Goal: Information Seeking & Learning: Learn about a topic

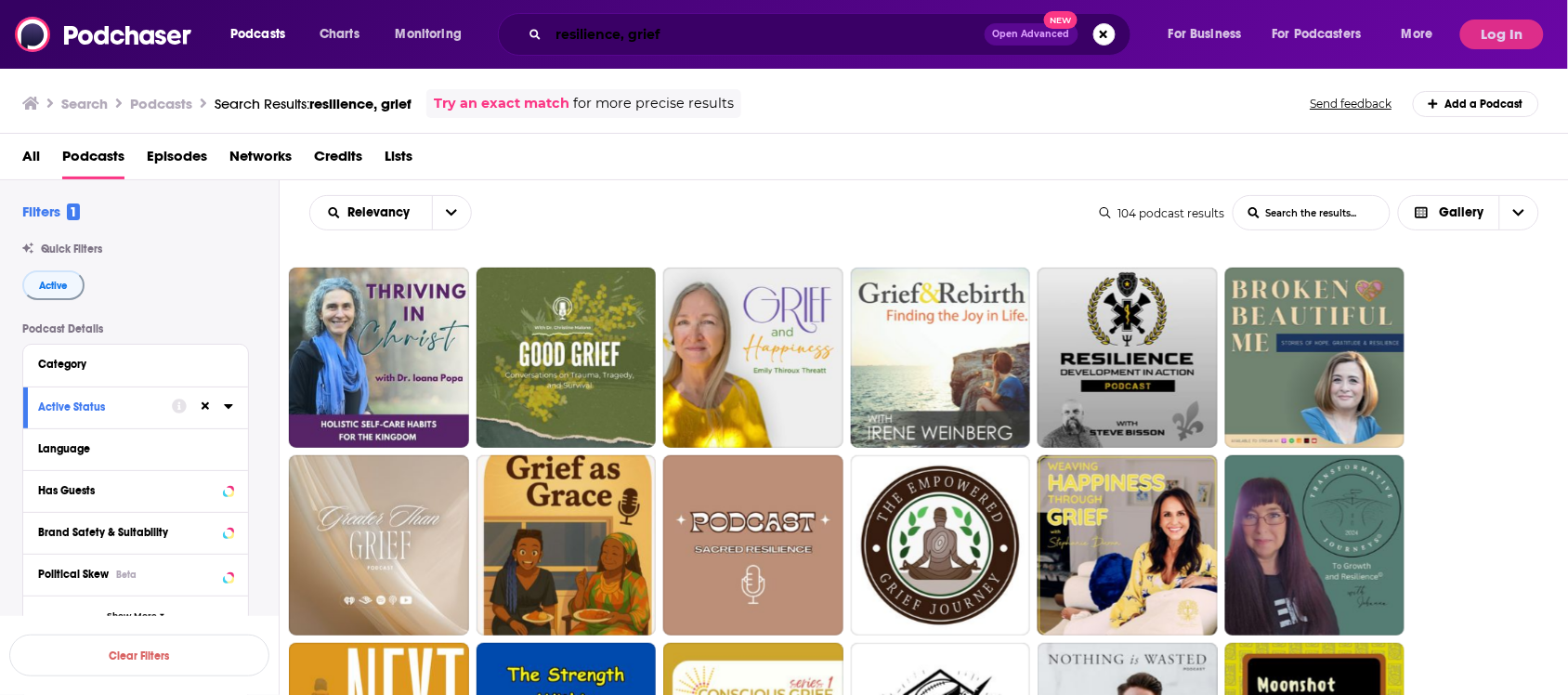
click at [723, 36] on input "resilience, grief" at bounding box center [766, 34] width 436 height 30
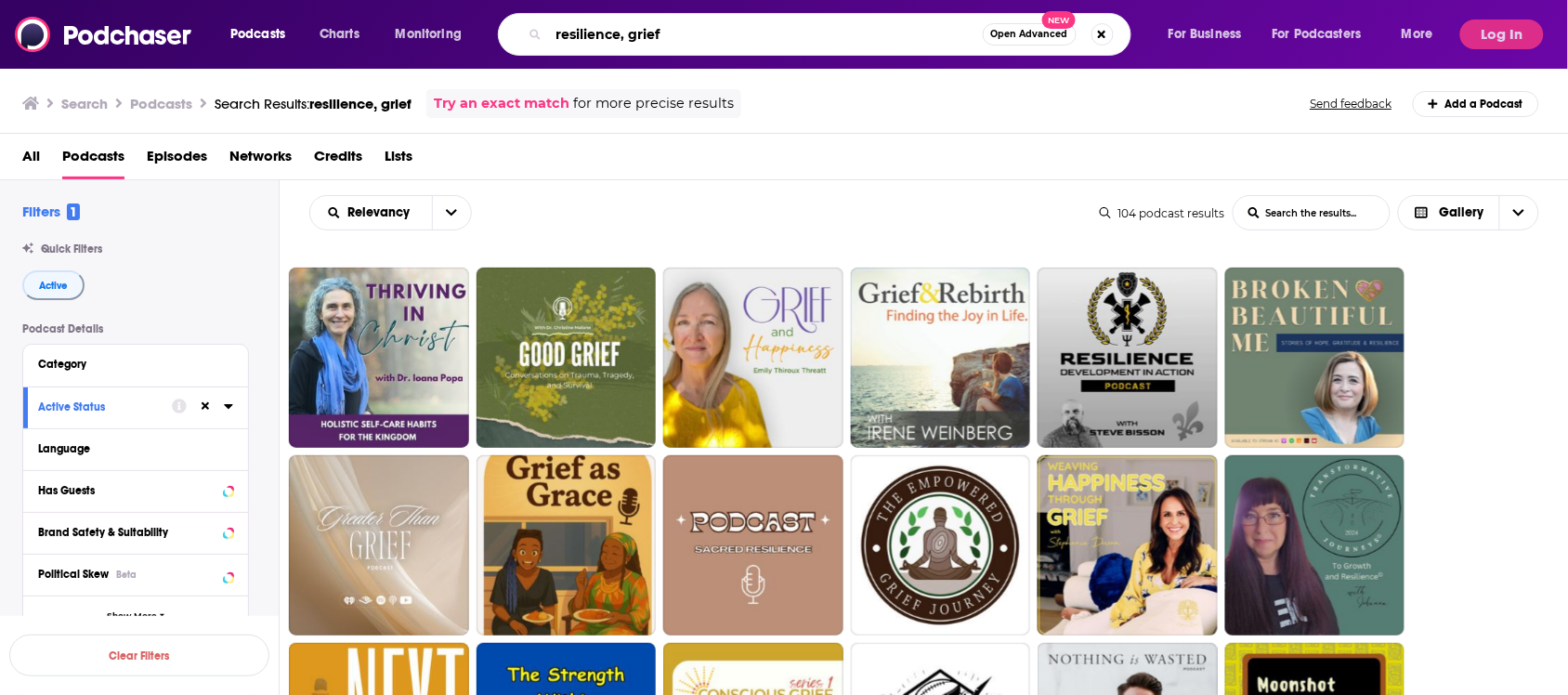
paste input "Aging"
click at [885, 35] on input "Aging, retirement" at bounding box center [765, 34] width 434 height 30
type input "Aging, retirement"
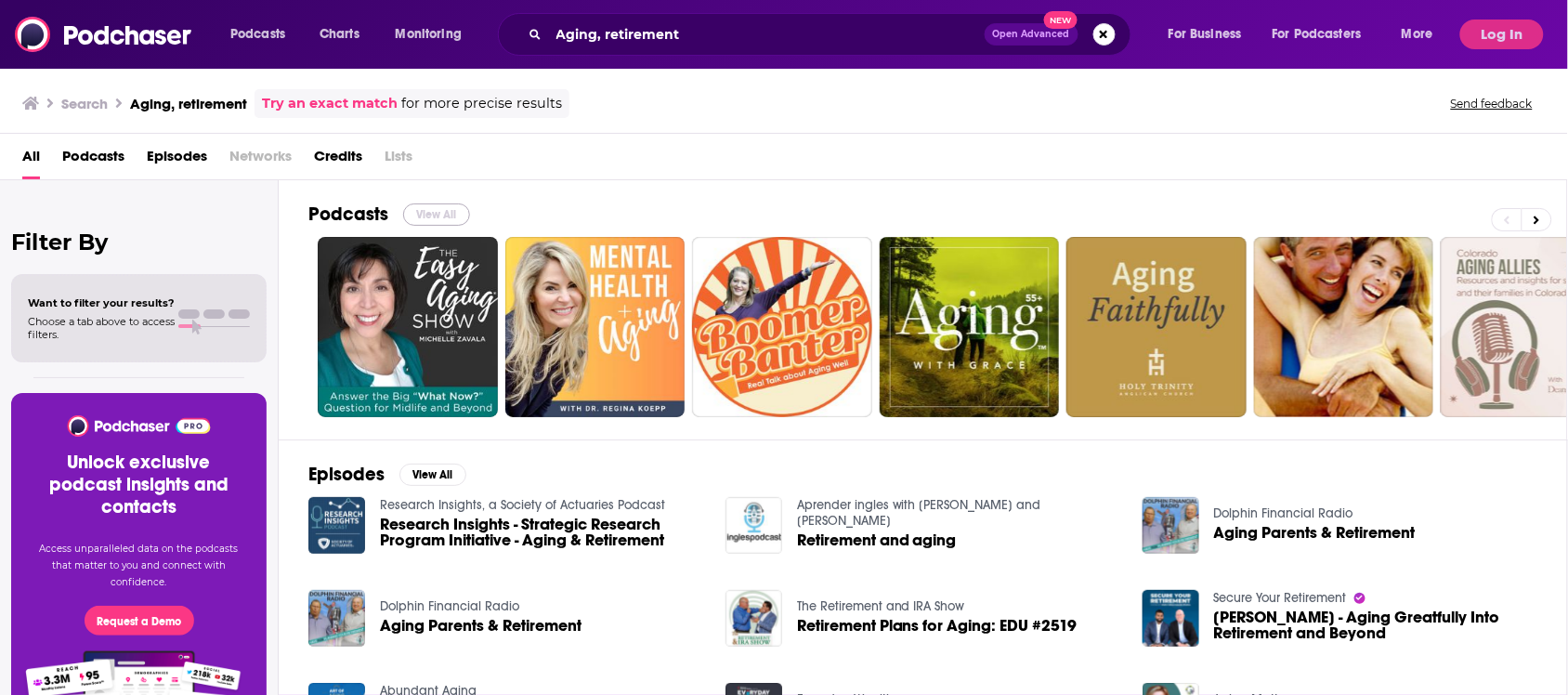
click at [437, 211] on button "View All" at bounding box center [436, 215] width 67 height 22
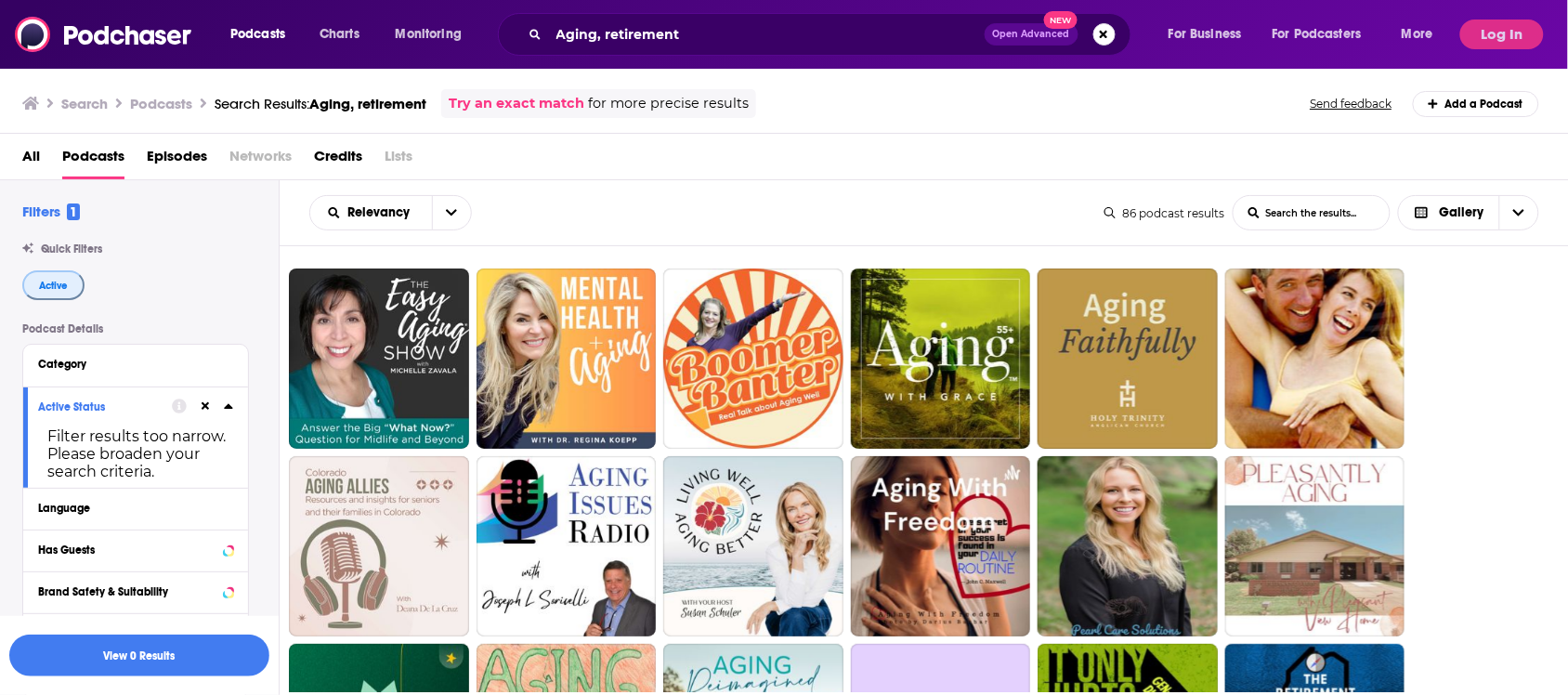
click at [62, 291] on span "Active" at bounding box center [53, 285] width 29 height 11
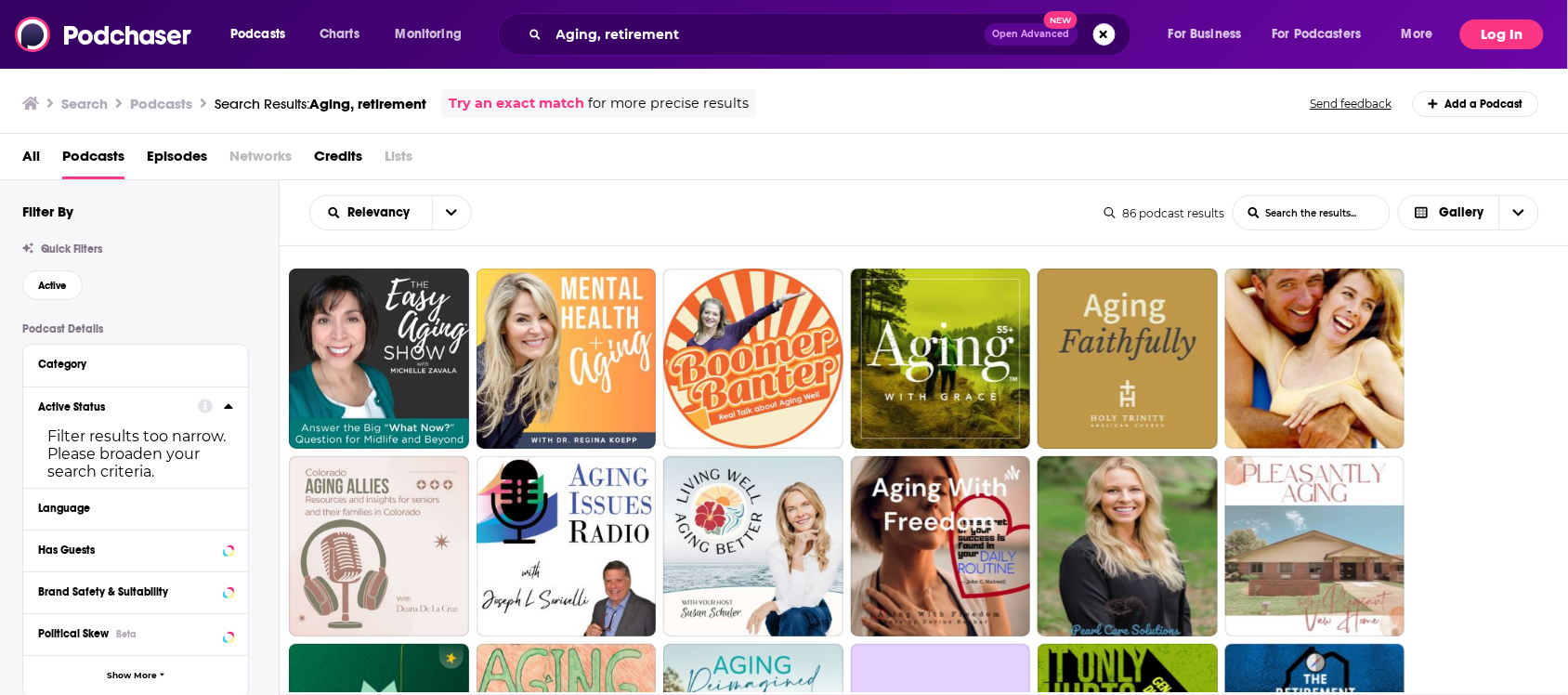
click at [1517, 39] on button "Log In" at bounding box center [1502, 34] width 84 height 30
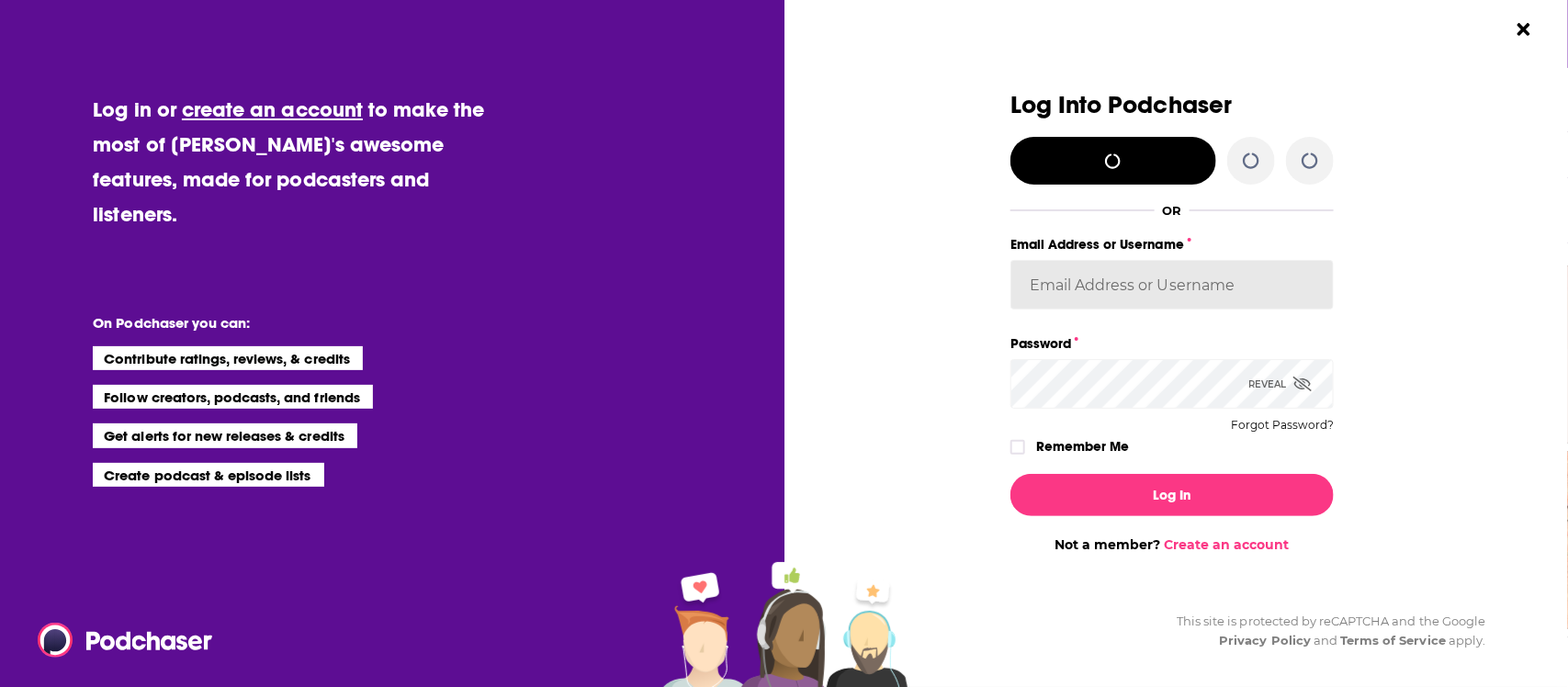
type input "sarah@booklaunchers.com"
click at [858, 265] on div "Dialog" at bounding box center [848, 322] width 324 height 462
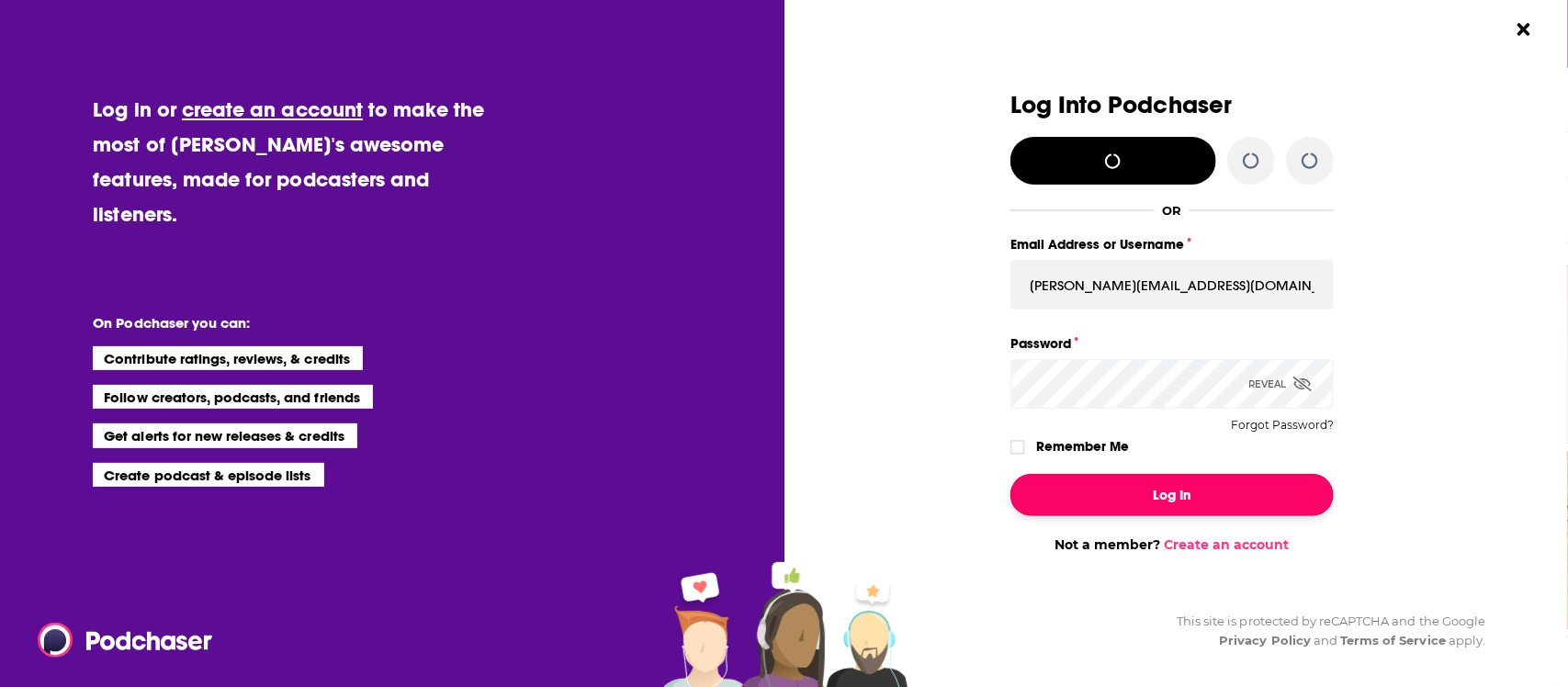
click at [1149, 494] on button "Log In" at bounding box center [1172, 495] width 324 height 42
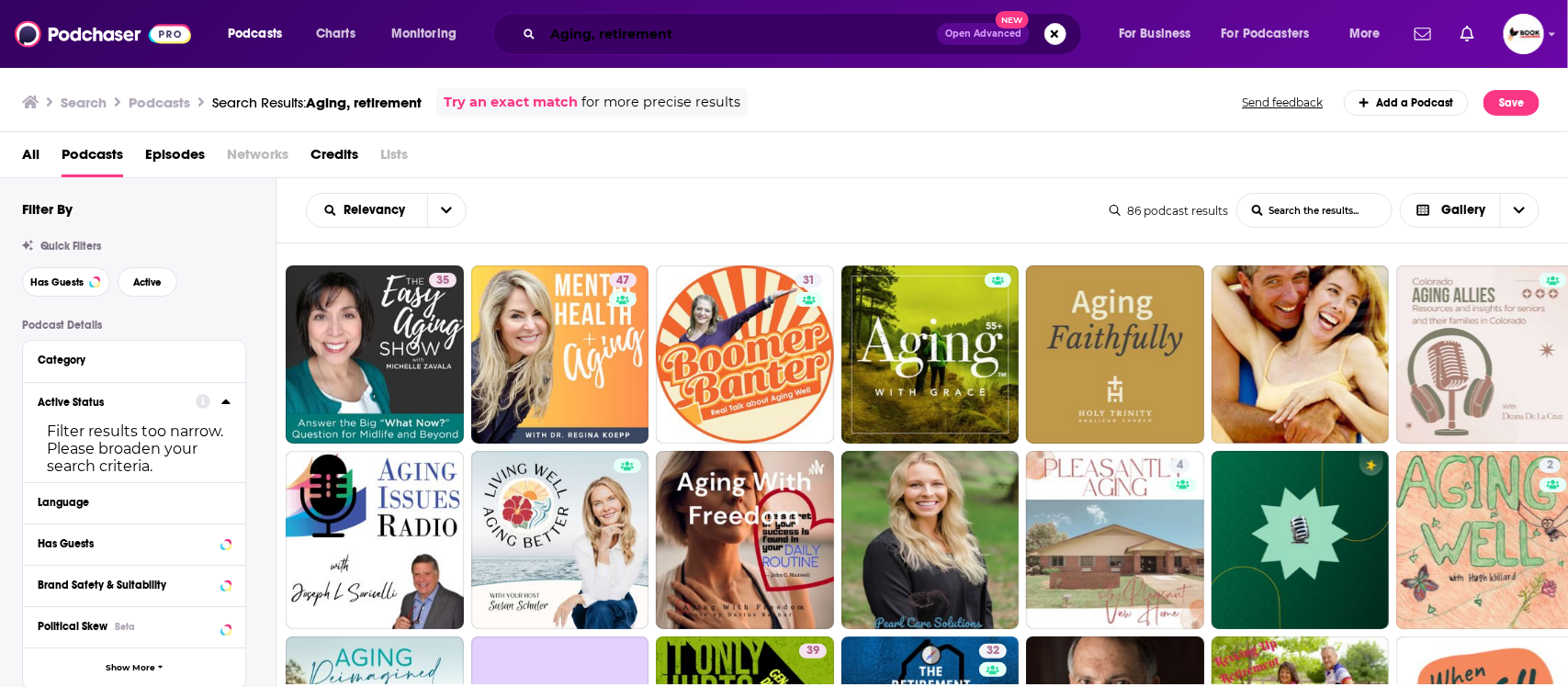
click at [754, 24] on input "Aging, retirement" at bounding box center [739, 33] width 394 height 30
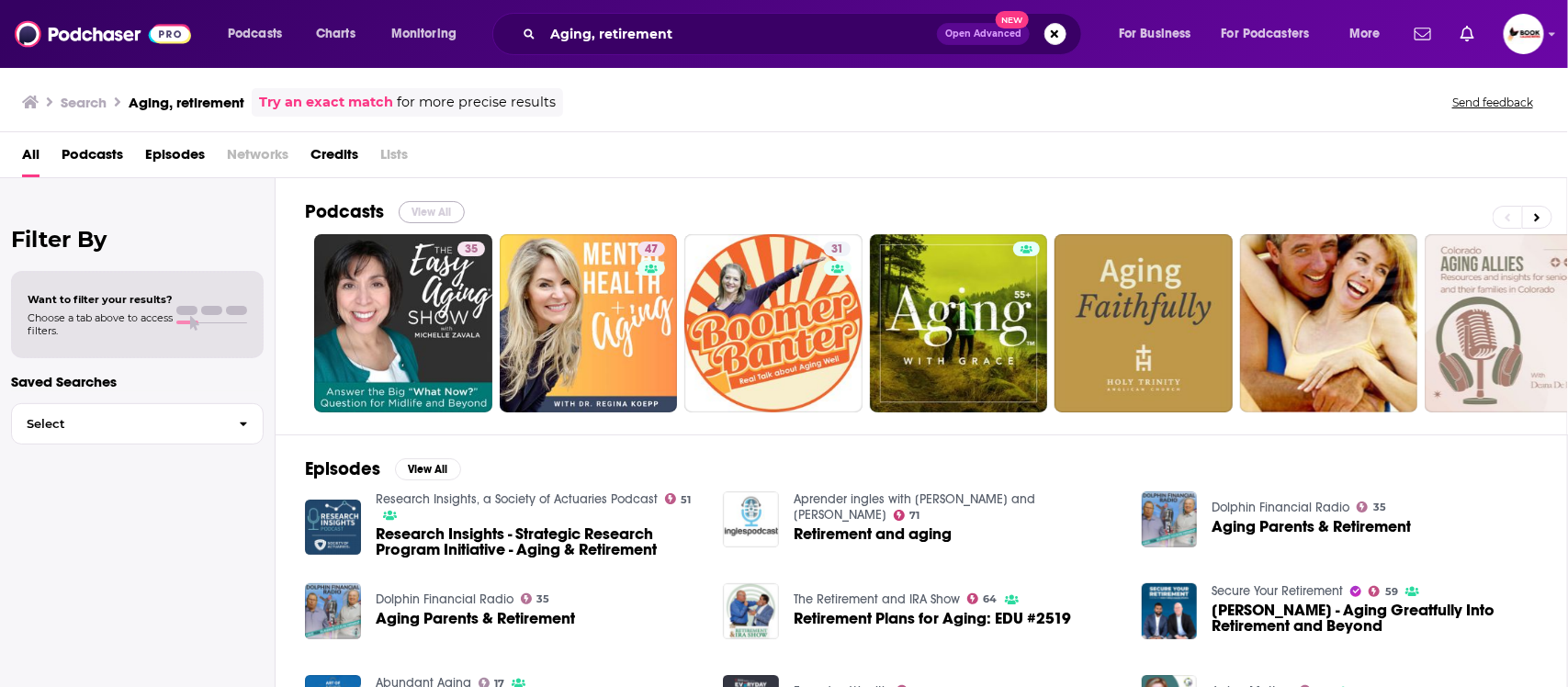
click at [424, 217] on button "View All" at bounding box center [431, 212] width 66 height 22
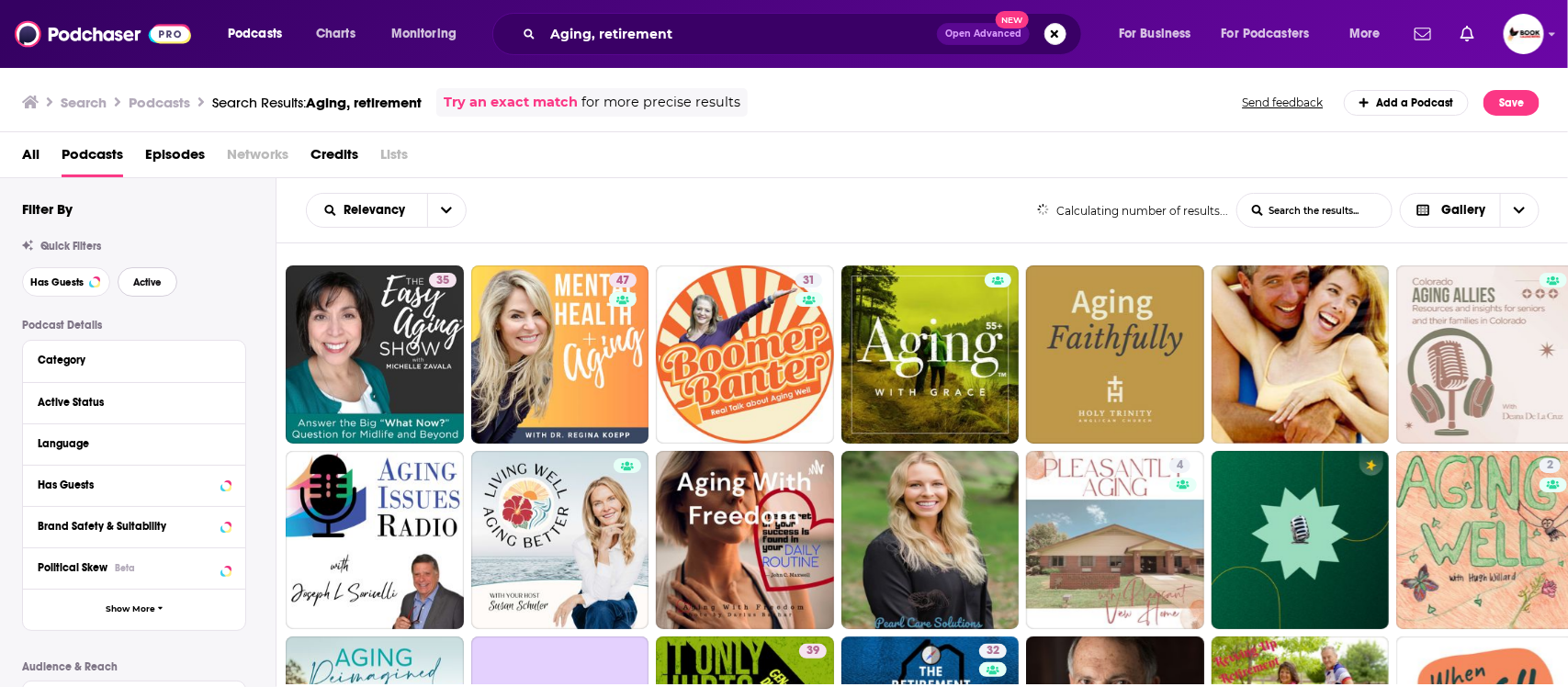
click at [165, 281] on button "Active" at bounding box center [147, 282] width 60 height 30
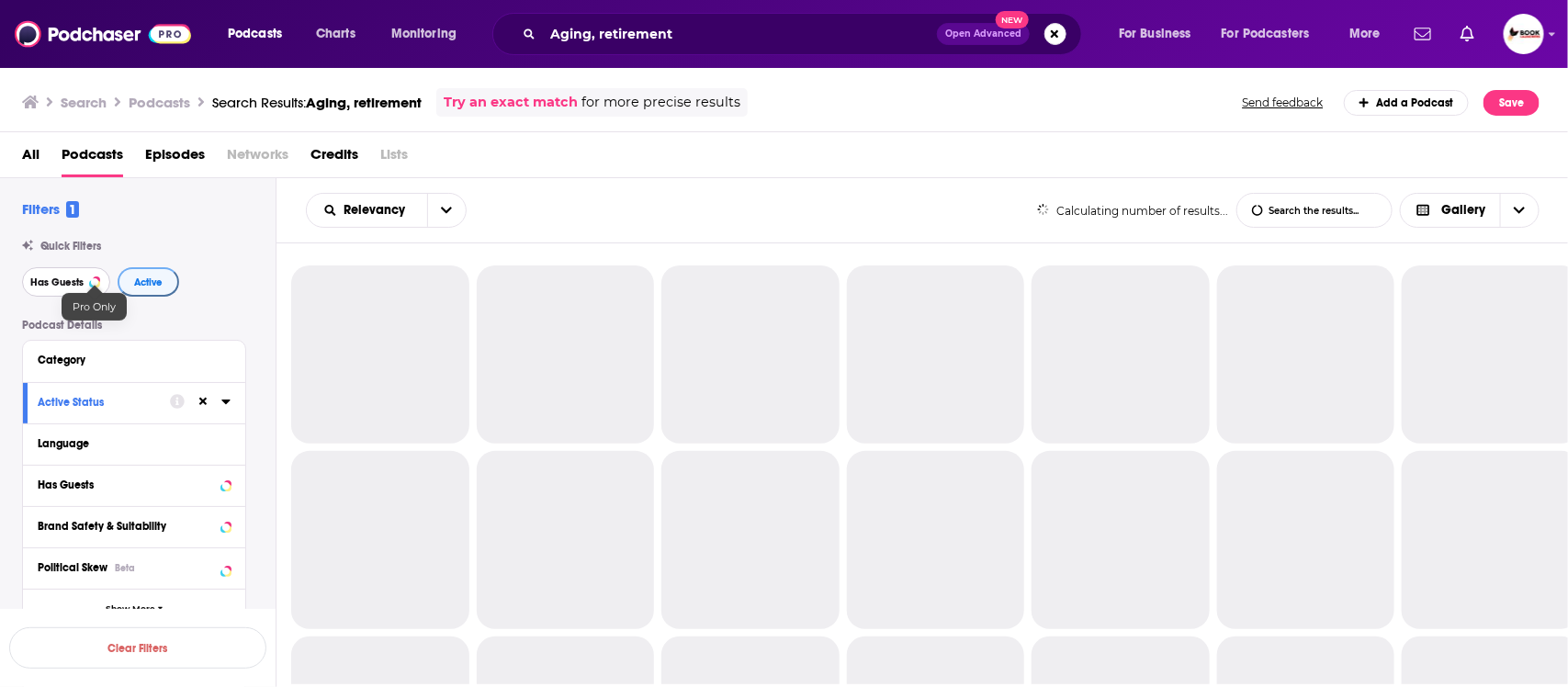
drag, startPoint x: 53, startPoint y: 286, endPoint x: 150, endPoint y: 286, distance: 97.0
click at [55, 286] on span "Has Guests" at bounding box center [57, 282] width 53 height 11
click at [159, 286] on span "Active" at bounding box center [150, 282] width 29 height 11
click at [66, 285] on span "Has Guests" at bounding box center [58, 282] width 53 height 11
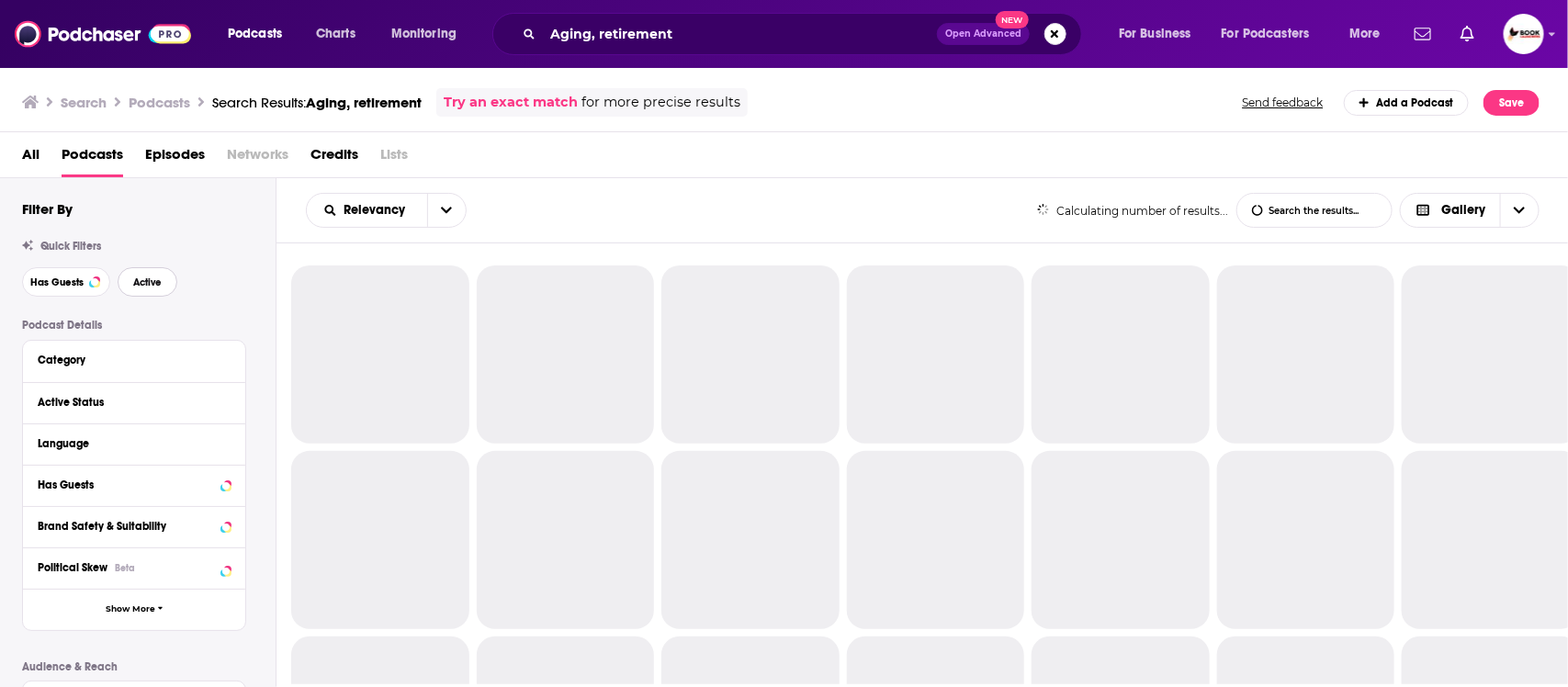
click at [147, 285] on span "Active" at bounding box center [147, 282] width 29 height 11
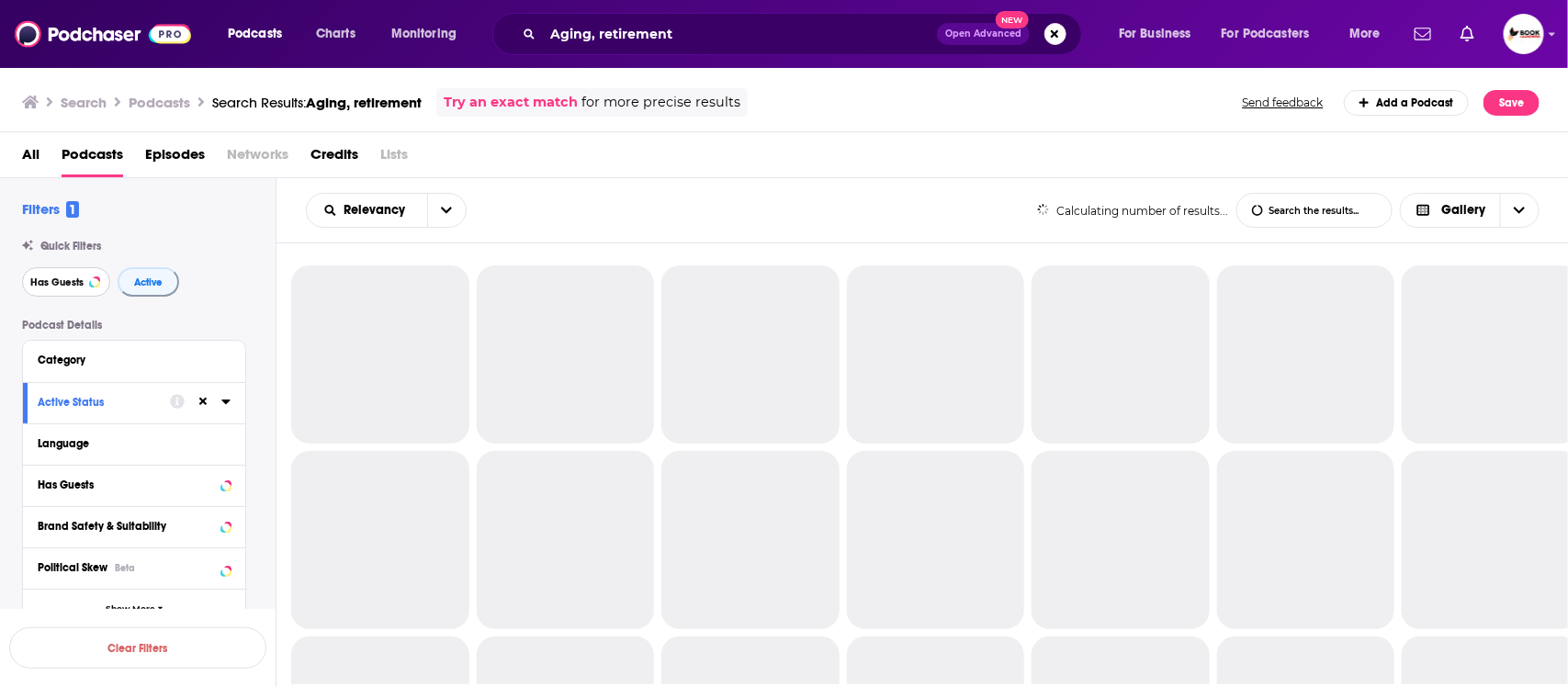
click at [55, 286] on span "Has Guests" at bounding box center [57, 282] width 53 height 11
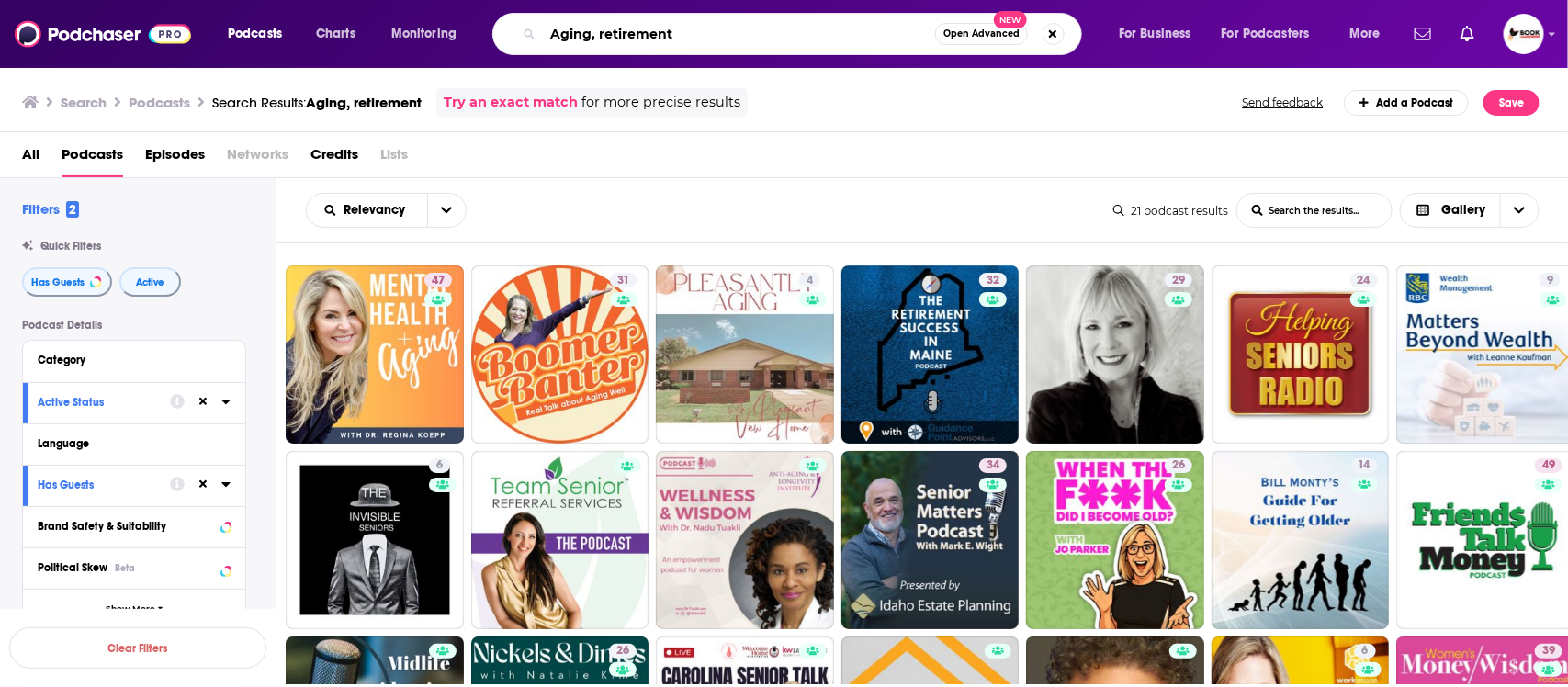
click at [806, 25] on input "Aging, retirement" at bounding box center [738, 33] width 392 height 30
click at [811, 34] on input "Aging, retirement" at bounding box center [738, 33] width 392 height 30
click at [770, 36] on input "Aging, retirementc,c c,m" at bounding box center [738, 33] width 392 height 30
click at [769, 37] on input "Aging, retirementc,c c,m" at bounding box center [738, 33] width 392 height 30
drag, startPoint x: 831, startPoint y: 41, endPoint x: 818, endPoint y: 26, distance: 19.8
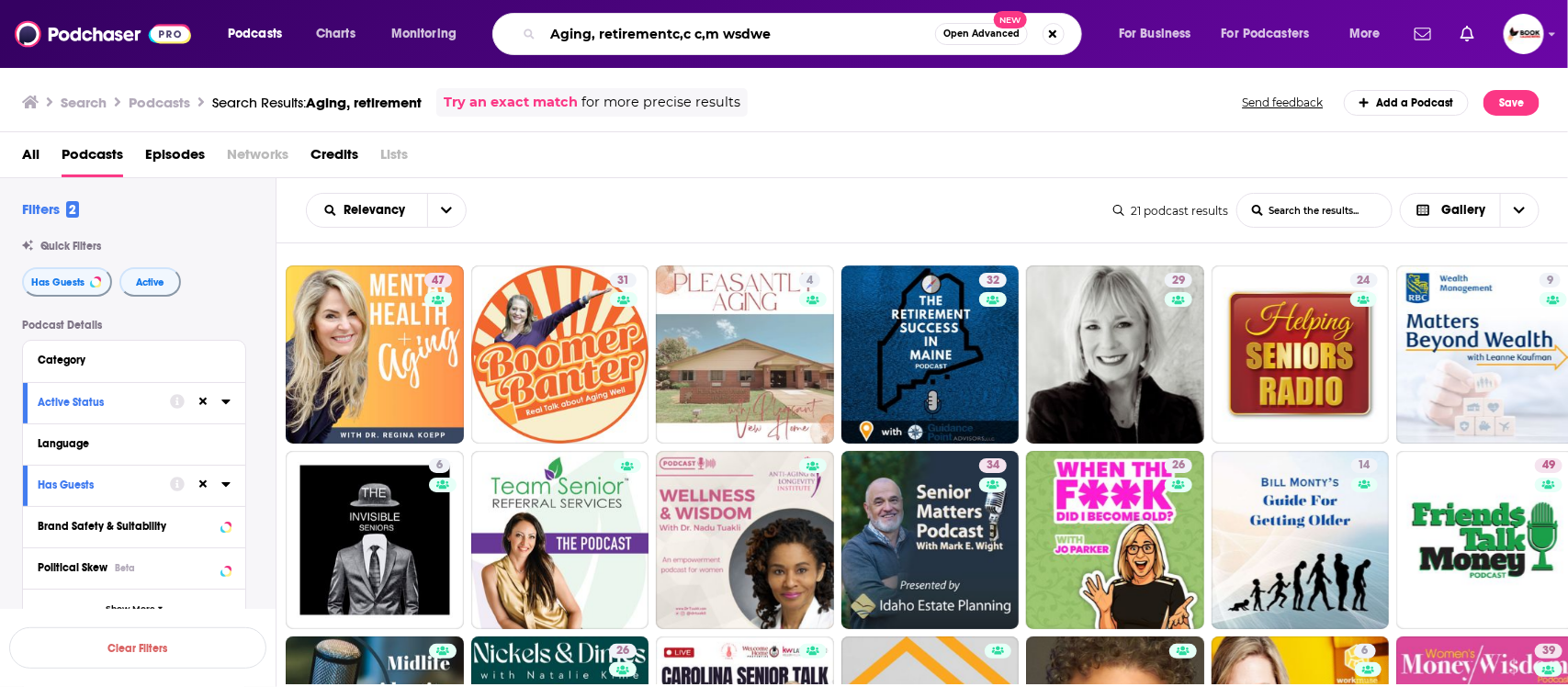
click at [818, 26] on input "Aging, retirementc,c c,m wsdwe" at bounding box center [738, 33] width 392 height 30
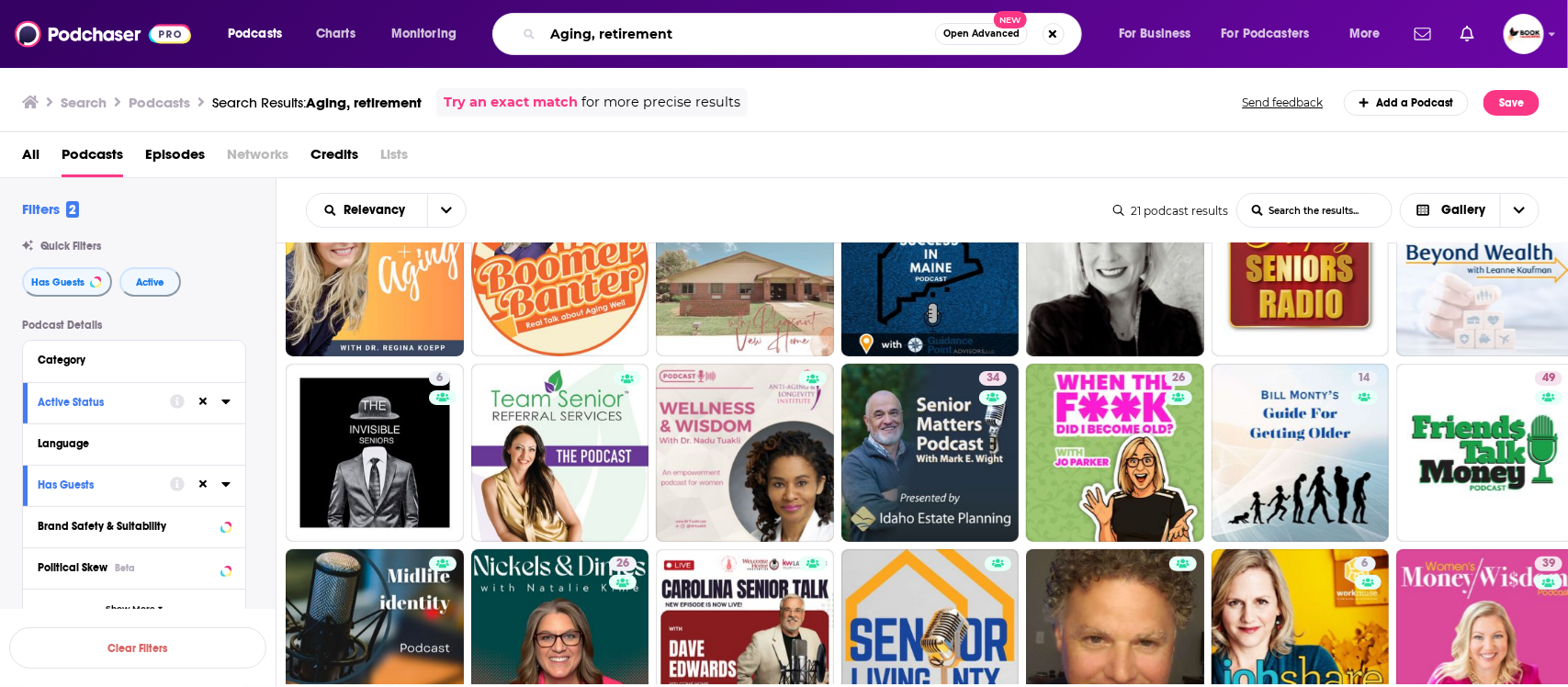
scroll to position [115, 0]
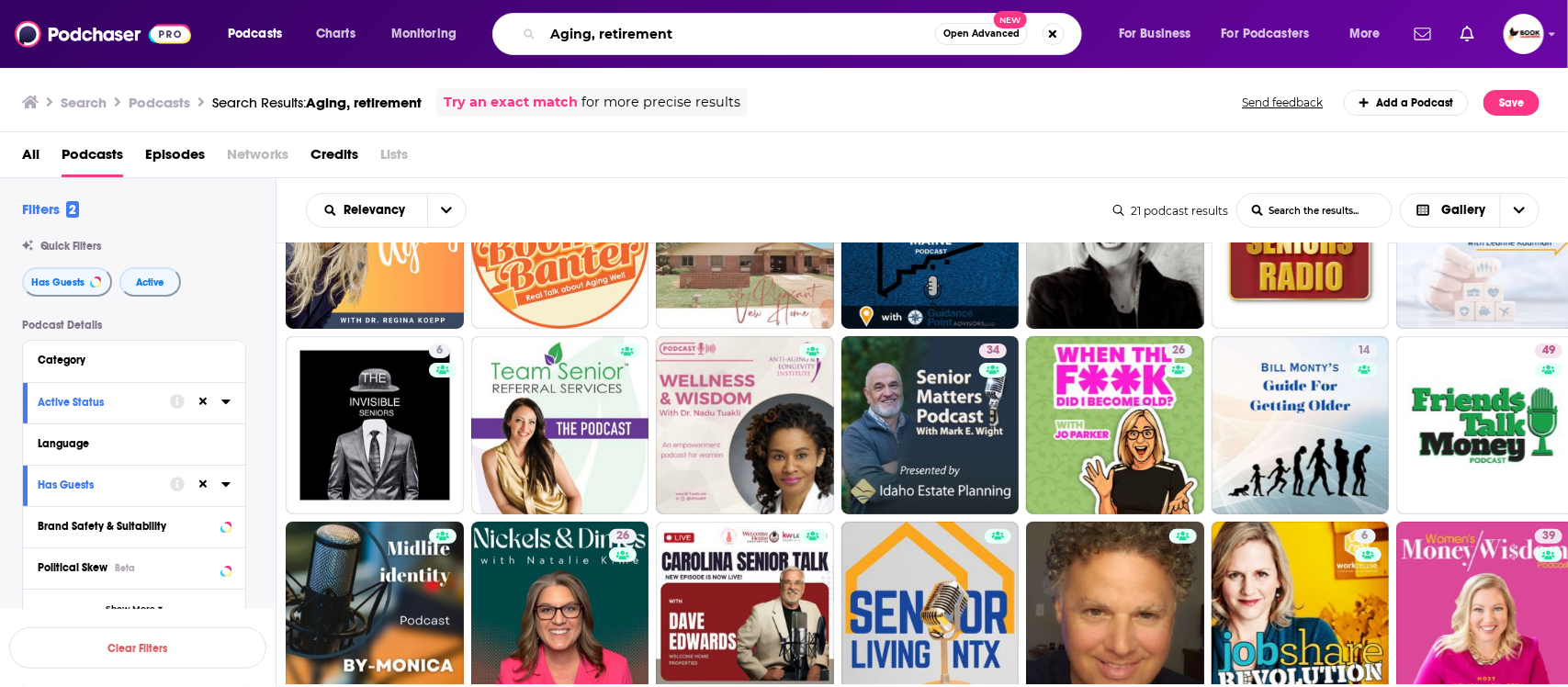
drag, startPoint x: 721, startPoint y: 37, endPoint x: 474, endPoint y: 39, distance: 247.0
click at [474, 39] on div "Podcasts Charts Monitoring Aging, retirement Open Advanced New For Business For…" at bounding box center [806, 33] width 1183 height 42
paste input "hospice"
paste input "death"
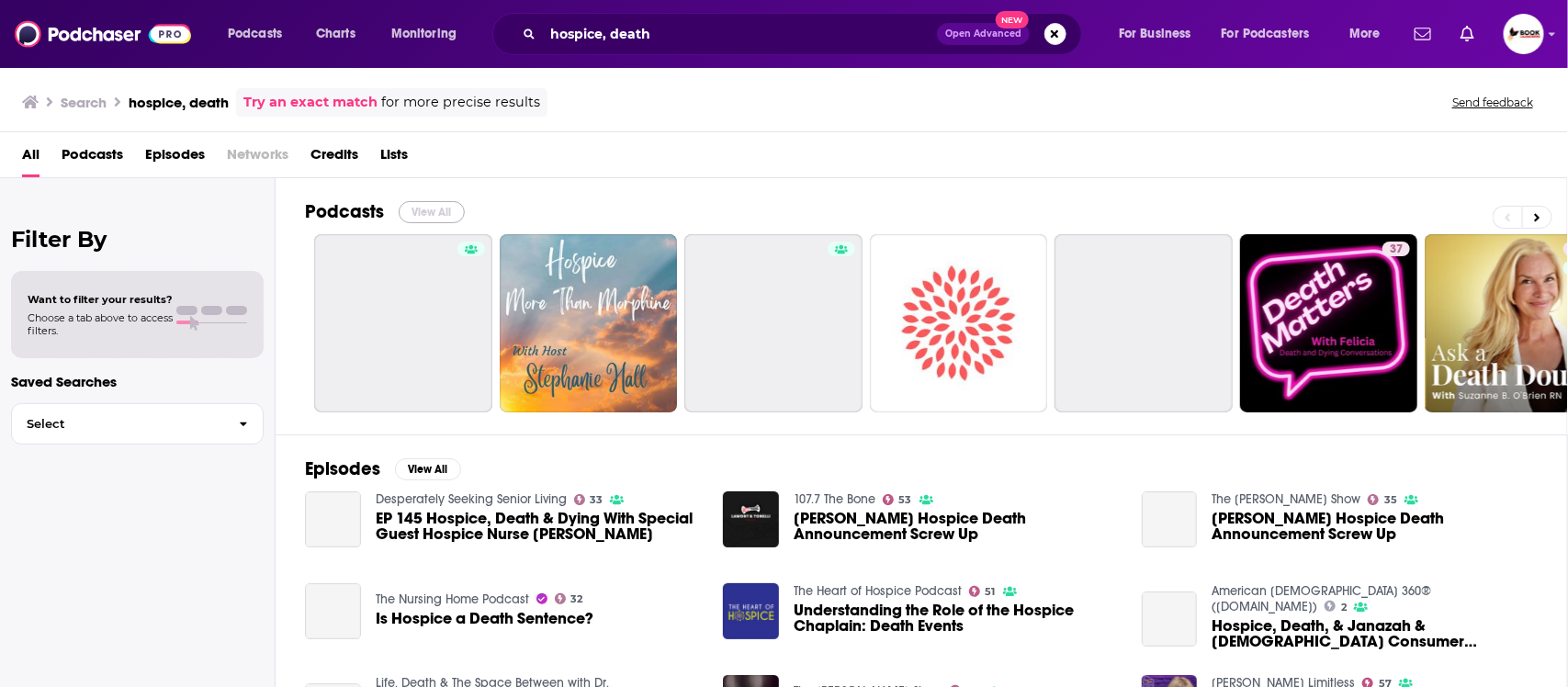
click at [445, 216] on button "View All" at bounding box center [431, 212] width 66 height 22
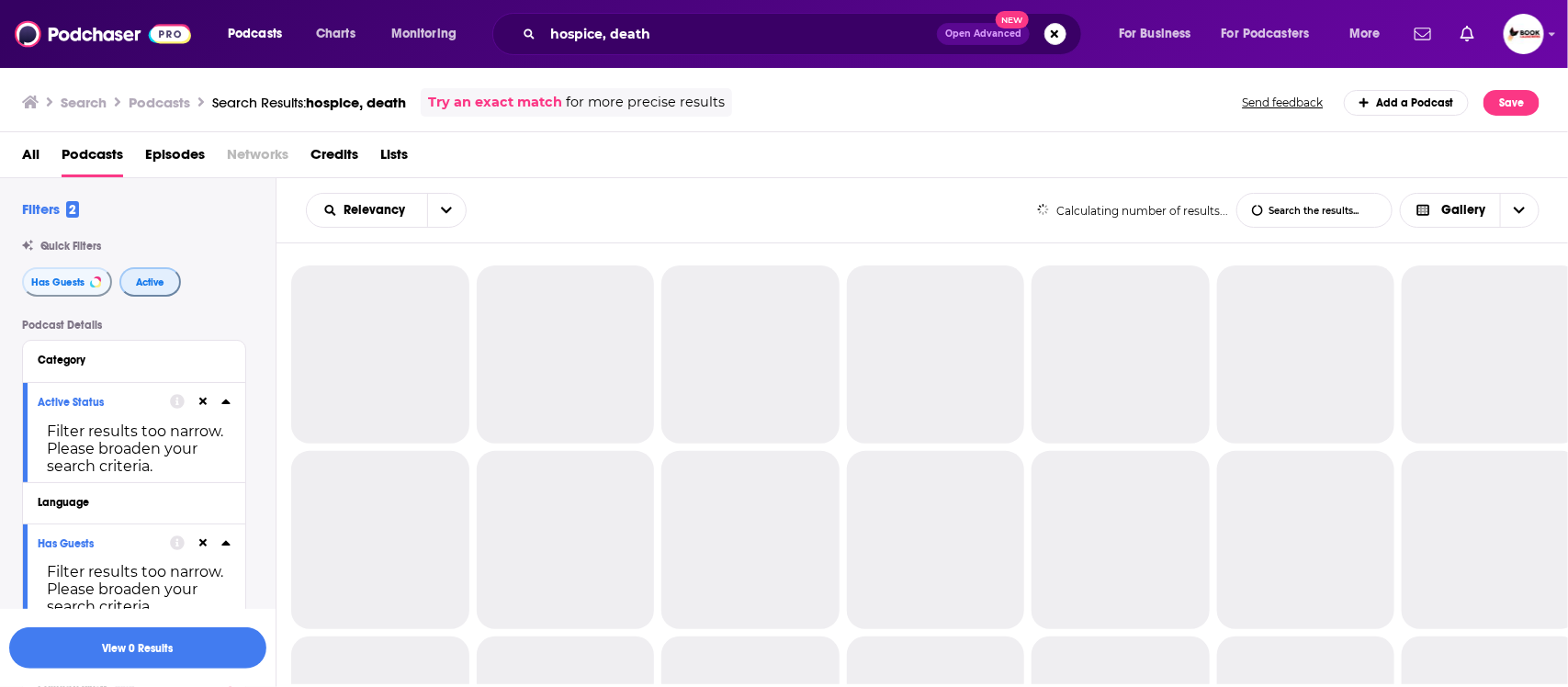
click at [152, 288] on span "Active" at bounding box center [150, 282] width 29 height 11
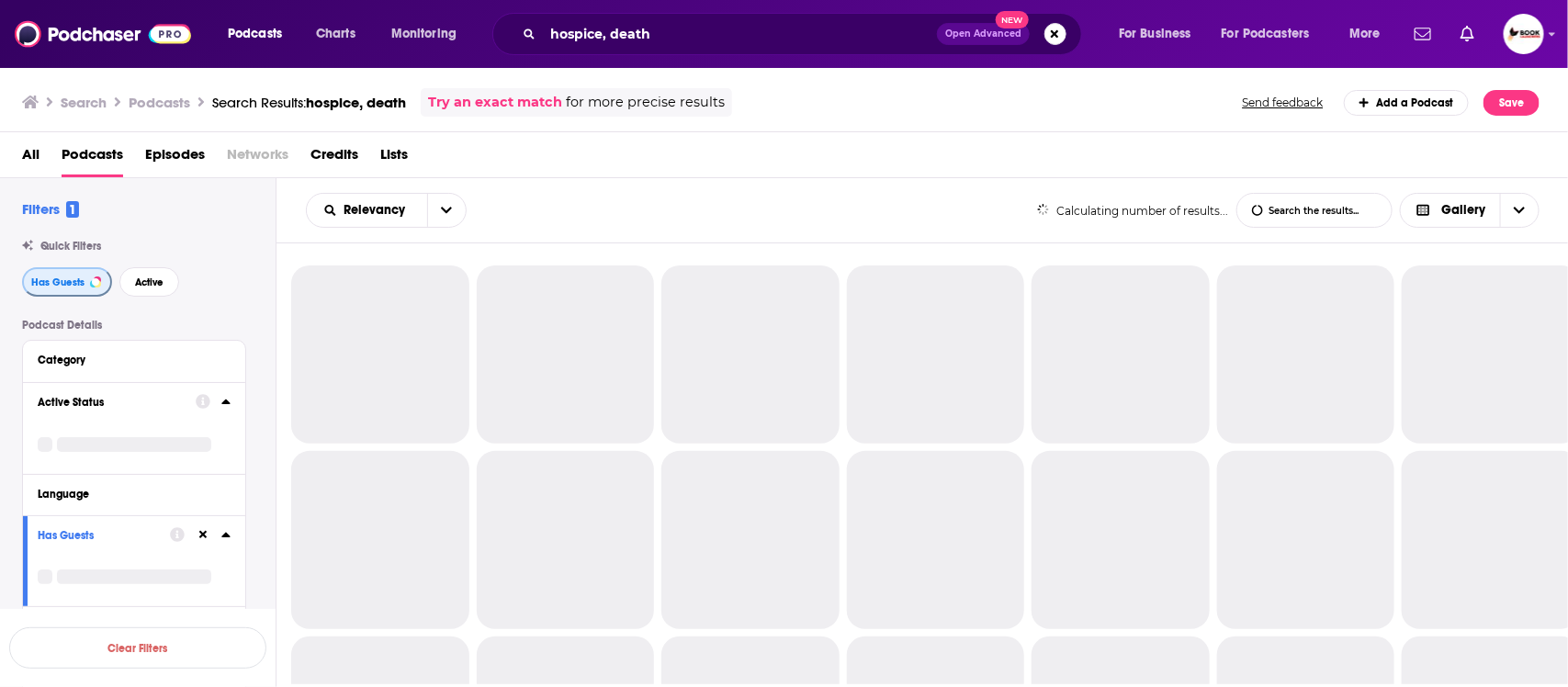
click at [36, 286] on span "Has Guests" at bounding box center [58, 282] width 53 height 11
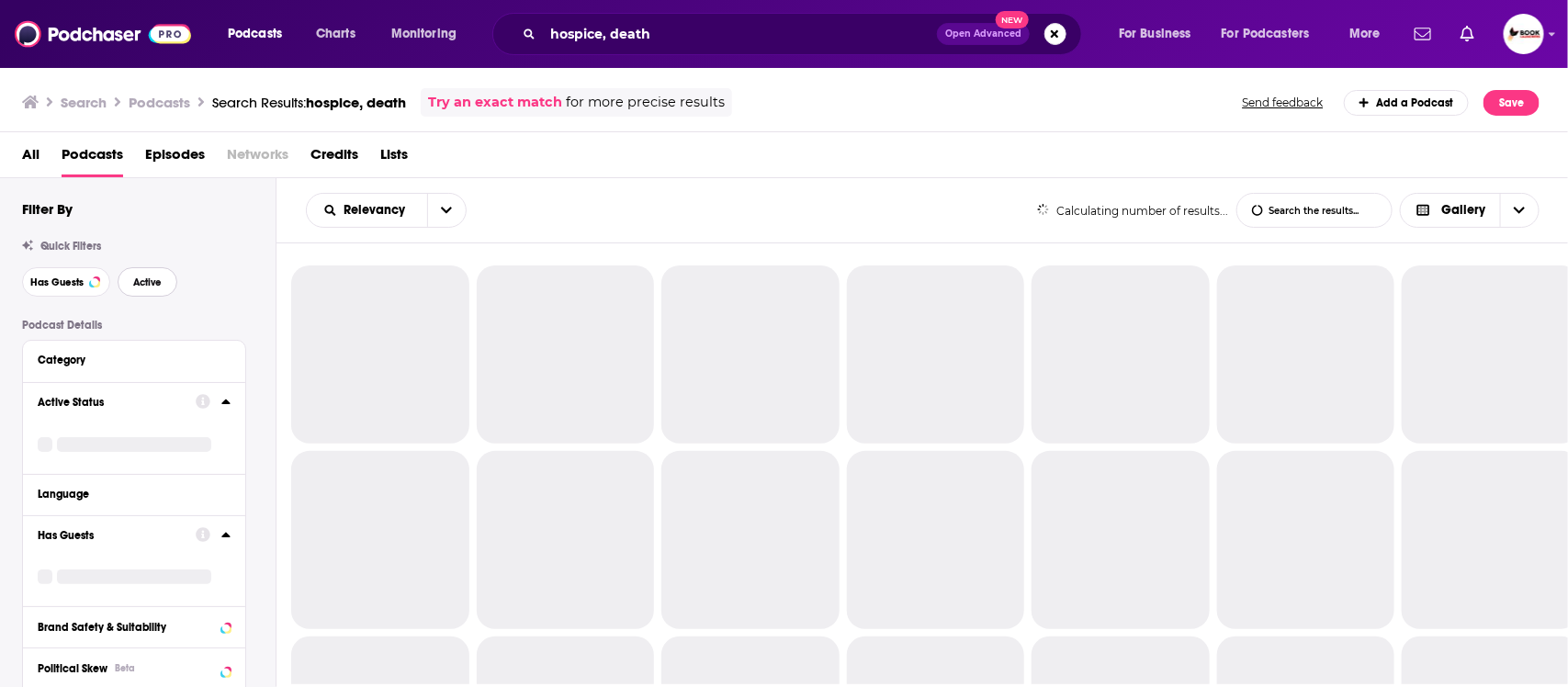
click at [138, 286] on span "Active" at bounding box center [147, 282] width 29 height 11
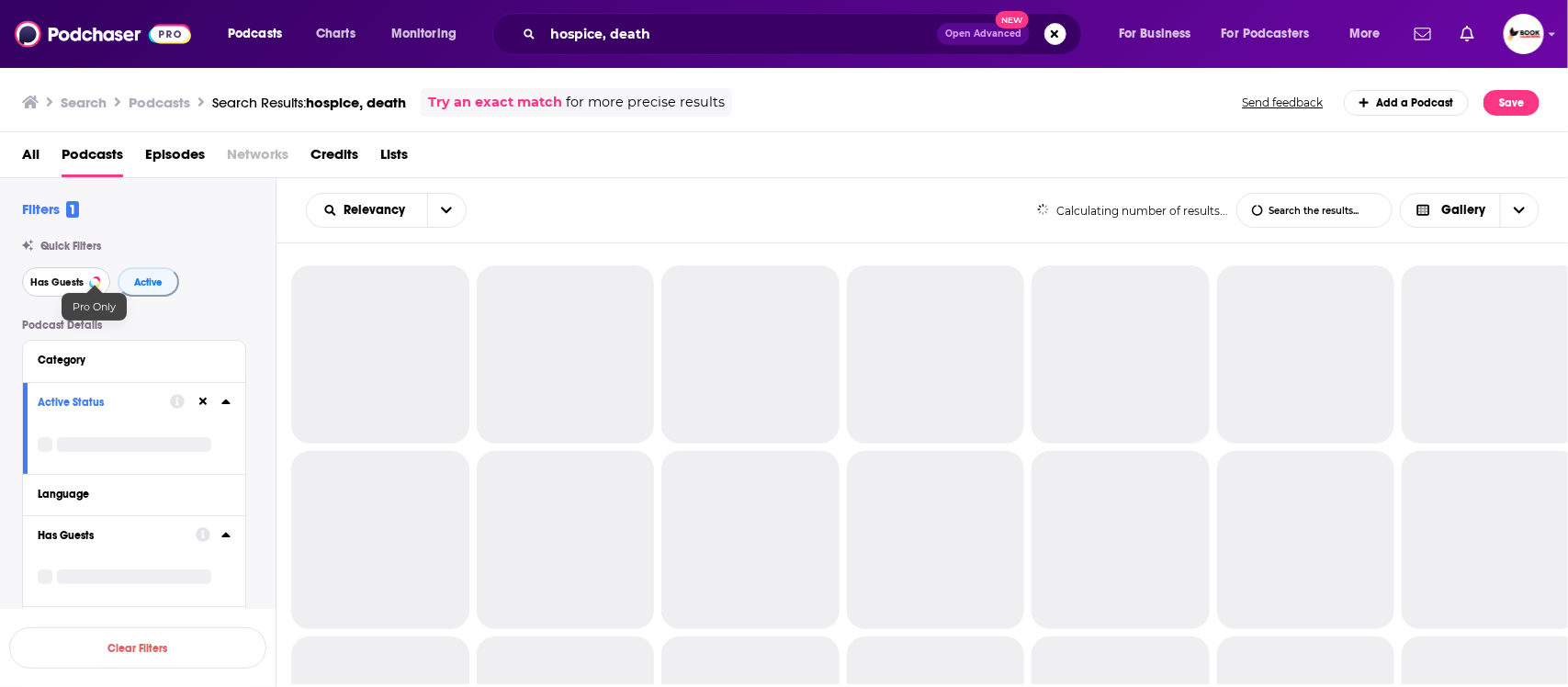
click at [53, 286] on span "Has Guests" at bounding box center [57, 282] width 53 height 11
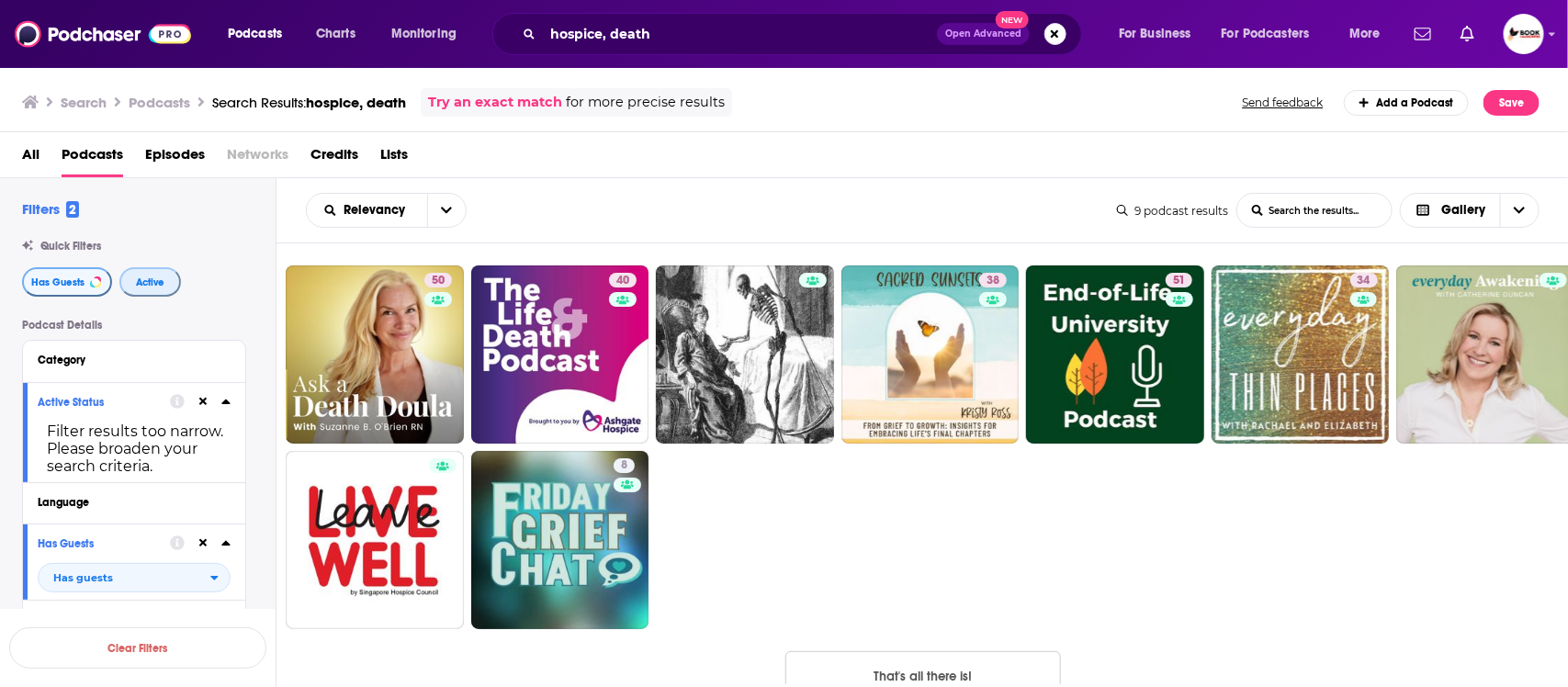
drag, startPoint x: 148, startPoint y: 283, endPoint x: 74, endPoint y: 281, distance: 74.0
click at [148, 283] on span "Active" at bounding box center [150, 282] width 29 height 11
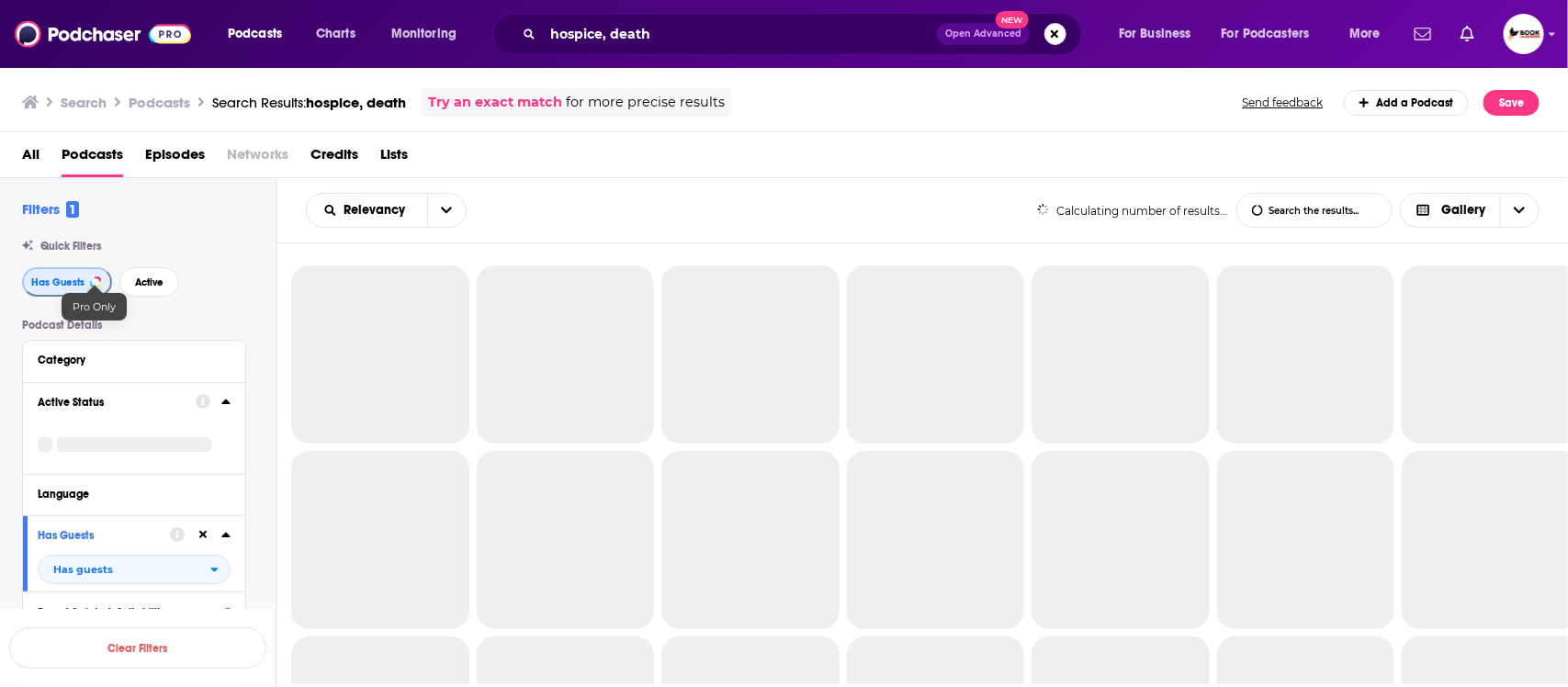
click at [56, 278] on span "Has Guests" at bounding box center [58, 282] width 53 height 11
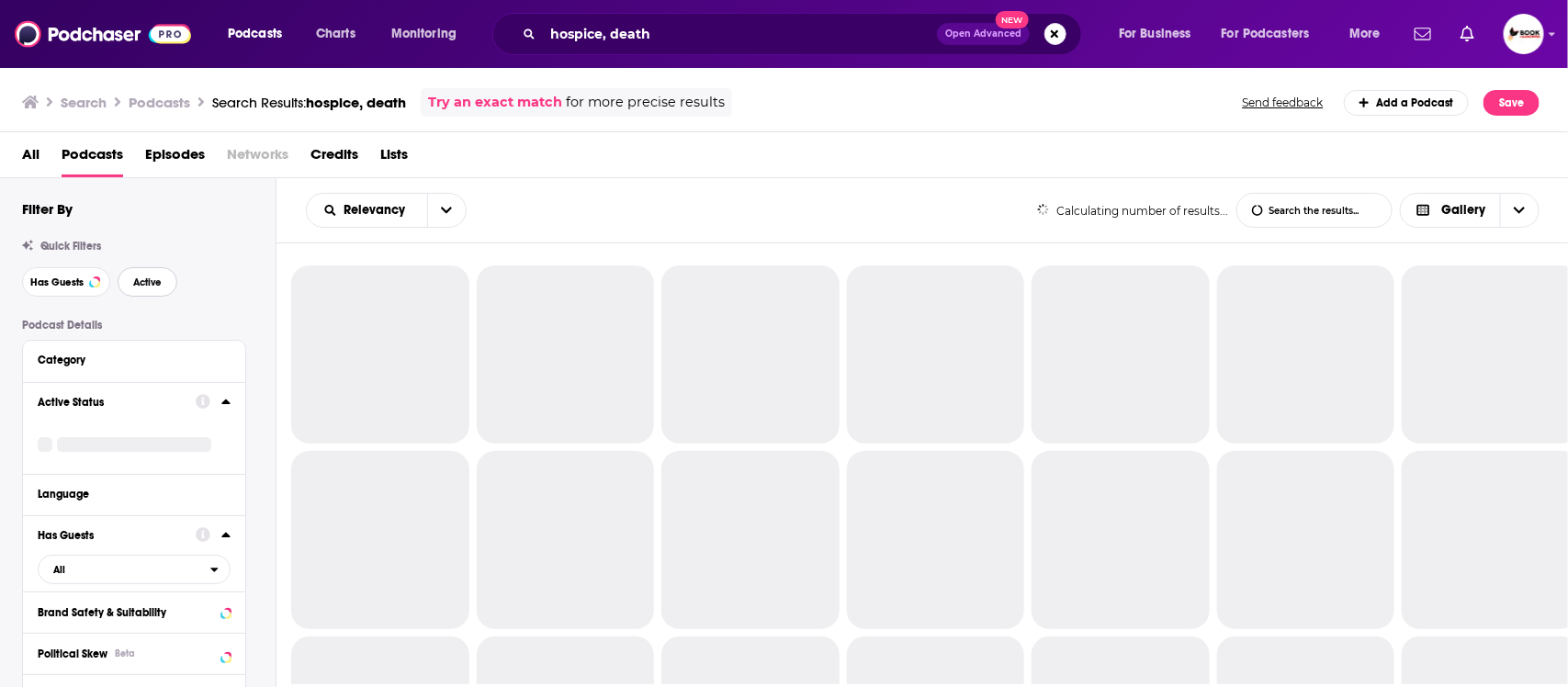
click at [161, 283] on span "Active" at bounding box center [147, 282] width 29 height 11
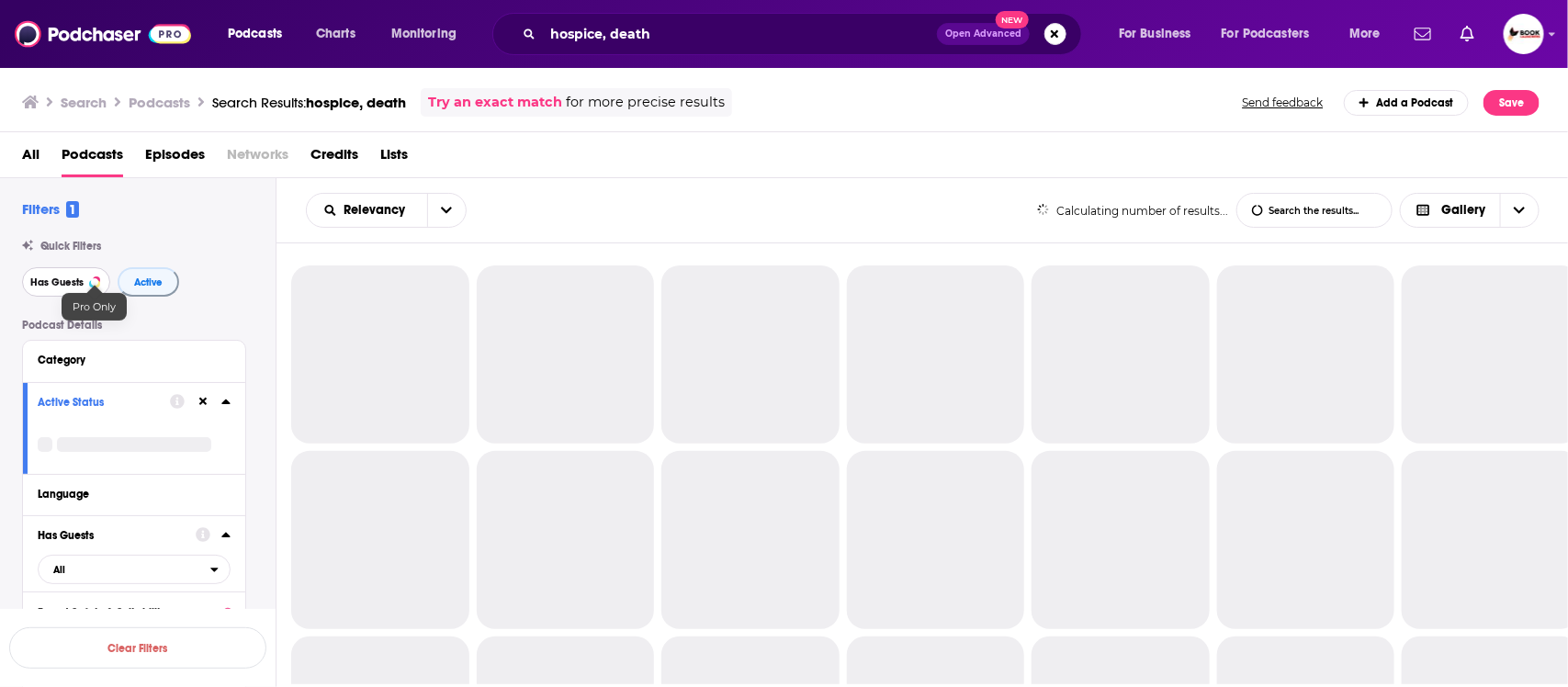
click at [41, 281] on span "Has Guests" at bounding box center [57, 282] width 53 height 11
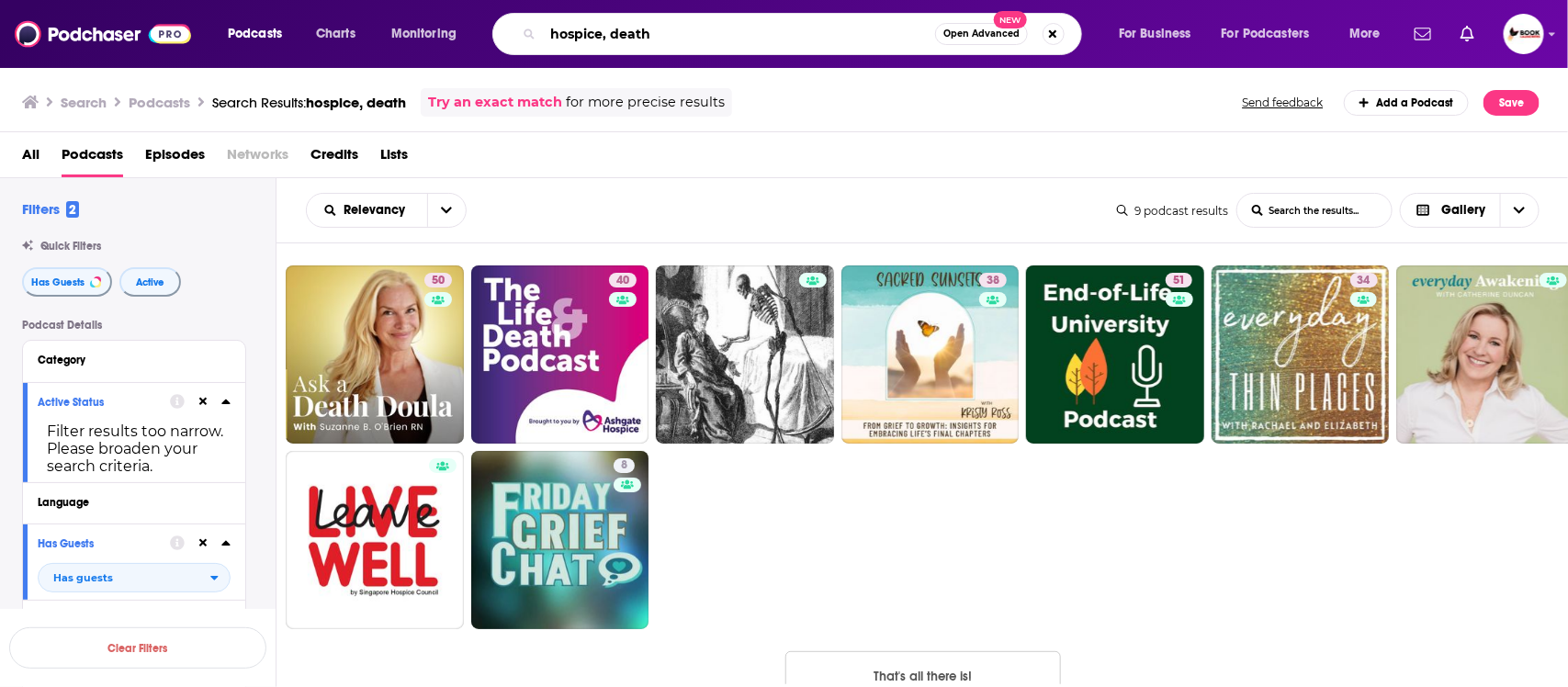
drag, startPoint x: 604, startPoint y: 36, endPoint x: 359, endPoint y: 48, distance: 245.3
click at [359, 48] on div "Podcasts Charts Monitoring hospice, death Open Advanced New For Business For Po…" at bounding box center [806, 33] width 1183 height 42
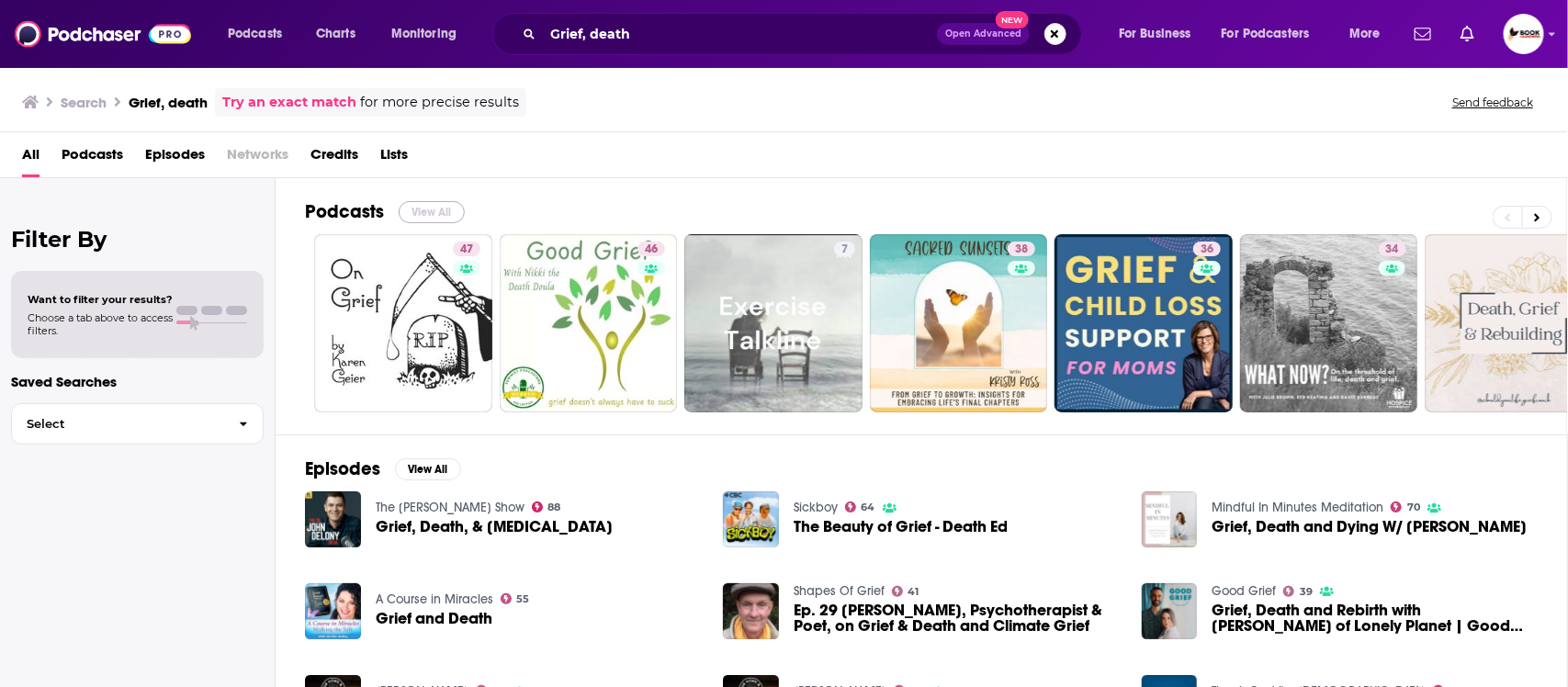
click at [433, 208] on button "View All" at bounding box center [431, 212] width 66 height 22
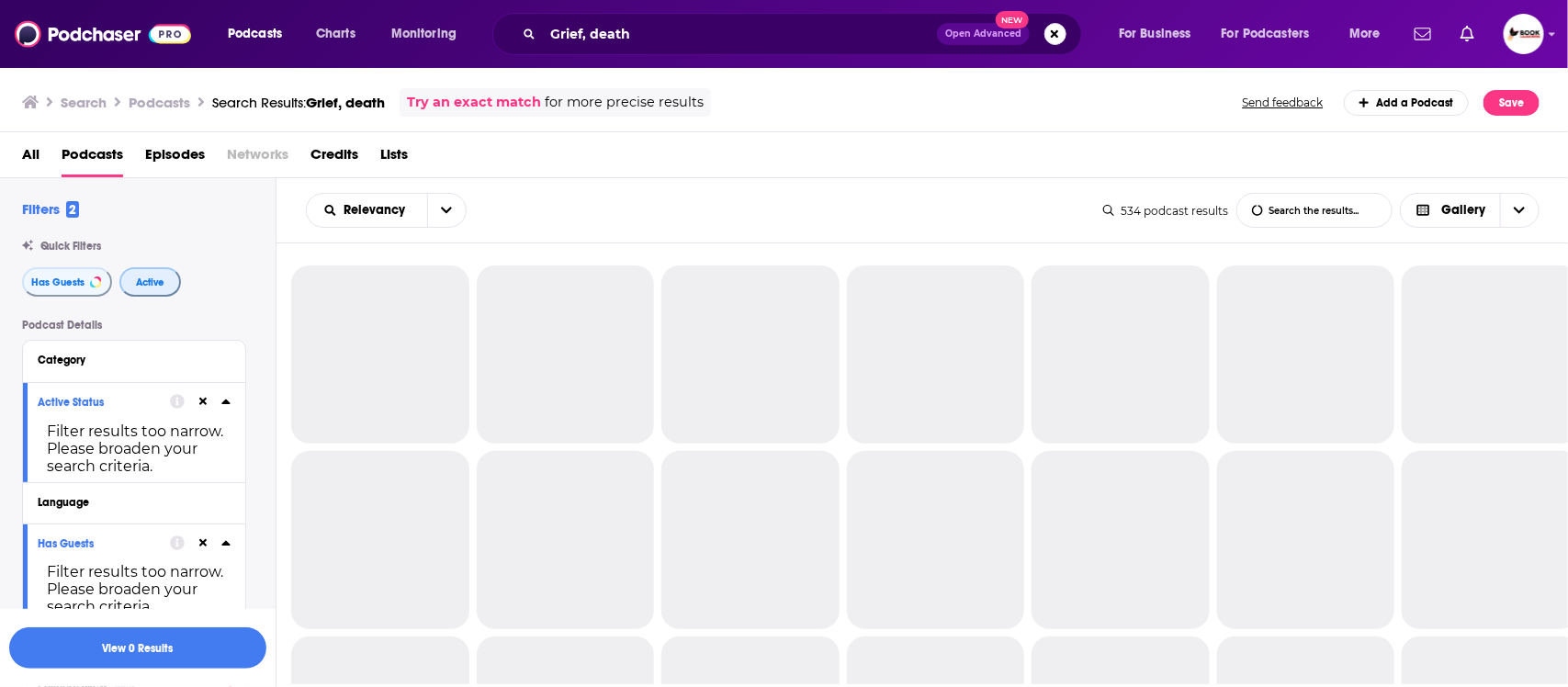
click at [157, 283] on span "Active" at bounding box center [150, 282] width 29 height 11
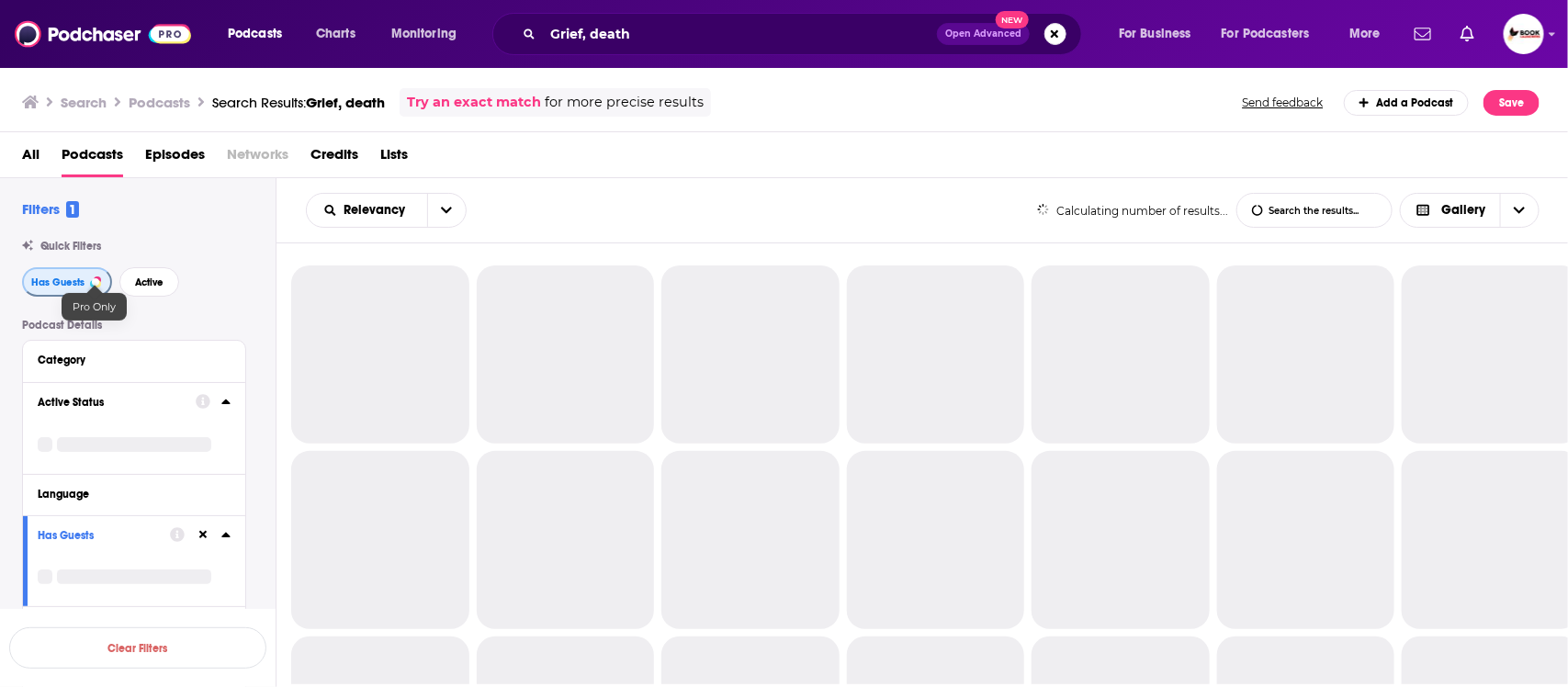
click at [53, 282] on span "Has Guests" at bounding box center [58, 282] width 53 height 11
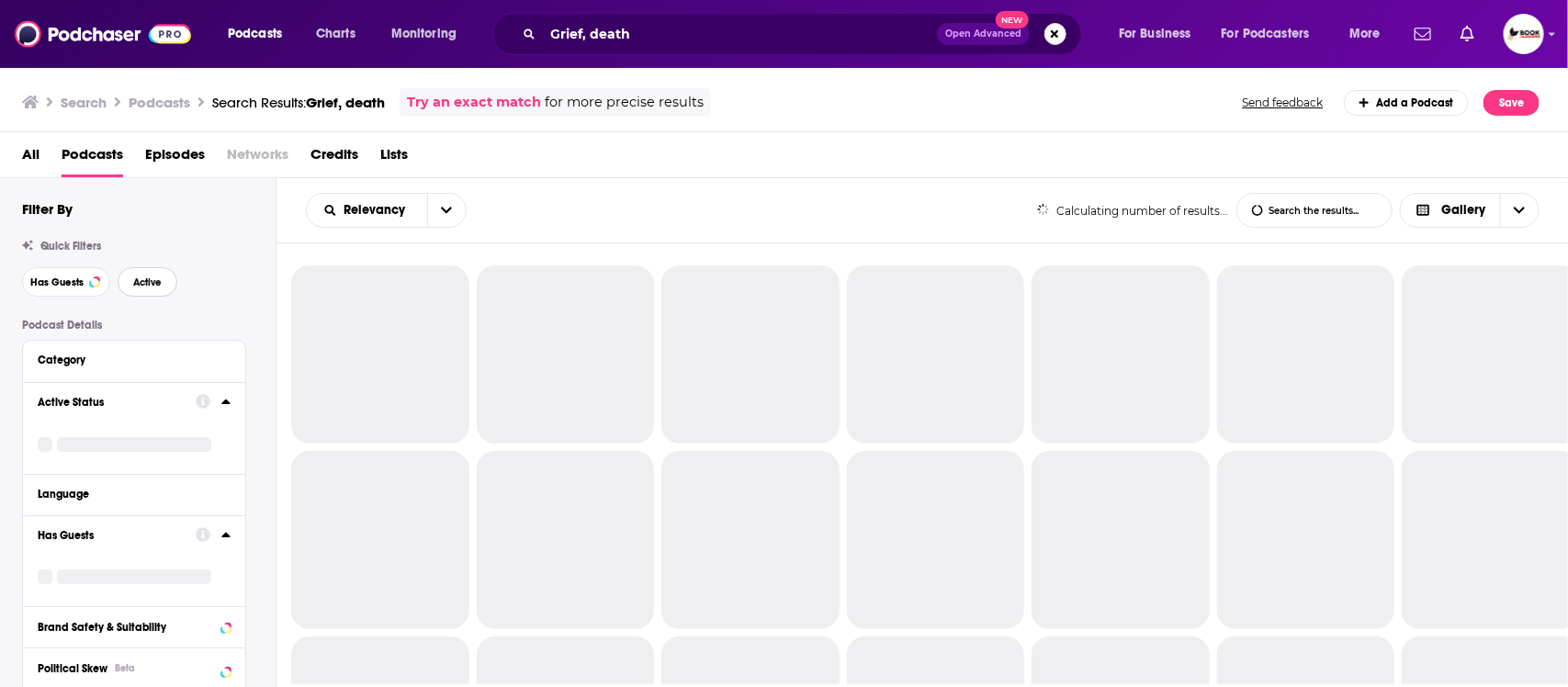
click at [160, 287] on span "Active" at bounding box center [147, 282] width 29 height 11
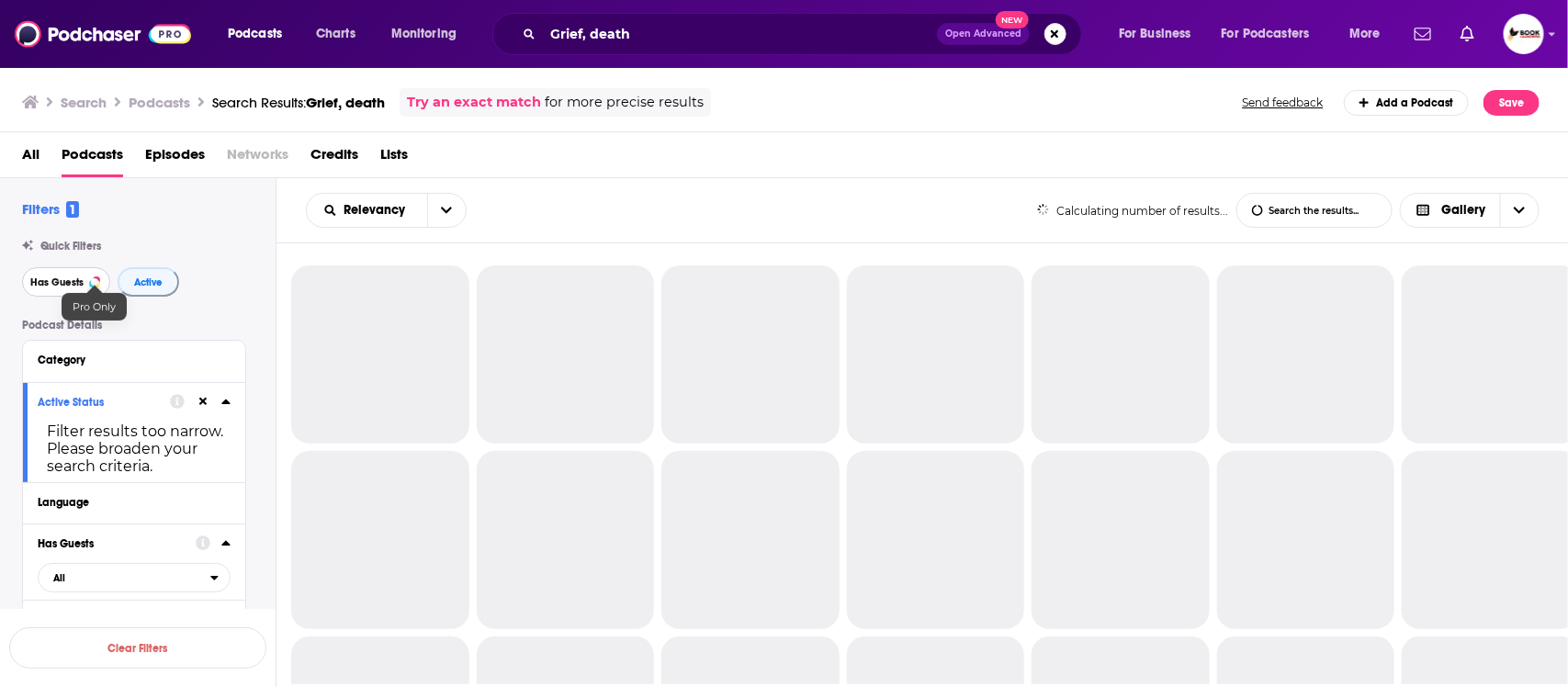
click at [31, 285] on span "Has Guests" at bounding box center [57, 282] width 53 height 11
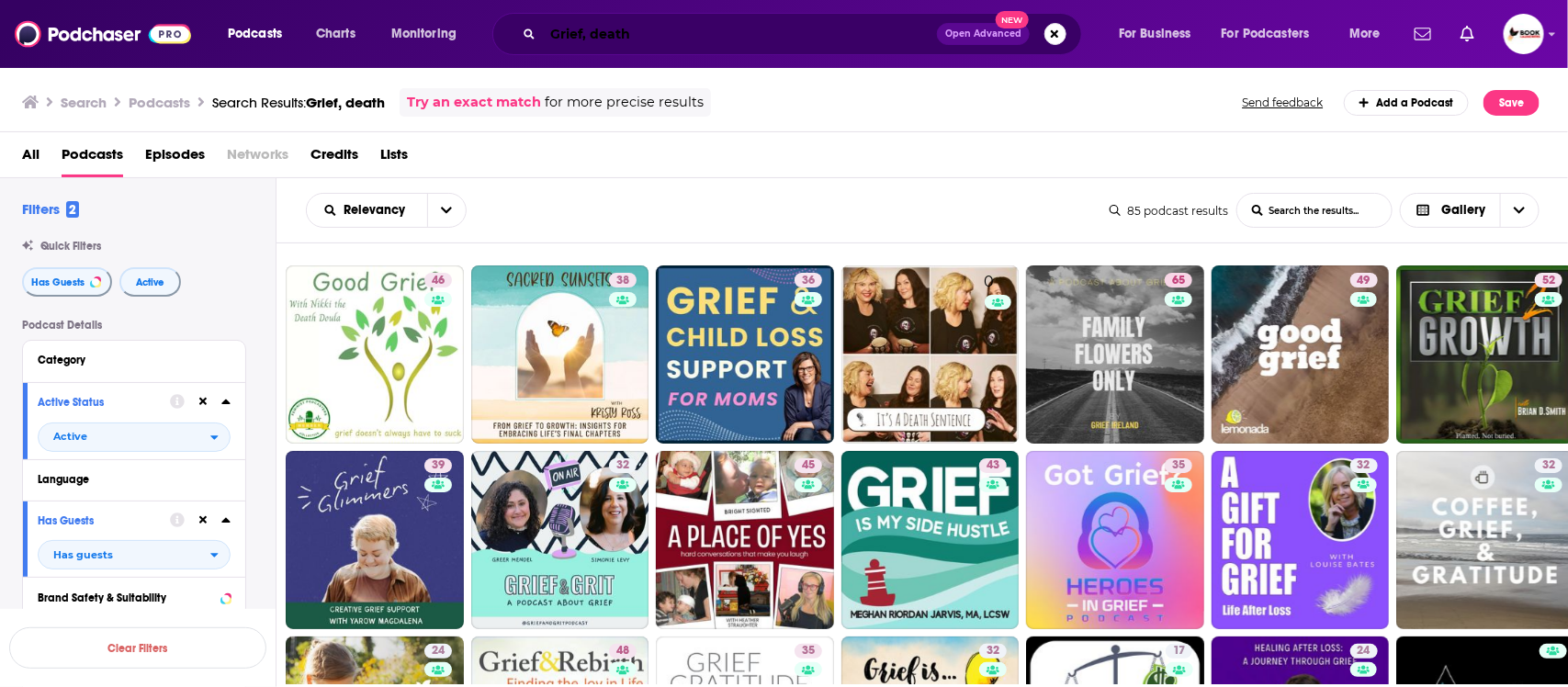
click at [661, 32] on input "Grief, death" at bounding box center [739, 33] width 394 height 30
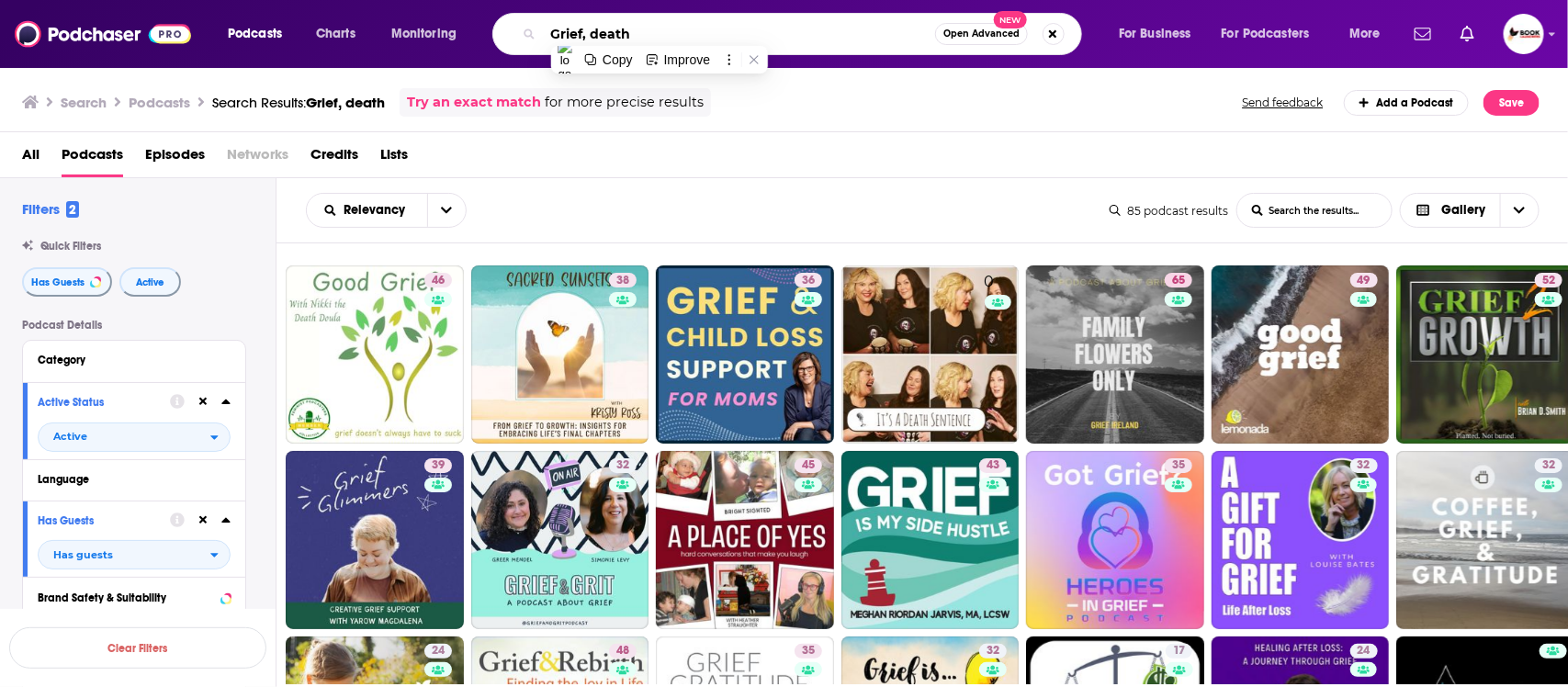
paste input "chronic illness"
paste input "wellness"
click at [874, 37] on input "chronic illness, wellness" at bounding box center [738, 33] width 392 height 30
type input "chronic illness, wellness"
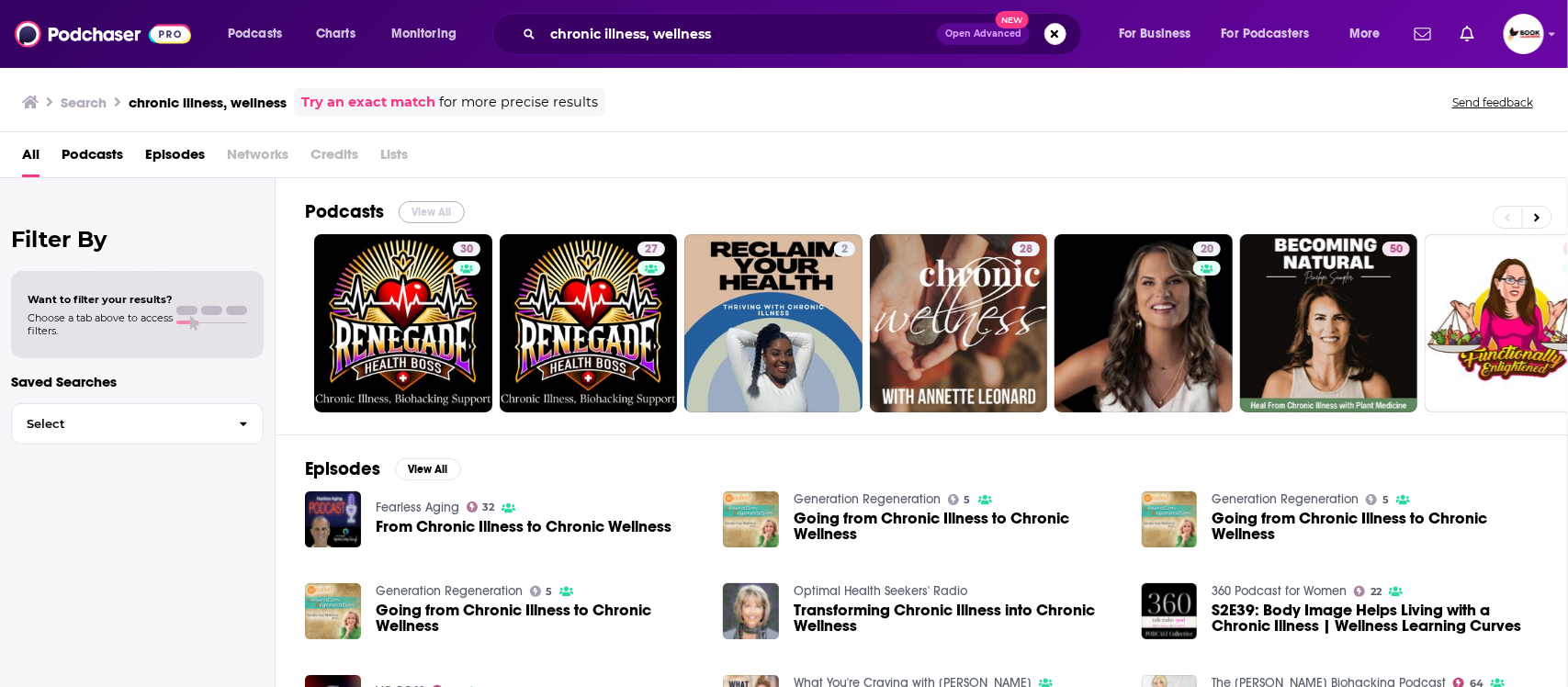
click at [452, 214] on button "View All" at bounding box center [431, 212] width 66 height 22
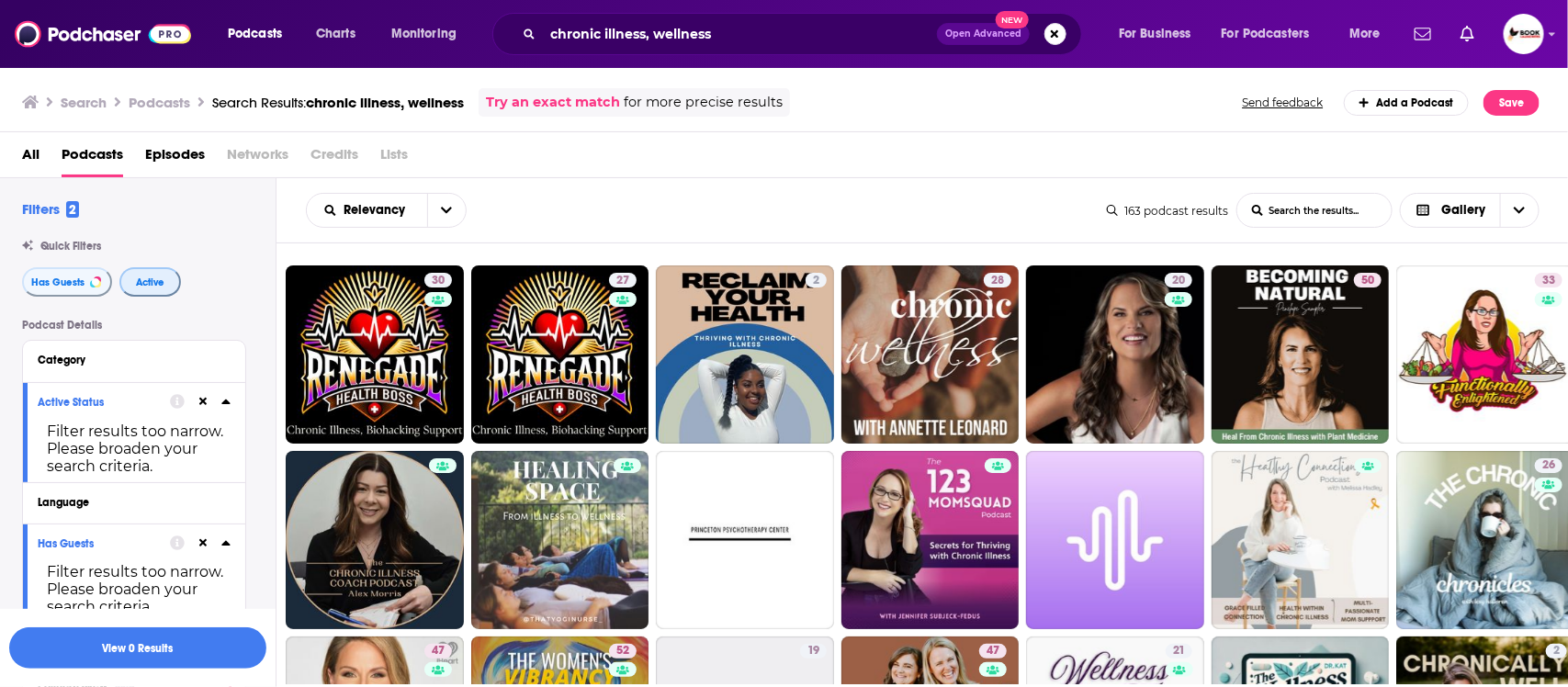
click at [156, 285] on span "Active" at bounding box center [150, 282] width 29 height 11
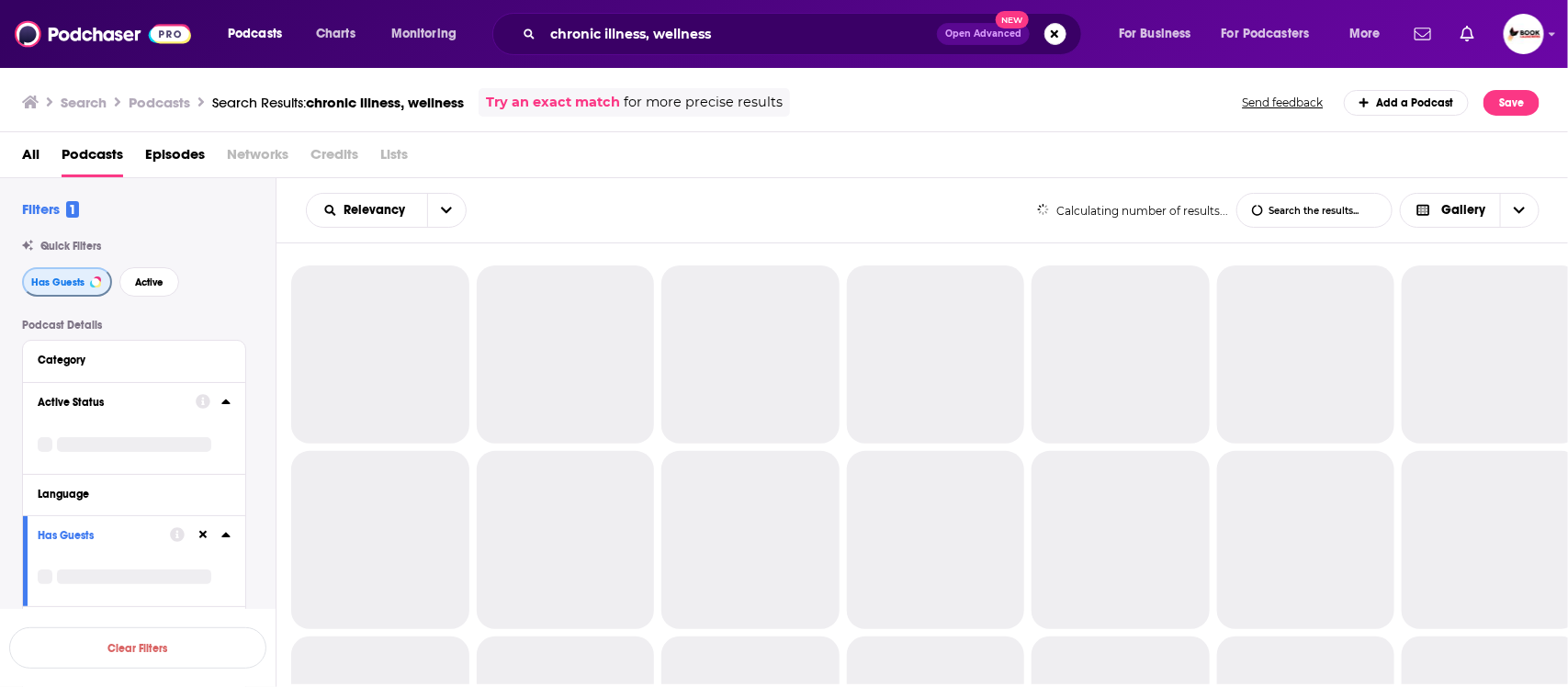
click at [53, 285] on span "Has Guests" at bounding box center [58, 282] width 53 height 11
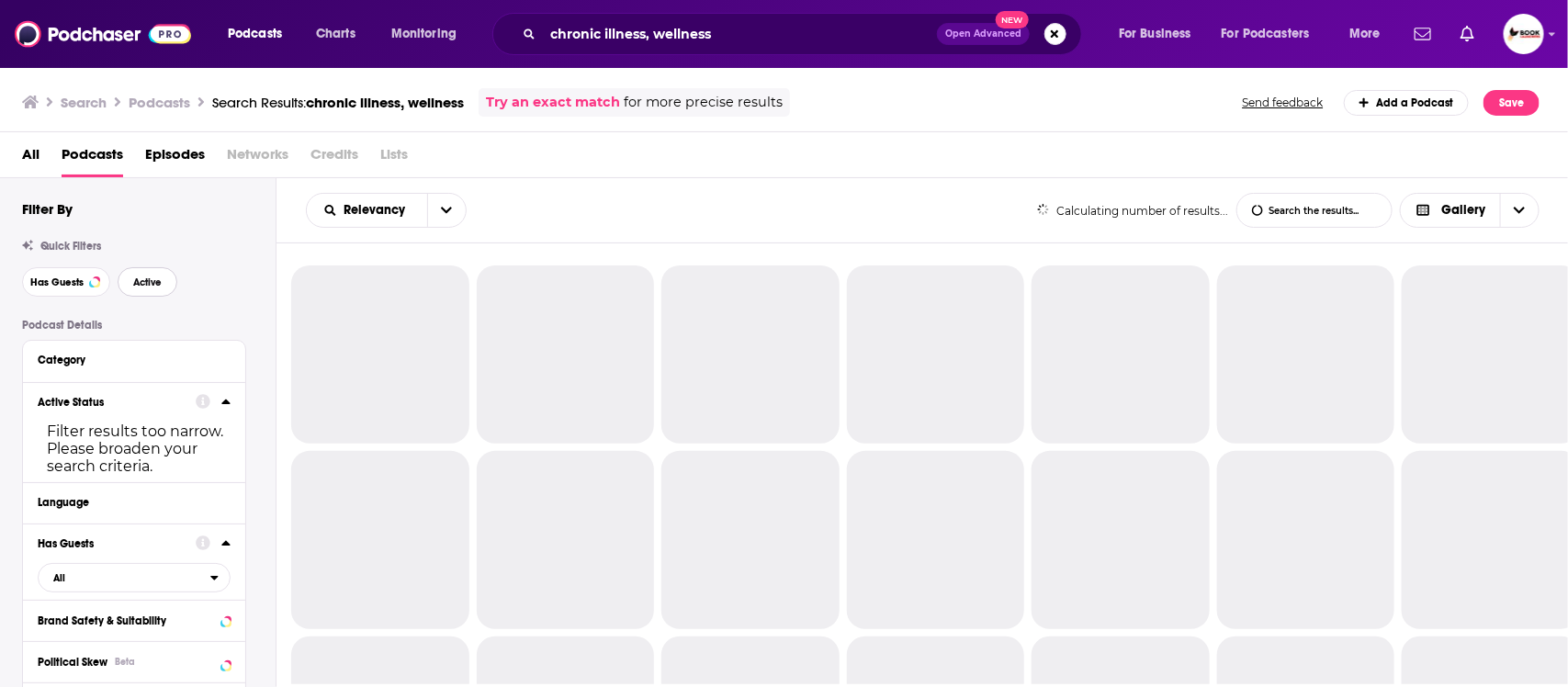
click at [140, 276] on button "Active" at bounding box center [147, 282] width 60 height 30
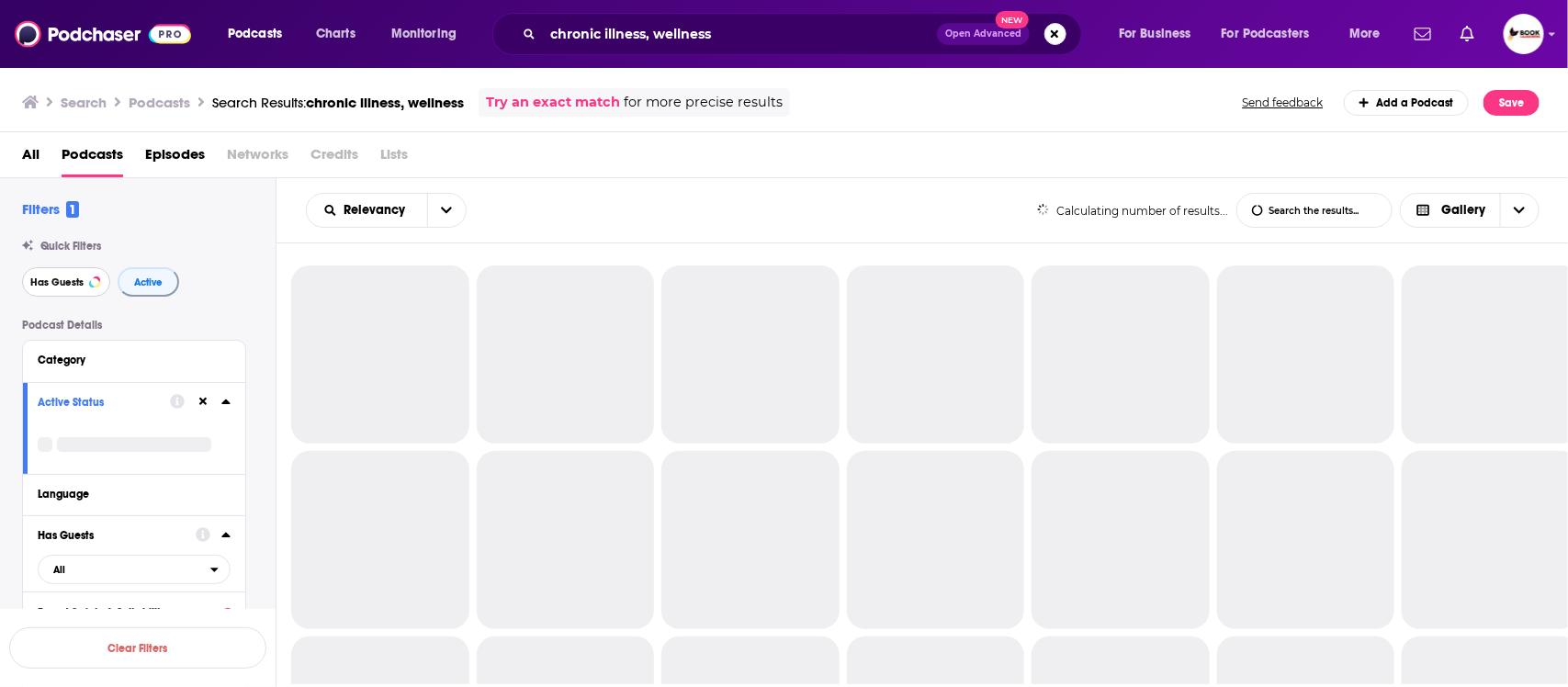
click at [48, 278] on span "Has Guests" at bounding box center [57, 282] width 53 height 11
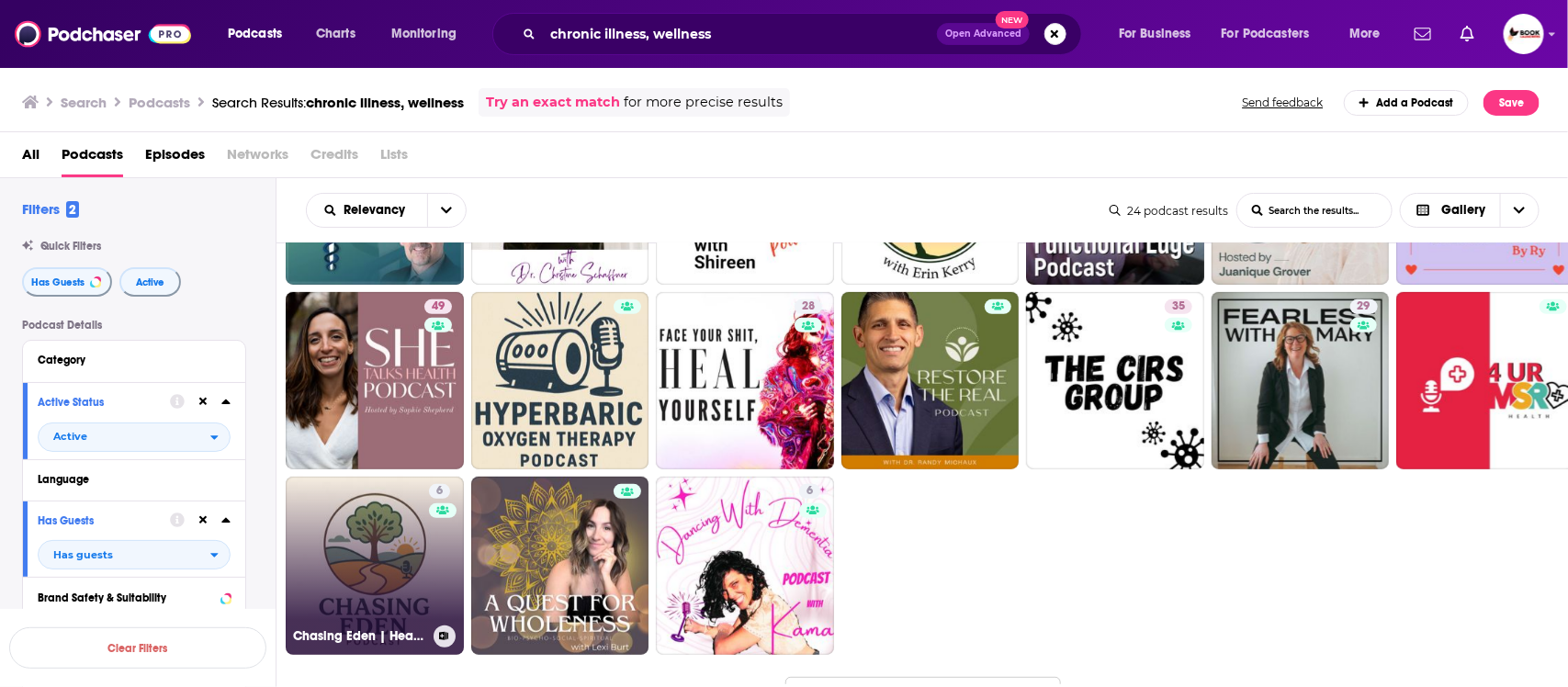
scroll to position [415, 0]
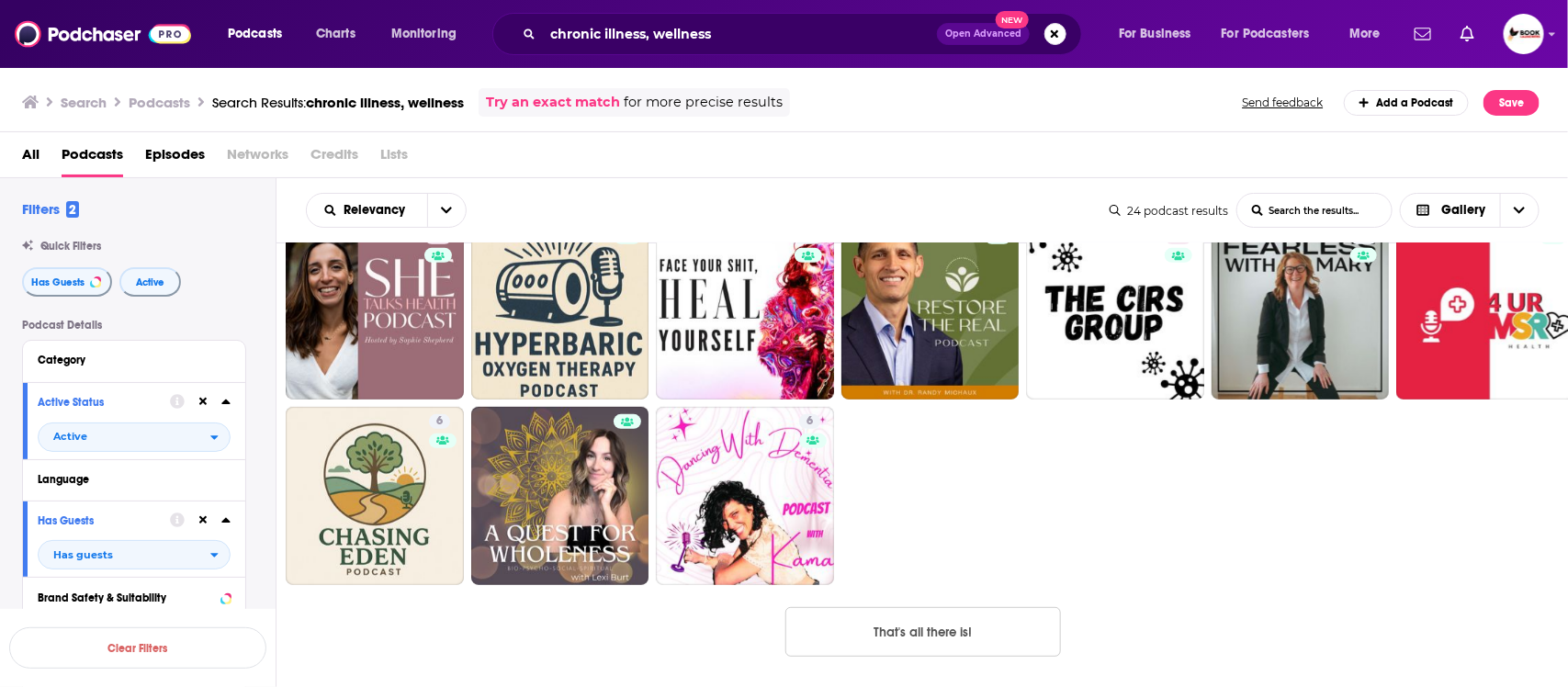
click at [973, 644] on button "That's all there is!" at bounding box center [922, 633] width 276 height 50
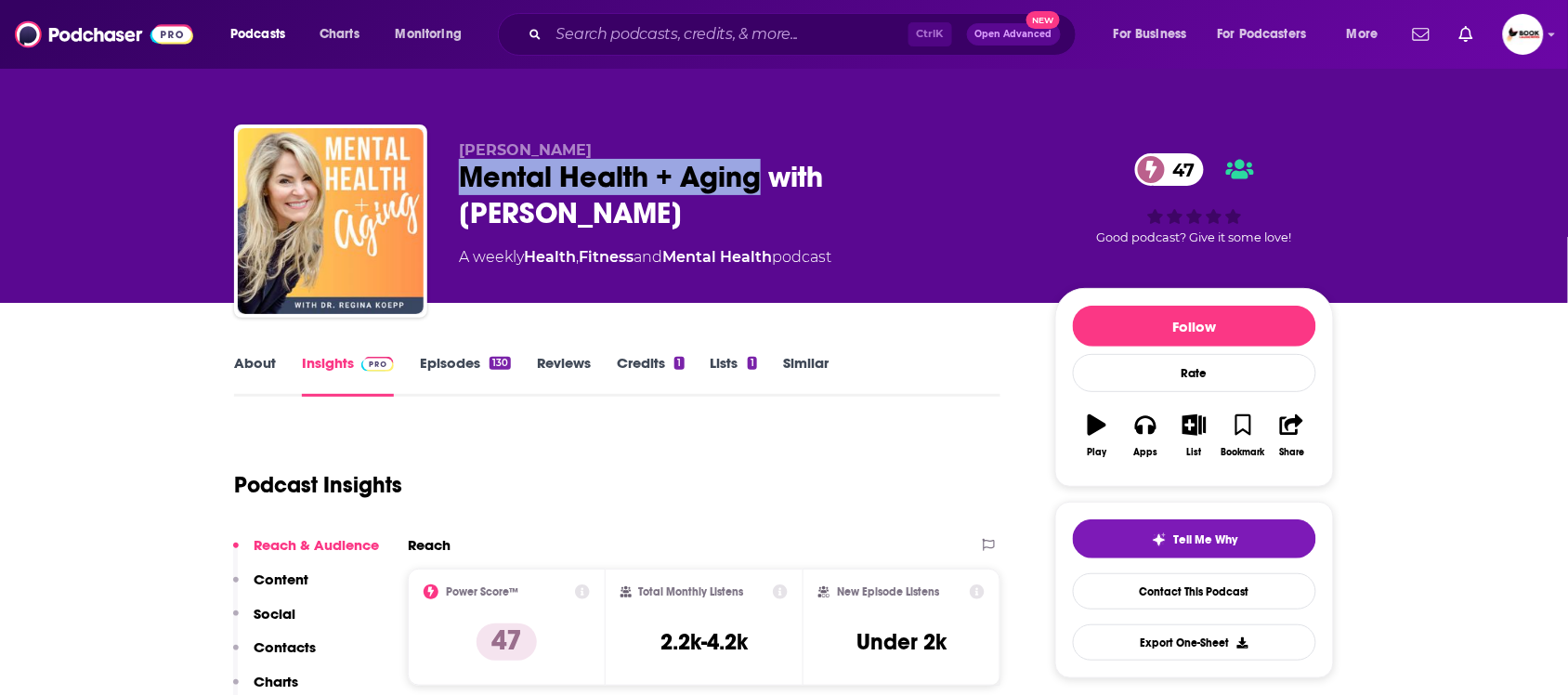
drag, startPoint x: 449, startPoint y: 182, endPoint x: 759, endPoint y: 188, distance: 310.1
click at [759, 188] on div "Dr. Regina Koepp Mental Health + Aging with Dr. Regina Koepp 47 A weekly Health…" at bounding box center [784, 225] width 1100 height 201
copy h2 "Mental Health + Aging"
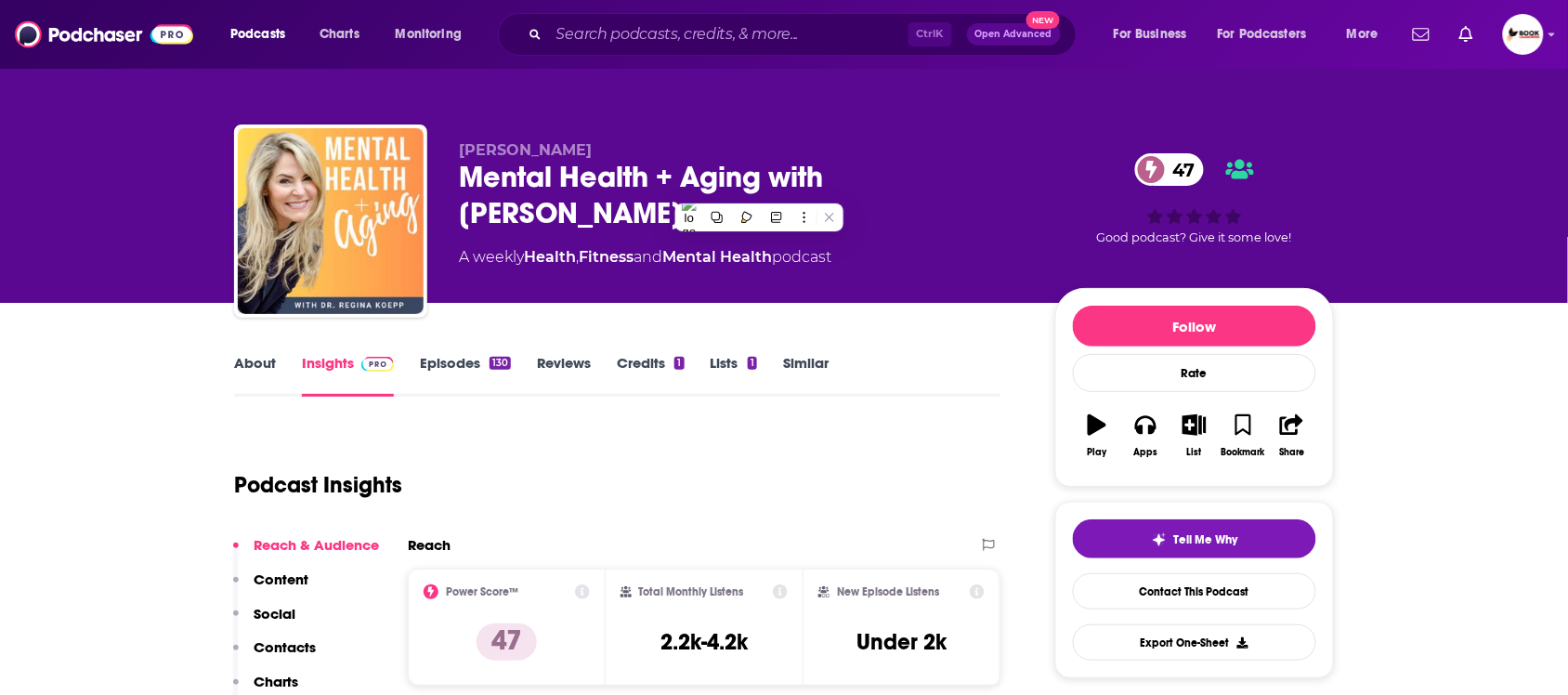
drag, startPoint x: 545, startPoint y: 211, endPoint x: 766, endPoint y: 211, distance: 221.0
click at [867, 200] on div "Mental Health + Aging with Dr. Regina Koepp 47" at bounding box center [742, 194] width 567 height 72
drag, startPoint x: 558, startPoint y: 209, endPoint x: 841, endPoint y: 180, distance: 284.5
click at [841, 180] on div "Mental Health + Aging with Dr. Regina Koepp 47" at bounding box center [742, 194] width 567 height 72
copy h2 "Dr. Regina Koepp"
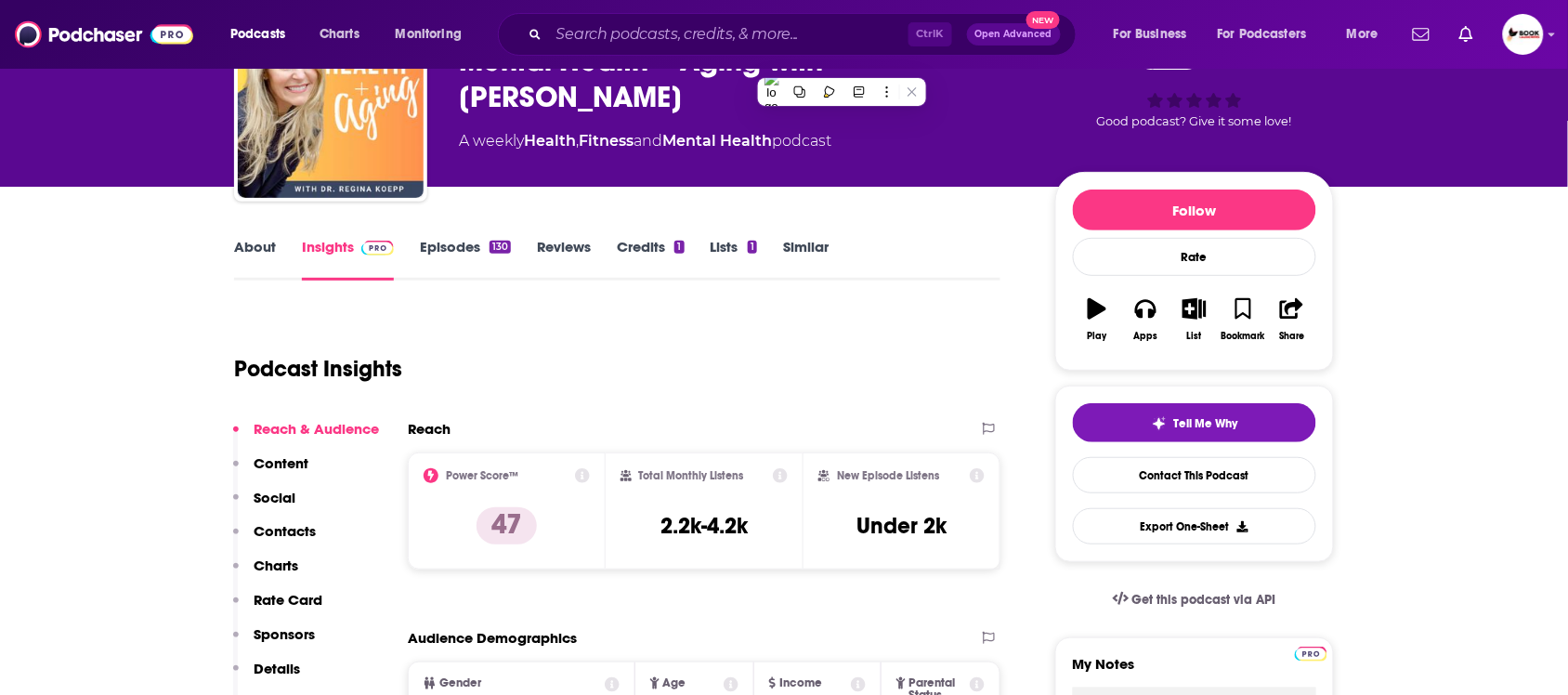
click at [300, 530] on p "Contacts" at bounding box center [285, 531] width 62 height 17
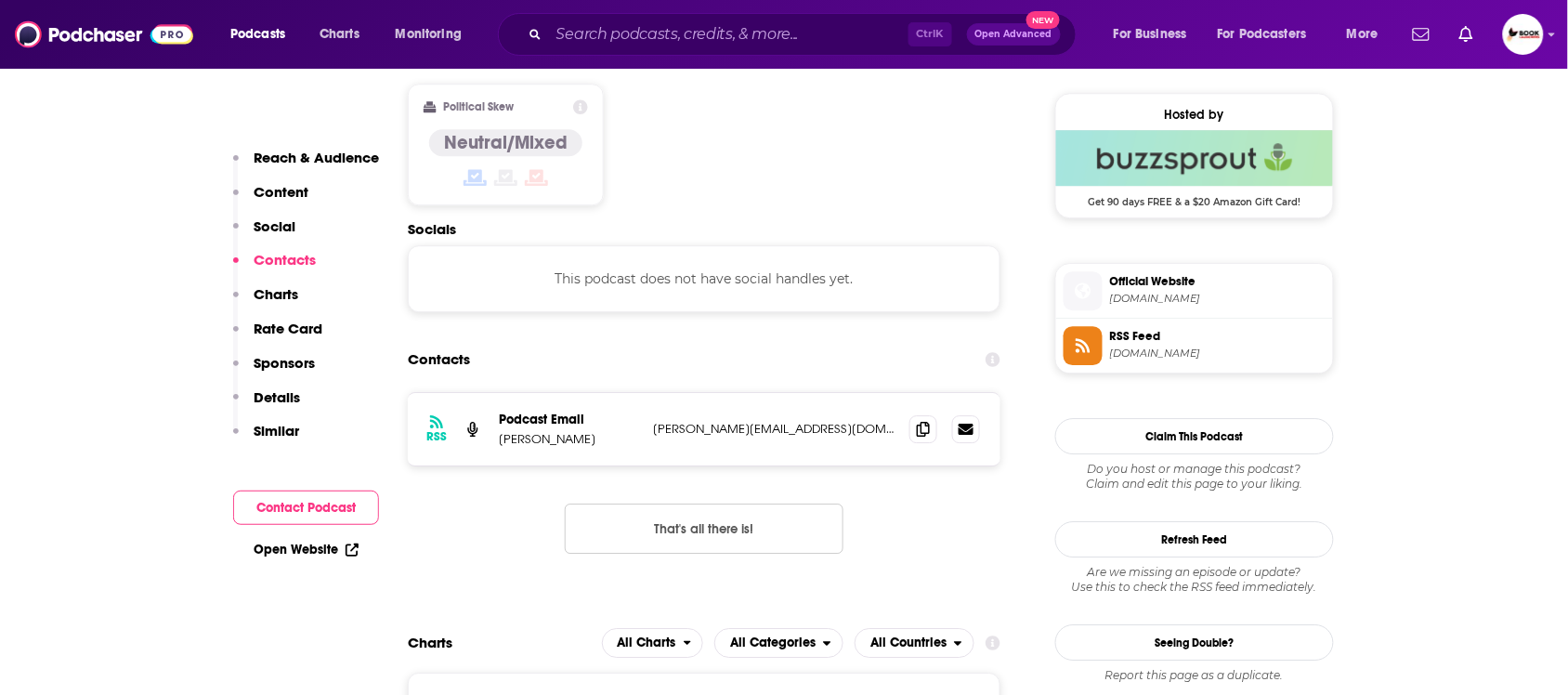
scroll to position [1498, 0]
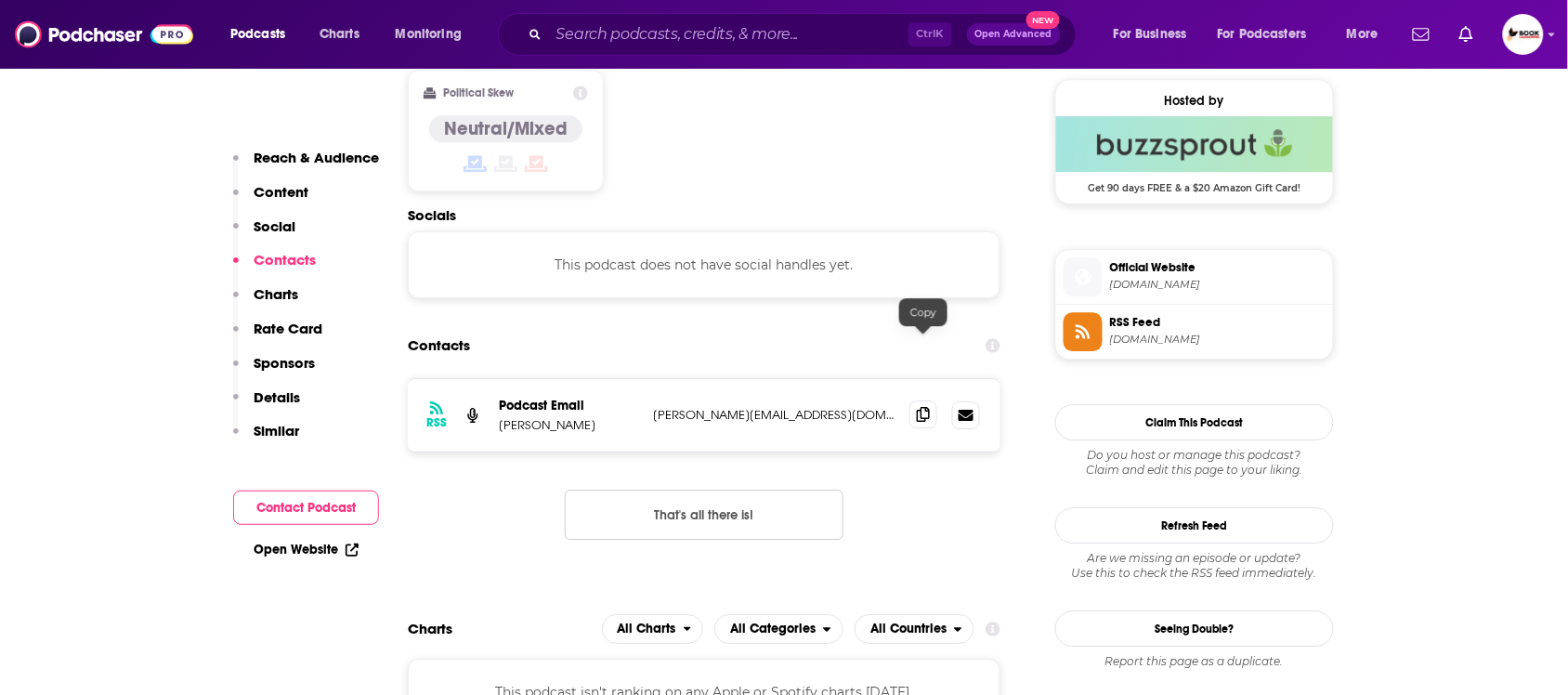
click at [927, 407] on icon at bounding box center [923, 414] width 13 height 14
click at [311, 559] on div "Open Website" at bounding box center [305, 550] width 146 height 35
click at [327, 554] on link "Open Website" at bounding box center [306, 550] width 105 height 15
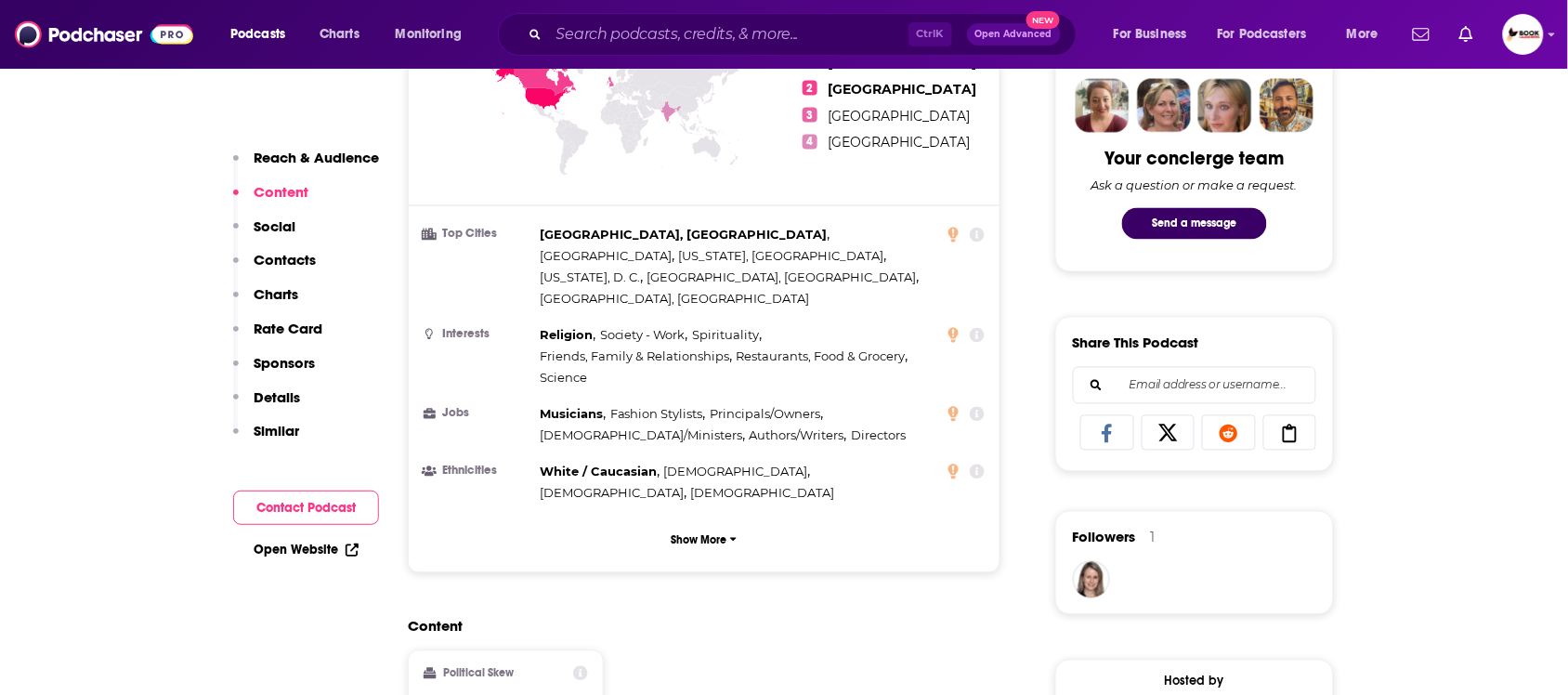
click at [300, 154] on p "Reach & Audience" at bounding box center [317, 158] width 126 height 17
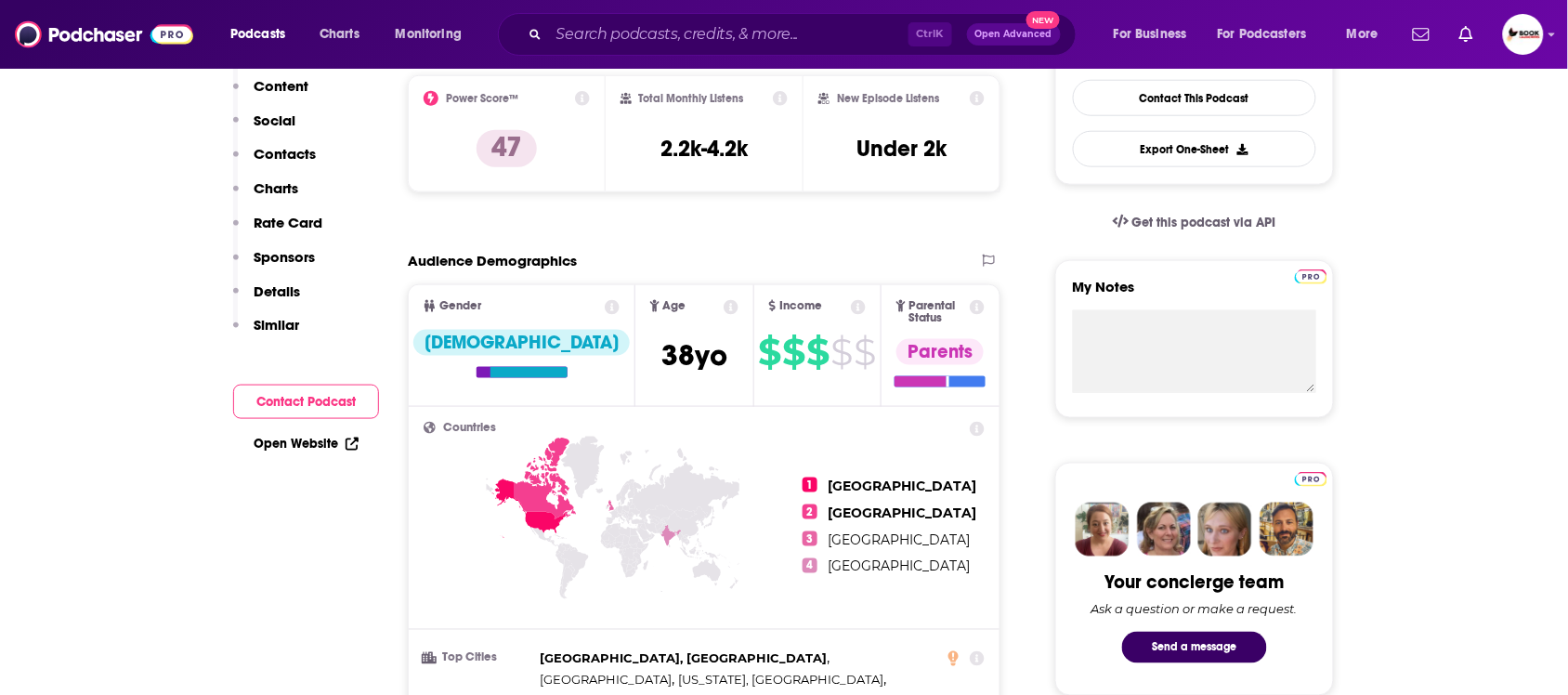
scroll to position [276, 0]
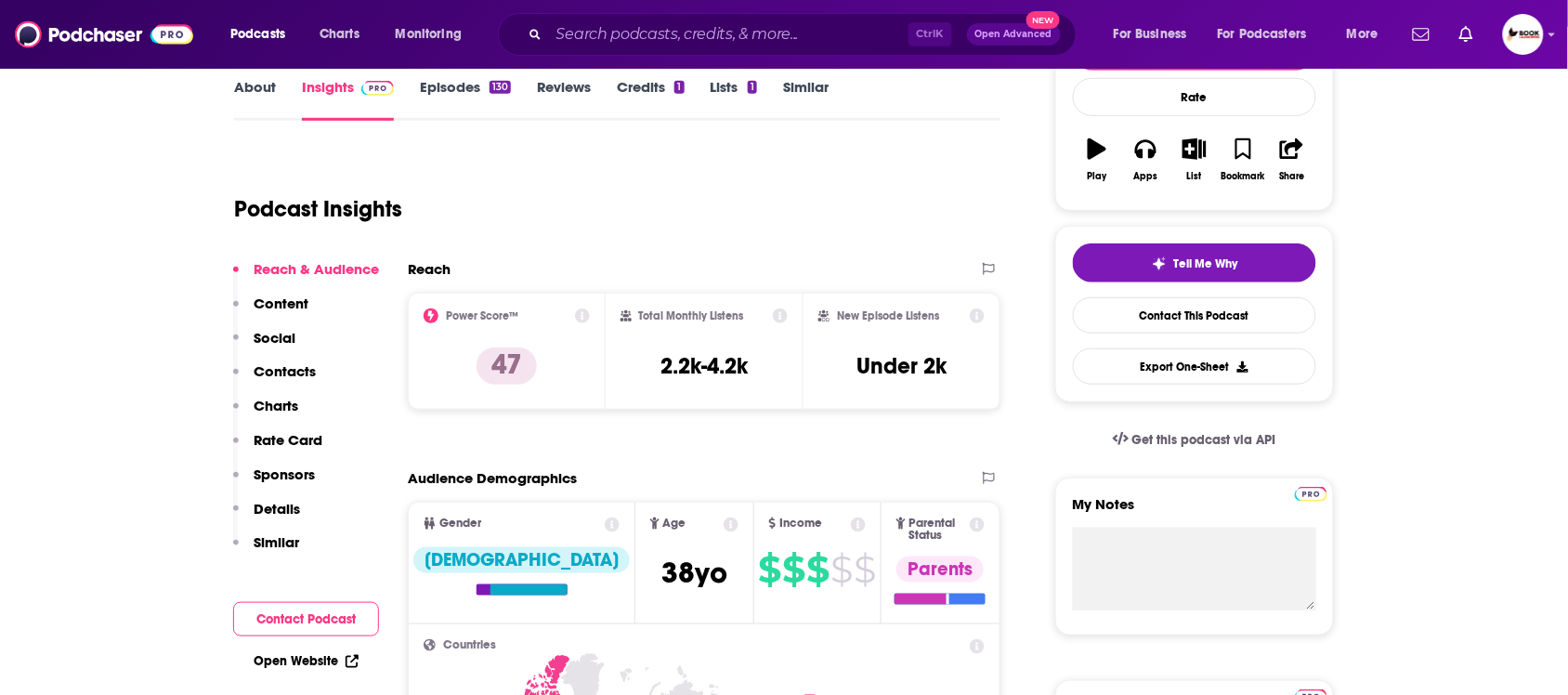
click at [248, 88] on link "About" at bounding box center [254, 100] width 42 height 43
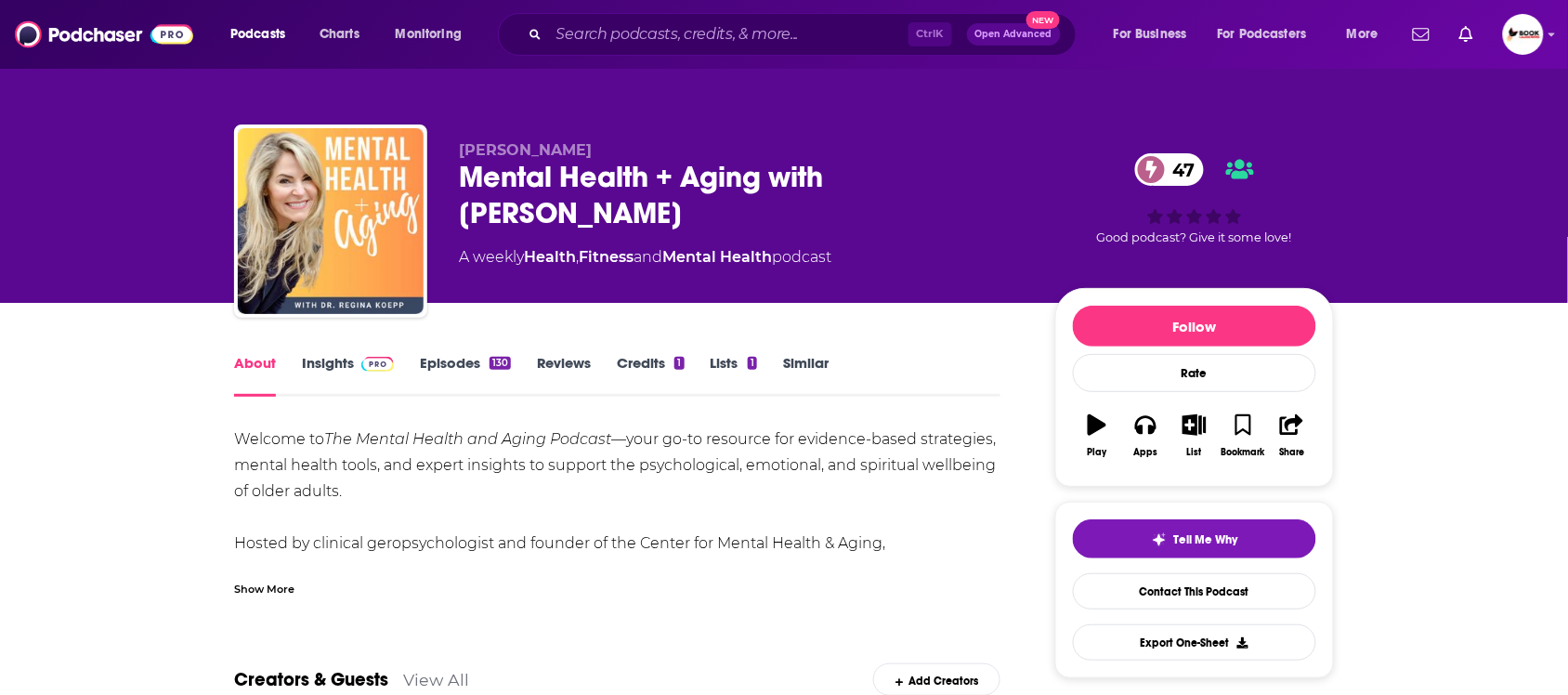
click at [279, 593] on div "Show More" at bounding box center [264, 588] width 61 height 17
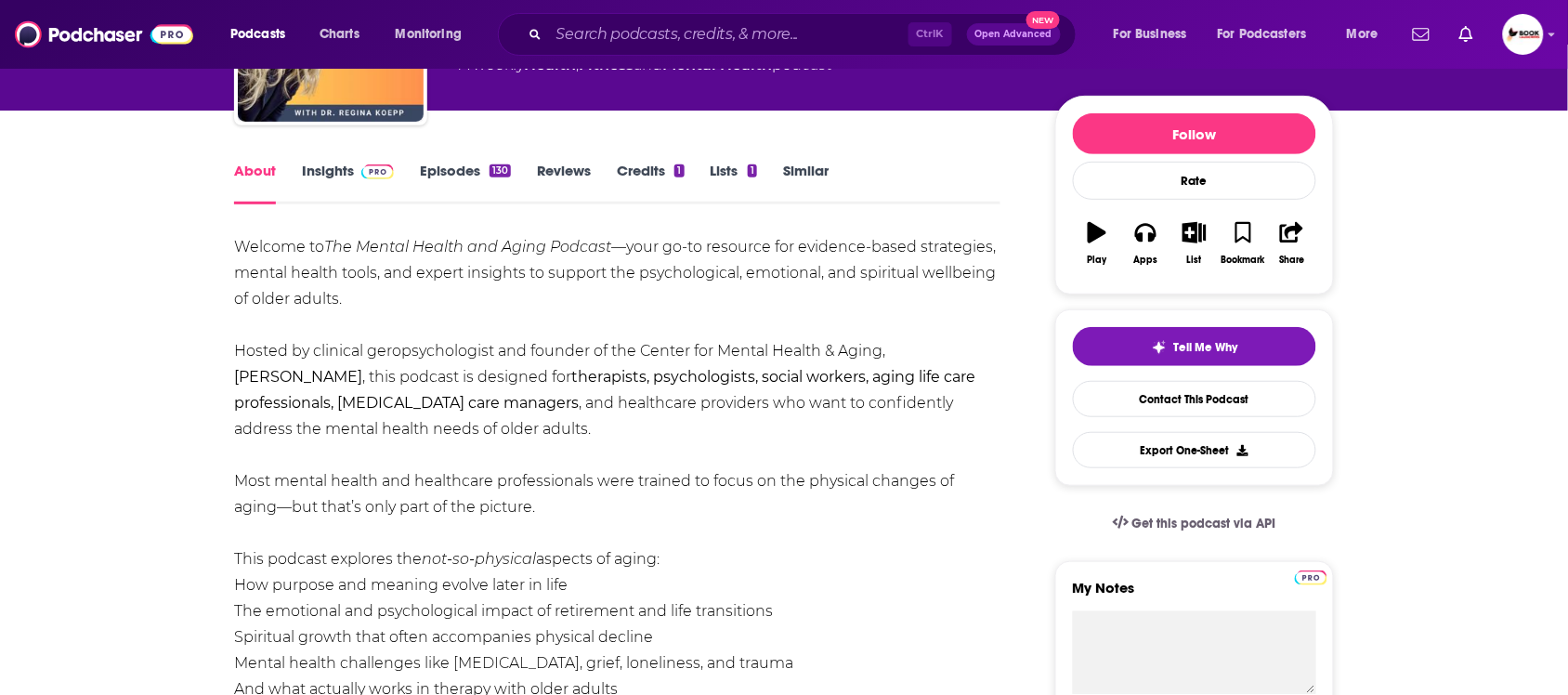
scroll to position [581, 0]
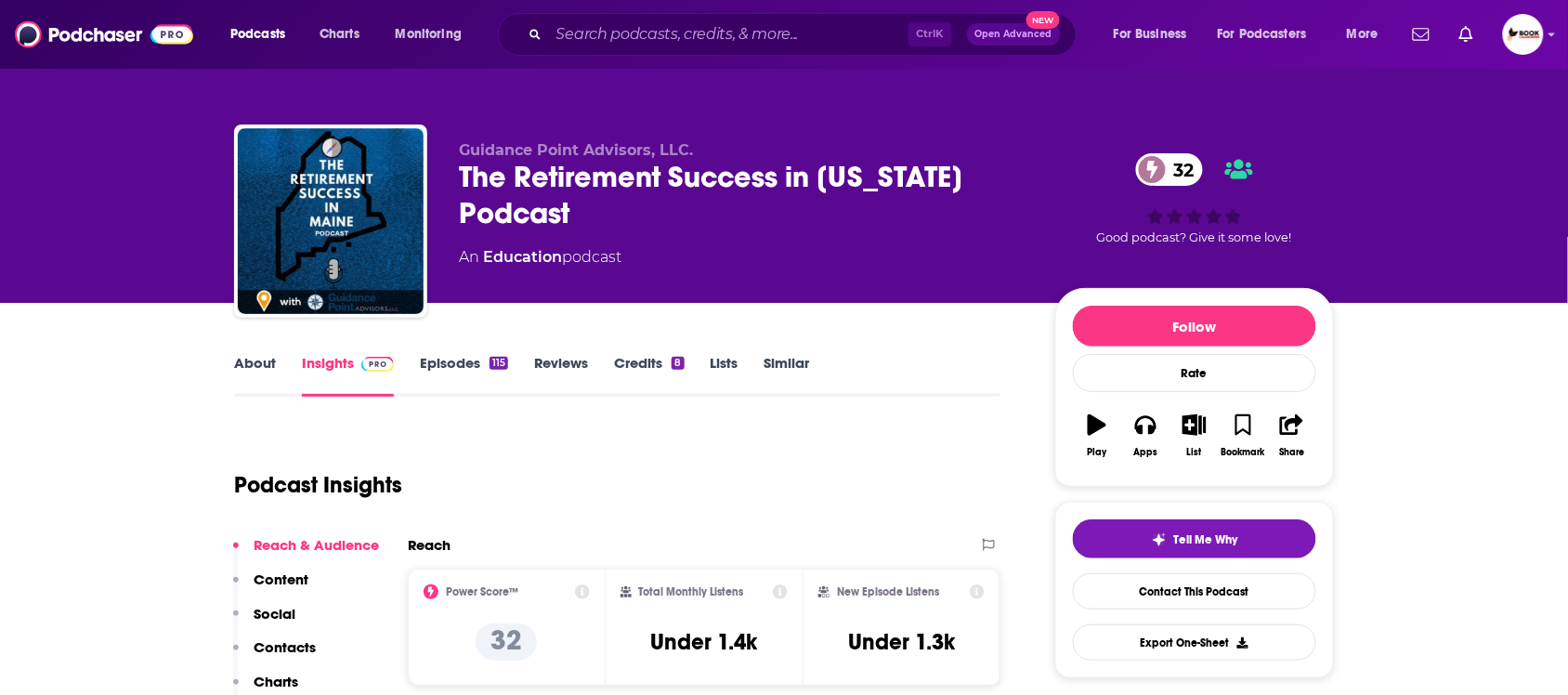
click at [260, 365] on link "About" at bounding box center [254, 375] width 42 height 43
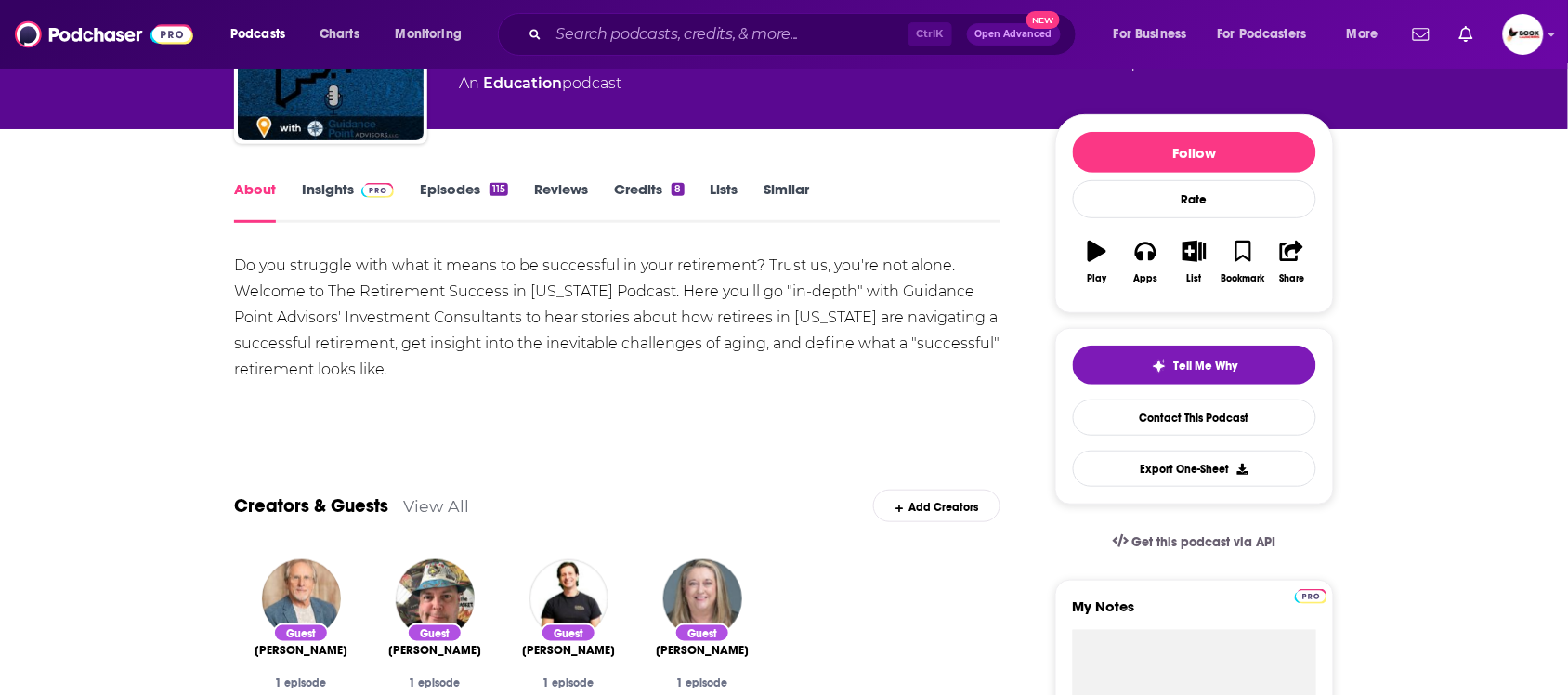
scroll to position [116, 0]
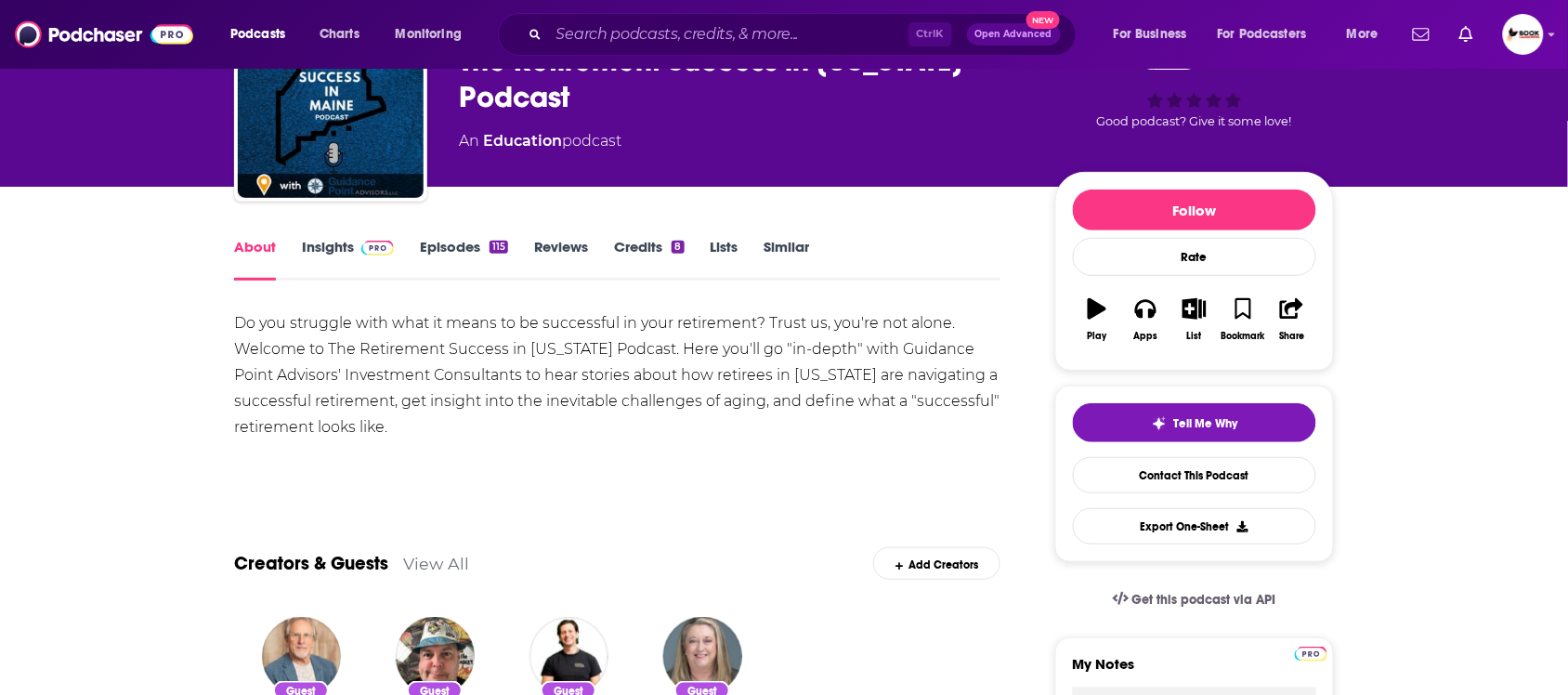
click at [316, 251] on link "Insights" at bounding box center [348, 259] width 92 height 43
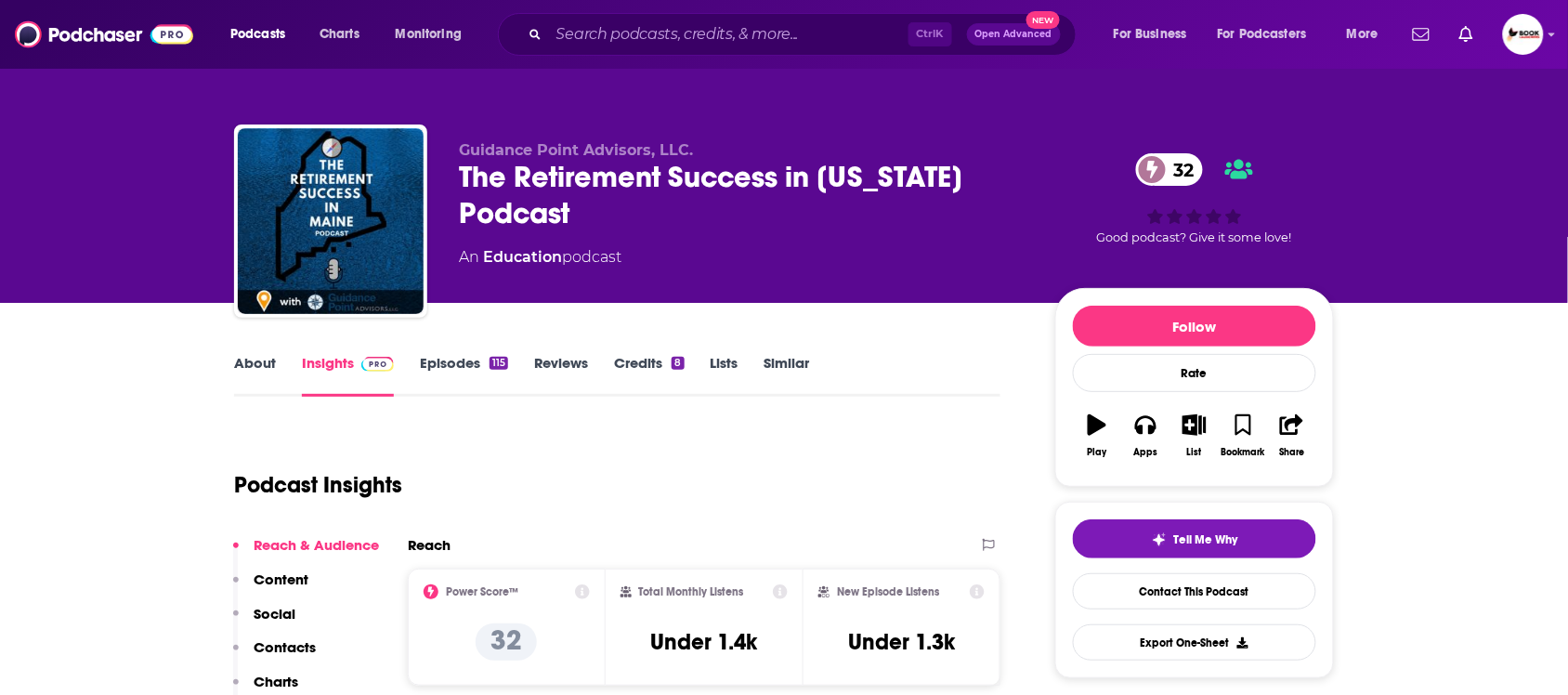
scroll to position [349, 0]
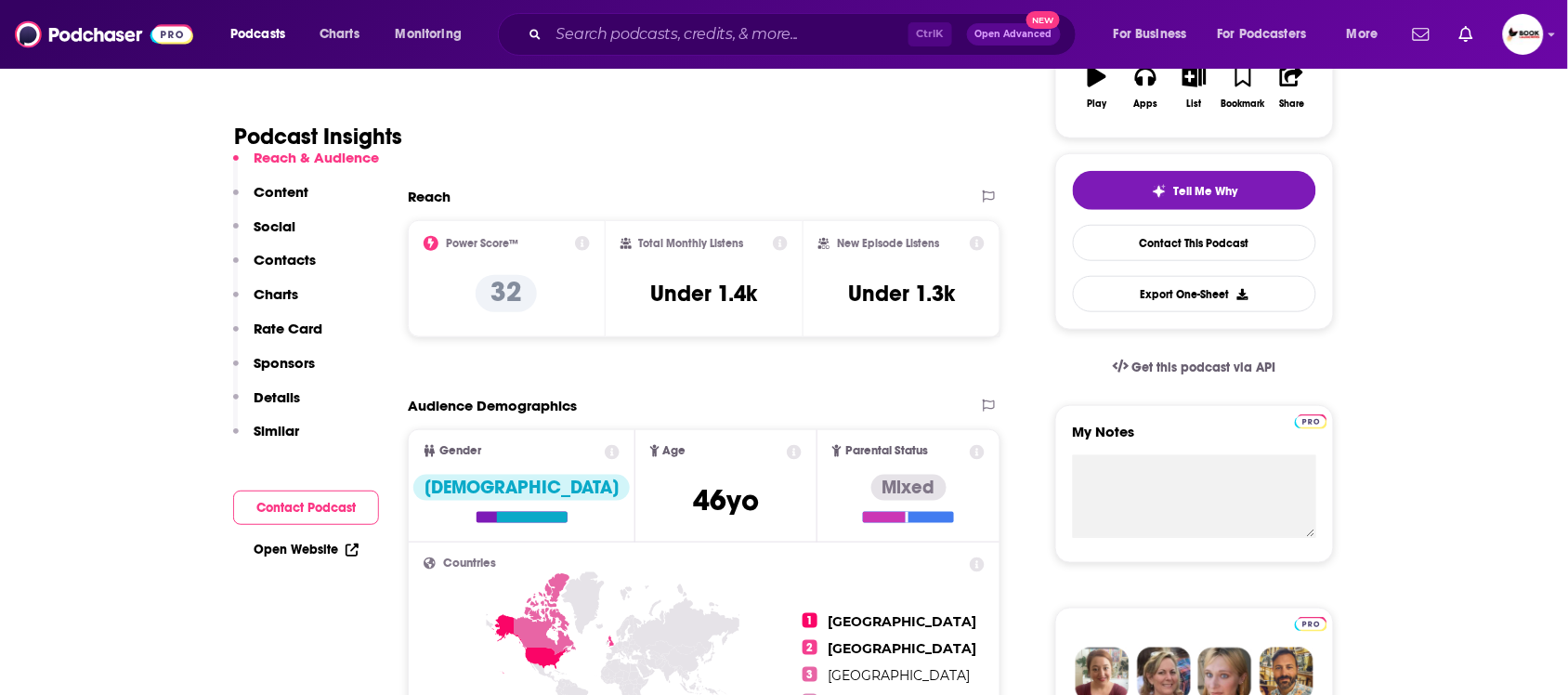
click at [298, 260] on p "Contacts" at bounding box center [285, 260] width 62 height 17
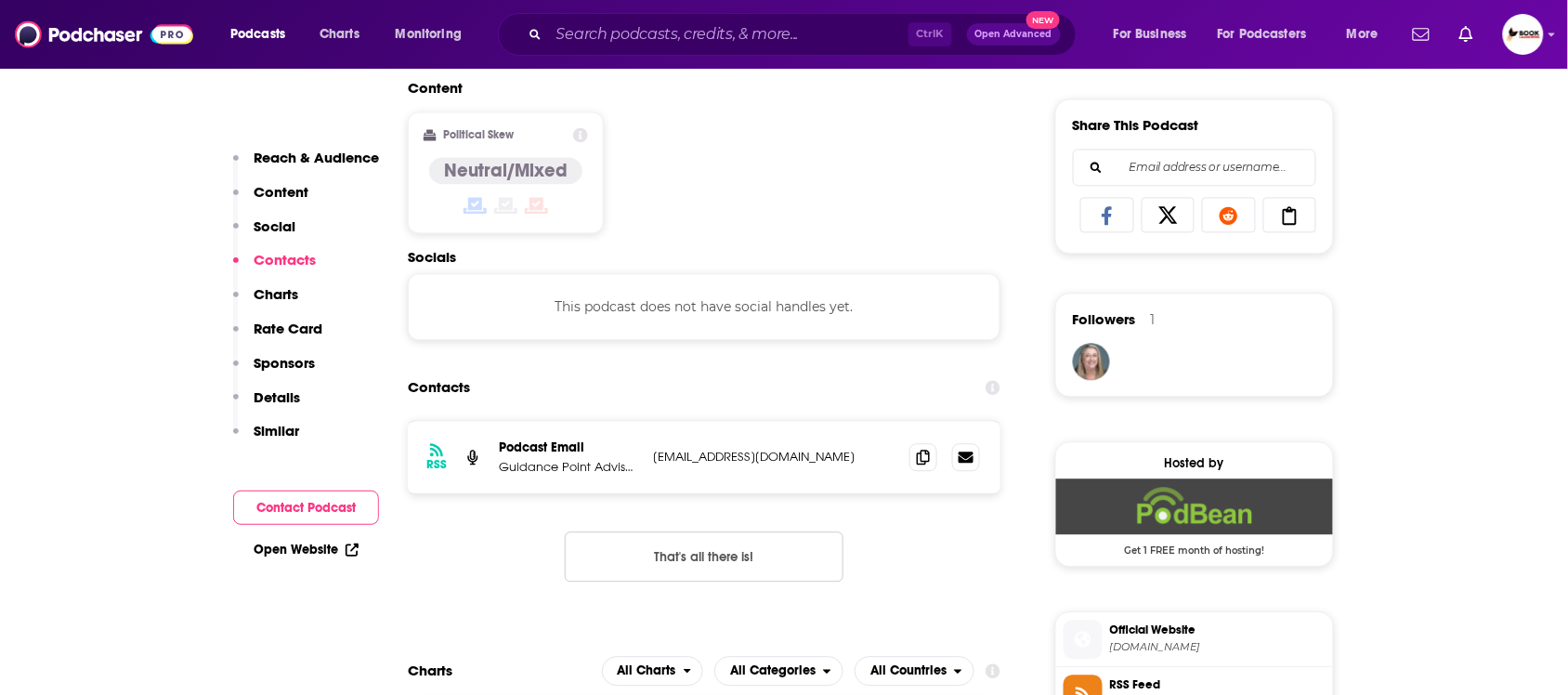
scroll to position [1251, 0]
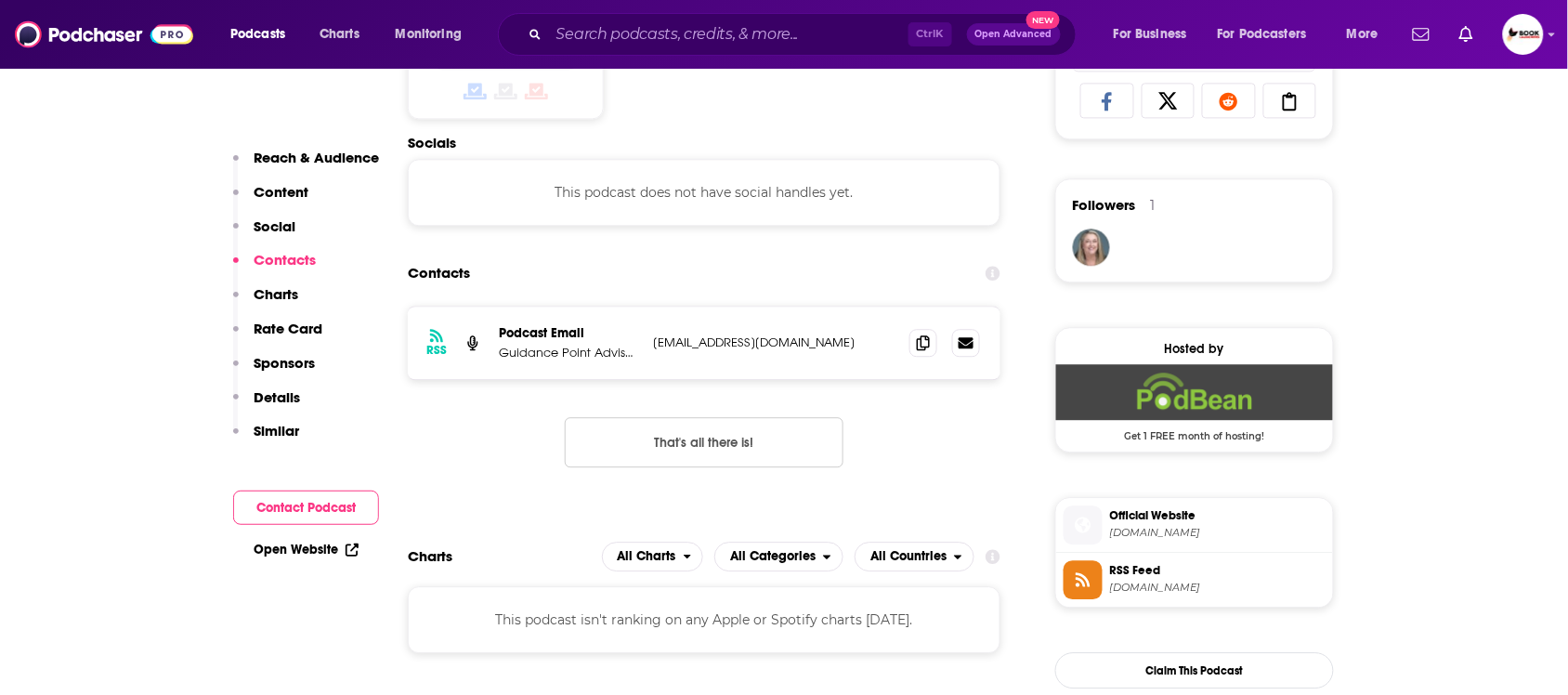
click at [351, 551] on icon at bounding box center [352, 550] width 13 height 13
click at [323, 164] on button "Reach & Audience" at bounding box center [305, 166] width 146 height 35
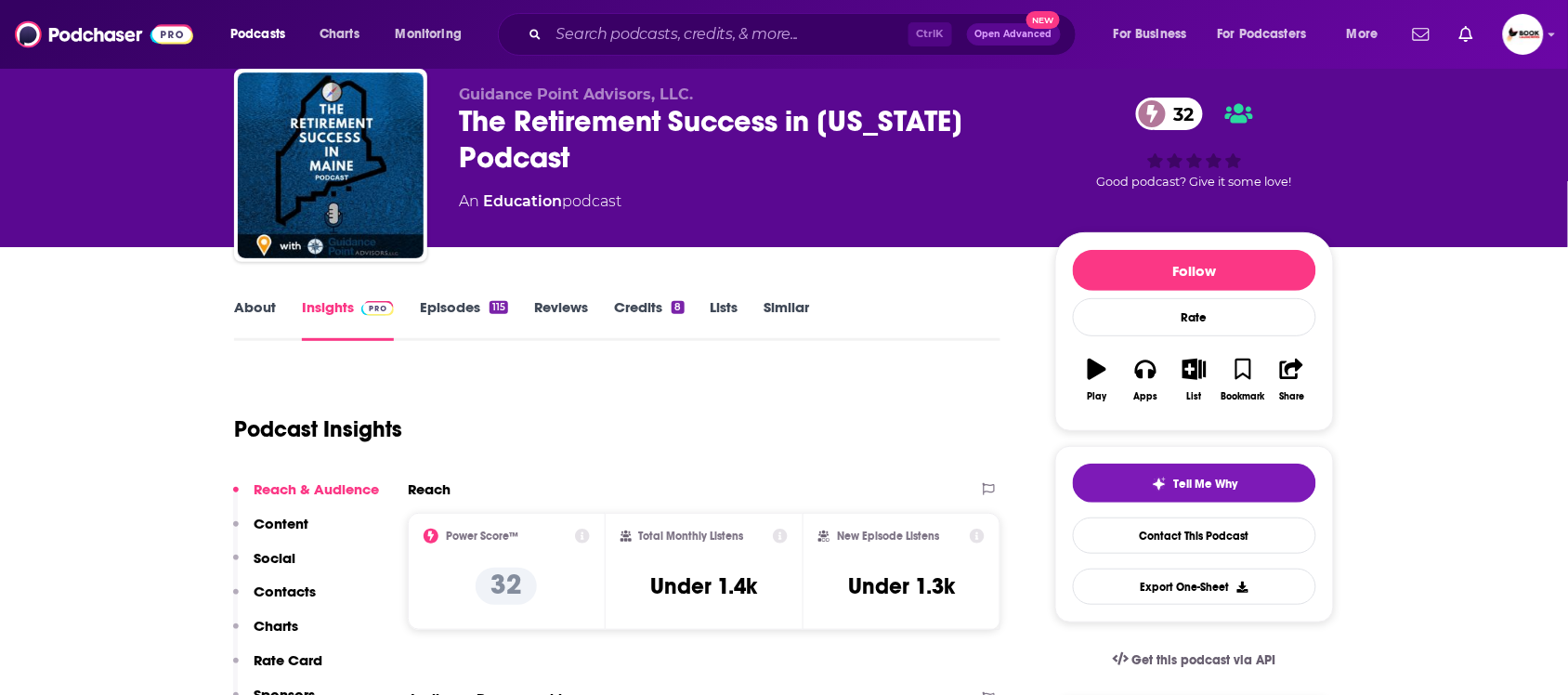
scroll to position [0, 0]
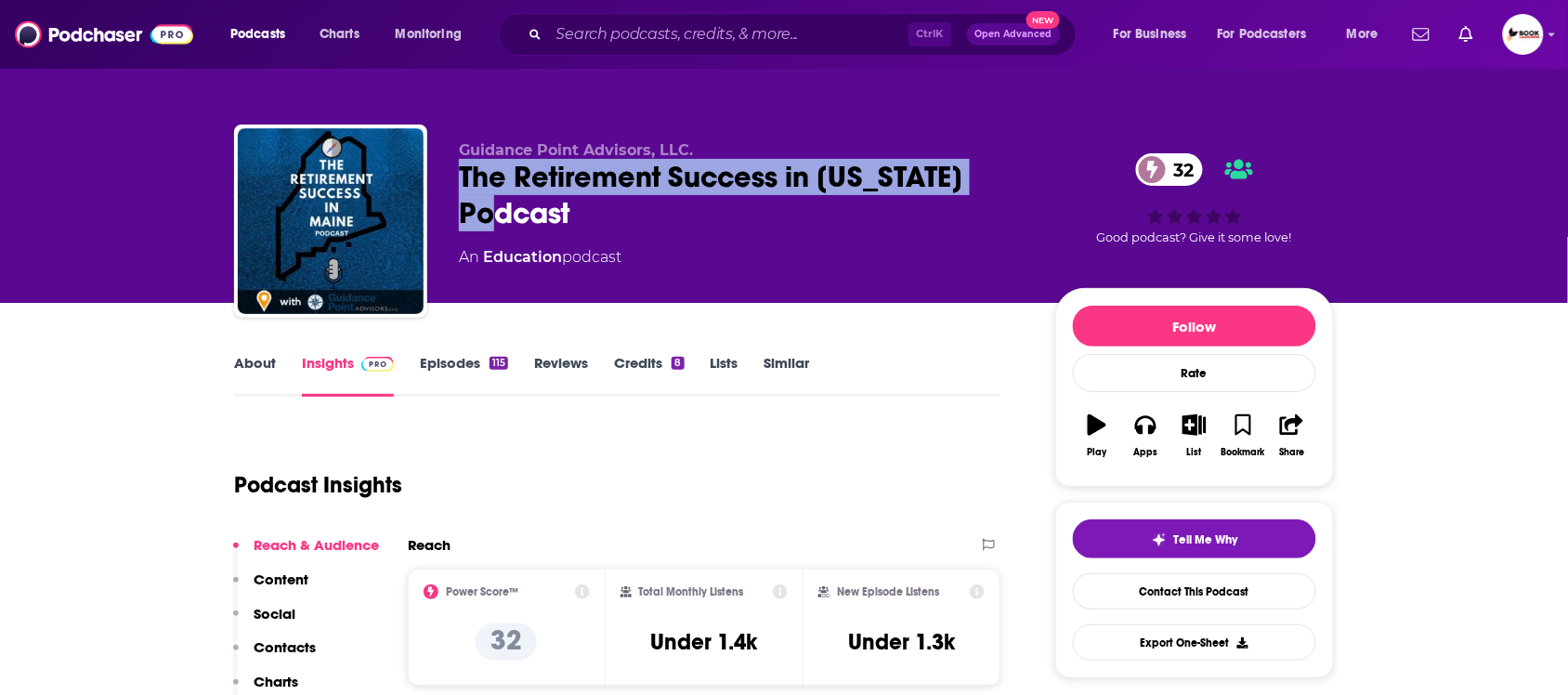
drag, startPoint x: 601, startPoint y: 210, endPoint x: 451, endPoint y: 168, distance: 155.8
click at [451, 168] on div "Guidance Point Advisors, LLC. The Retirement Success in Maine Podcast 32 An Edu…" at bounding box center [784, 225] width 1100 height 201
copy h2 "The Retirement Success in Maine Podcast"
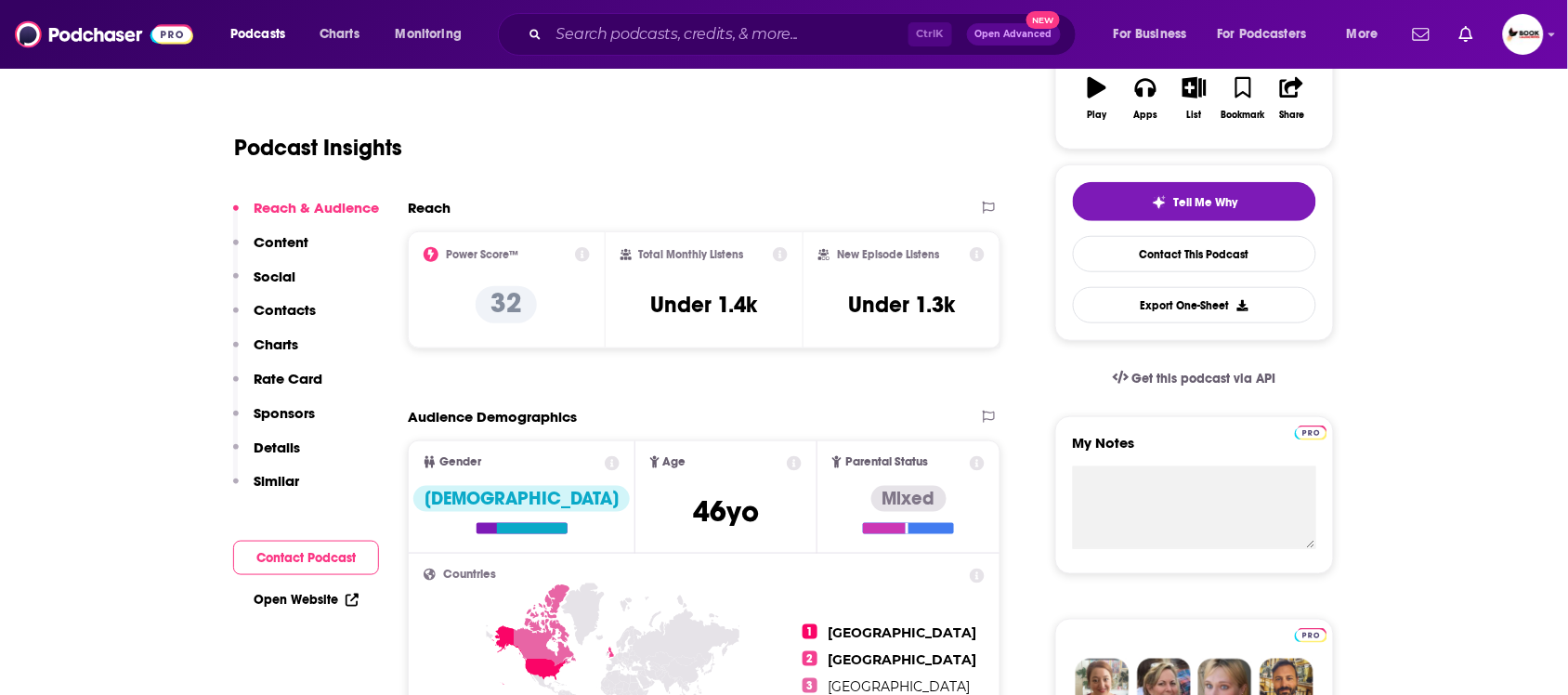
scroll to position [349, 0]
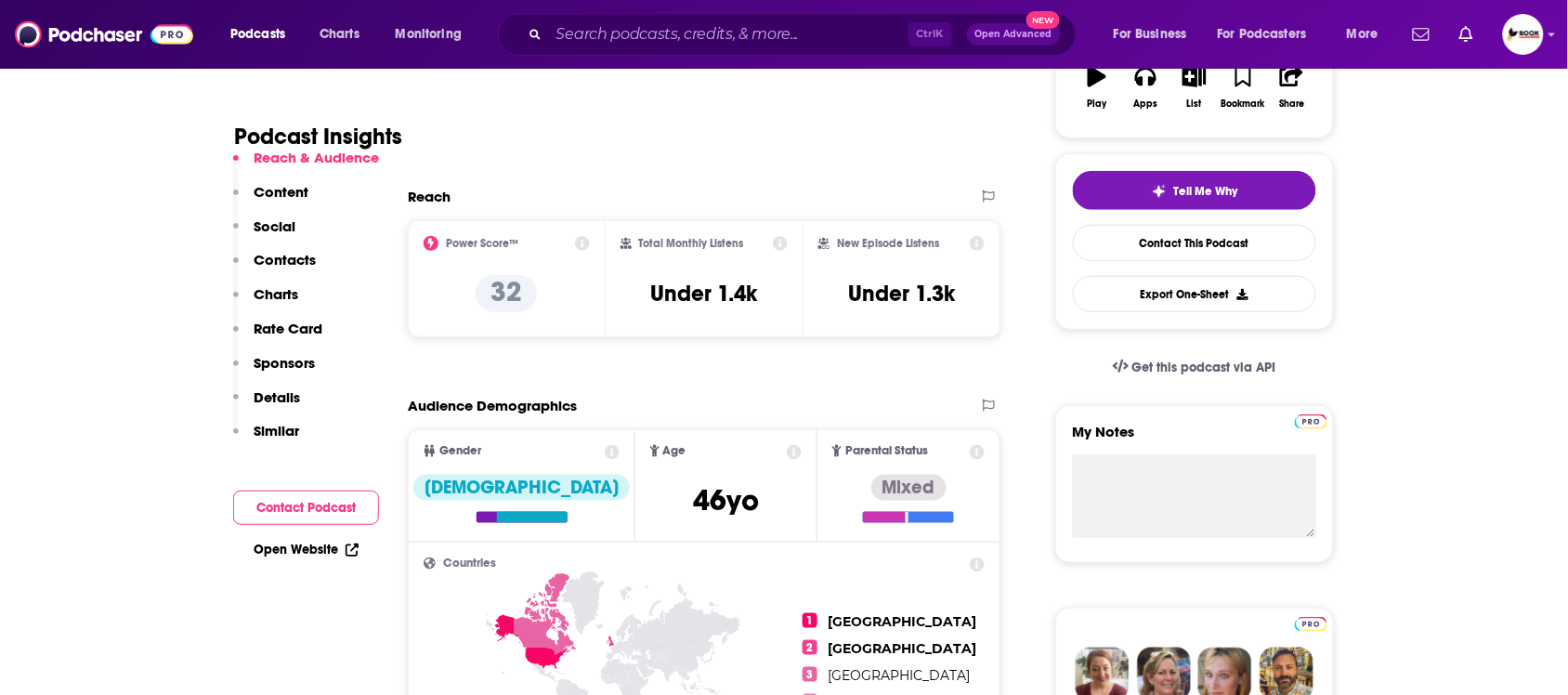
click at [312, 262] on p "Contacts" at bounding box center [285, 260] width 62 height 17
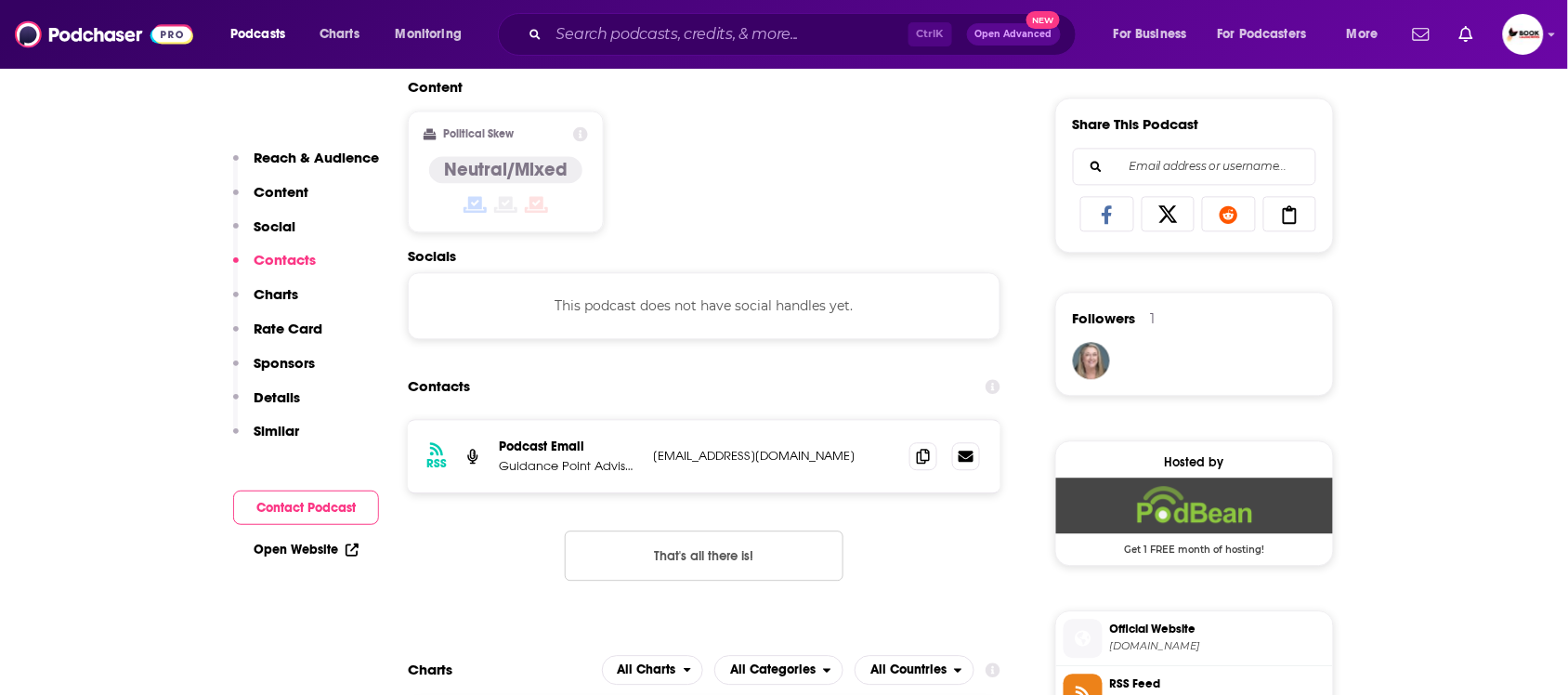
scroll to position [1251, 0]
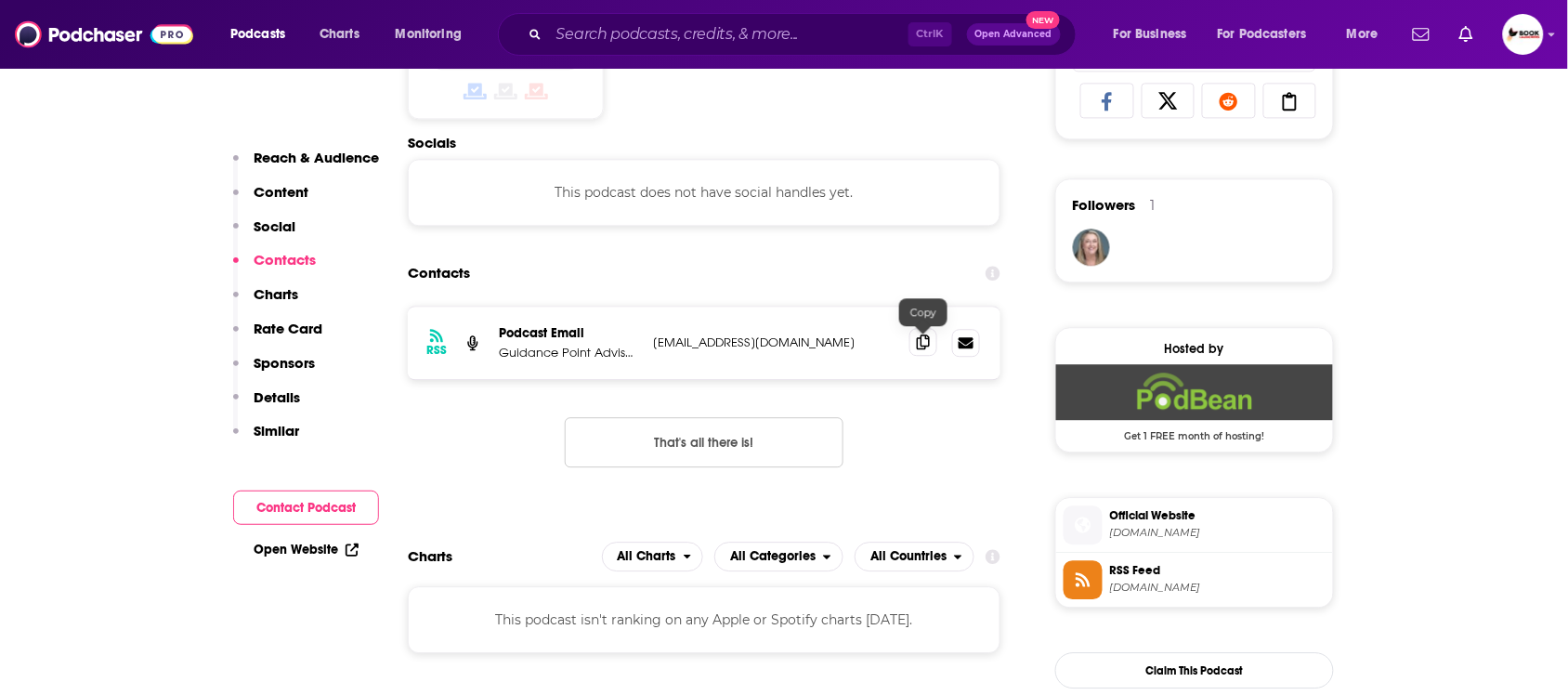
click at [927, 347] on icon at bounding box center [923, 341] width 13 height 14
click at [359, 156] on p "Reach & Audience" at bounding box center [317, 158] width 126 height 17
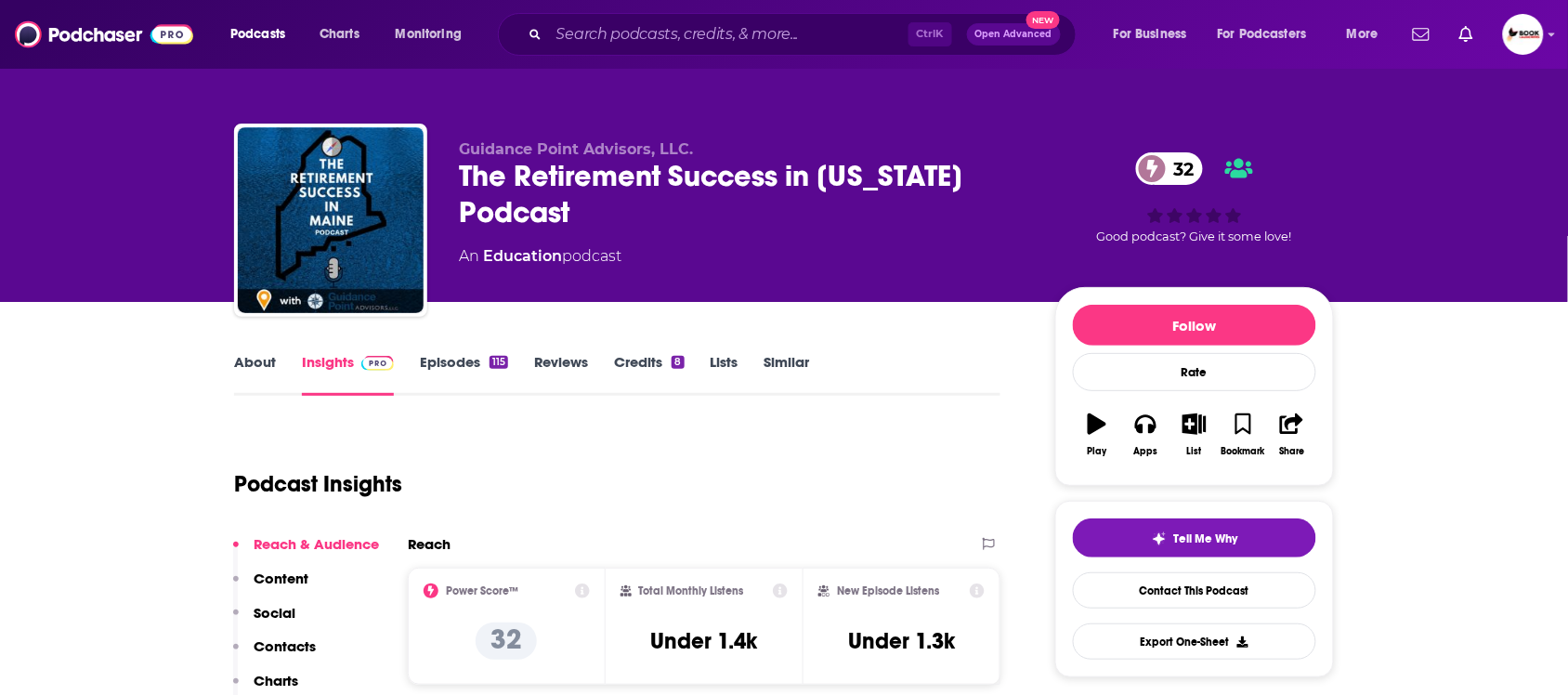
scroll to position [0, 0]
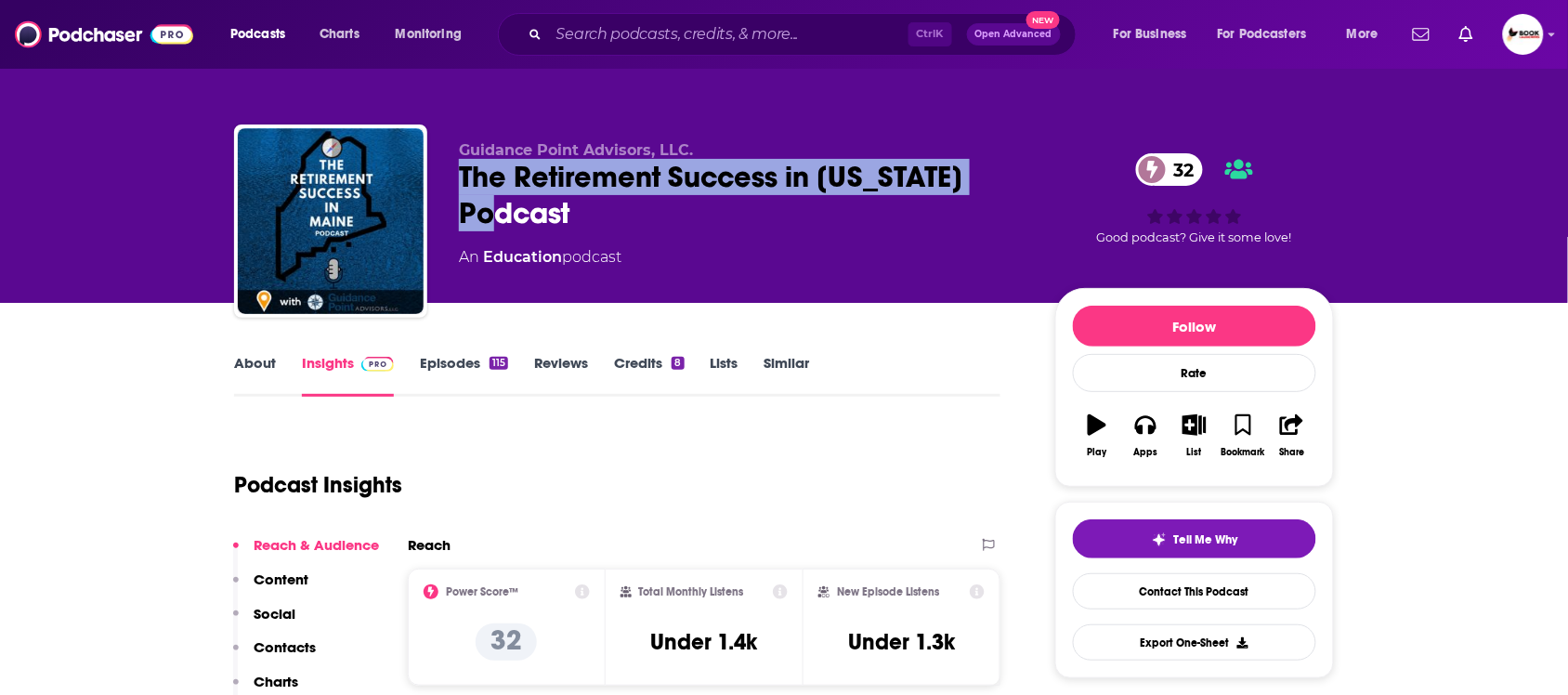
drag, startPoint x: 453, startPoint y: 182, endPoint x: 667, endPoint y: 224, distance: 218.1
click at [667, 224] on div "Guidance Point Advisors, LLC. The Retirement Success in Maine Podcast 32 An Edu…" at bounding box center [784, 225] width 1100 height 201
copy h2 "The Retirement Success in Maine Podcast"
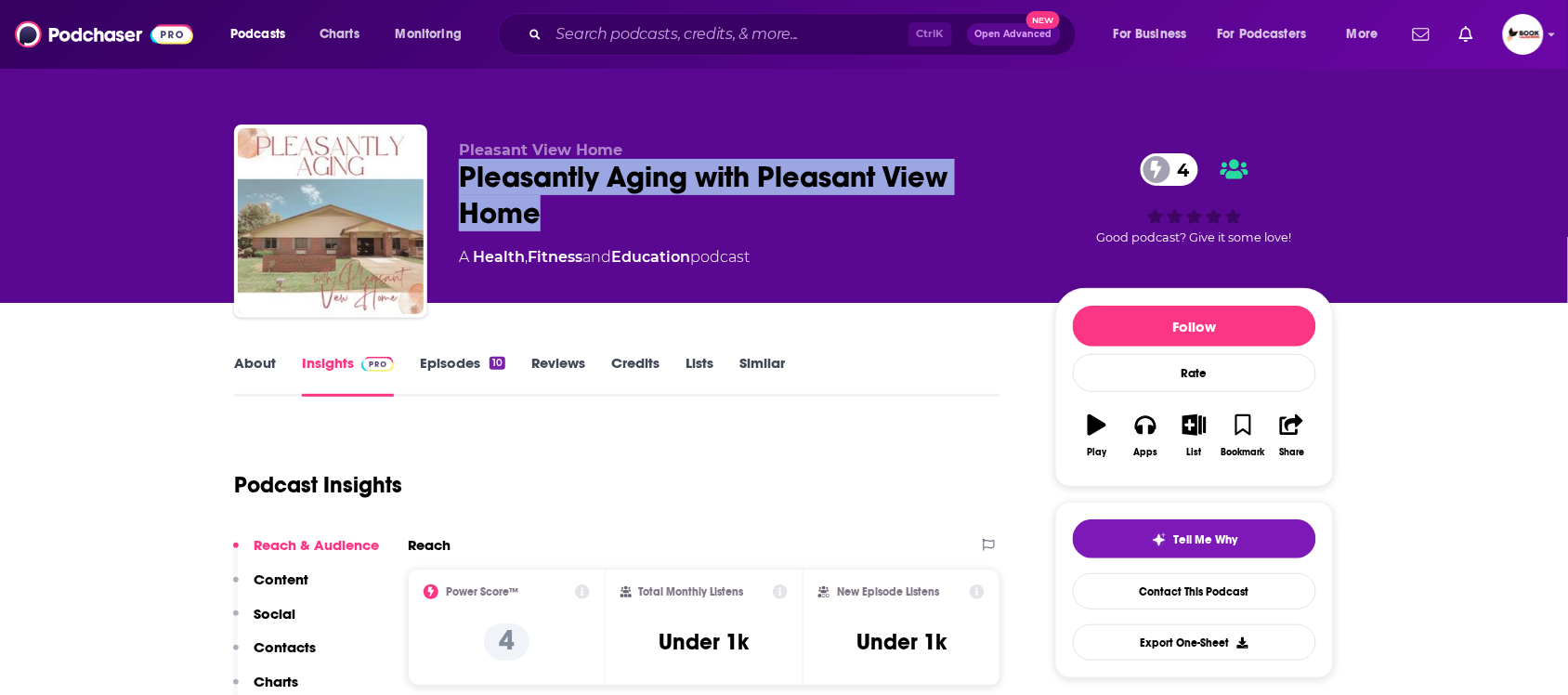
drag, startPoint x: 444, startPoint y: 182, endPoint x: 584, endPoint y: 198, distance: 140.9
click at [584, 198] on div "Pleasant View Home Pleasantly Aging with Pleasant View Home 4 A Health , Fitnes…" at bounding box center [784, 225] width 1100 height 201
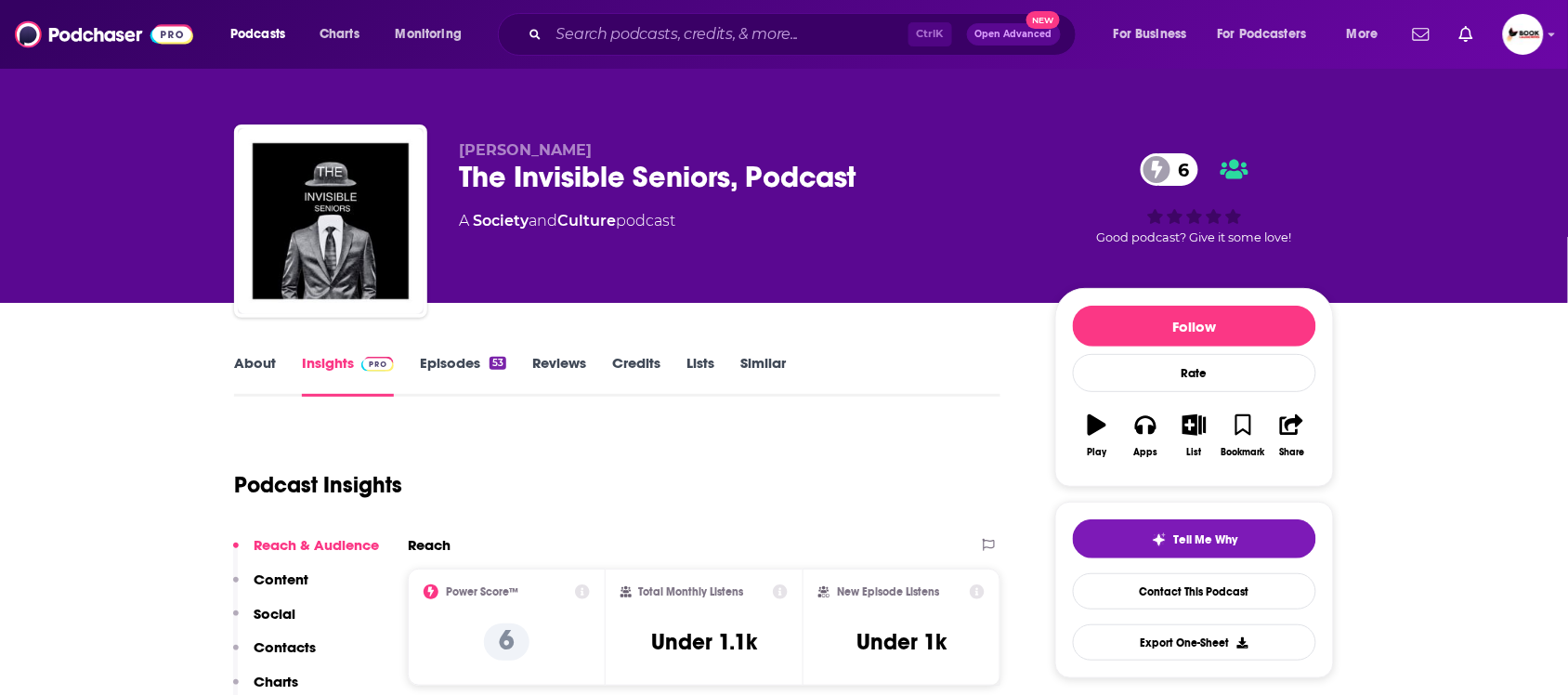
click at [257, 367] on link "About" at bounding box center [254, 375] width 42 height 43
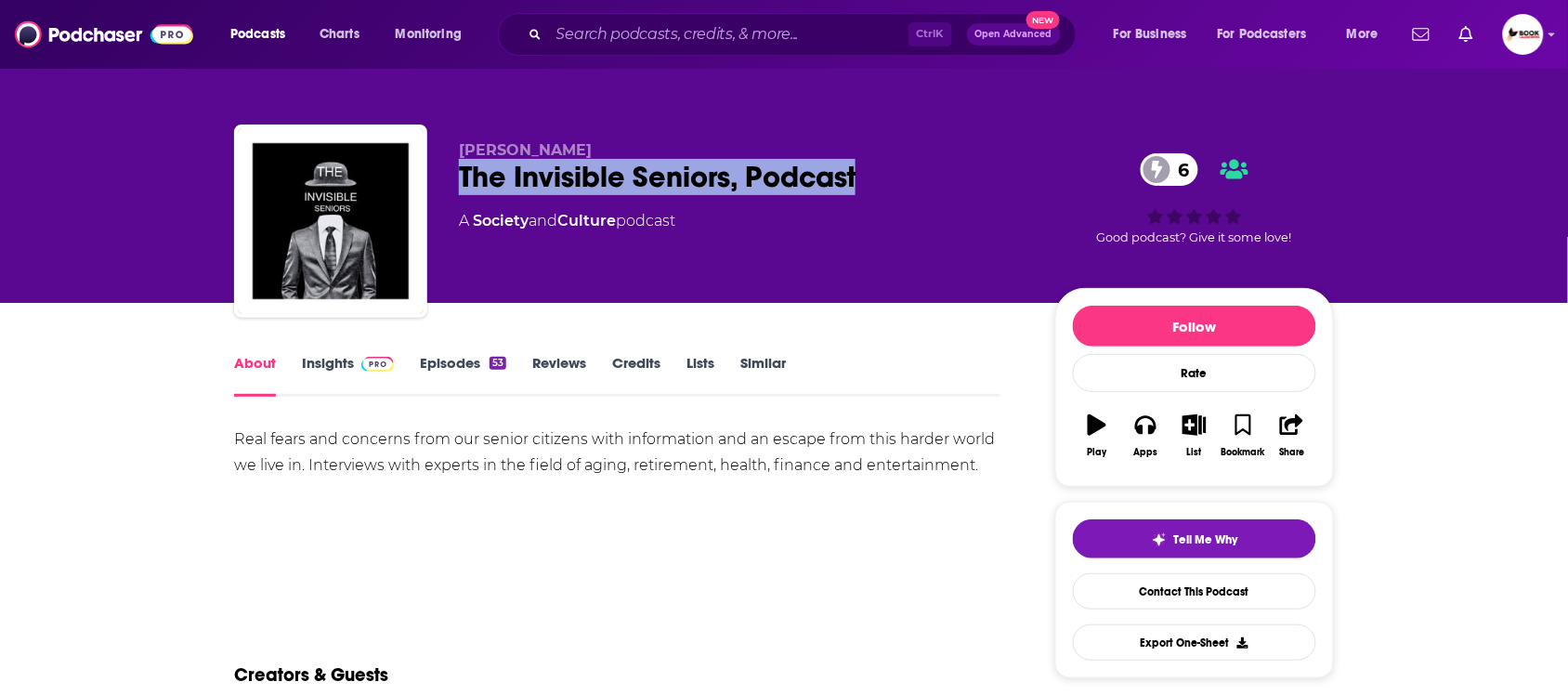
drag, startPoint x: 457, startPoint y: 178, endPoint x: 903, endPoint y: 178, distance: 446.0
click at [903, 178] on div "[PERSON_NAME] The Invisible Seniors, Podcast 6 A Society and Culture podcast 6 …" at bounding box center [784, 225] width 1100 height 201
click at [481, 186] on div "The Invisible Seniors, Podcast 6" at bounding box center [742, 177] width 567 height 37
drag, startPoint x: 449, startPoint y: 182, endPoint x: 880, endPoint y: 186, distance: 431.0
click at [880, 186] on div "[PERSON_NAME] The Invisible Seniors, Podcast 6 A Society and Culture podcast 6 …" at bounding box center [784, 225] width 1100 height 201
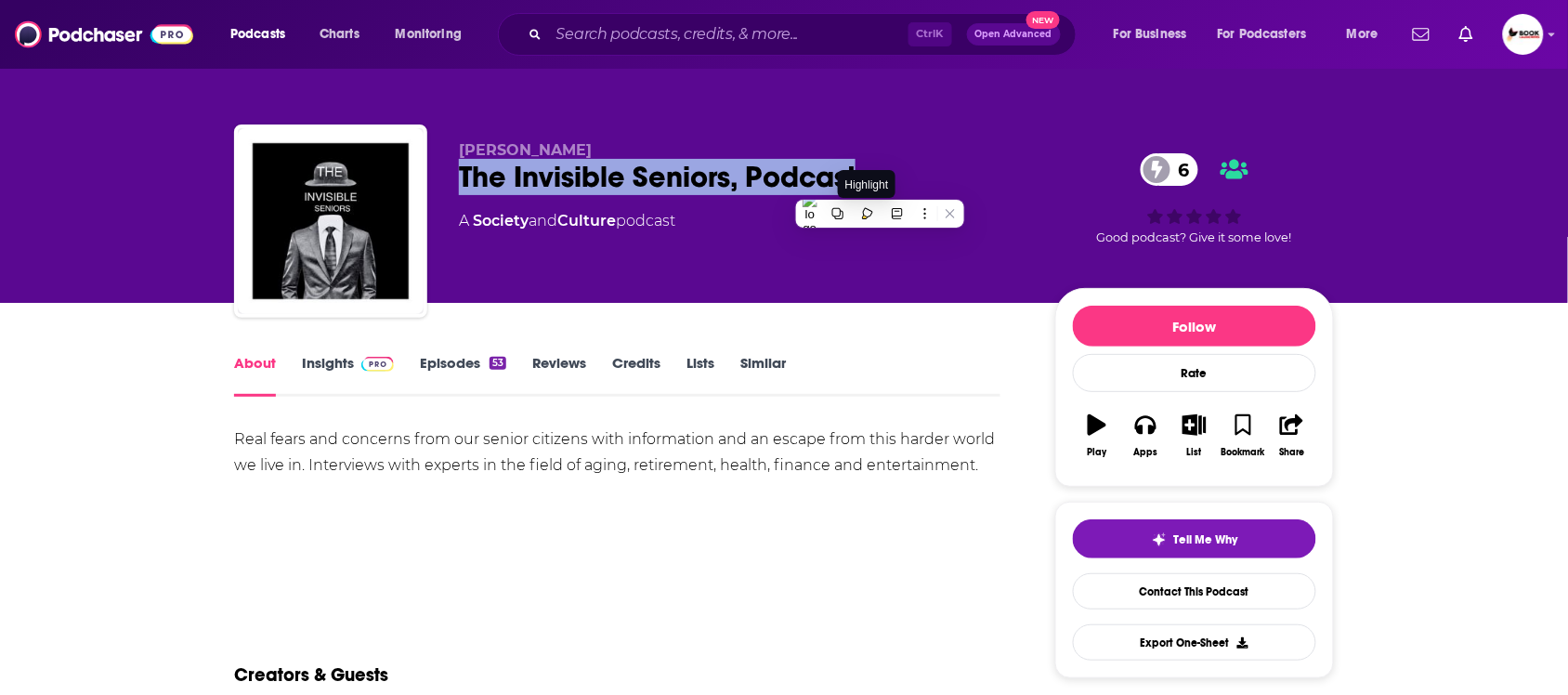
copy h1 "The Invisible Seniors, Podcast"
drag, startPoint x: 447, startPoint y: 147, endPoint x: 590, endPoint y: 147, distance: 143.0
click at [590, 147] on div "[PERSON_NAME] The Invisible Seniors, Podcast 6 A Society and Culture podcast 6 …" at bounding box center [784, 225] width 1100 height 201
copy span "[PERSON_NAME]"
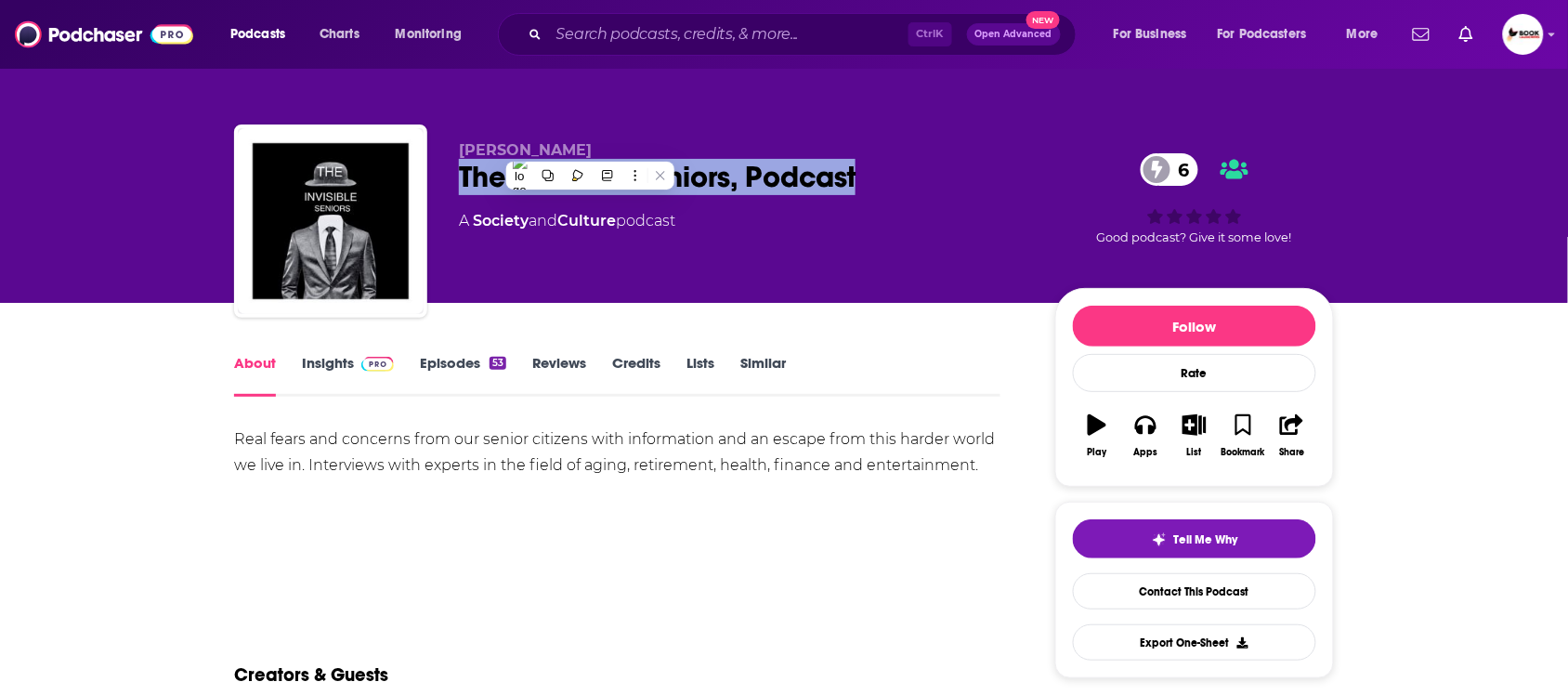
click at [328, 364] on link "Insights" at bounding box center [348, 375] width 92 height 43
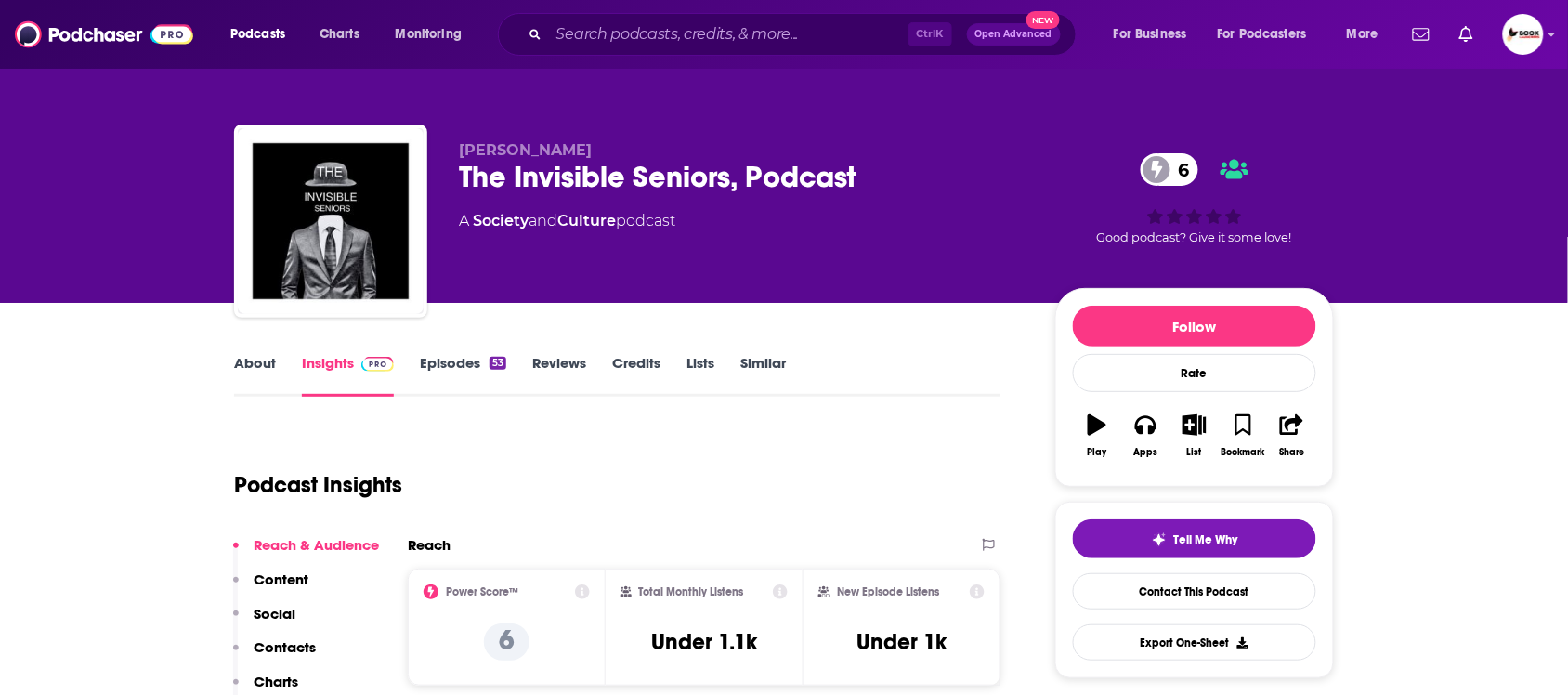
scroll to position [116, 0]
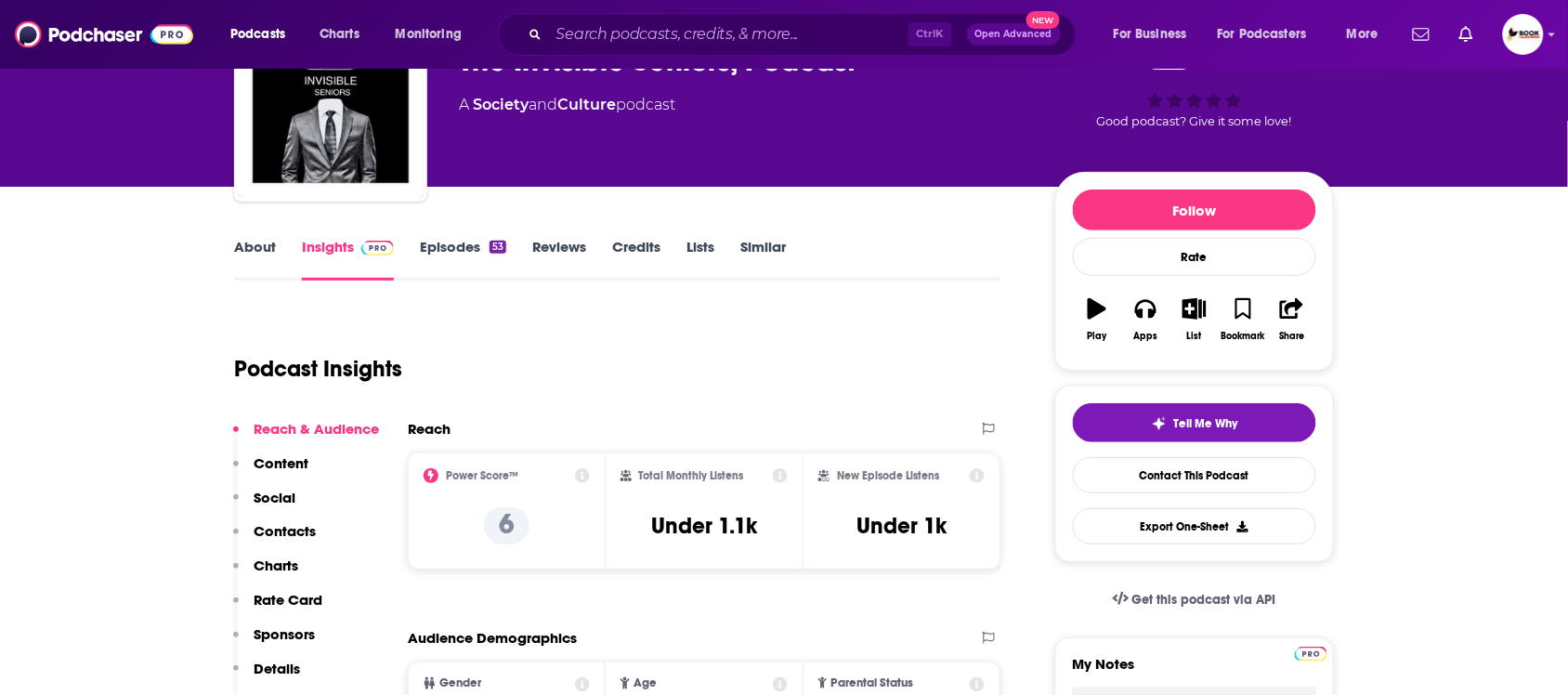
click at [319, 525] on div "Reach & Audience Content Social Contacts Charts Rate Card Sponsors Details Simi…" at bounding box center [305, 574] width 146 height 307
click at [302, 531] on p "Contacts" at bounding box center [285, 531] width 62 height 17
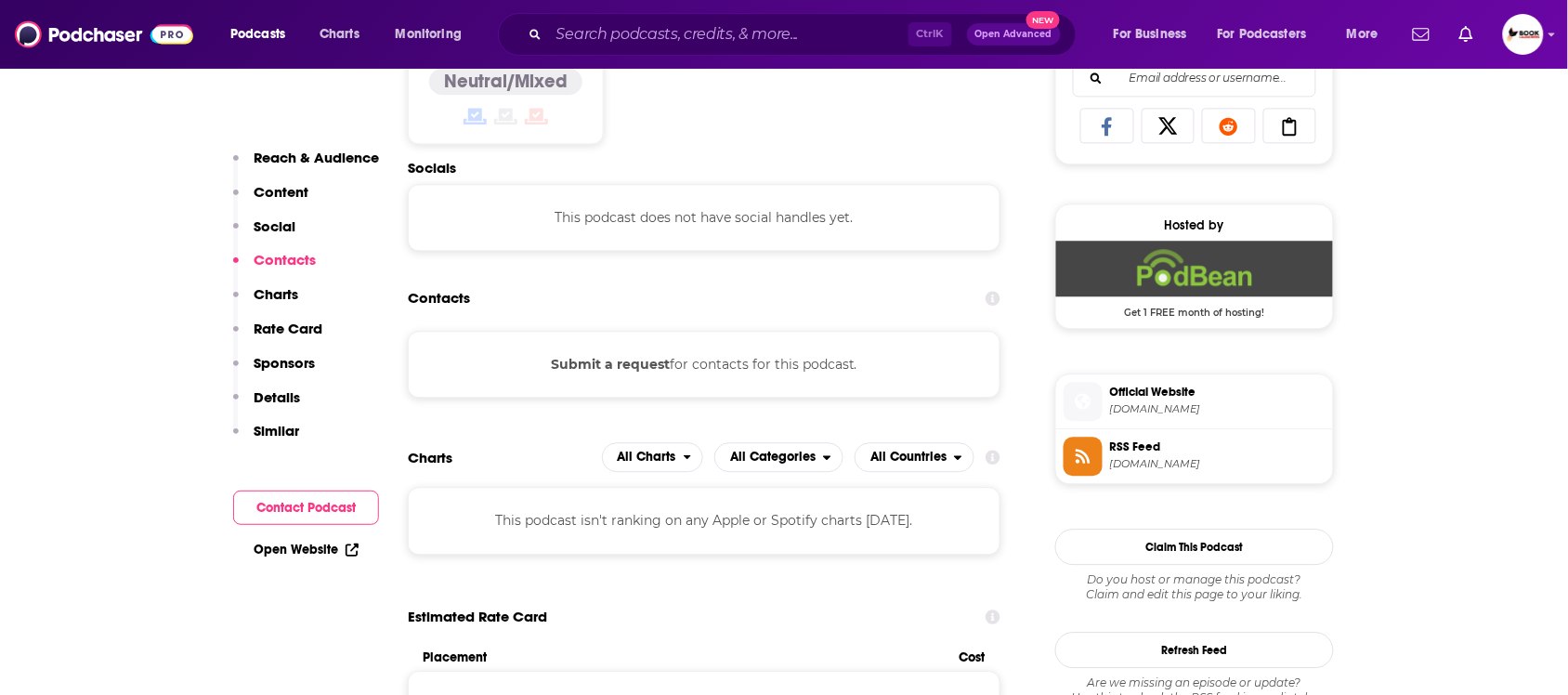
scroll to position [1251, 0]
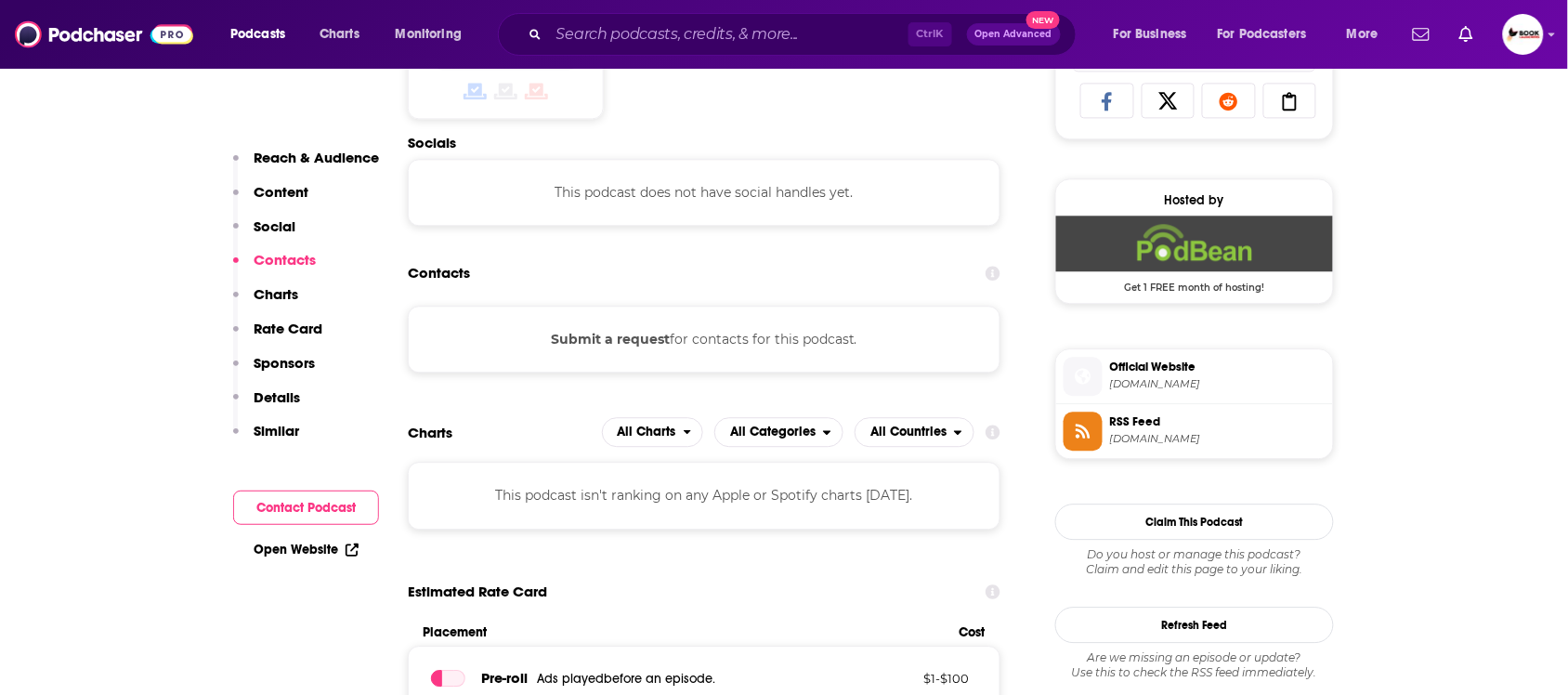
click at [299, 542] on link "Open Website" at bounding box center [306, 550] width 105 height 15
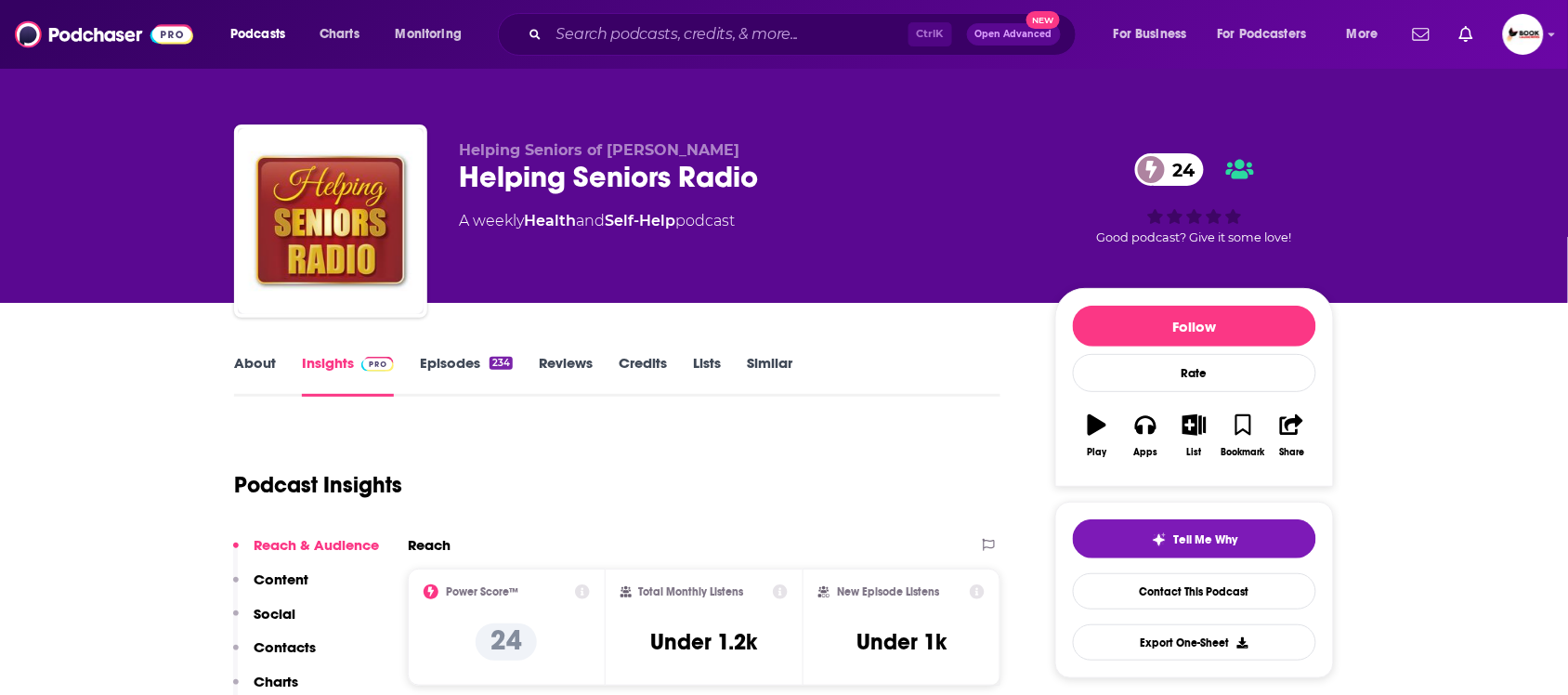
click at [256, 369] on link "About" at bounding box center [254, 375] width 42 height 43
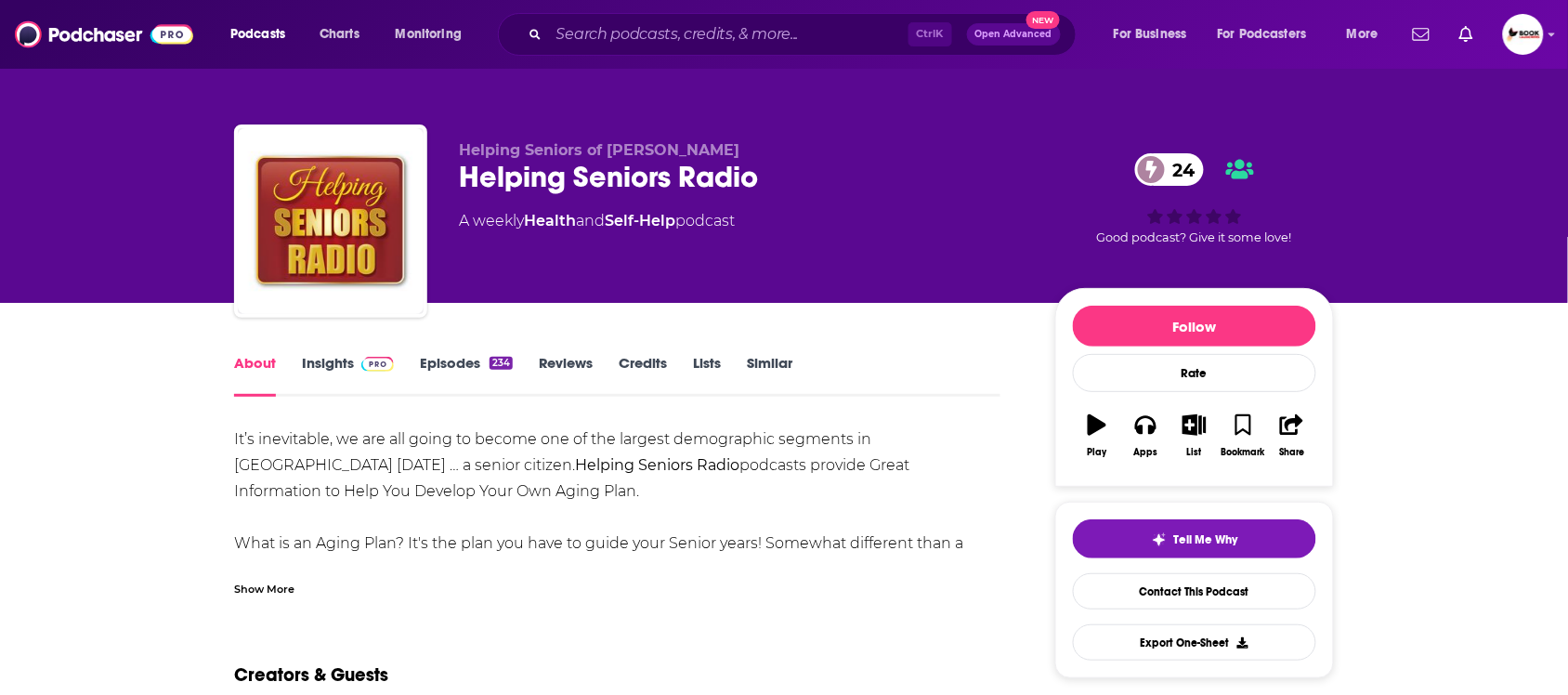
click at [243, 587] on div "Show More" at bounding box center [264, 588] width 61 height 17
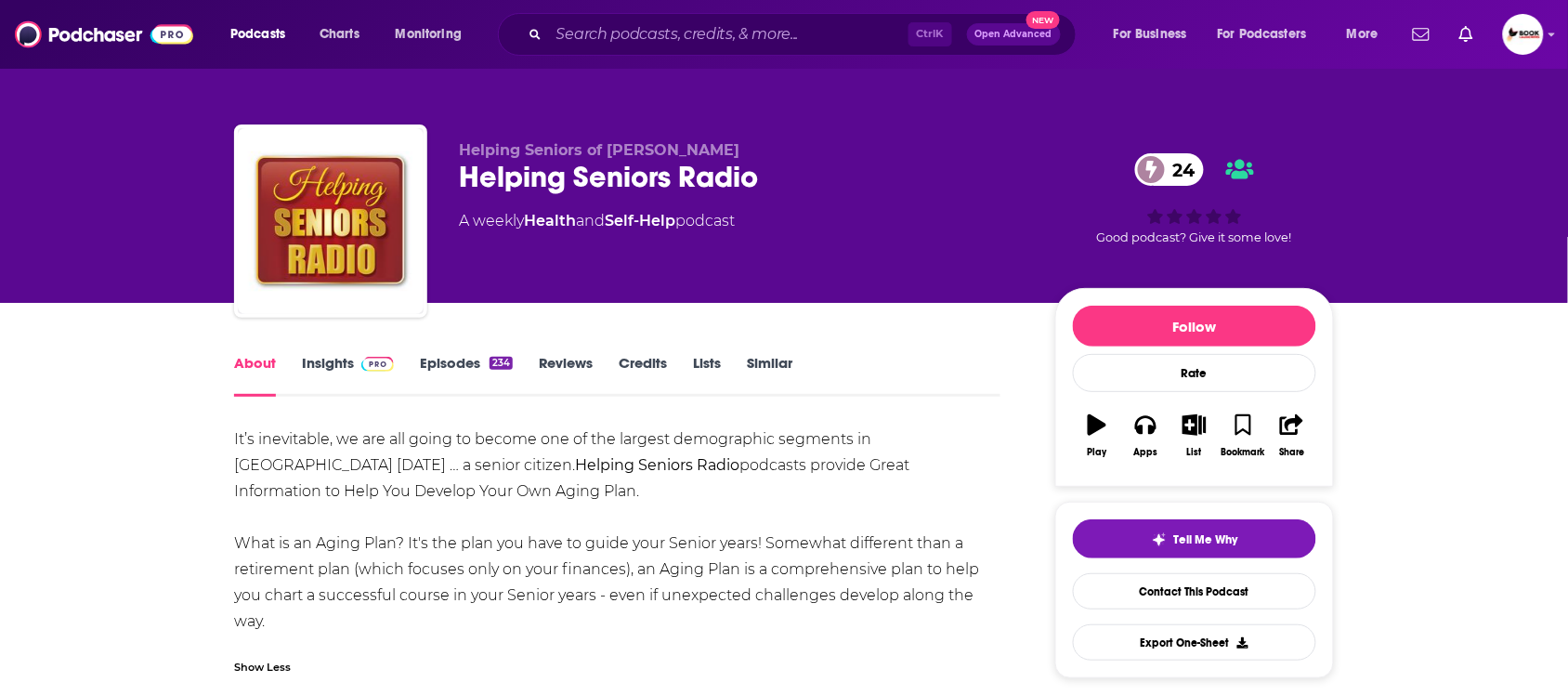
click at [332, 364] on link "Insights" at bounding box center [348, 375] width 92 height 43
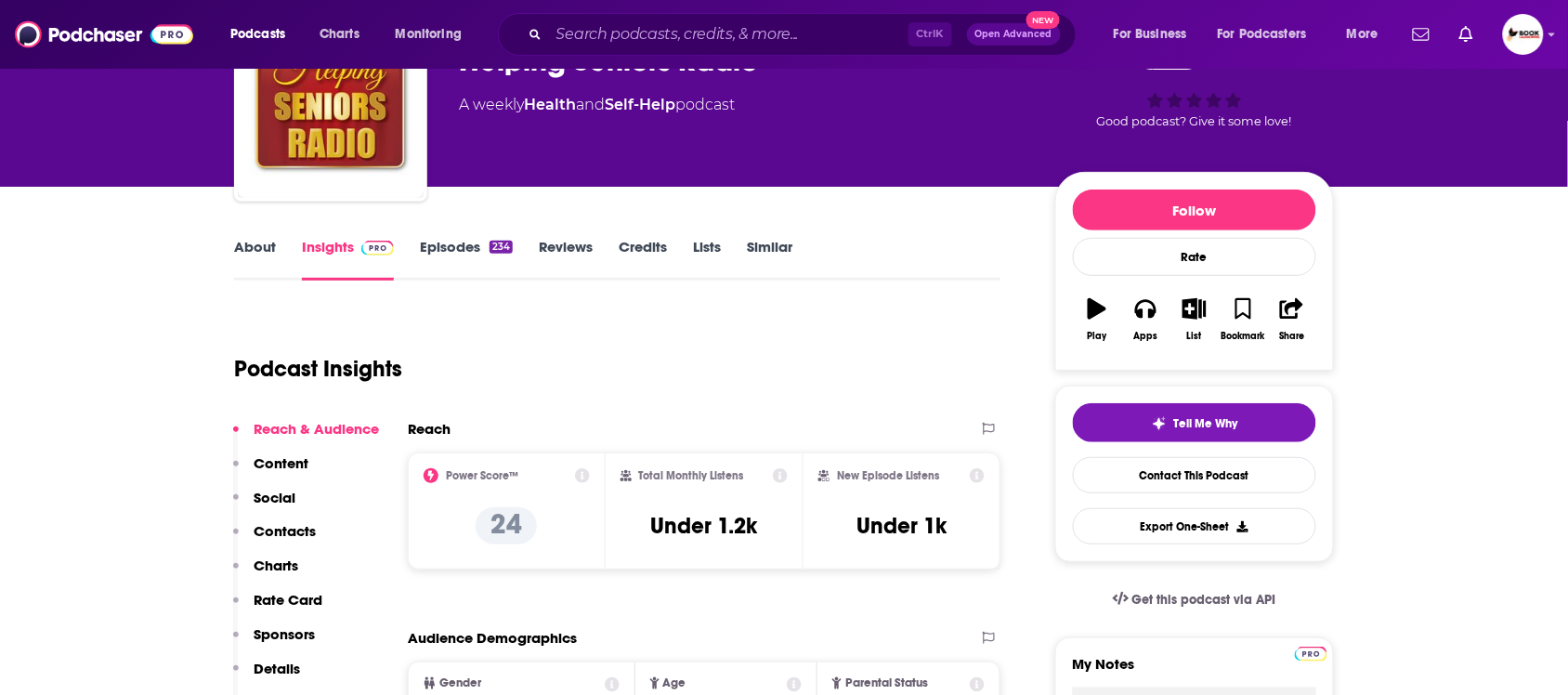
click at [291, 530] on p "Contacts" at bounding box center [285, 531] width 62 height 17
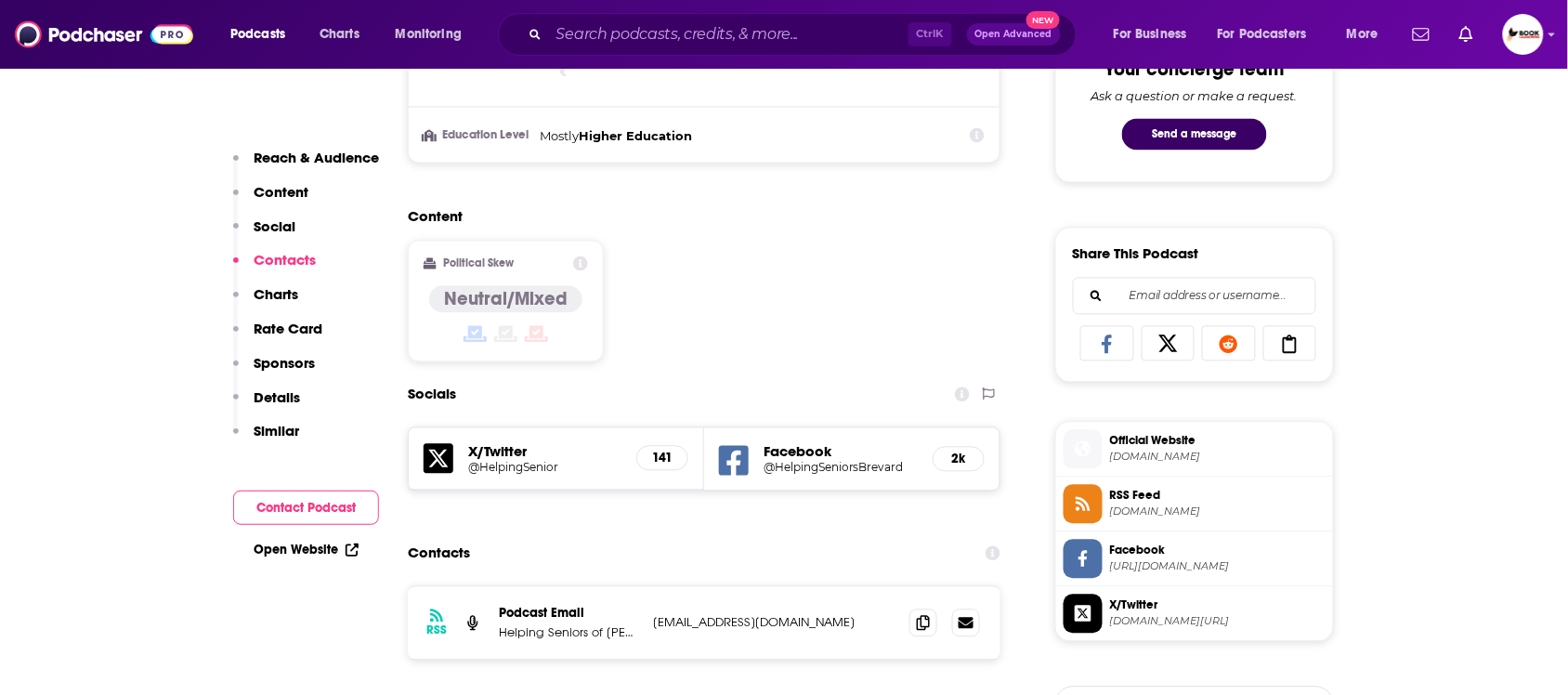
scroll to position [1286, 0]
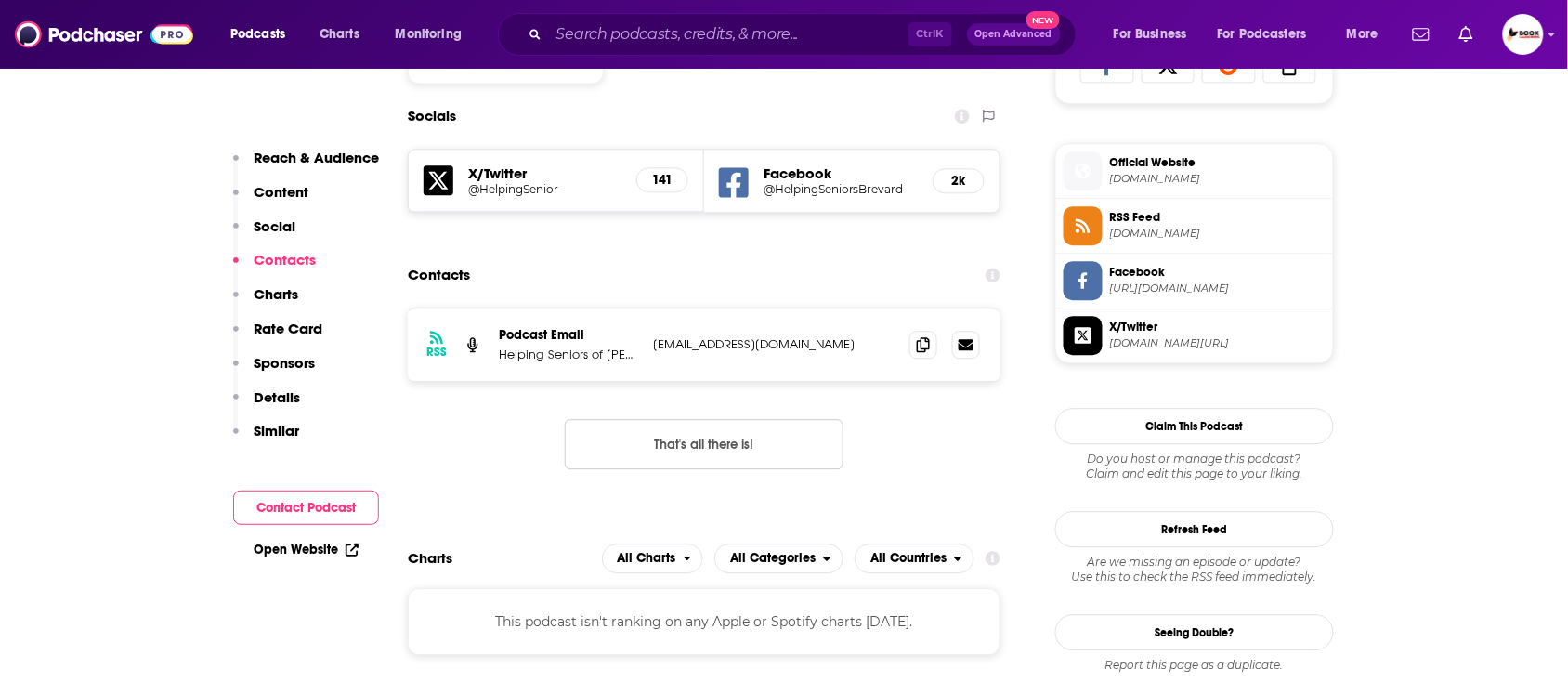
click at [734, 190] on icon at bounding box center [733, 183] width 30 height 35
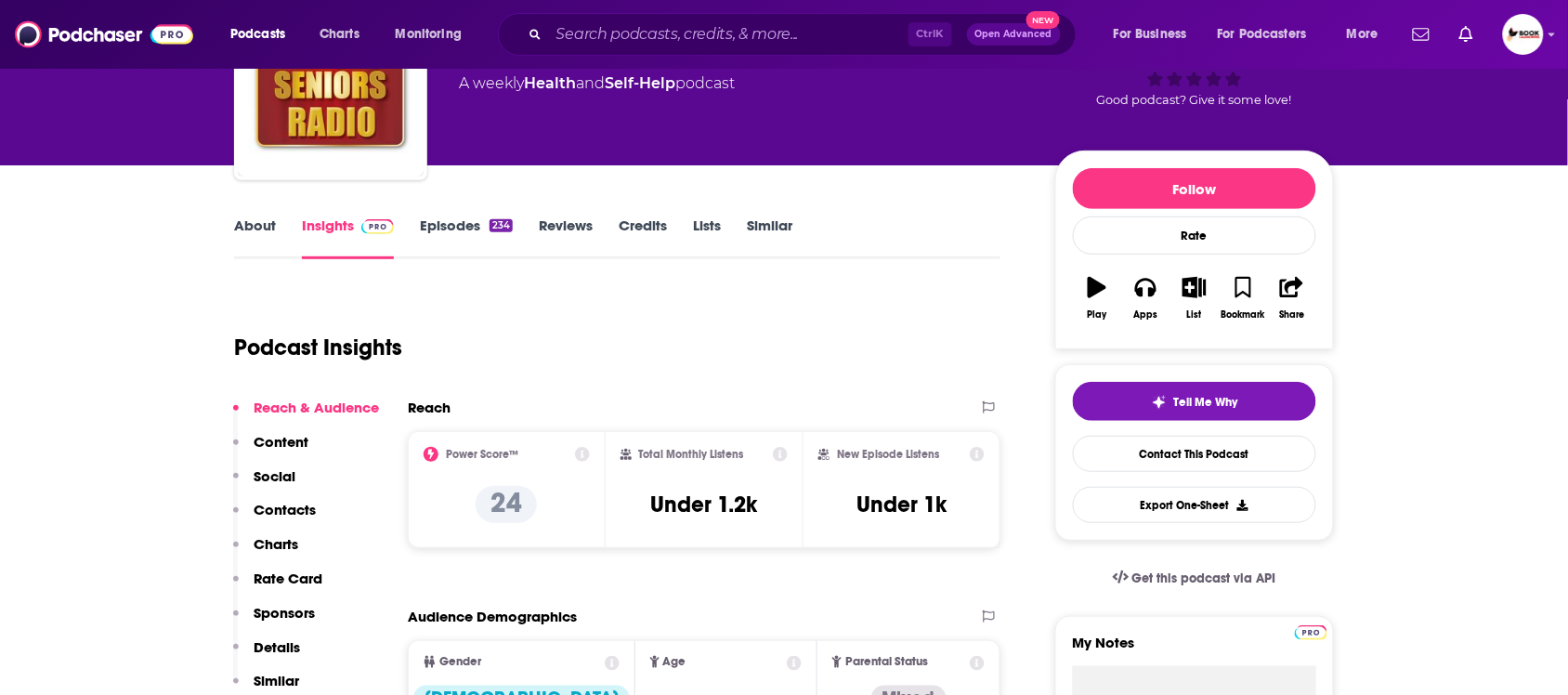
scroll to position [0, 0]
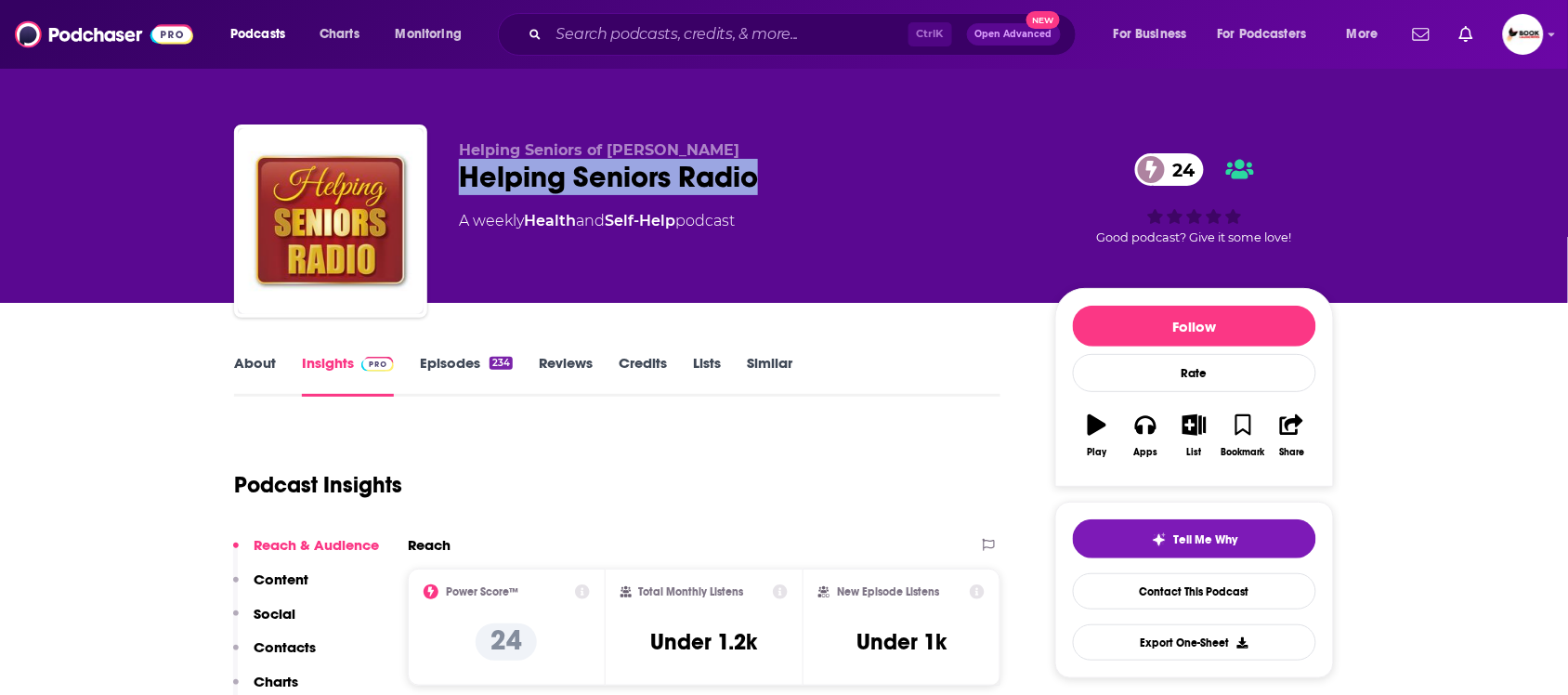
drag, startPoint x: 781, startPoint y: 174, endPoint x: 446, endPoint y: 175, distance: 335.0
click at [446, 175] on div "Helping Seniors of Brevard Helping Seniors Radio 24 A weekly Health and Self-He…" at bounding box center [784, 225] width 1100 height 201
click at [270, 373] on link "About" at bounding box center [254, 375] width 42 height 43
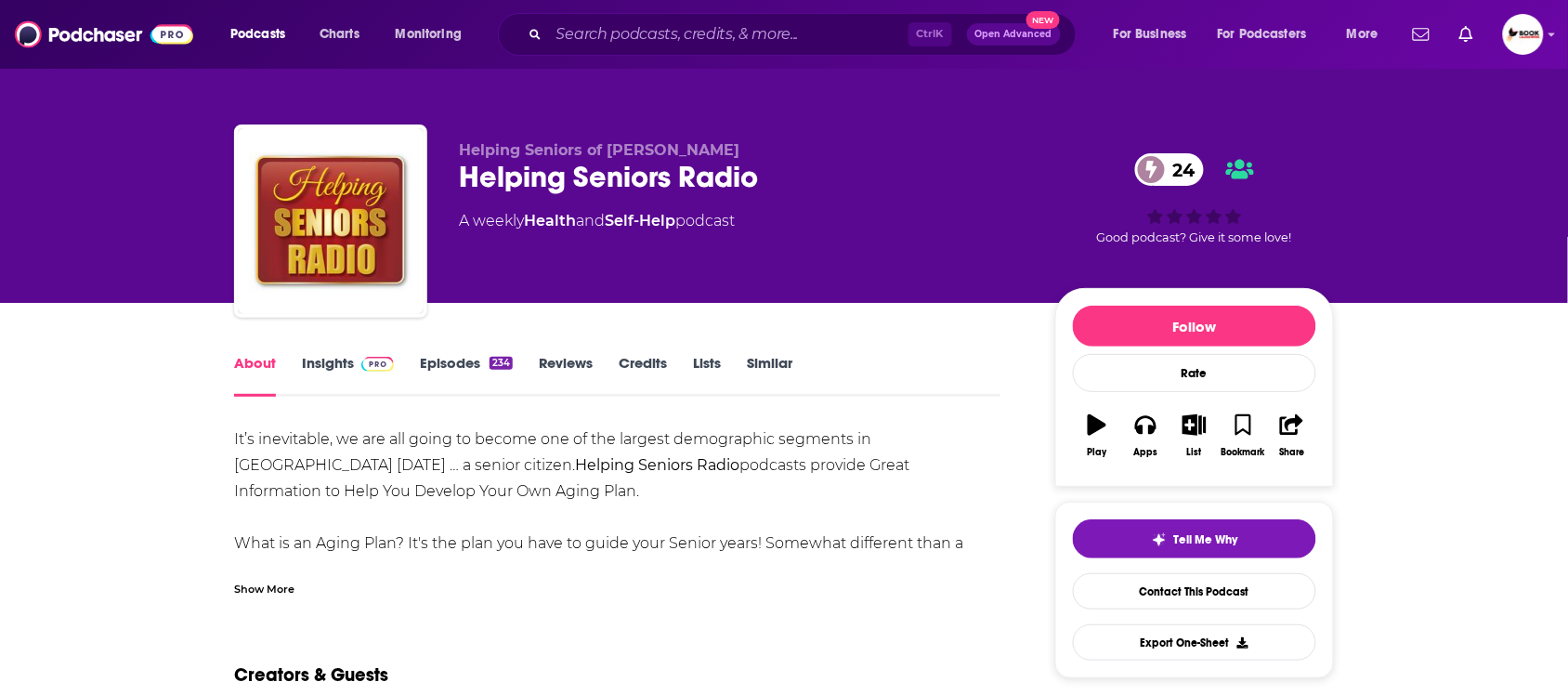
click at [283, 587] on div "Show More" at bounding box center [264, 588] width 61 height 17
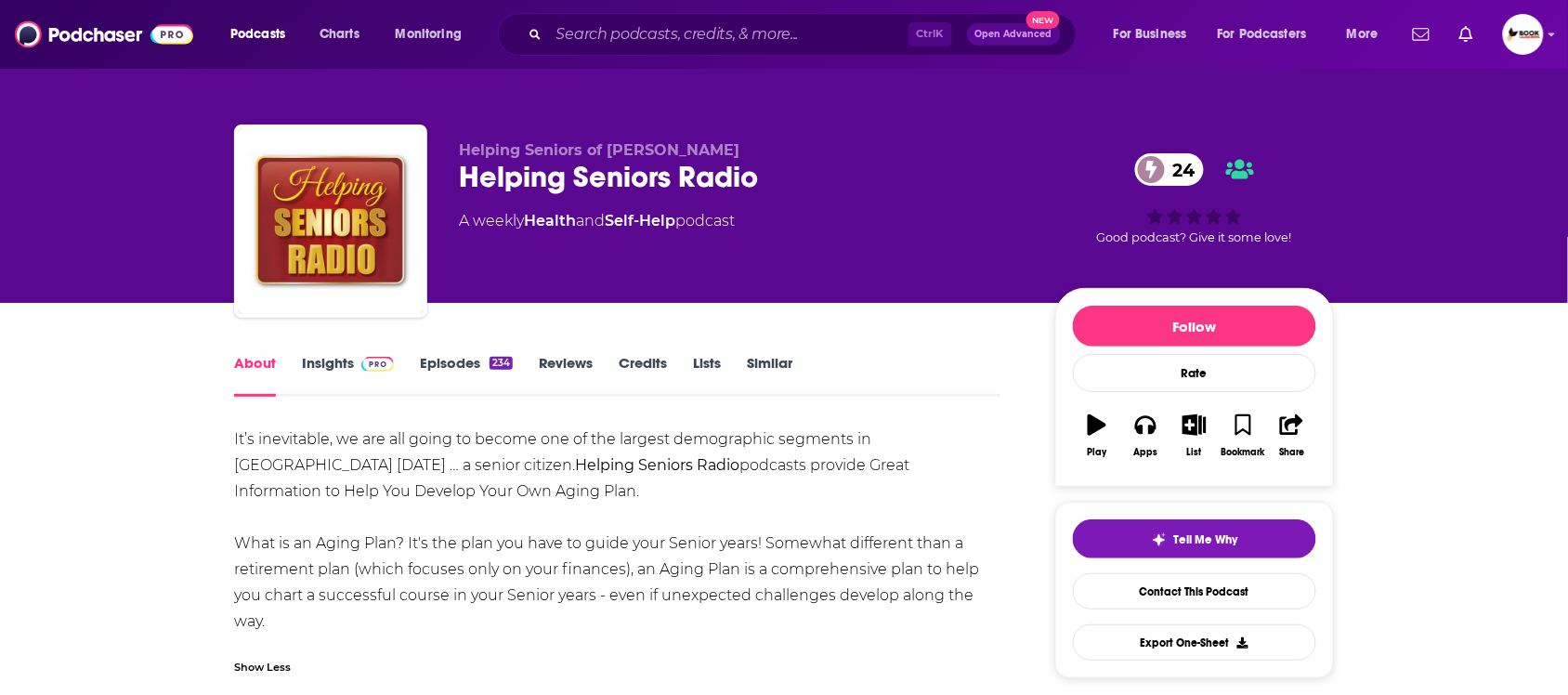
click at [327, 362] on link "Insights" at bounding box center [348, 375] width 92 height 43
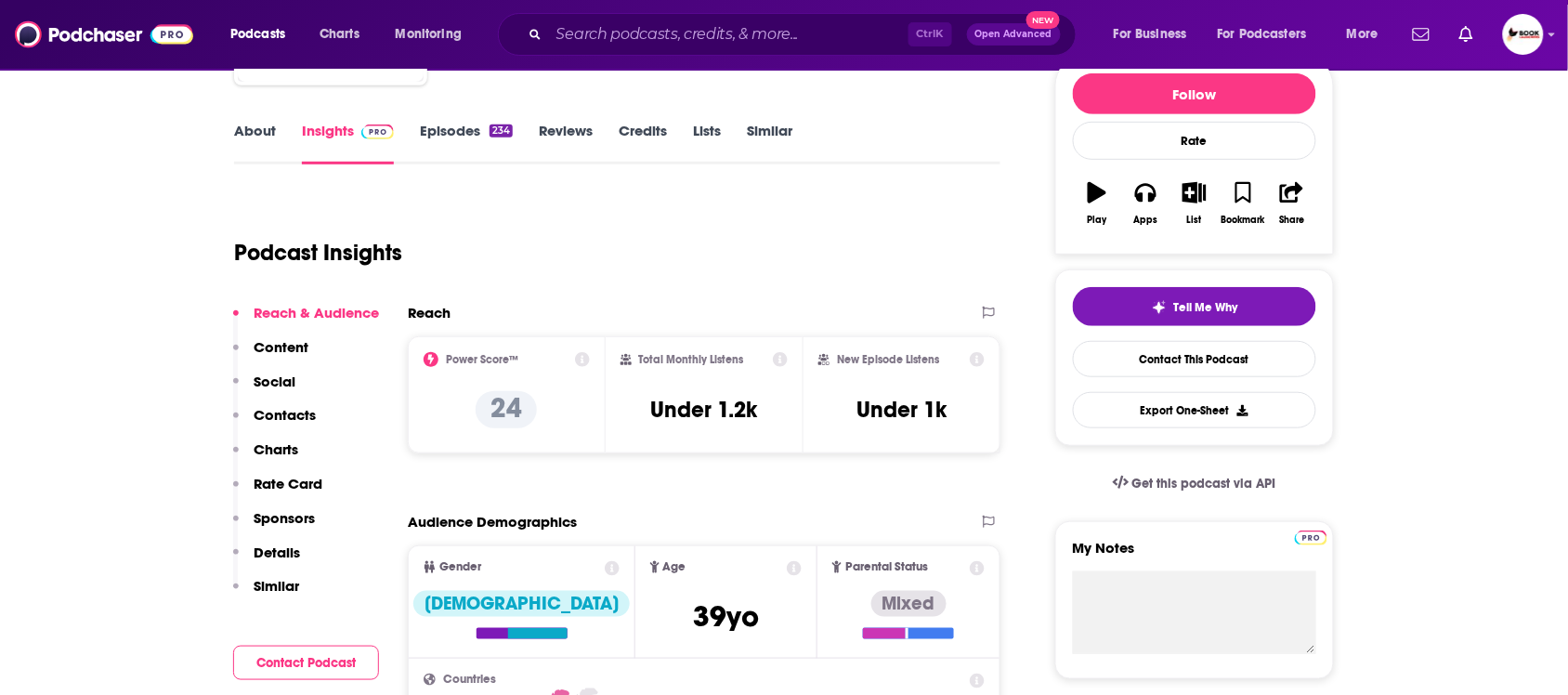
click at [291, 419] on p "Contacts" at bounding box center [285, 415] width 62 height 17
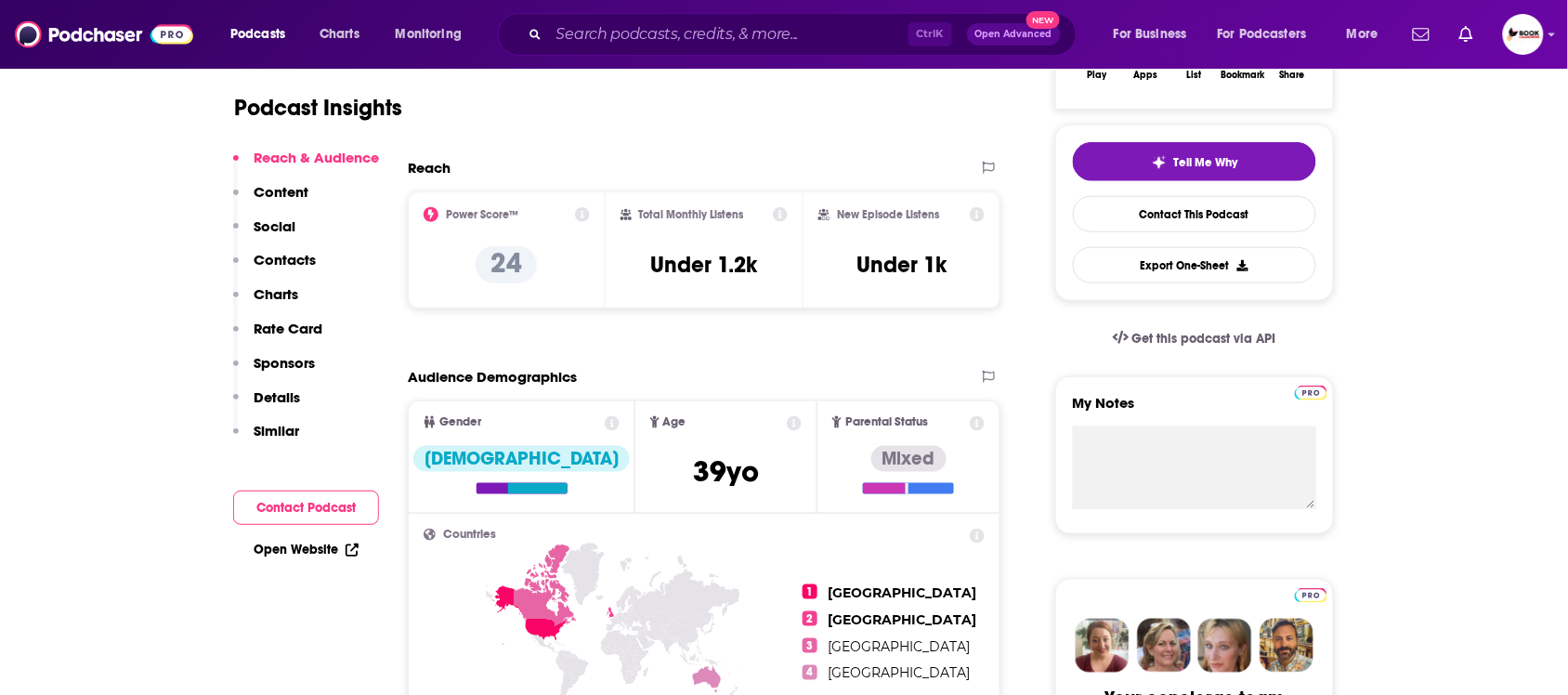
scroll to position [232, 0]
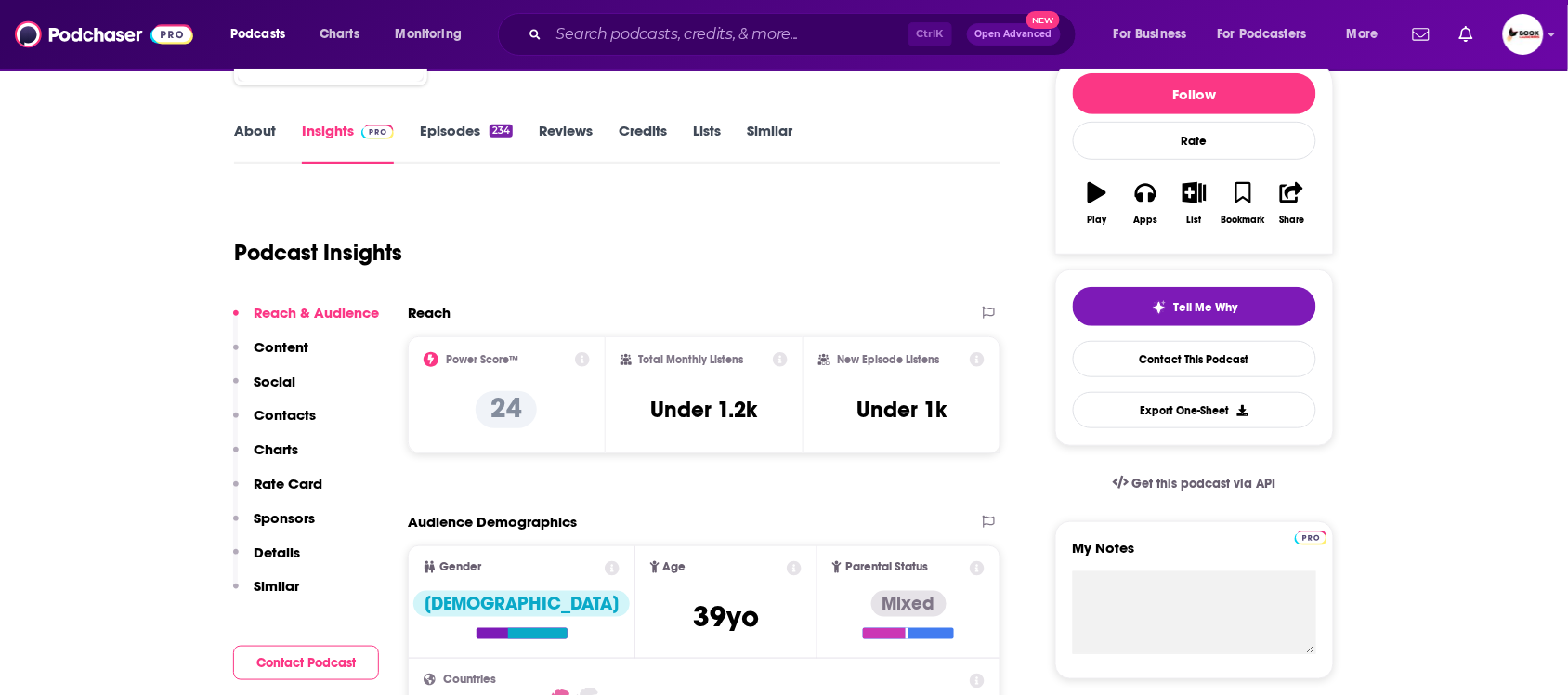
click at [429, 144] on link "Episodes 234" at bounding box center [467, 143] width 93 height 43
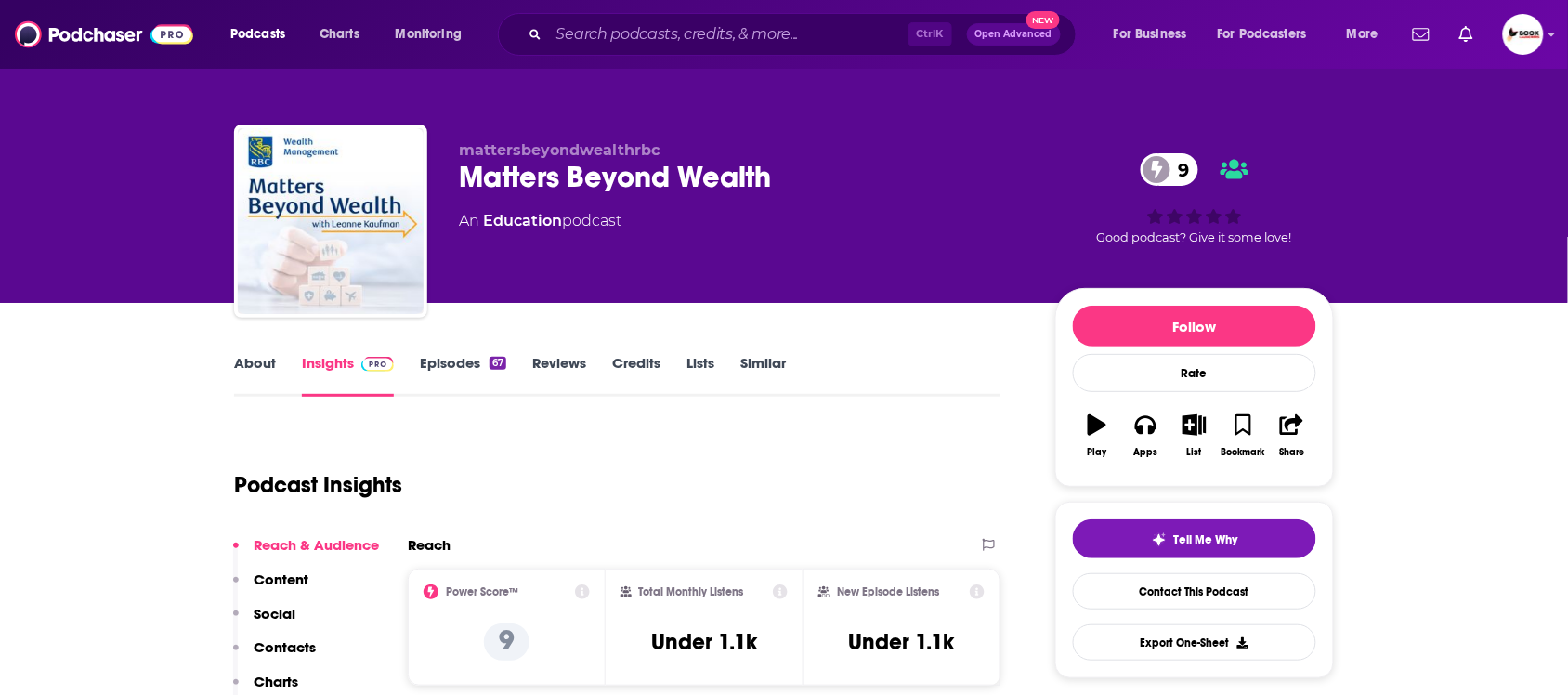
click at [257, 359] on link "About" at bounding box center [254, 375] width 42 height 43
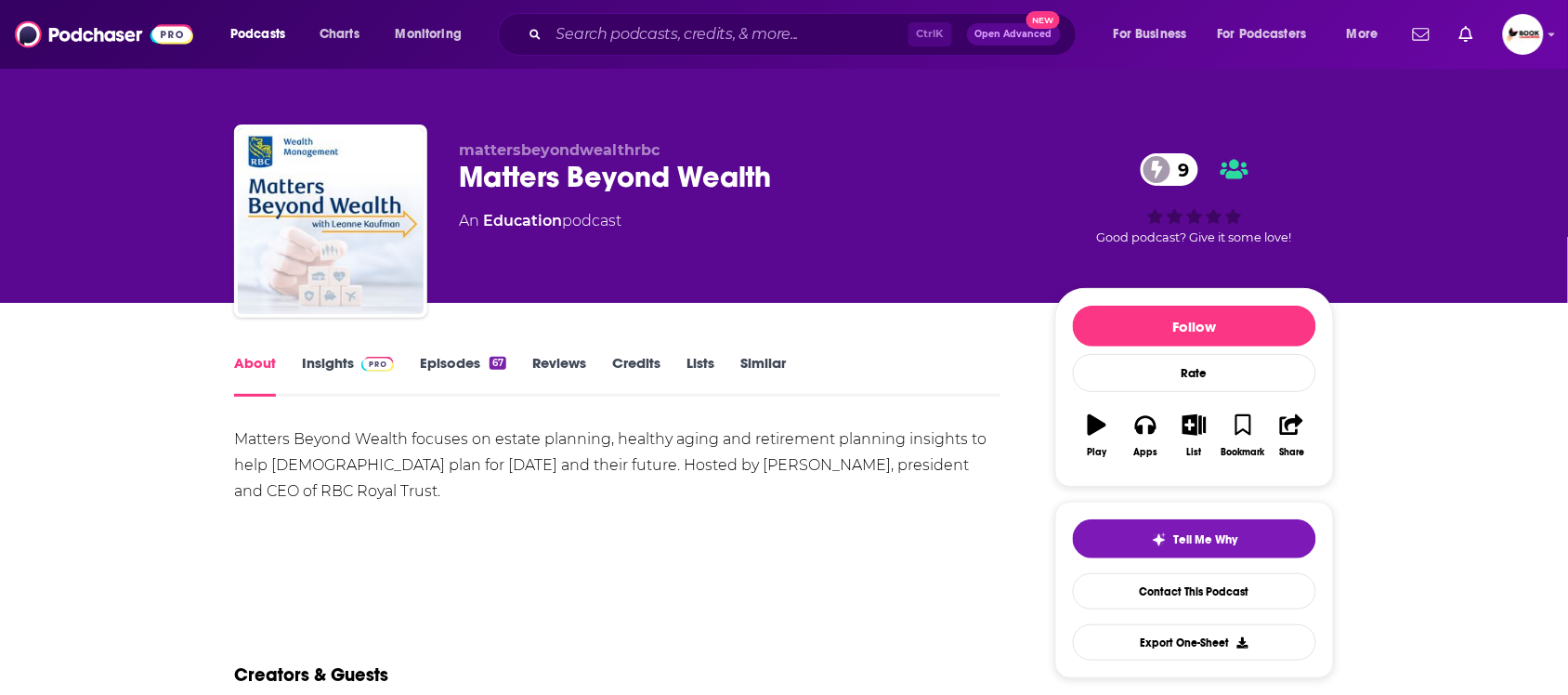
click at [321, 372] on link "Insights" at bounding box center [348, 375] width 92 height 43
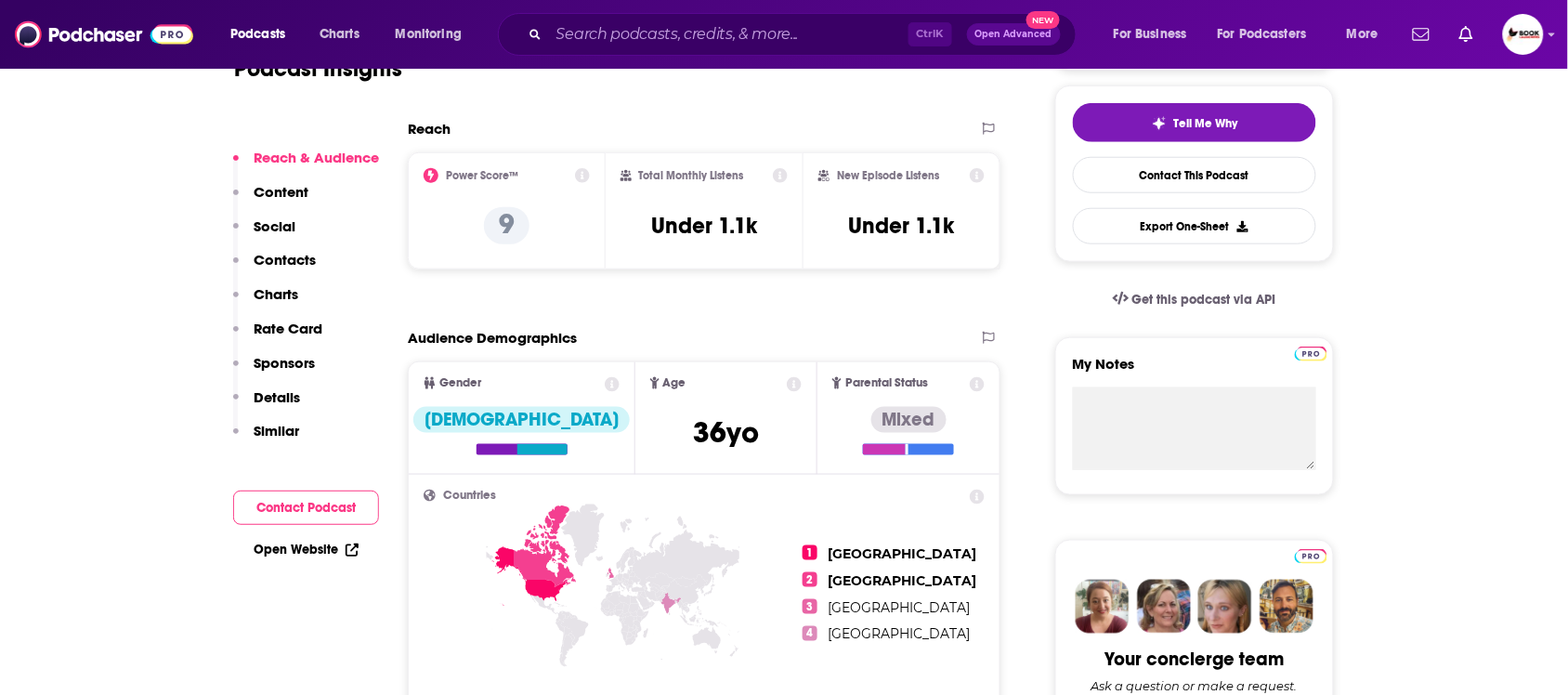
scroll to position [581, 0]
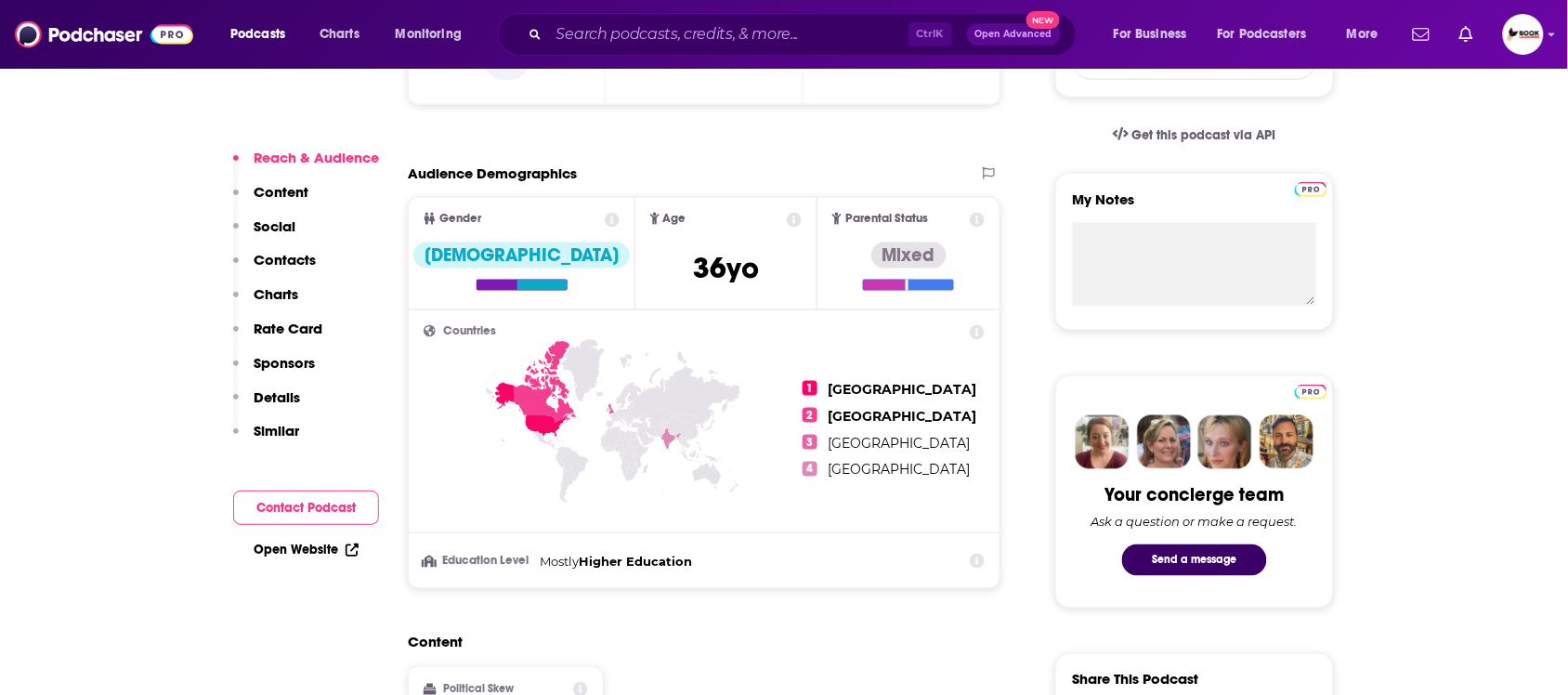
click at [314, 258] on p "Contacts" at bounding box center [285, 260] width 62 height 17
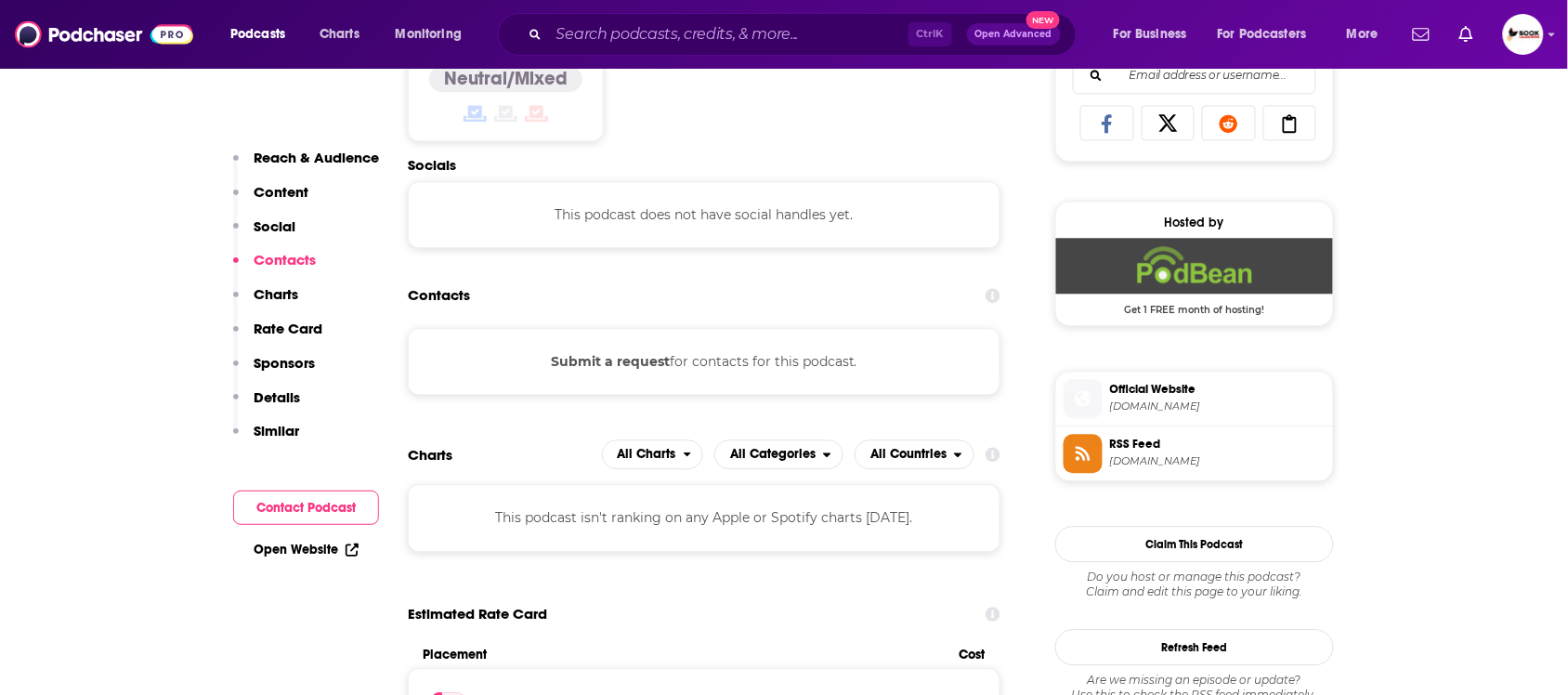
scroll to position [1251, 0]
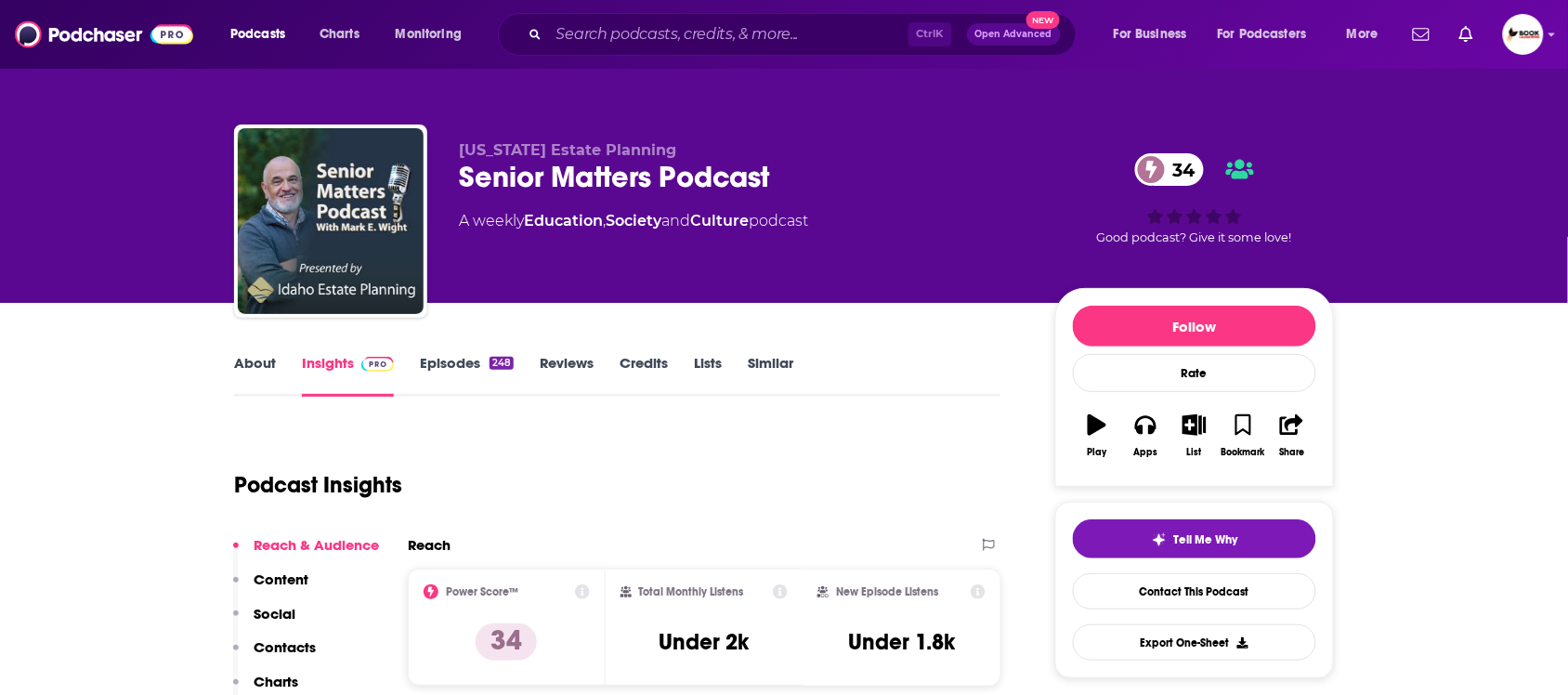
click at [257, 359] on link "About" at bounding box center [254, 375] width 42 height 43
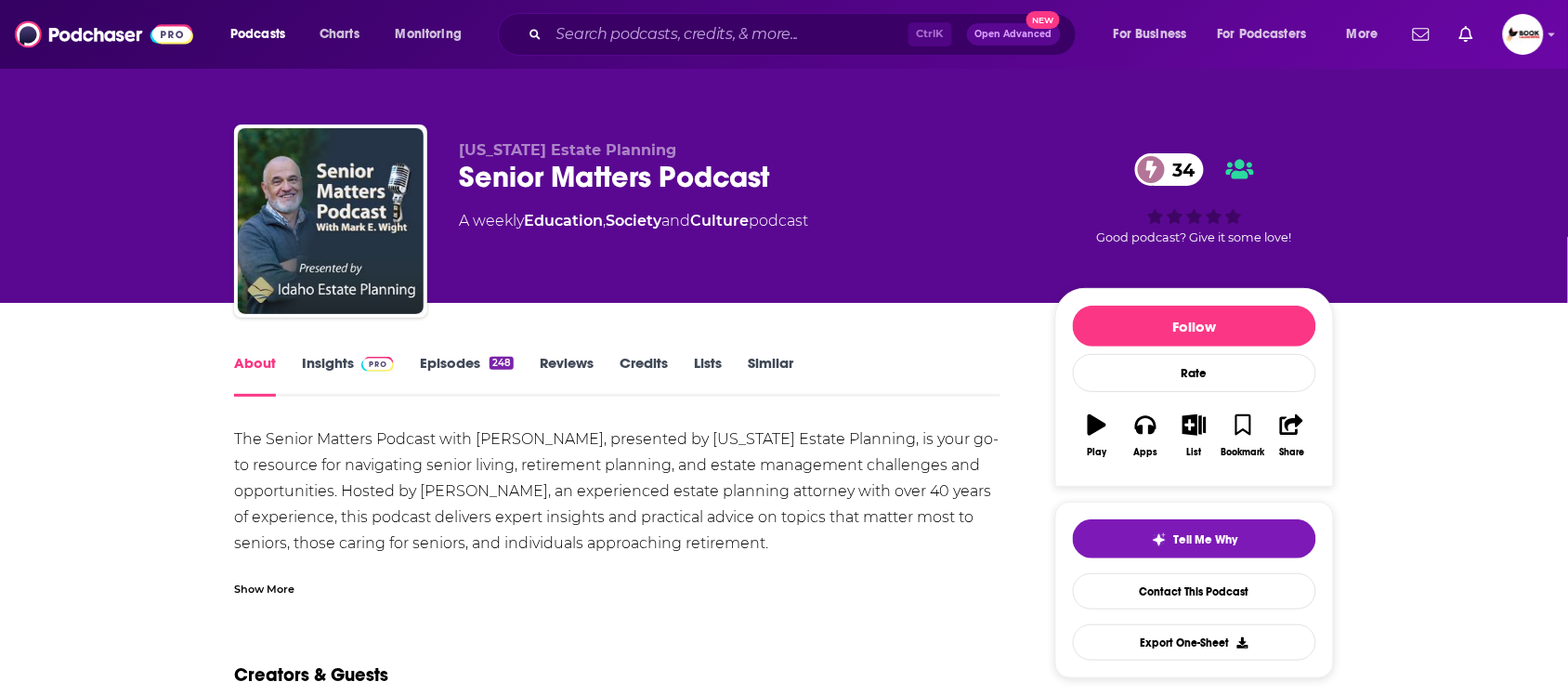
drag, startPoint x: 80, startPoint y: 391, endPoint x: 130, endPoint y: 386, distance: 50.2
click at [318, 373] on link "Insights" at bounding box center [348, 375] width 92 height 43
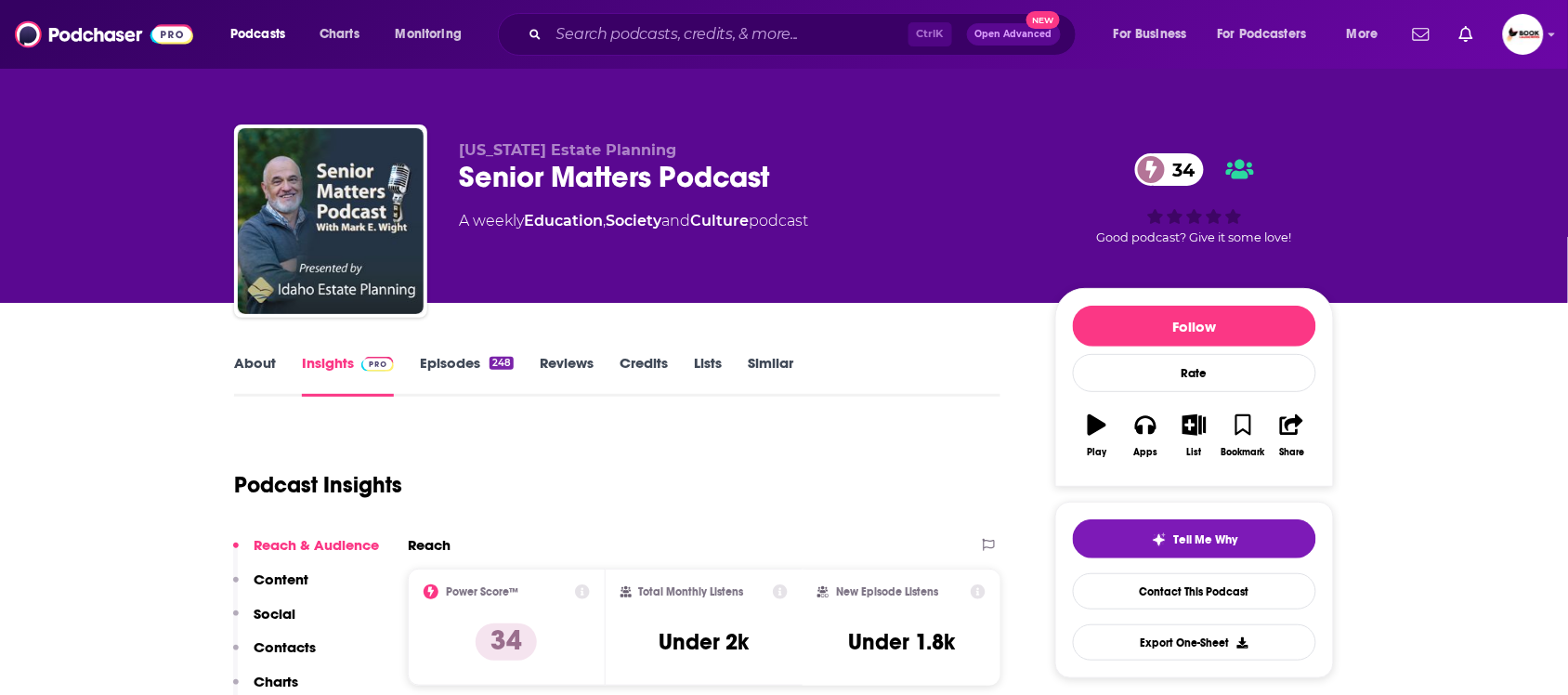
click at [295, 651] on p "Contacts" at bounding box center [285, 648] width 62 height 17
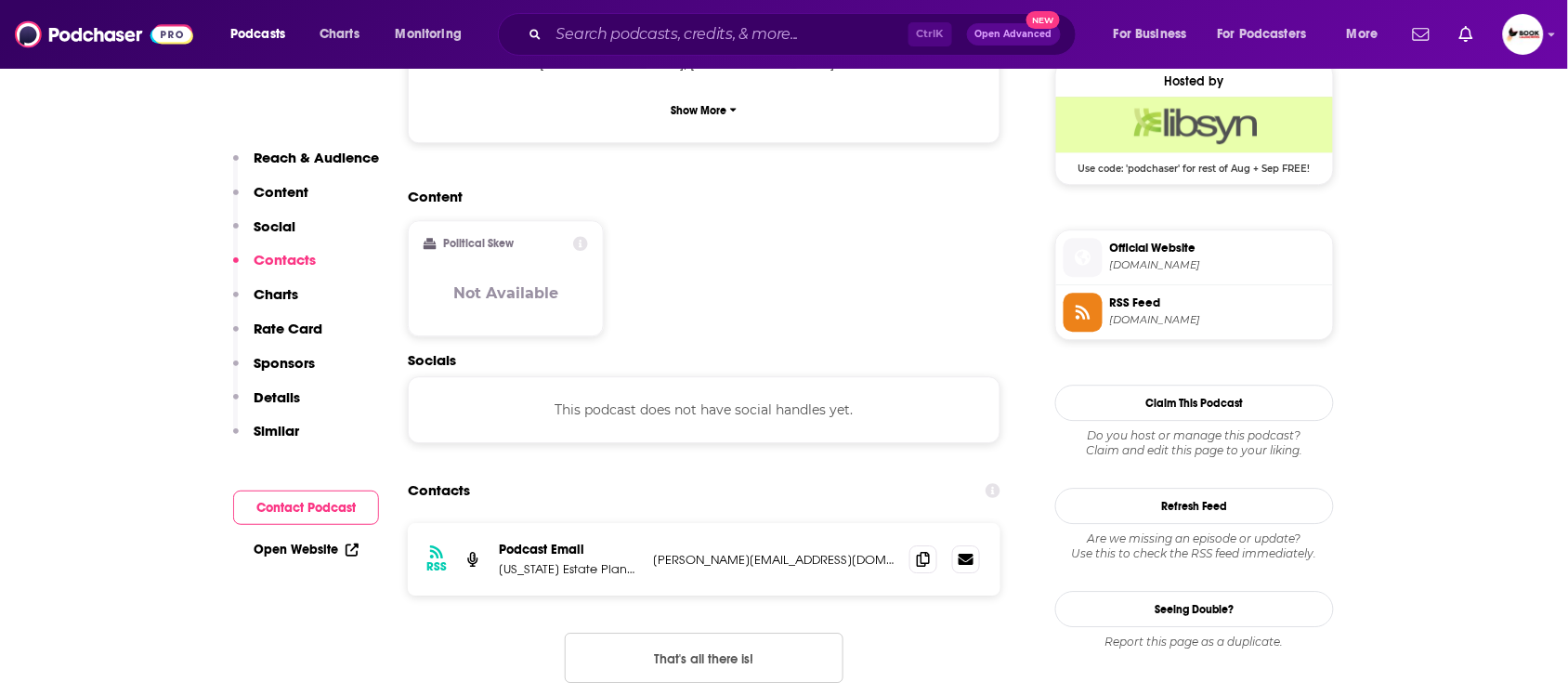
scroll to position [1473, 0]
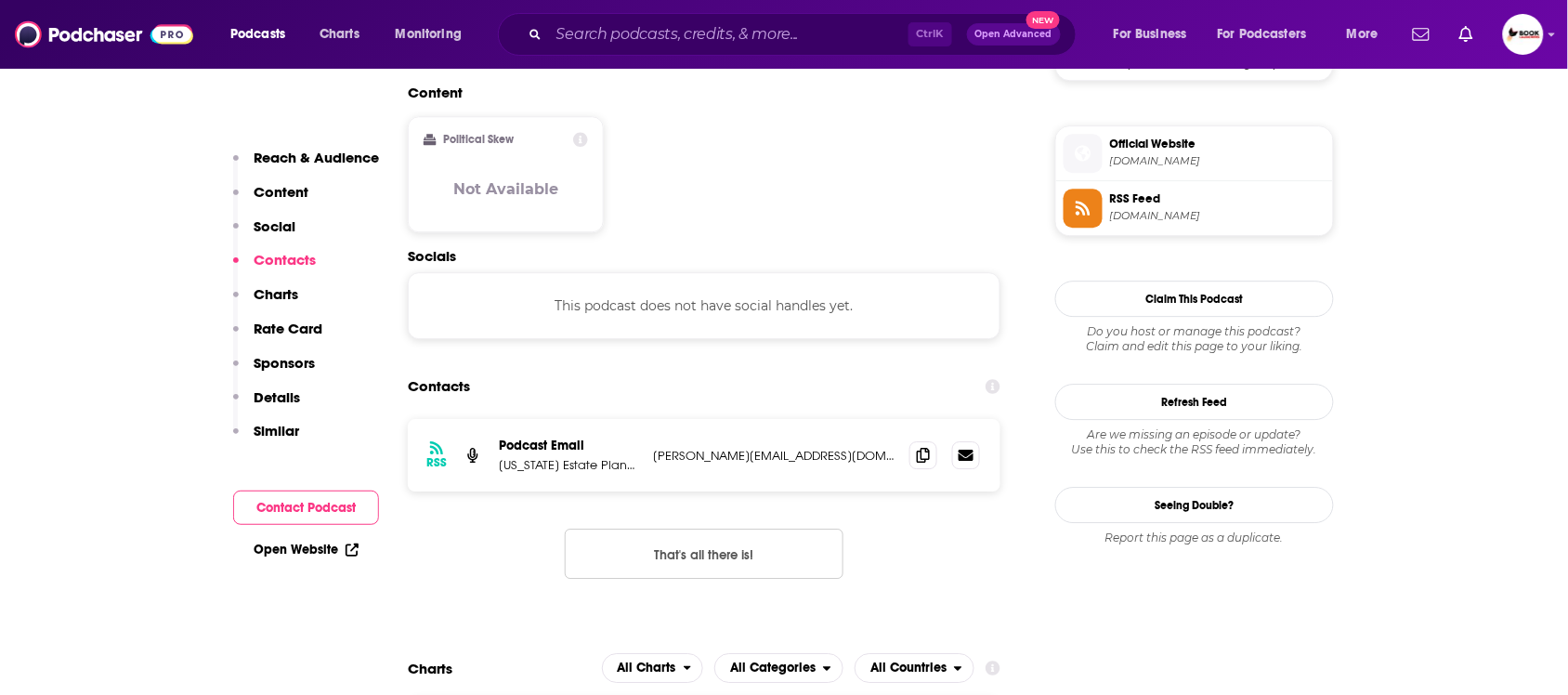
click at [326, 151] on p "Reach & Audience" at bounding box center [317, 158] width 126 height 17
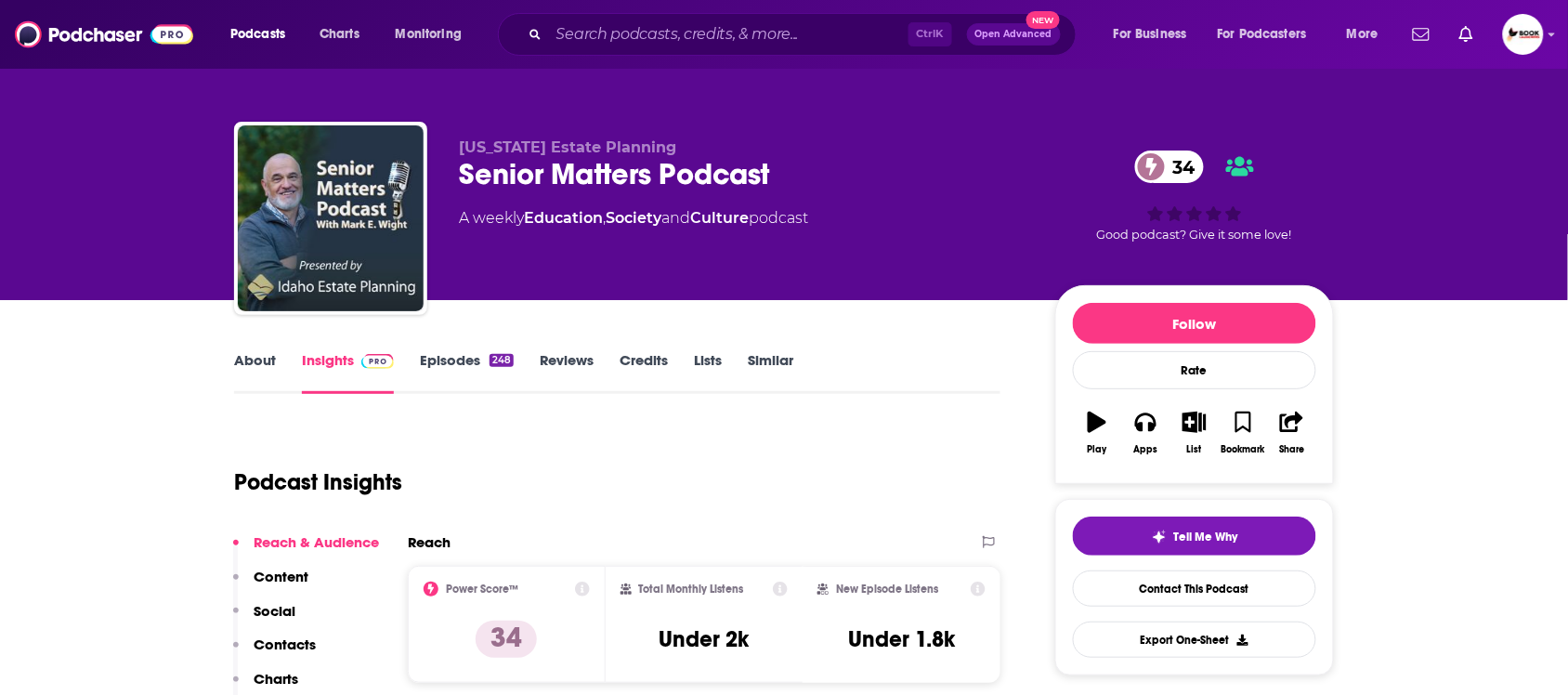
scroll to position [0, 0]
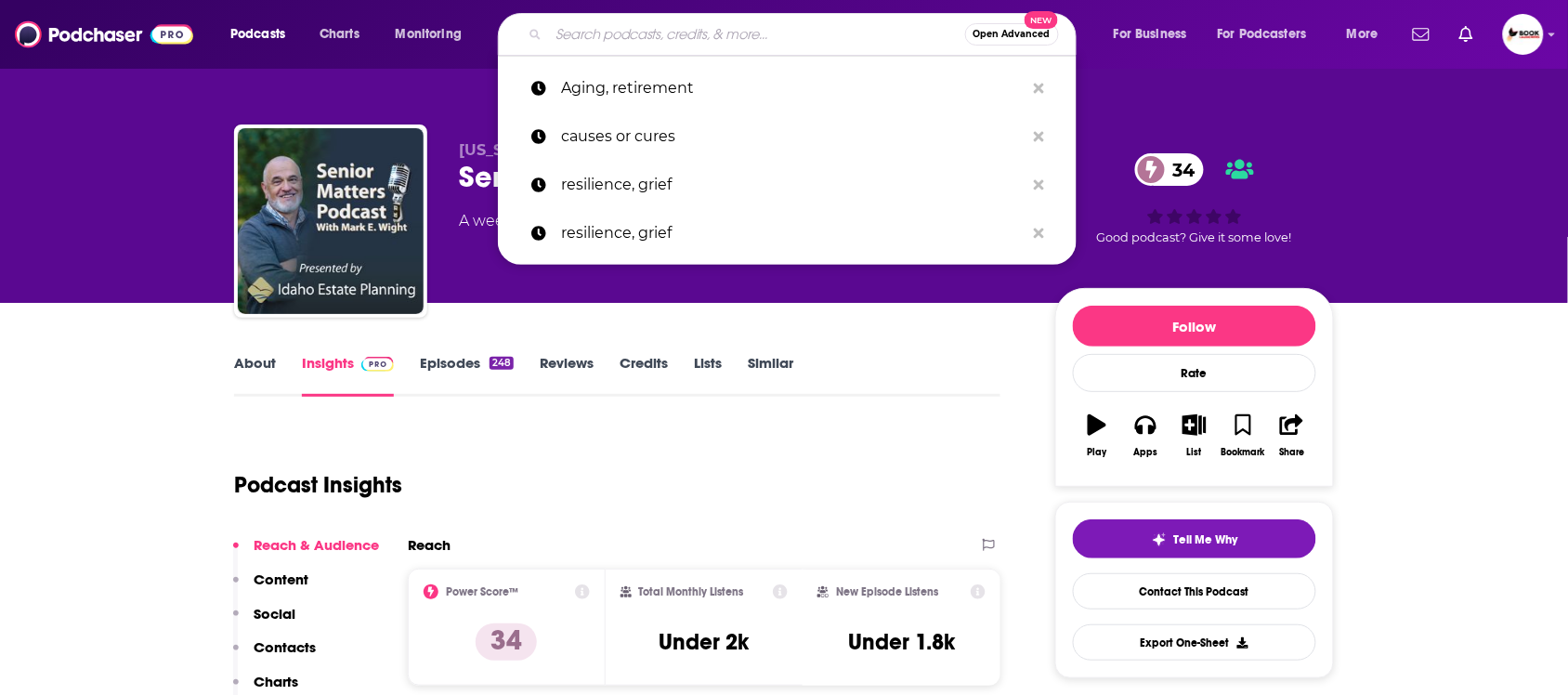
click at [43, 134] on div "Idaho Estate Planning Senior Matters Podcast 34 A weekly Education , Society an…" at bounding box center [784, 152] width 1568 height 304
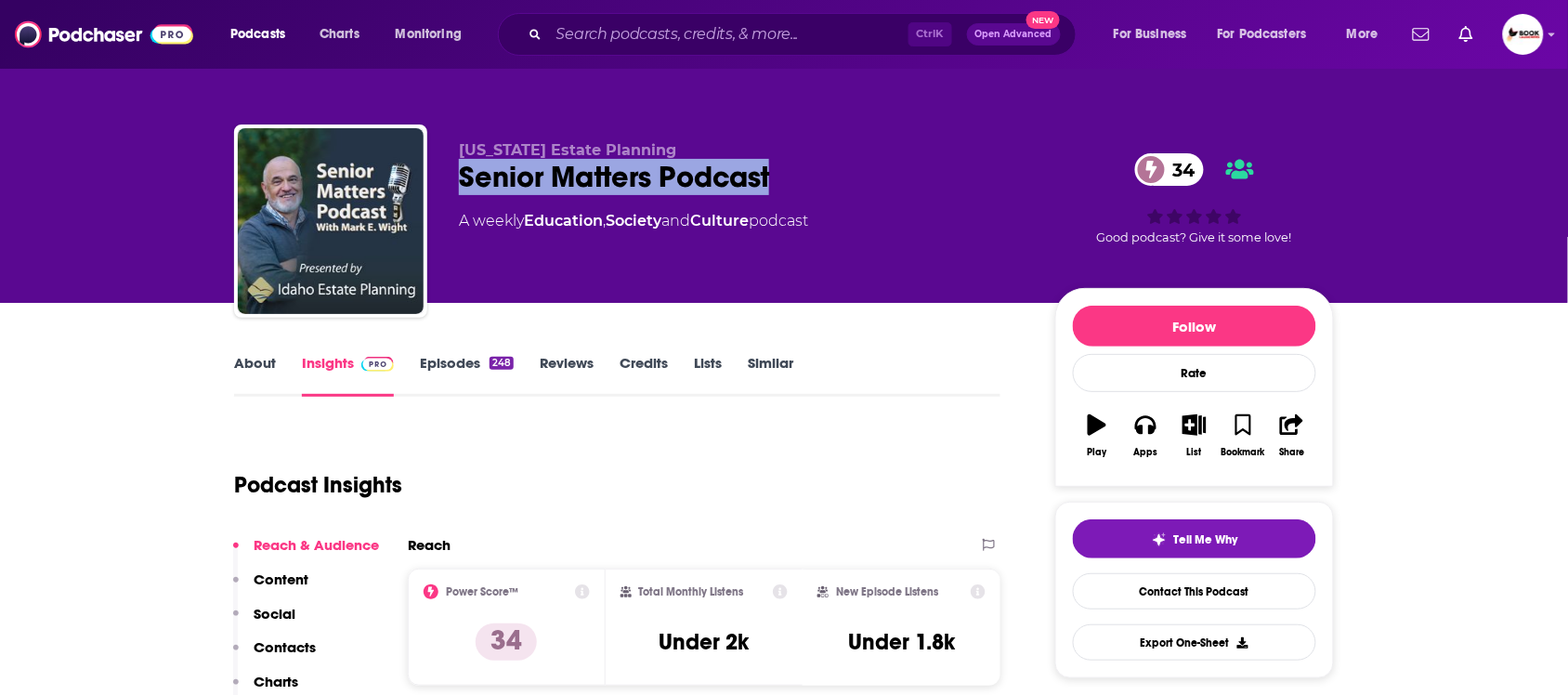
drag, startPoint x: 796, startPoint y: 182, endPoint x: 438, endPoint y: 175, distance: 358.1
click at [438, 175] on div "Idaho Estate Planning Senior Matters Podcast 34 A weekly Education , Society an…" at bounding box center [784, 225] width 1100 height 201
copy h2 "Senior Matters Podcast"
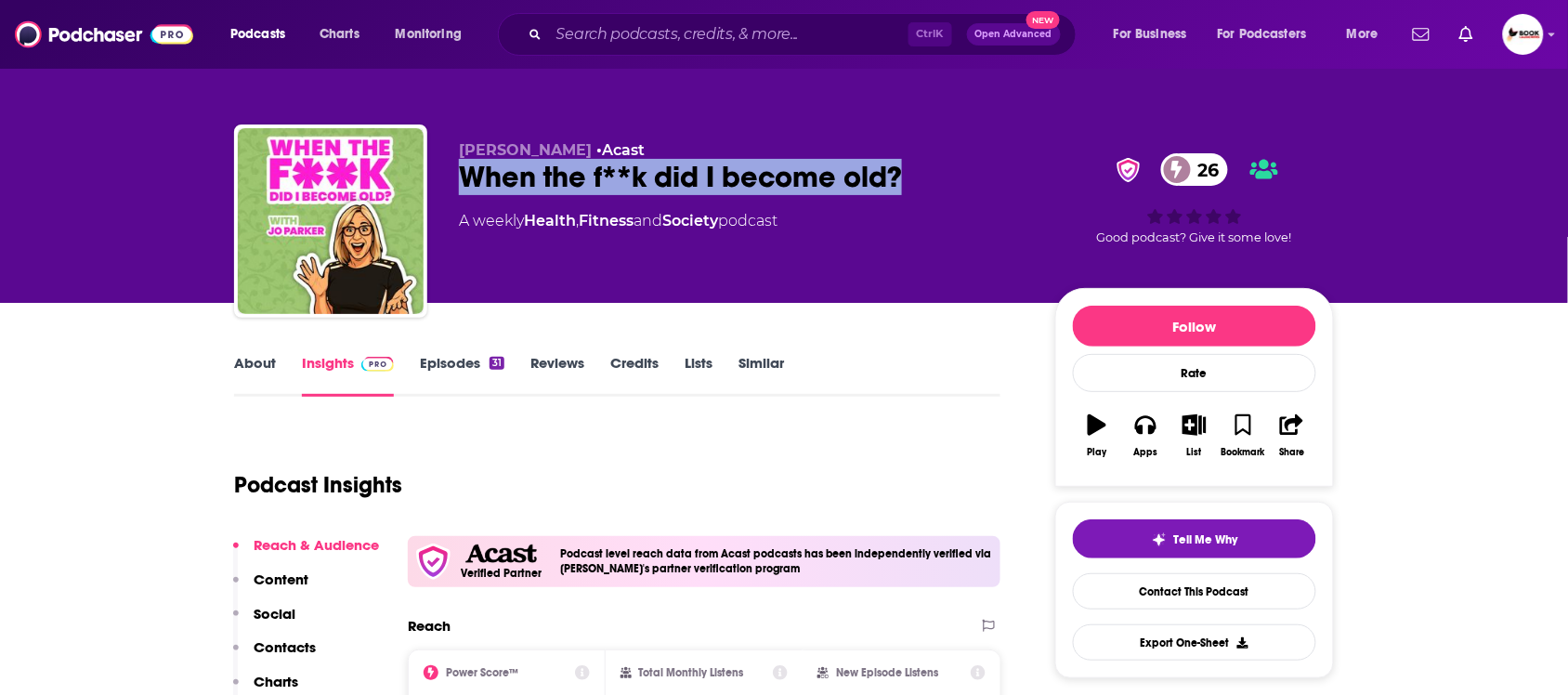
drag, startPoint x: 906, startPoint y: 186, endPoint x: 463, endPoint y: 183, distance: 443.0
click at [463, 183] on div "When the f**k did I become old? 26" at bounding box center [742, 177] width 567 height 37
copy h2 "When the f**k did I become old?"
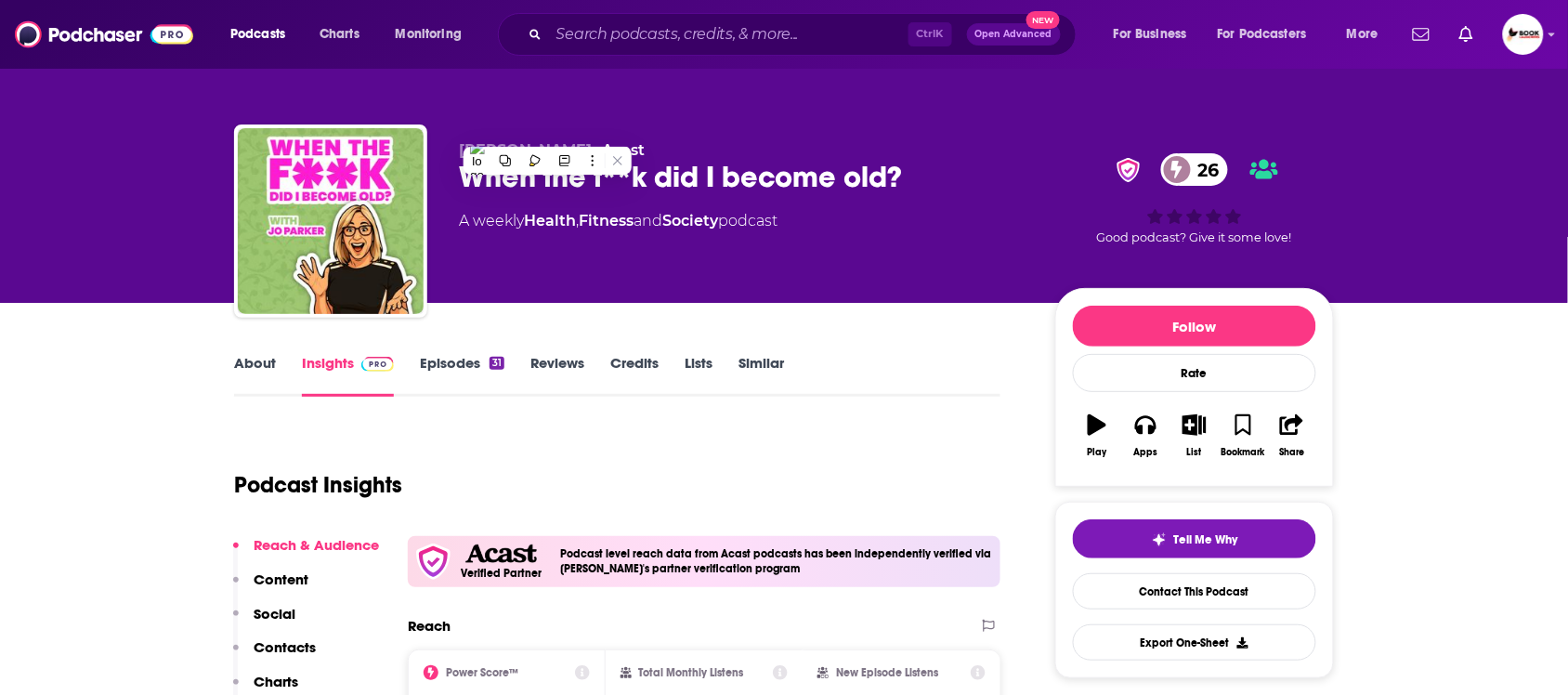
drag, startPoint x: 2, startPoint y: 369, endPoint x: 16, endPoint y: 361, distance: 16.1
drag, startPoint x: 448, startPoint y: 149, endPoint x: 529, endPoint y: 149, distance: 81.0
click at [529, 149] on div "[PERSON_NAME] • Acast When the f**k did I become old? 26 A weekly Health , Fitn…" at bounding box center [784, 225] width 1100 height 201
copy span "[PERSON_NAME]"
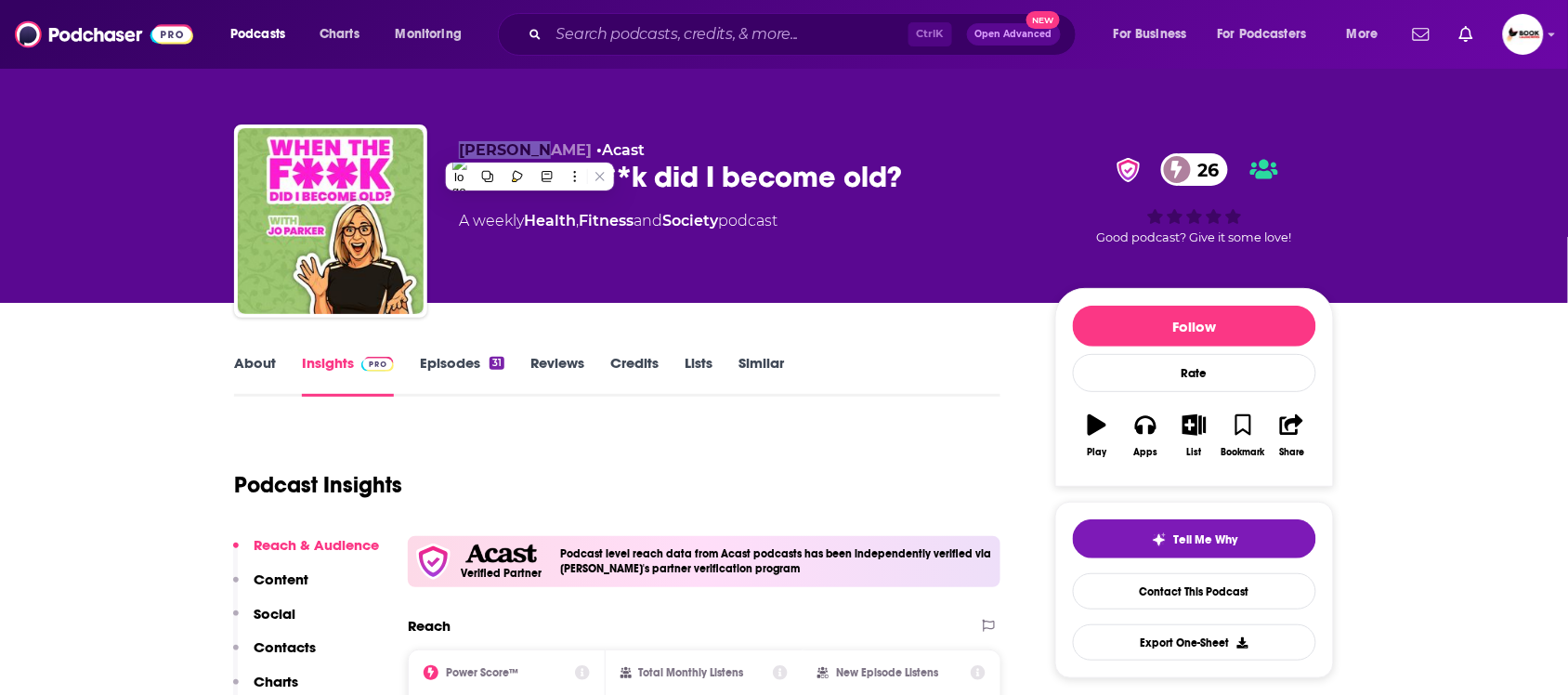
click at [270, 647] on p "Contacts" at bounding box center [285, 648] width 62 height 17
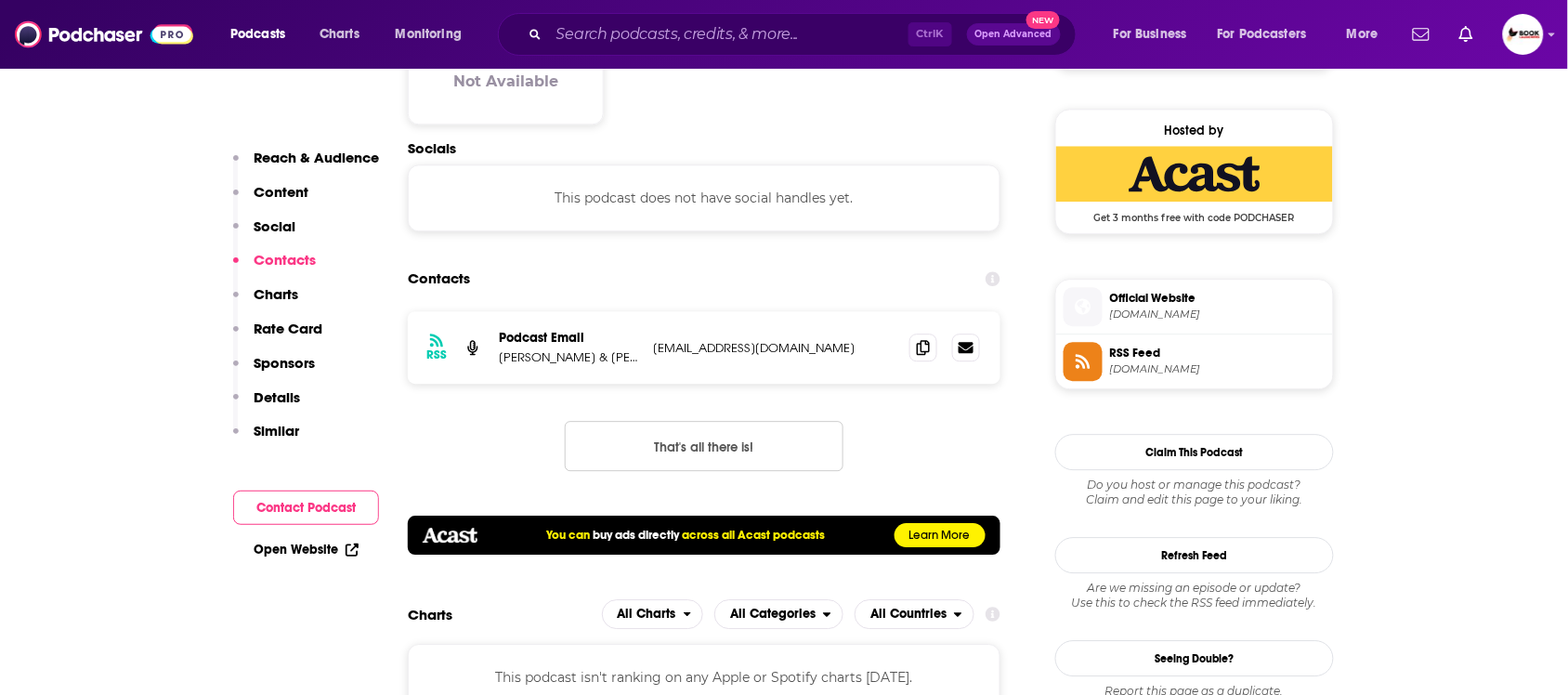
scroll to position [1326, 0]
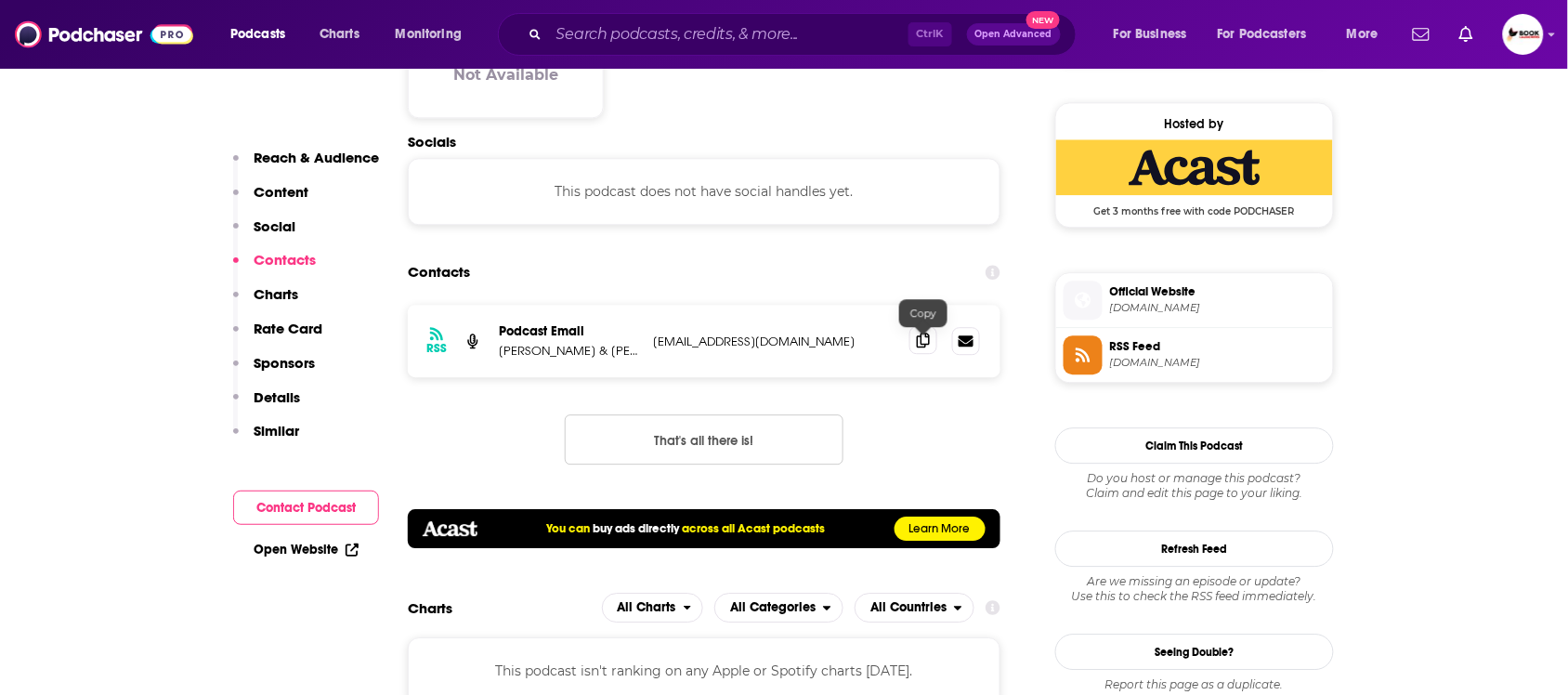
click at [929, 345] on icon at bounding box center [923, 339] width 13 height 14
click at [328, 550] on link "Open Website" at bounding box center [306, 550] width 105 height 15
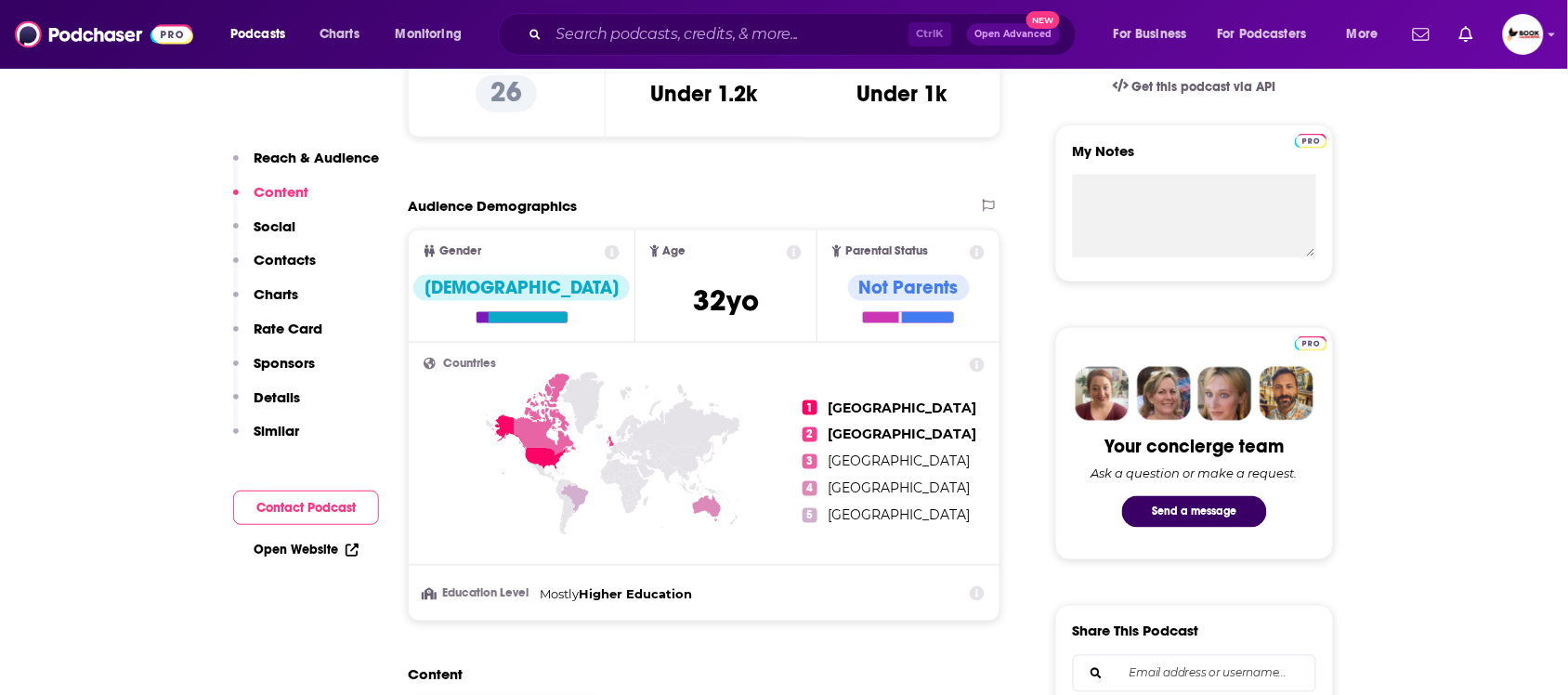
click at [326, 167] on button "Reach & Audience" at bounding box center [305, 166] width 146 height 35
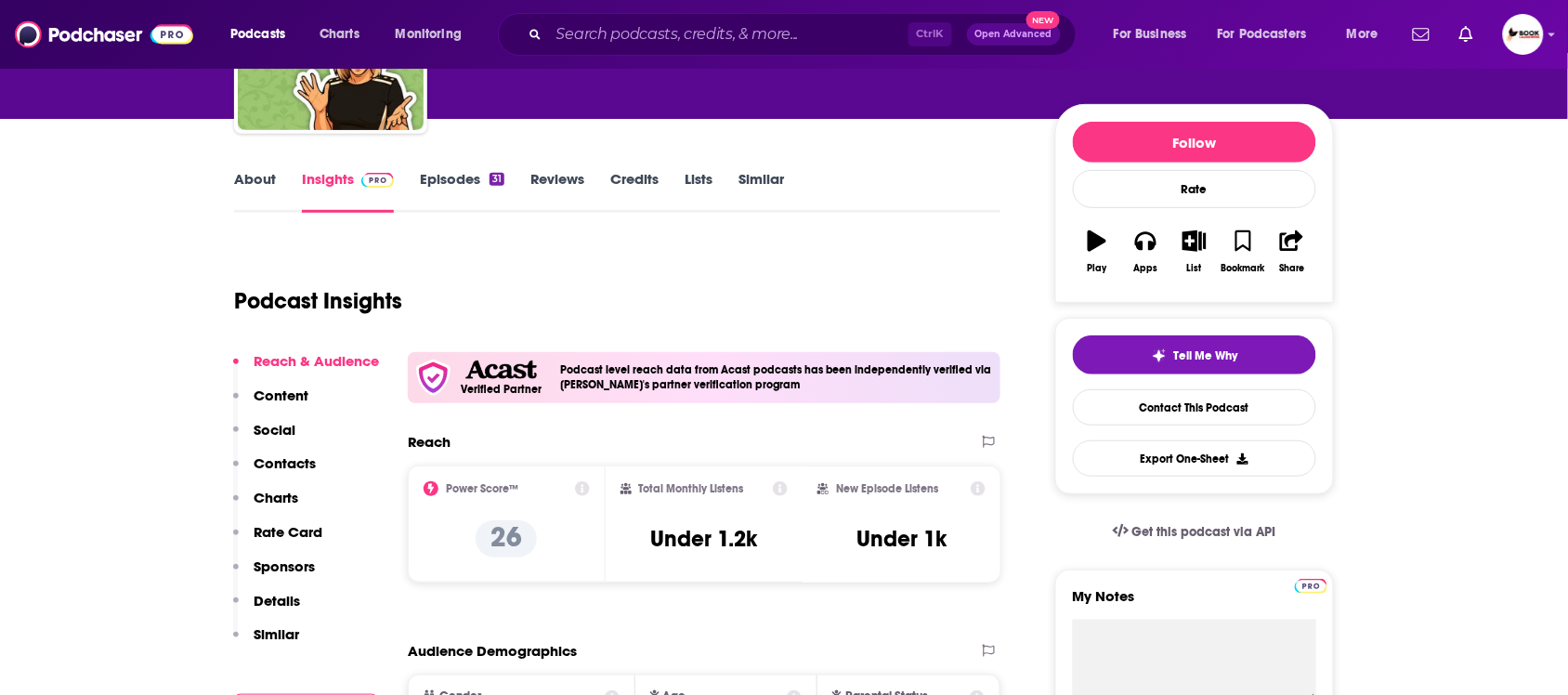
scroll to position [0, 0]
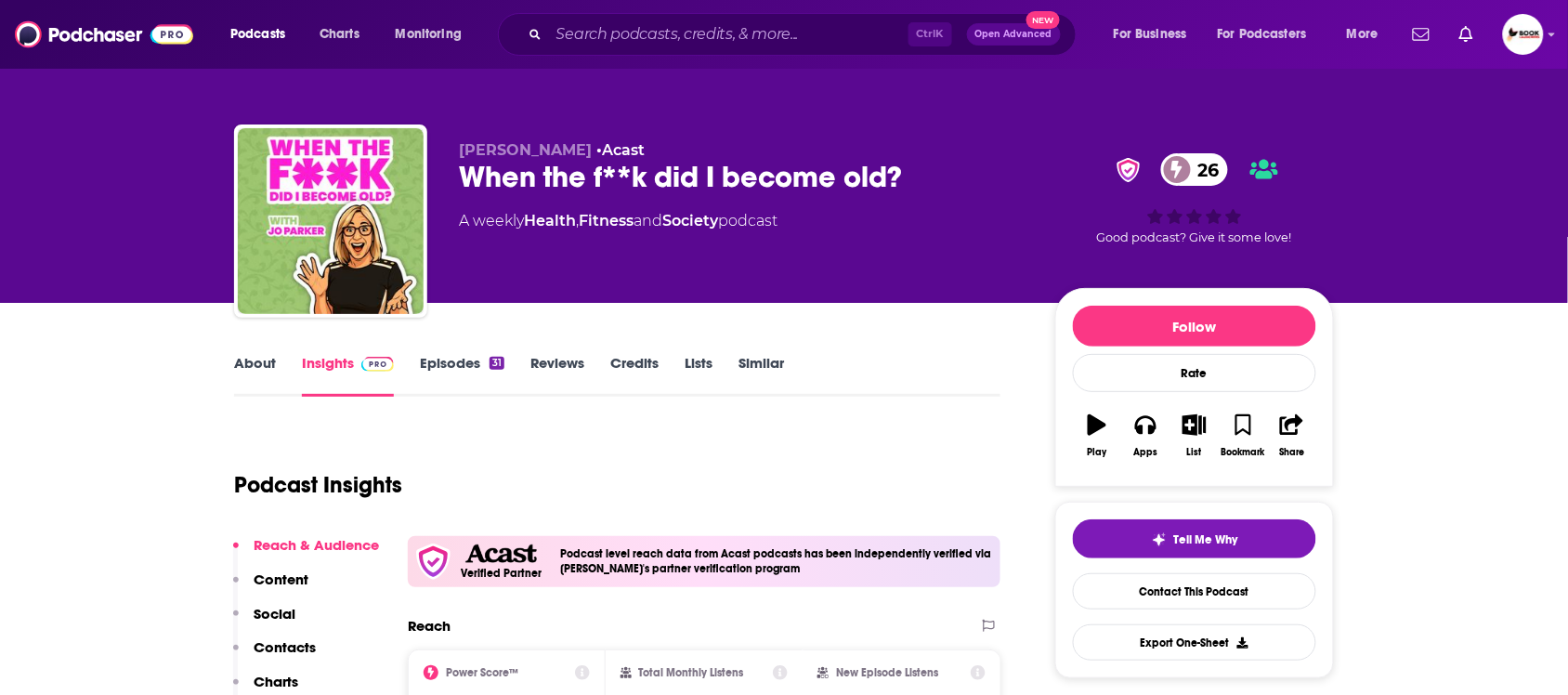
click at [242, 368] on link "About" at bounding box center [254, 375] width 42 height 43
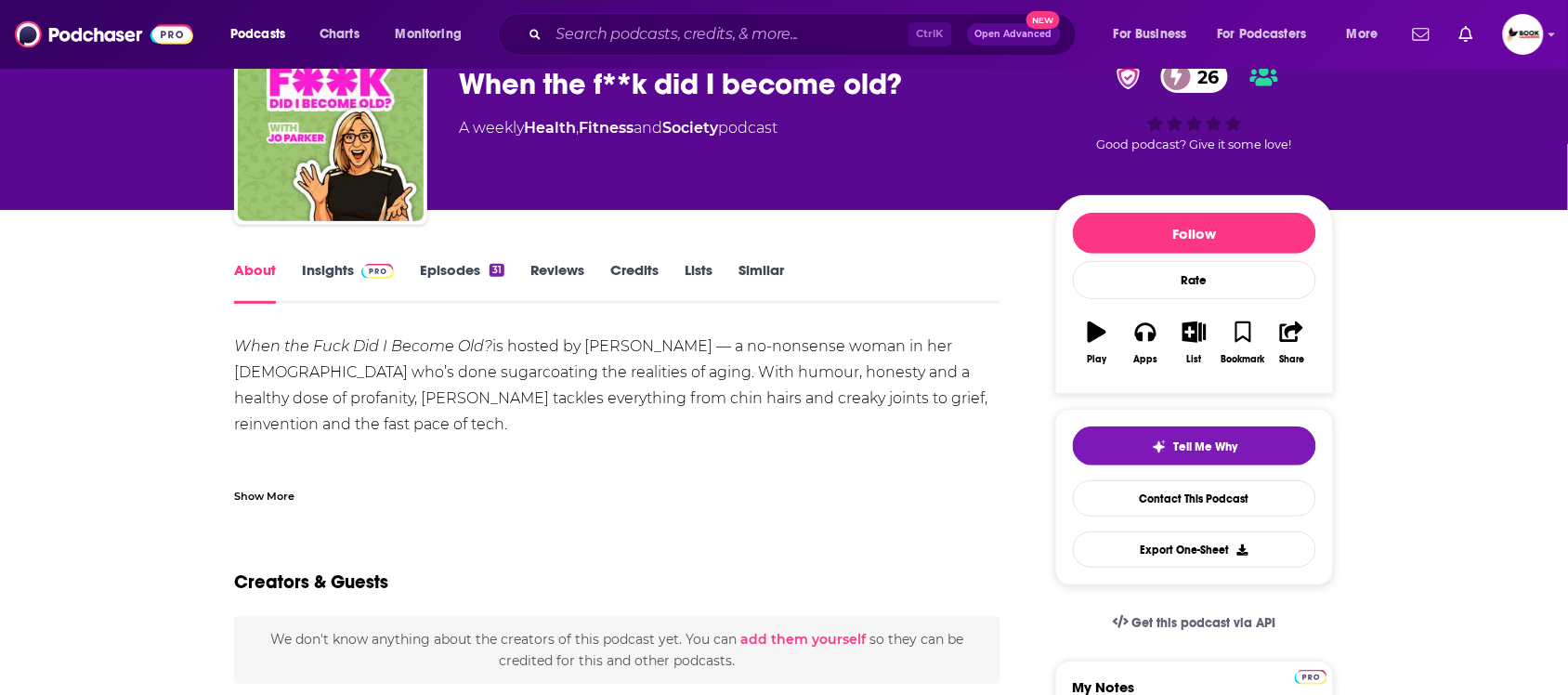
scroll to position [232, 0]
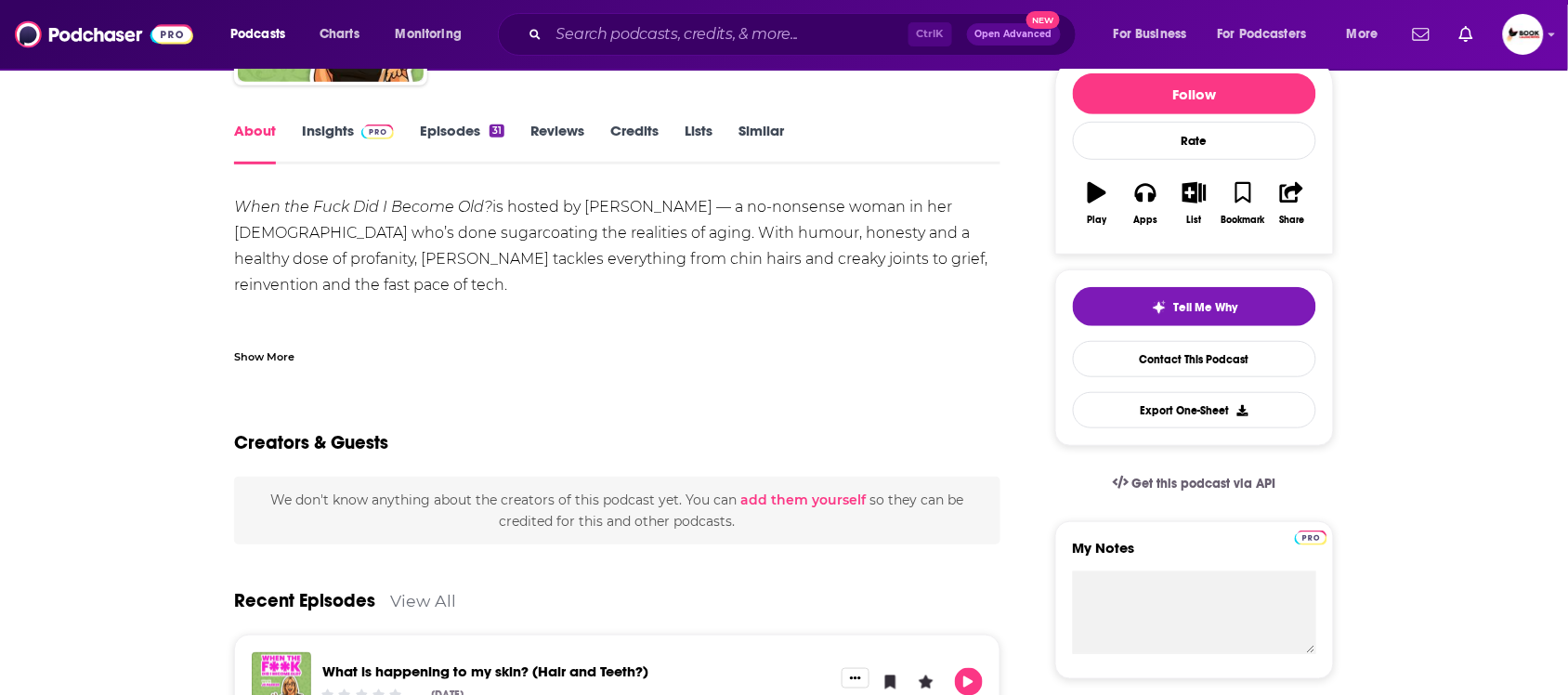
click at [284, 355] on div "Show More" at bounding box center [264, 356] width 61 height 17
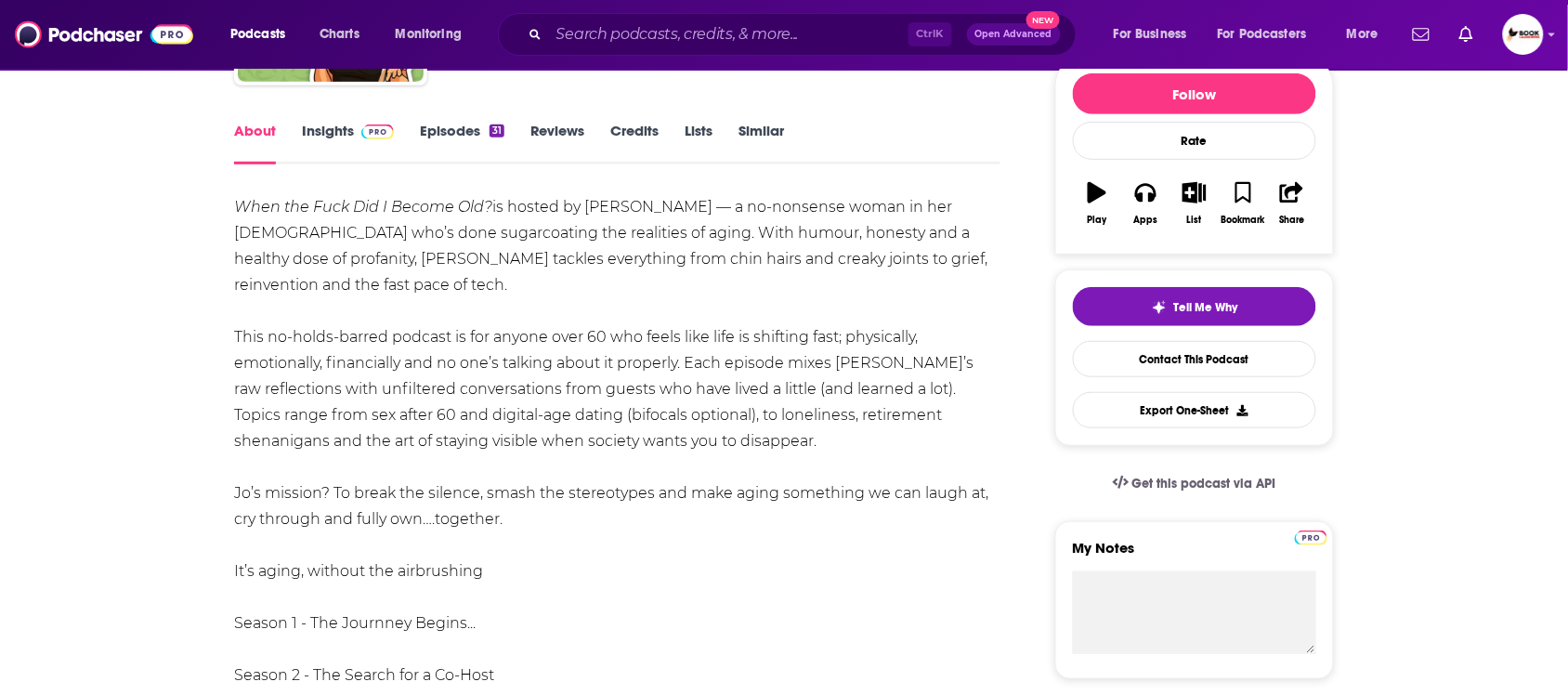
scroll to position [0, 0]
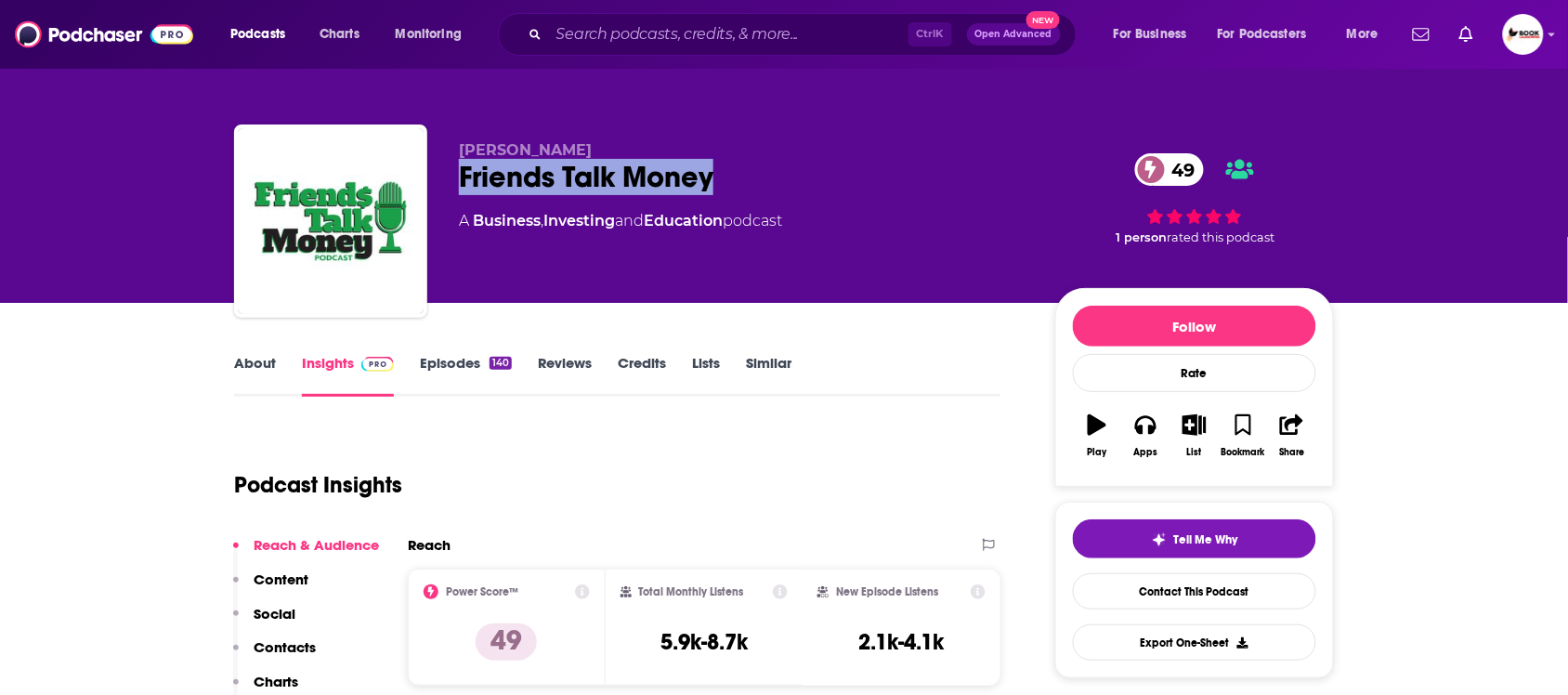
drag, startPoint x: 731, startPoint y: 187, endPoint x: 453, endPoint y: 187, distance: 278.0
click at [453, 187] on div "[PERSON_NAME] Friends Talk Money 49 A Business , Investing and Education podcas…" at bounding box center [784, 225] width 1100 height 201
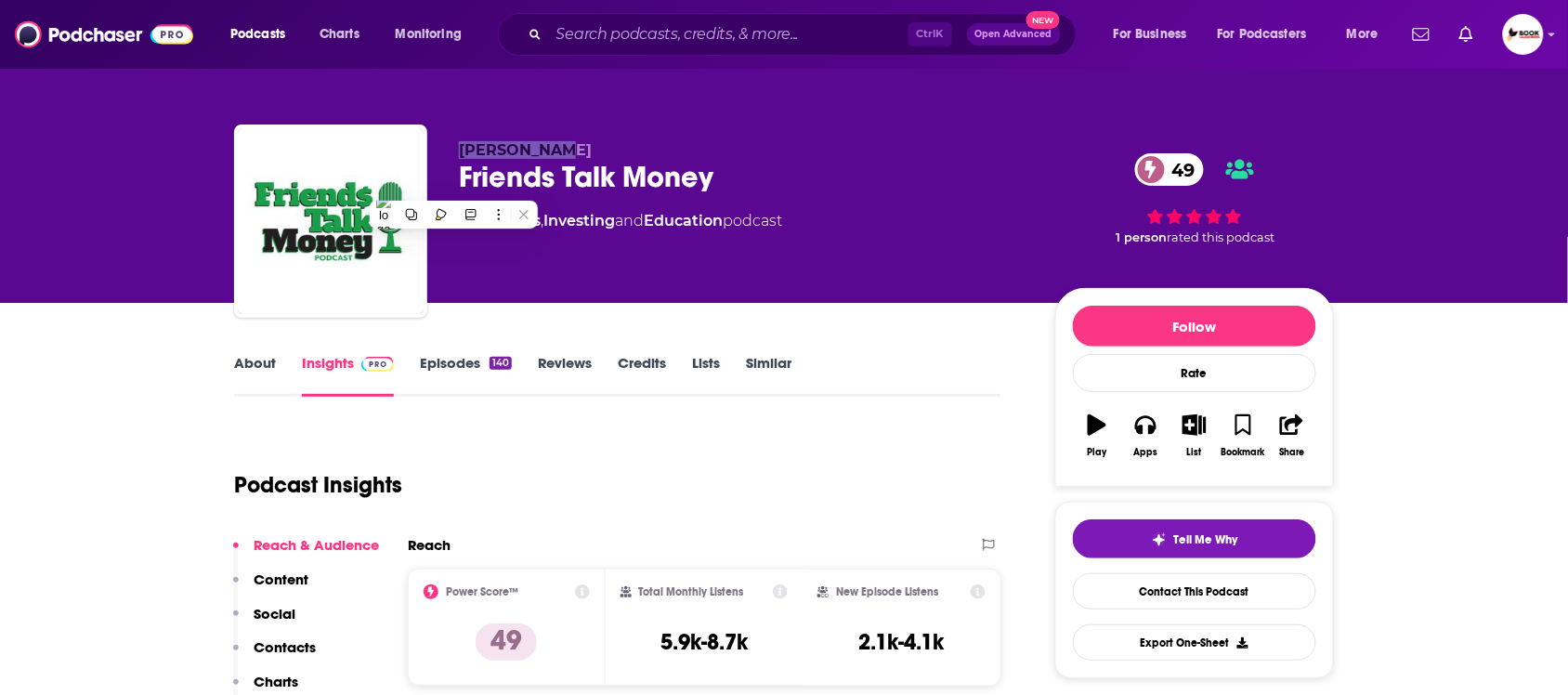
drag, startPoint x: 632, startPoint y: 132, endPoint x: 457, endPoint y: 144, distance: 175.4
click at [457, 144] on div "[PERSON_NAME] Friends Talk Money 49 A Business , Investing and Education podcas…" at bounding box center [784, 225] width 1100 height 201
copy span "[PERSON_NAME]"
click at [288, 647] on p "Contacts" at bounding box center [285, 648] width 62 height 17
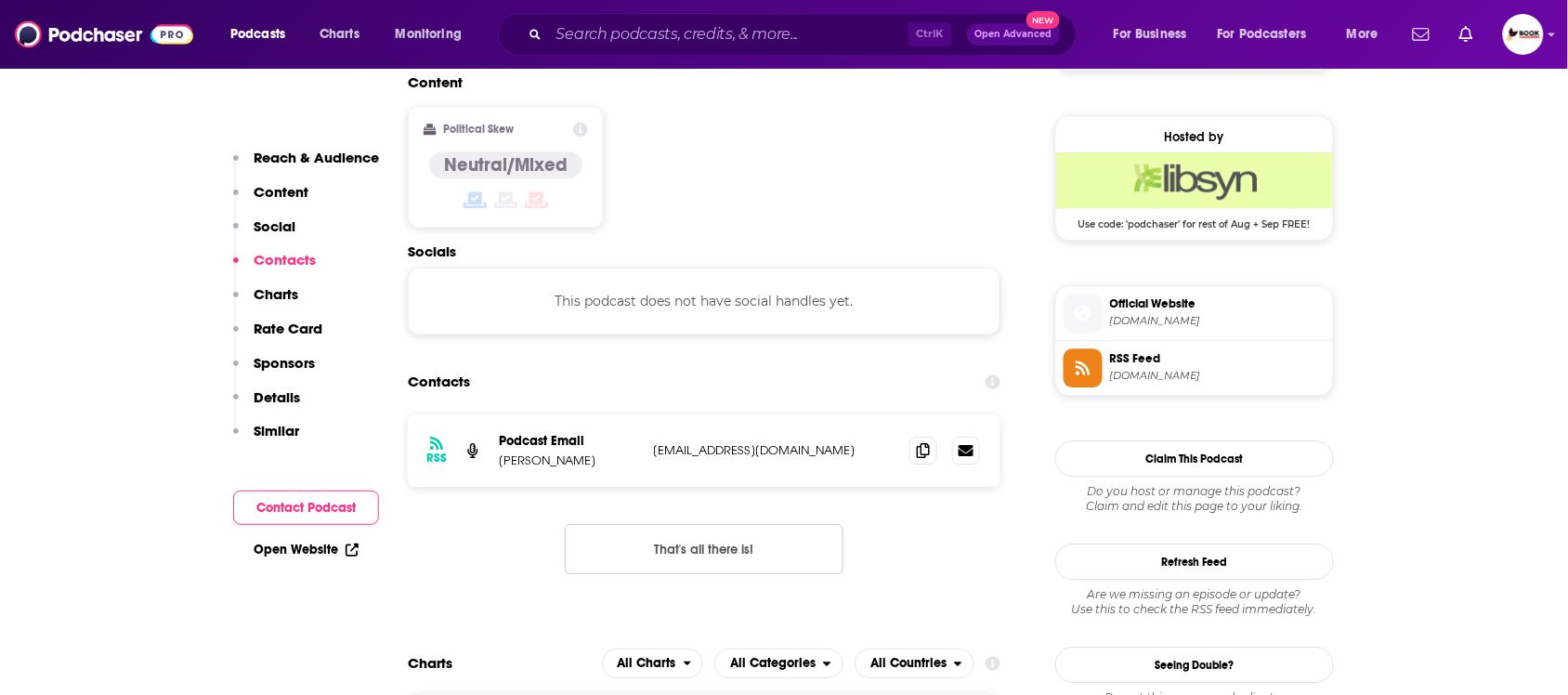
scroll to position [1498, 0]
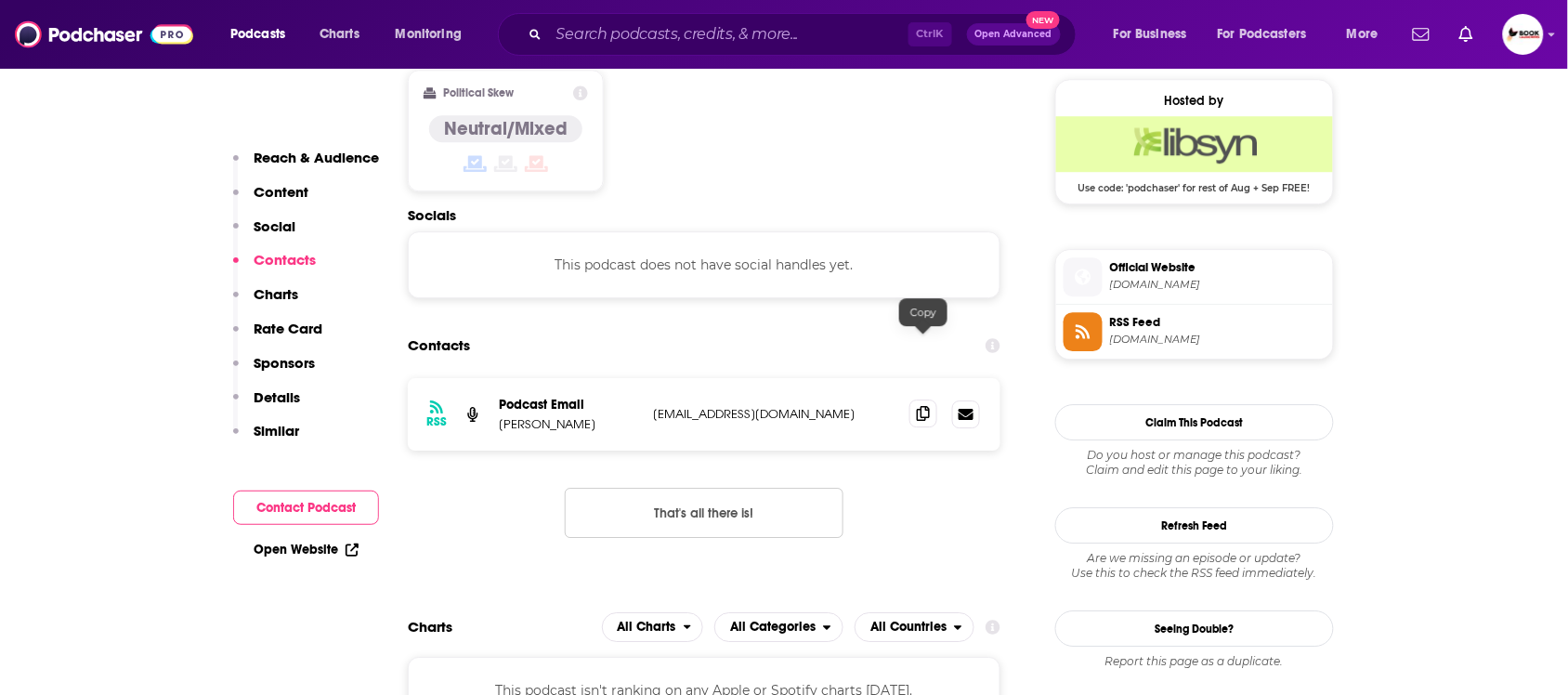
click at [920, 406] on icon at bounding box center [923, 413] width 13 height 14
click at [334, 554] on link "Open Website" at bounding box center [306, 550] width 105 height 15
click at [271, 158] on p "Reach & Audience" at bounding box center [317, 158] width 126 height 17
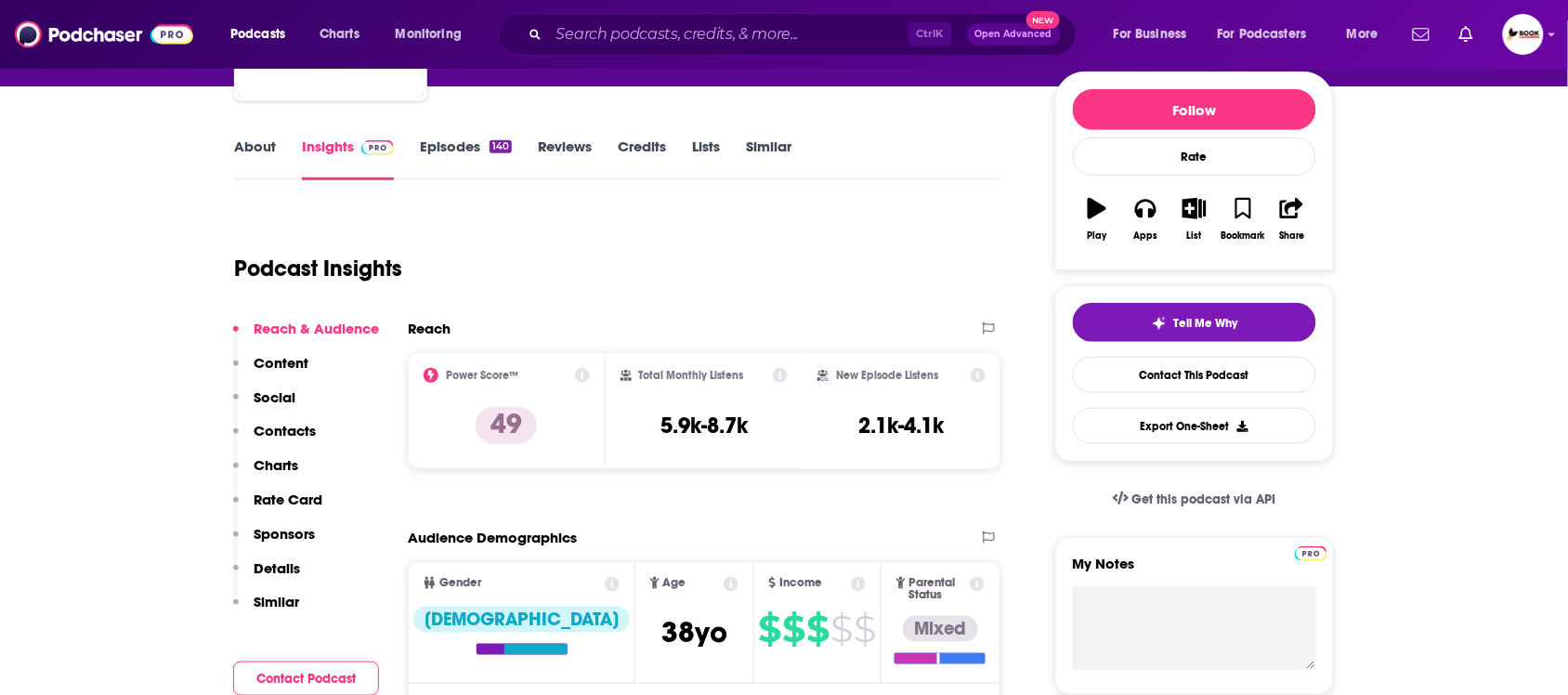
scroll to position [0, 0]
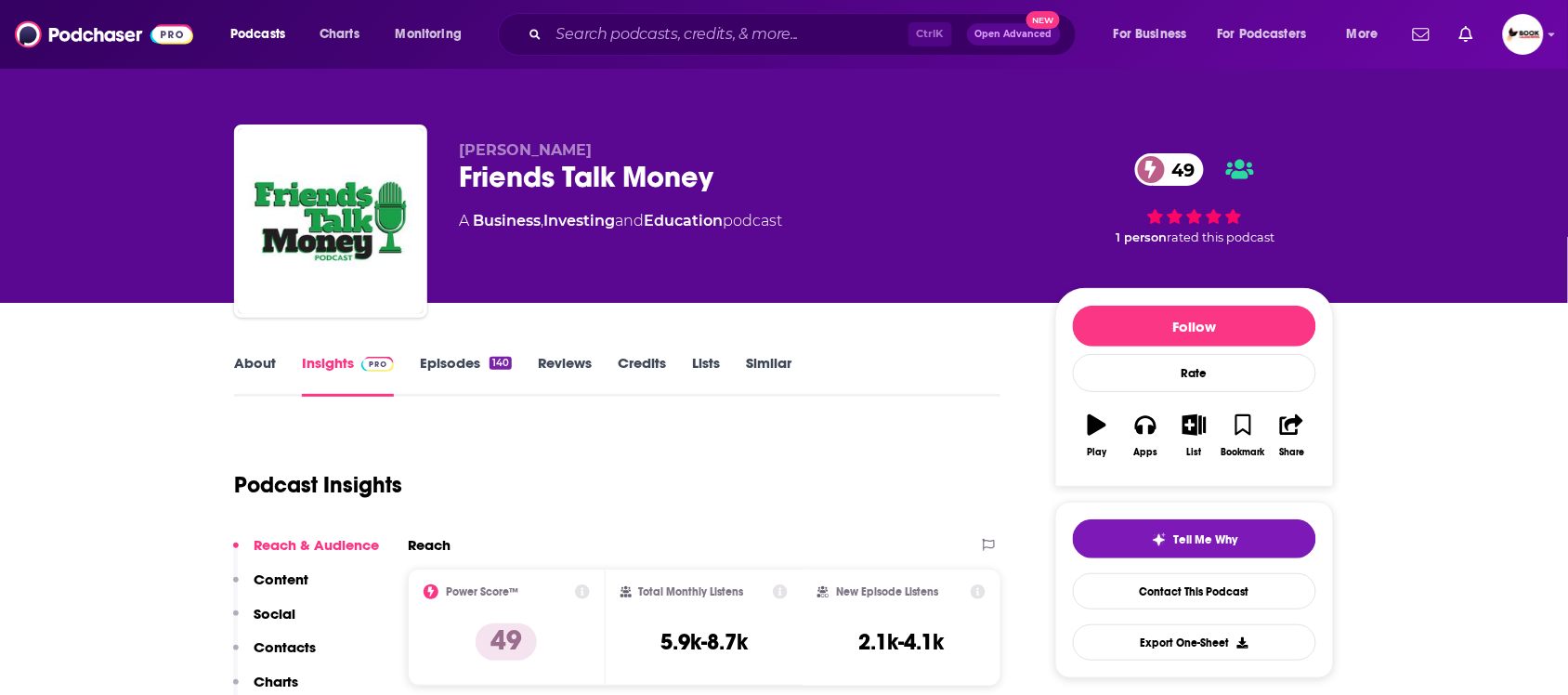
click at [266, 367] on link "About" at bounding box center [254, 375] width 42 height 43
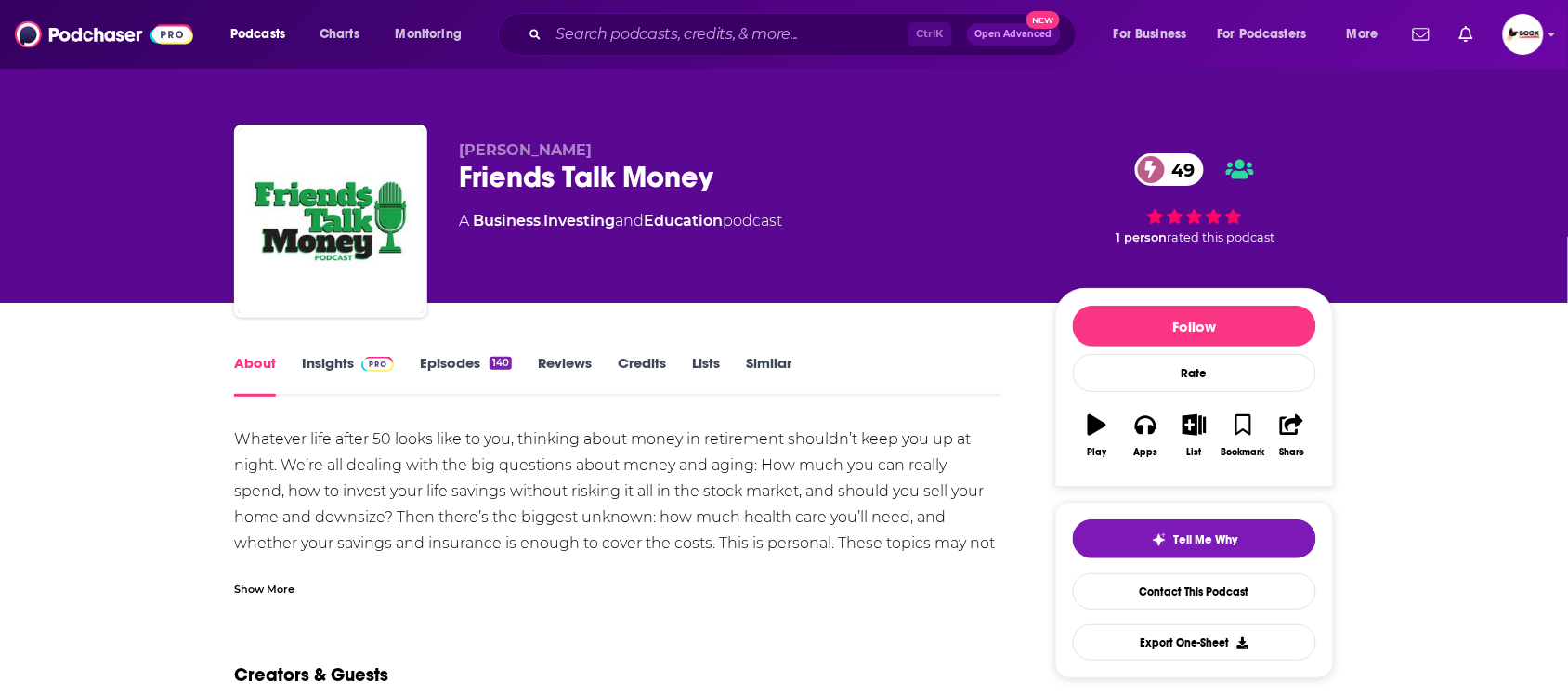
click at [286, 593] on div "Show More" at bounding box center [264, 588] width 61 height 17
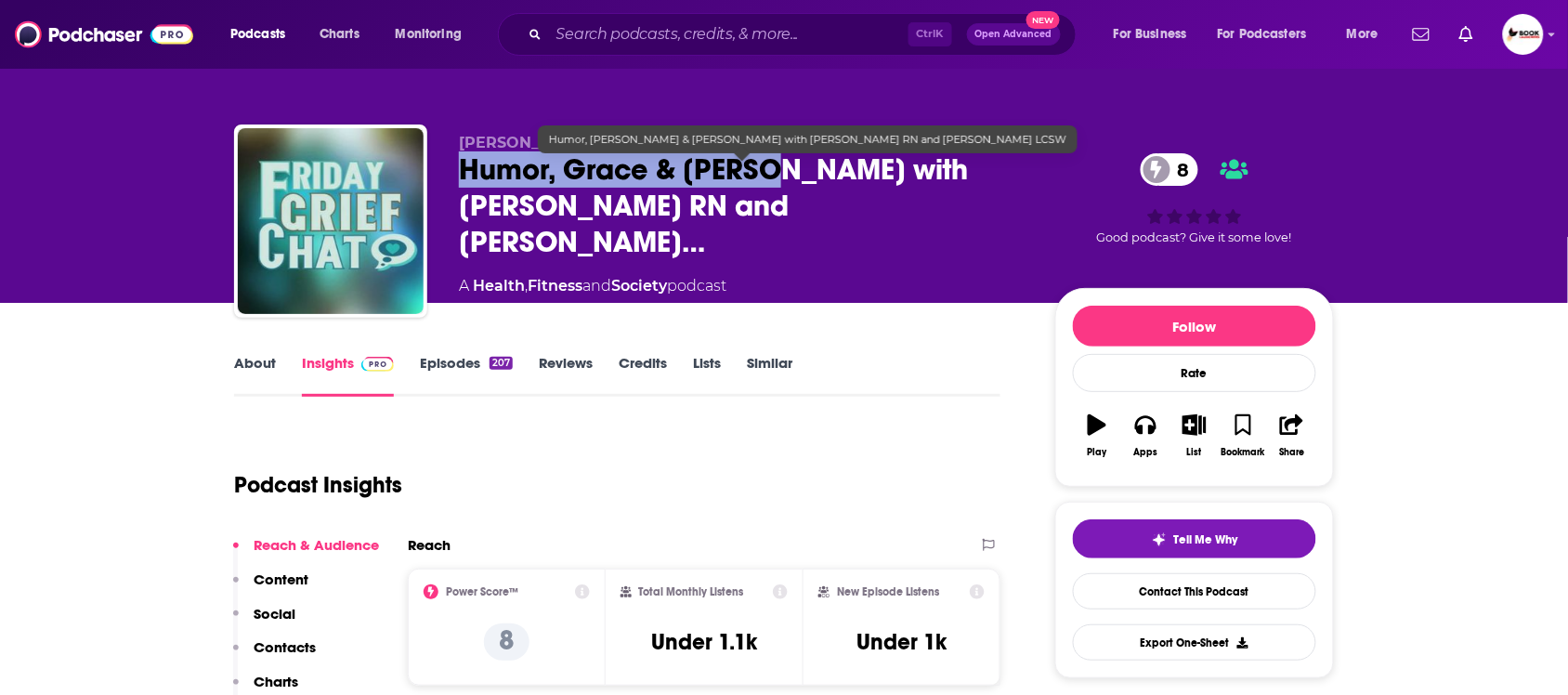
drag, startPoint x: 755, startPoint y: 183, endPoint x: 456, endPoint y: 183, distance: 299.0
click at [456, 183] on div "[PERSON_NAME] Humor, [PERSON_NAME] & [PERSON_NAME] with [PERSON_NAME] RN and [P…" at bounding box center [784, 225] width 1100 height 201
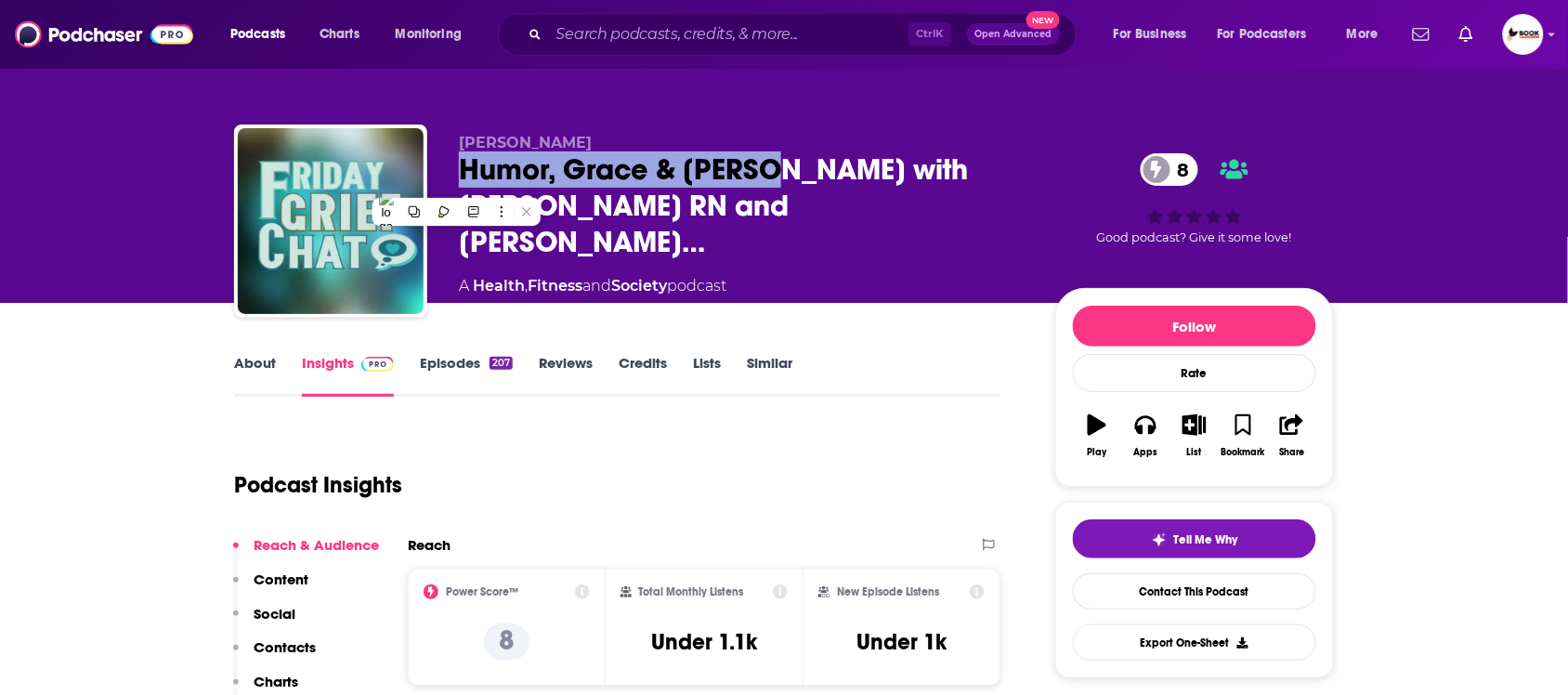
copy h2 "Humor, Grace & Grief"
drag, startPoint x: 472, startPoint y: 75, endPoint x: 455, endPoint y: 108, distance: 37.1
click at [472, 75] on div "[PERSON_NAME] Humor, [PERSON_NAME] & [PERSON_NAME] with [PERSON_NAME] RN and [P…" at bounding box center [784, 152] width 1189 height 304
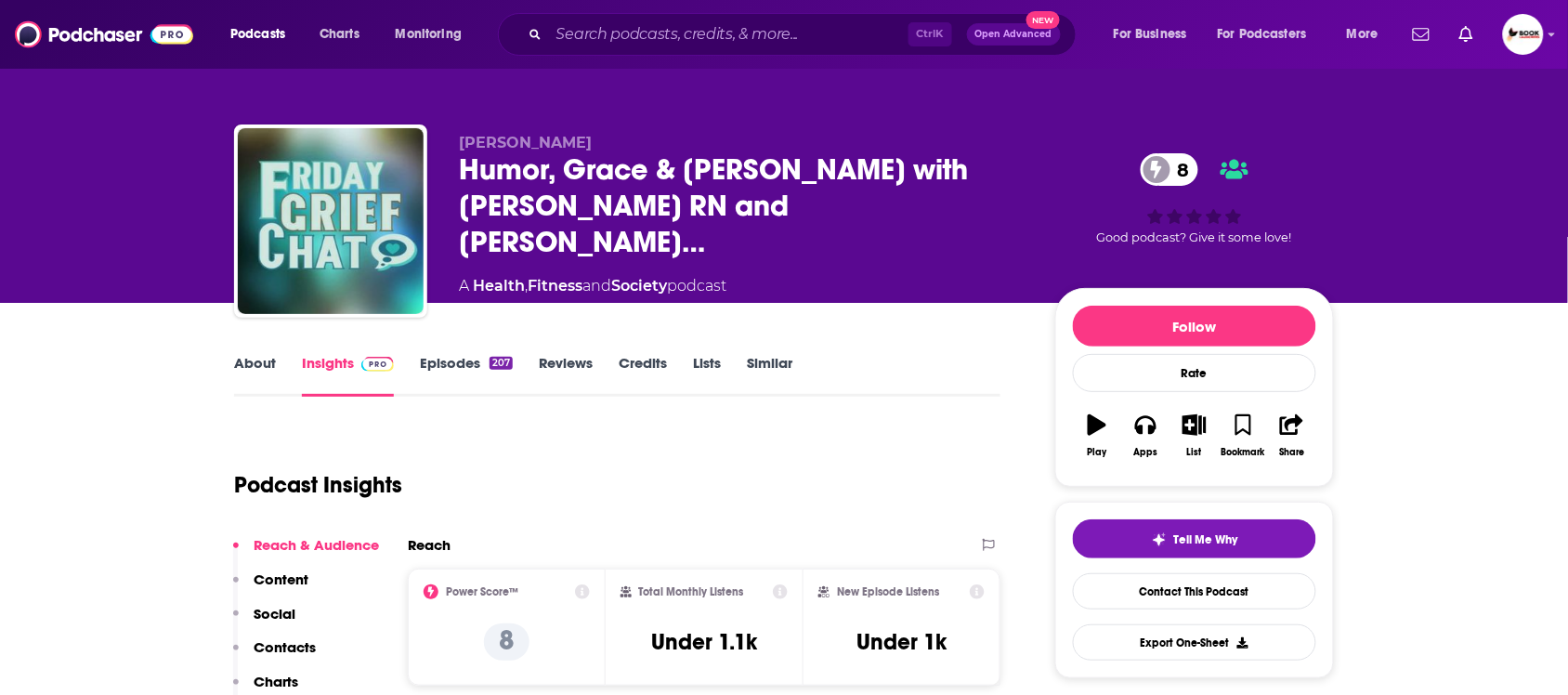
drag, startPoint x: 458, startPoint y: 123, endPoint x: 650, endPoint y: 141, distance: 192.8
click at [638, 130] on div "Jill Johnson-Young Humor, Grace & Grief with Debra Joy Hart RN and Jill Johnso……" at bounding box center [784, 203] width 1128 height 201
copy span "Jill Johnson-Young"
click at [288, 652] on p "Contacts" at bounding box center [285, 648] width 62 height 17
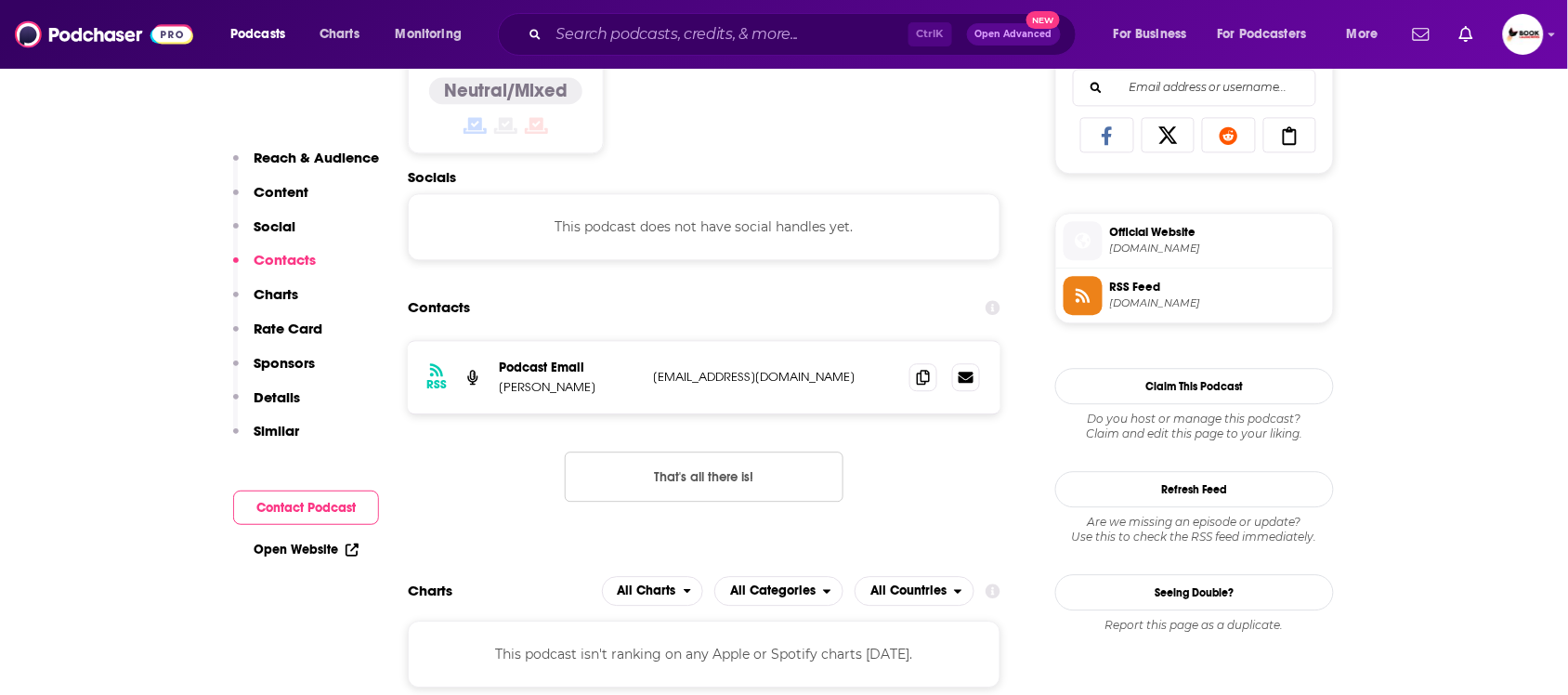
scroll to position [1251, 0]
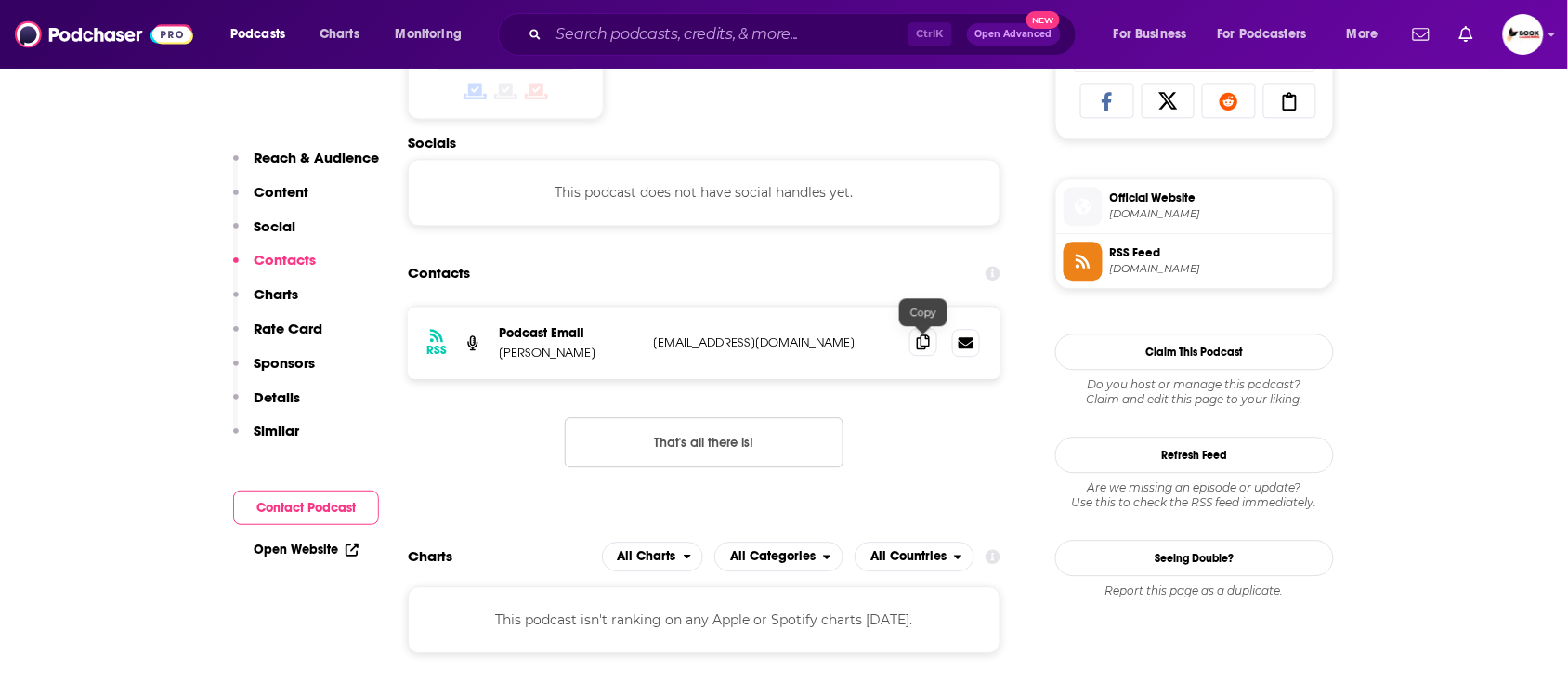
click at [920, 350] on icon at bounding box center [923, 341] width 13 height 14
click at [923, 353] on span at bounding box center [924, 341] width 28 height 28
click at [303, 548] on link "Open Website" at bounding box center [306, 550] width 105 height 15
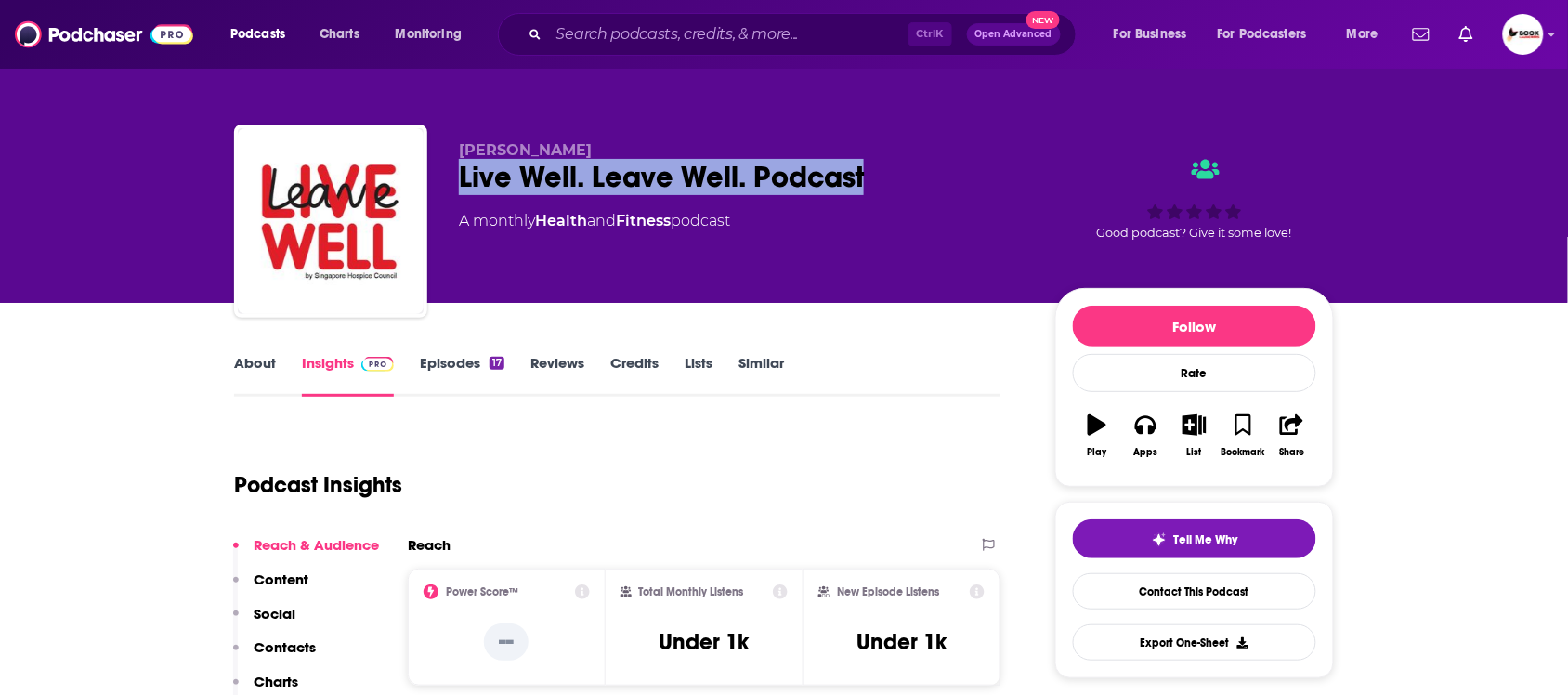
drag, startPoint x: 874, startPoint y: 182, endPoint x: 458, endPoint y: 175, distance: 416.1
click at [459, 175] on div "Live Well. Leave Well. Podcast" at bounding box center [742, 177] width 567 height 37
copy h2 "Live Well. Leave Well. Podcast"
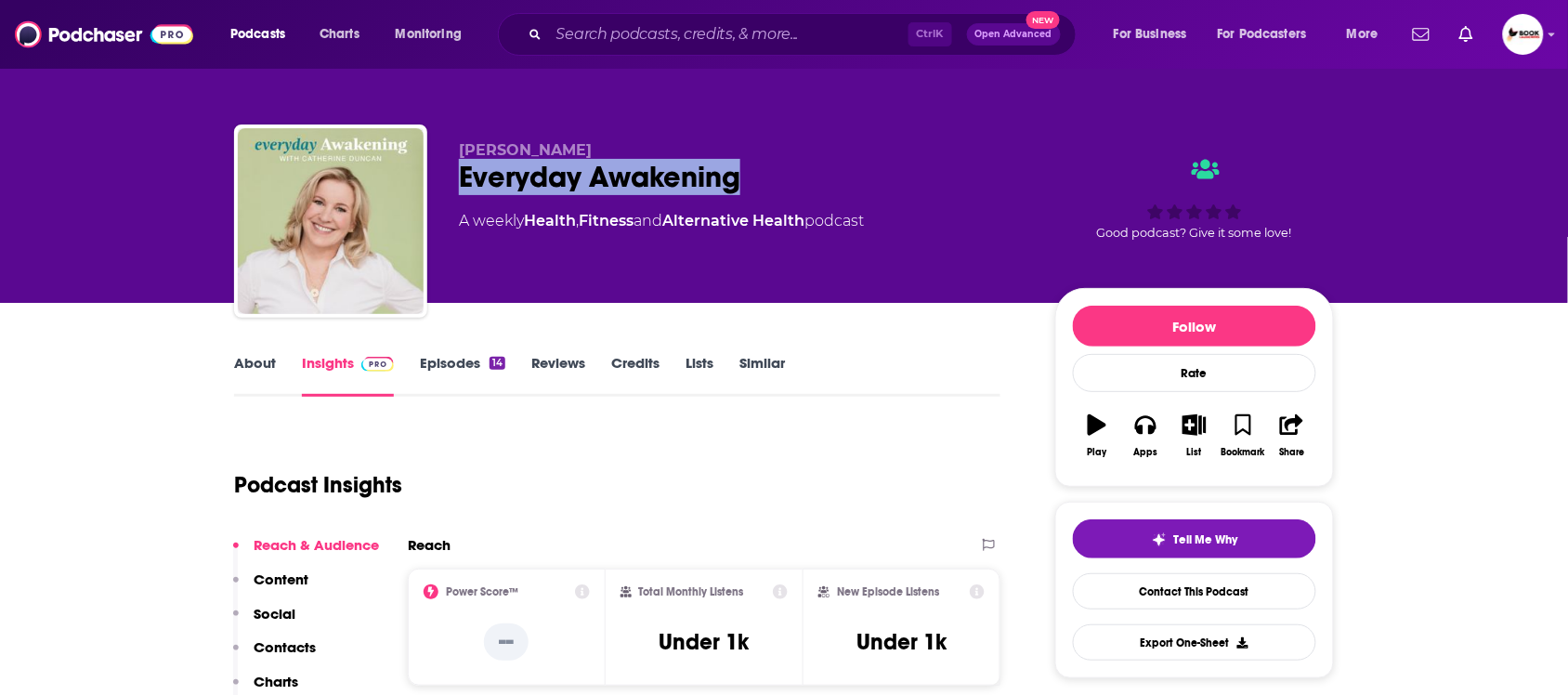
drag, startPoint x: 760, startPoint y: 182, endPoint x: 453, endPoint y: 183, distance: 307.0
click at [453, 183] on div "[PERSON_NAME] Everyday Awakening A weekly Health , Fitness and Alternative Heal…" at bounding box center [784, 225] width 1100 height 201
copy h2 "Everyday Awakening"
click at [248, 358] on link "About" at bounding box center [254, 375] width 42 height 43
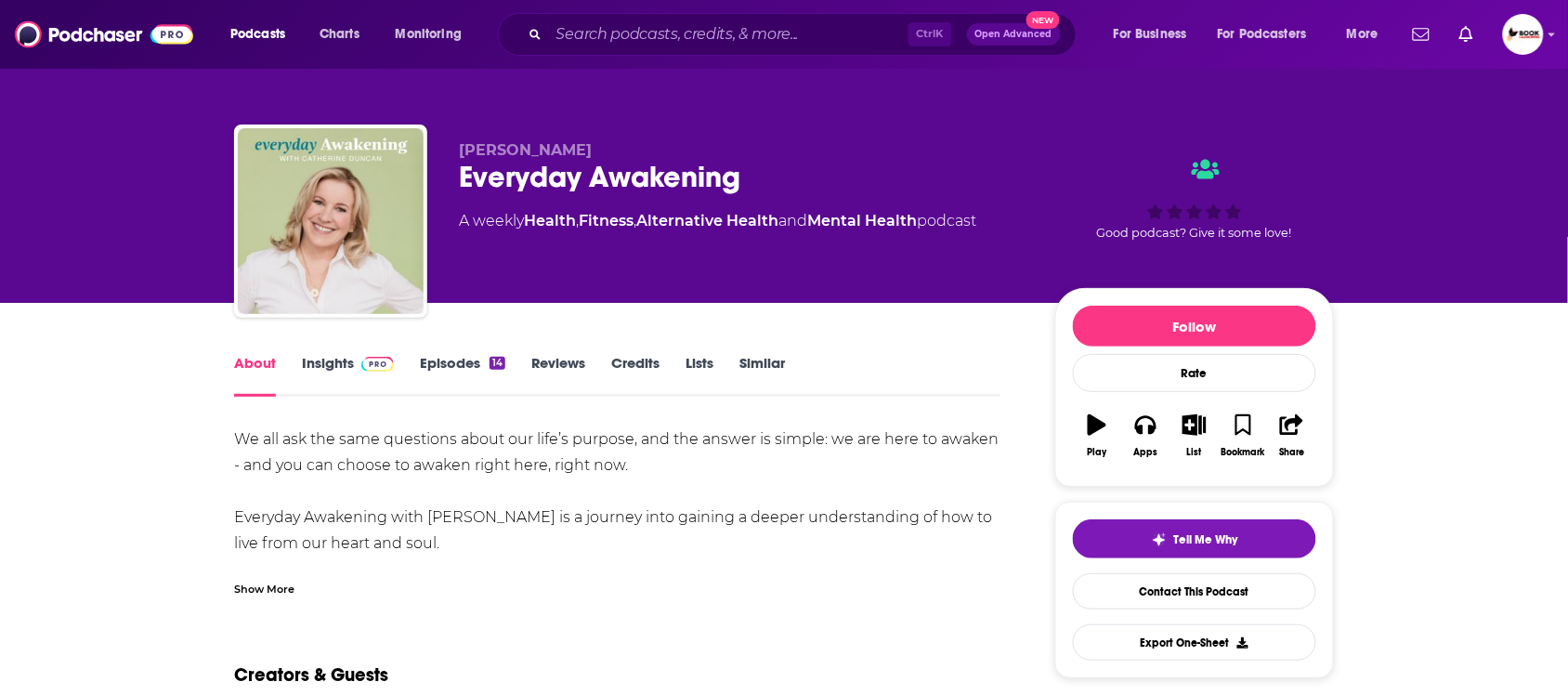
click at [255, 586] on div "Show More" at bounding box center [264, 588] width 61 height 17
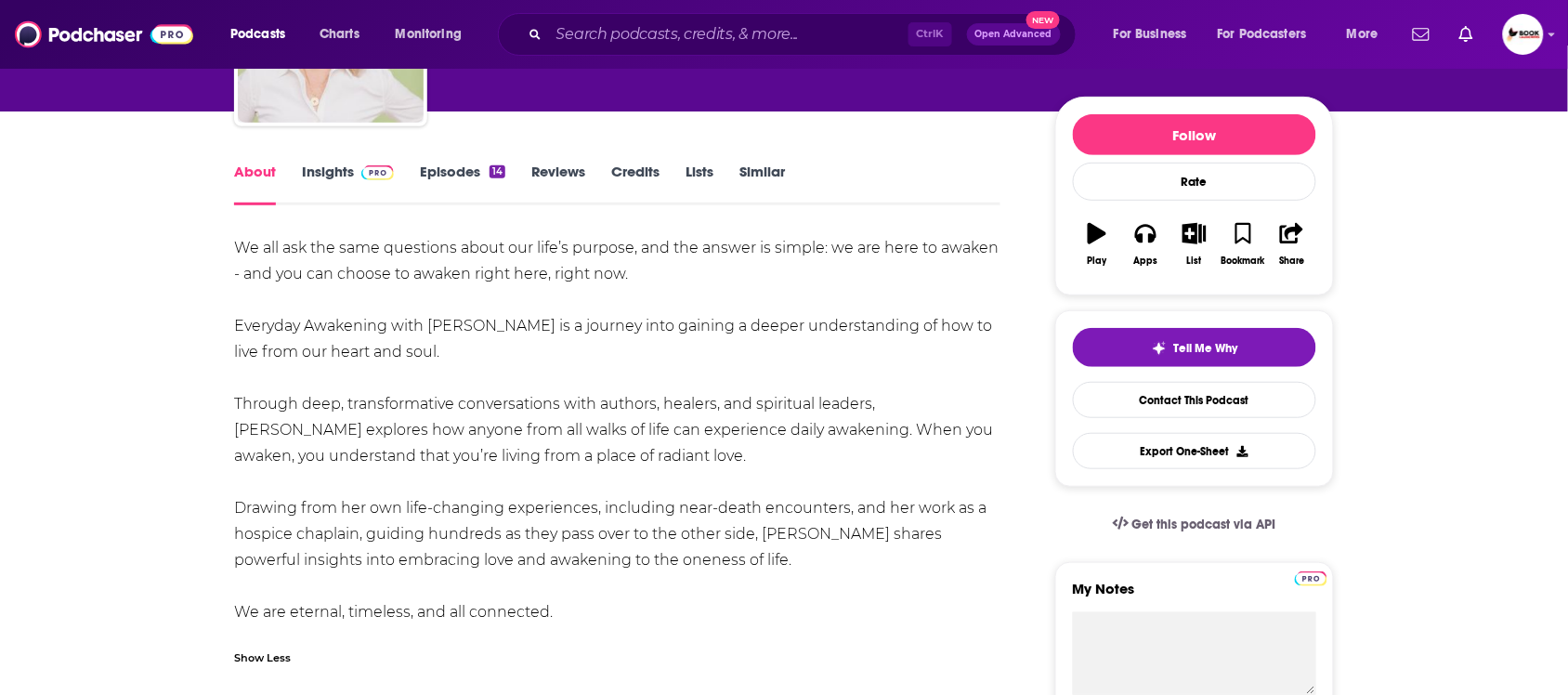
scroll to position [232, 0]
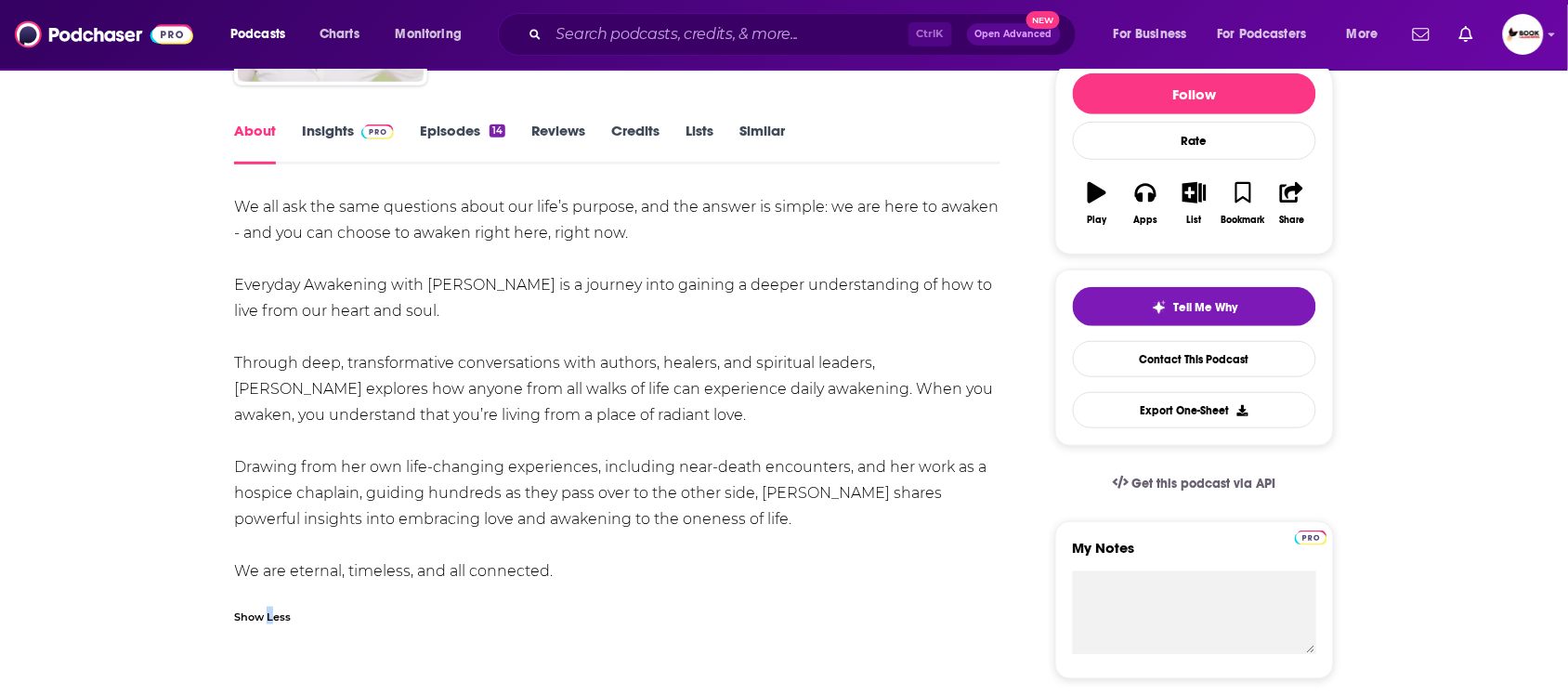
click at [270, 614] on div "Show Less" at bounding box center [262, 616] width 57 height 17
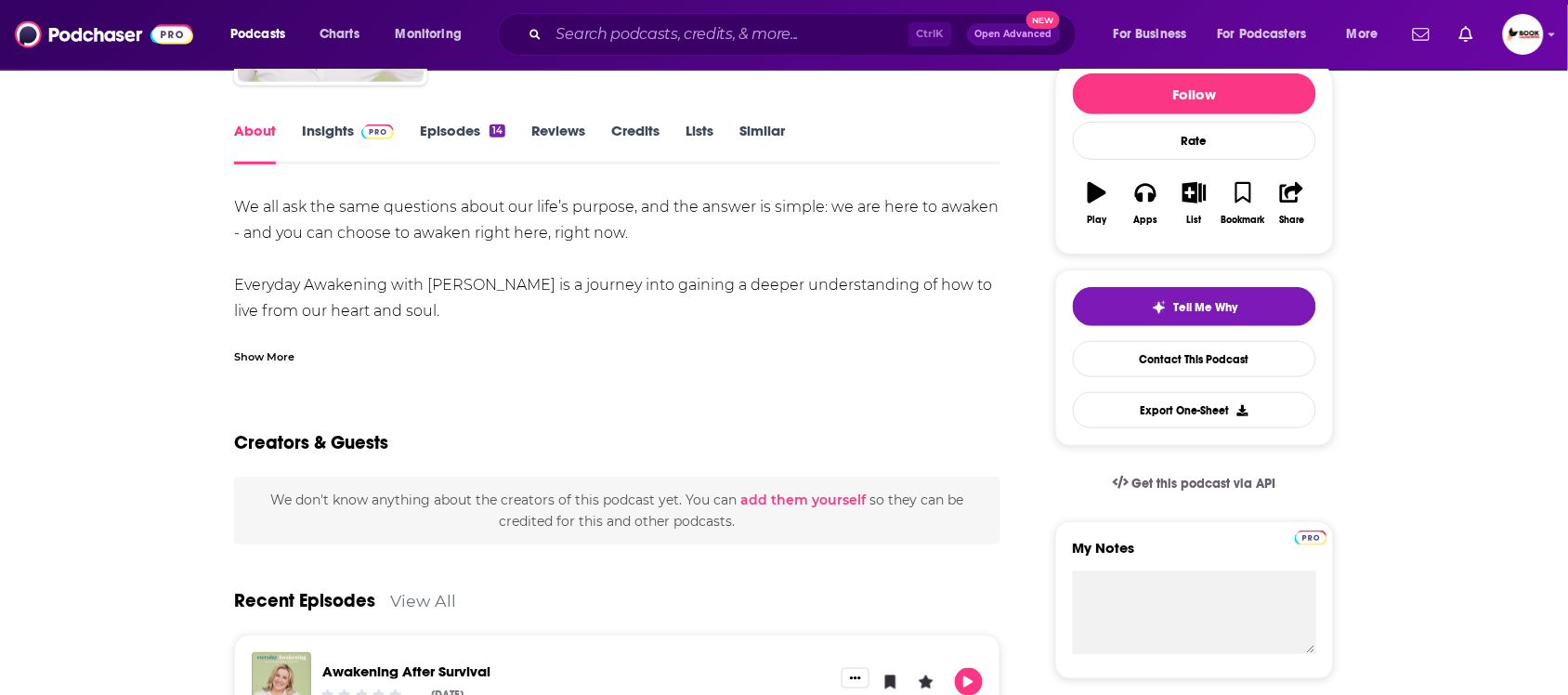
click at [260, 361] on div "Show More" at bounding box center [264, 356] width 61 height 17
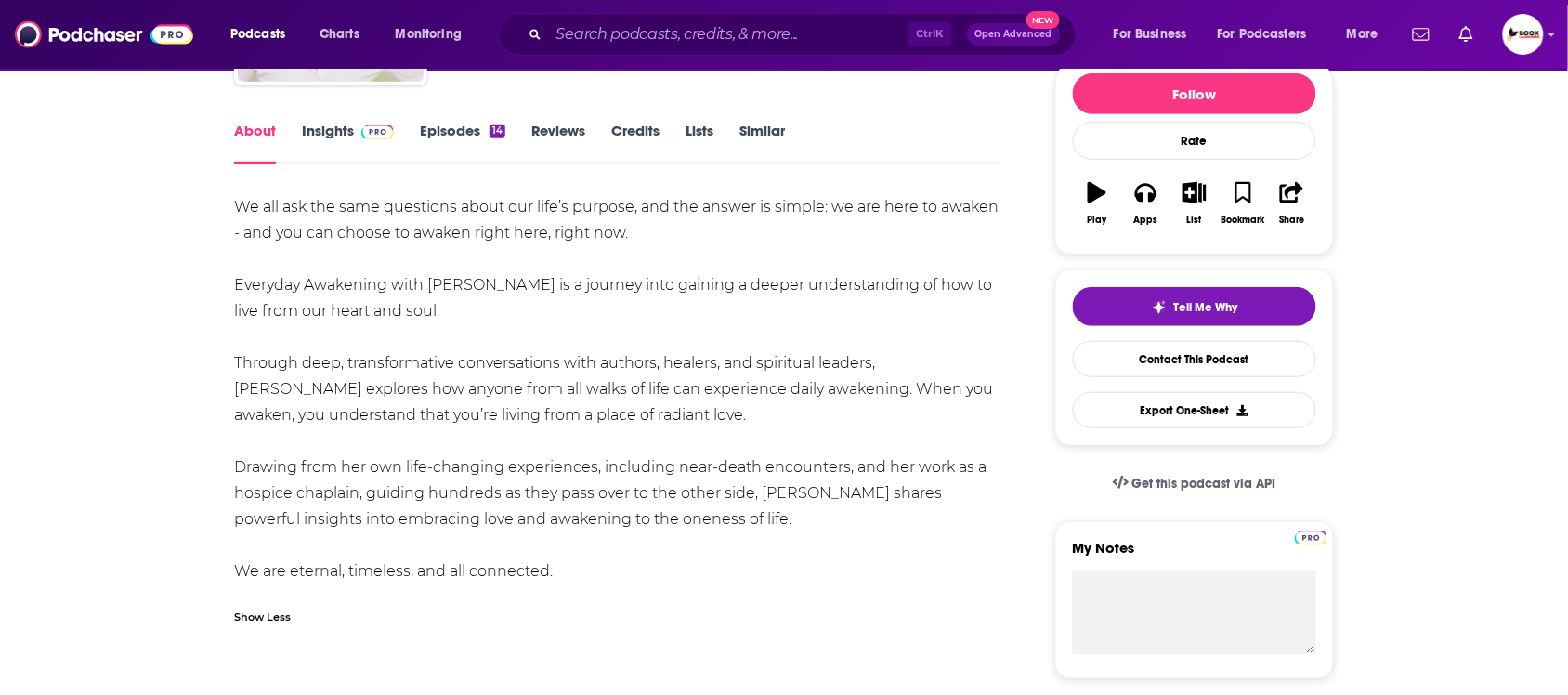
click at [328, 135] on link "Insights" at bounding box center [348, 143] width 92 height 43
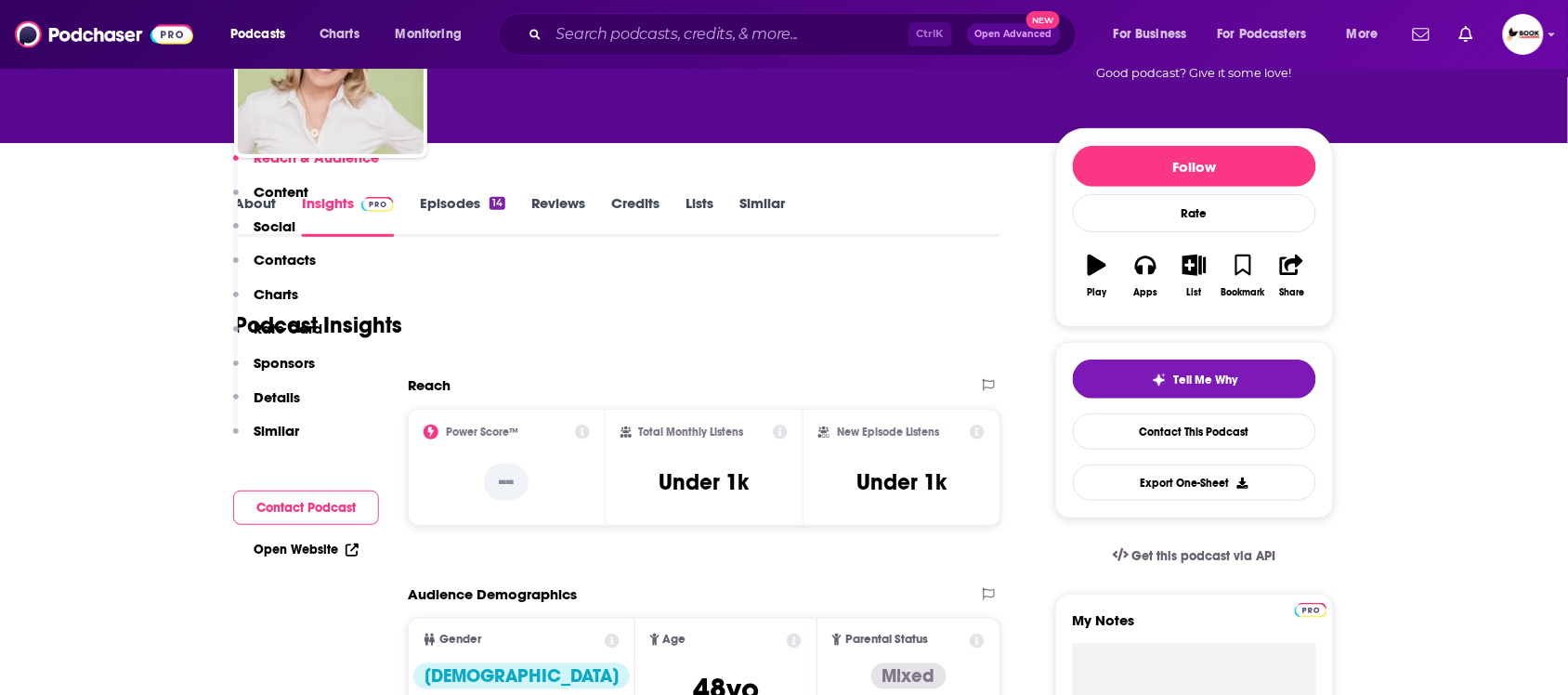
scroll to position [116, 0]
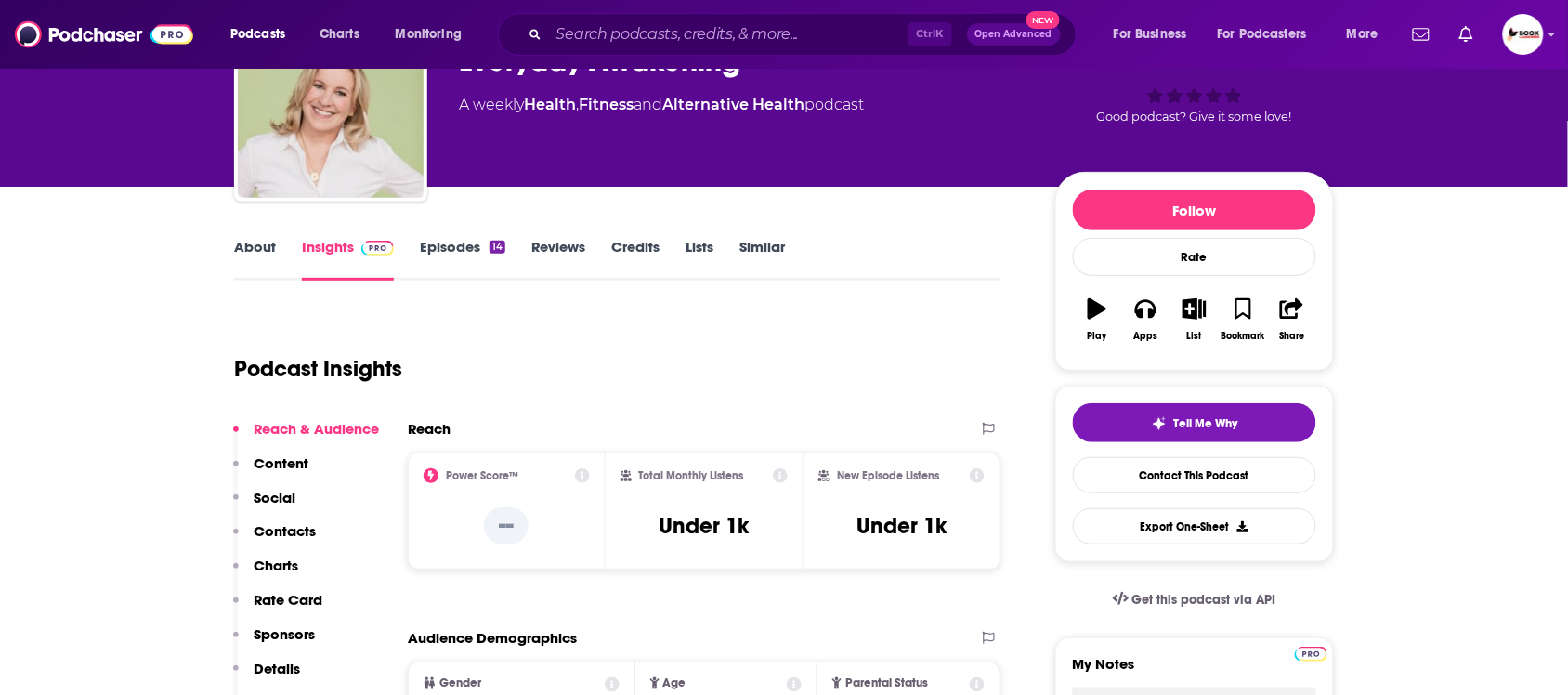
click at [254, 248] on link "About" at bounding box center [254, 259] width 42 height 43
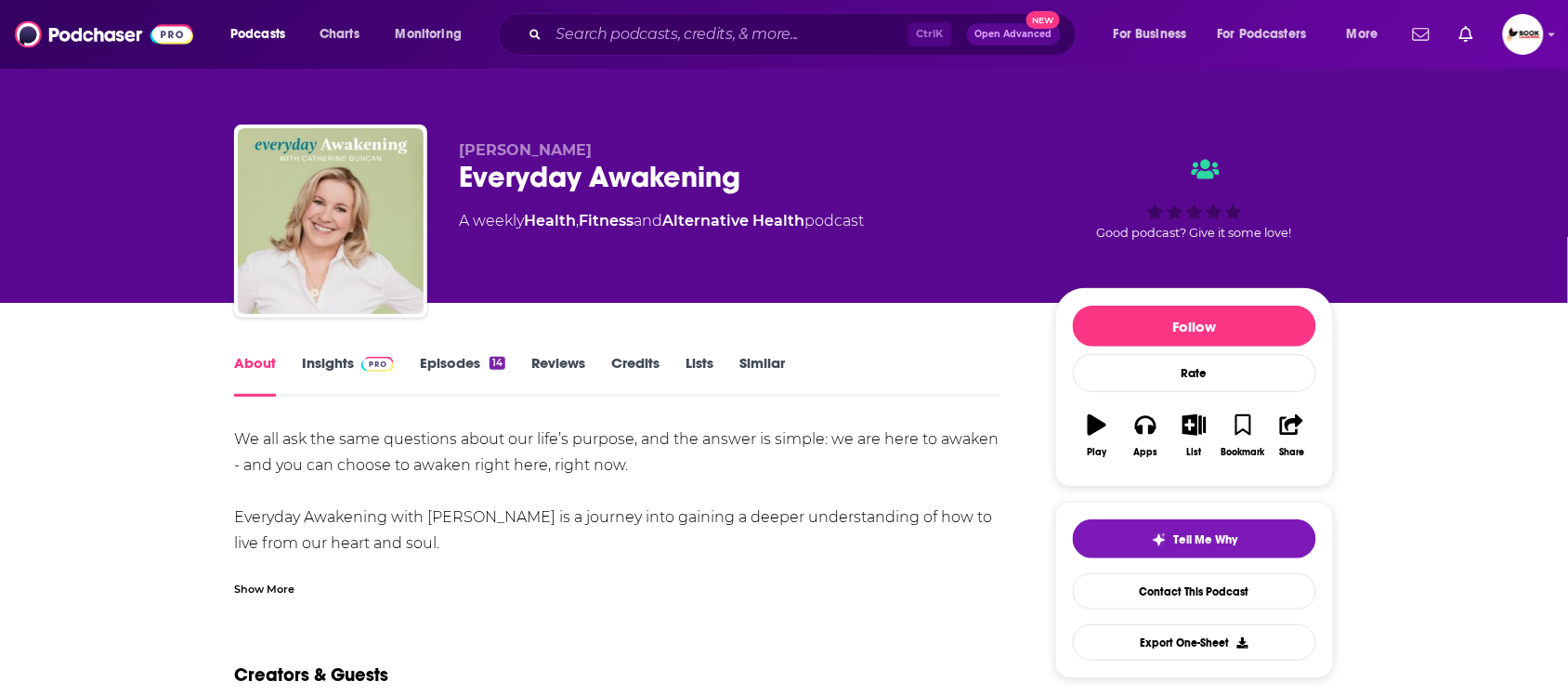
click at [314, 372] on link "Insights" at bounding box center [348, 375] width 92 height 43
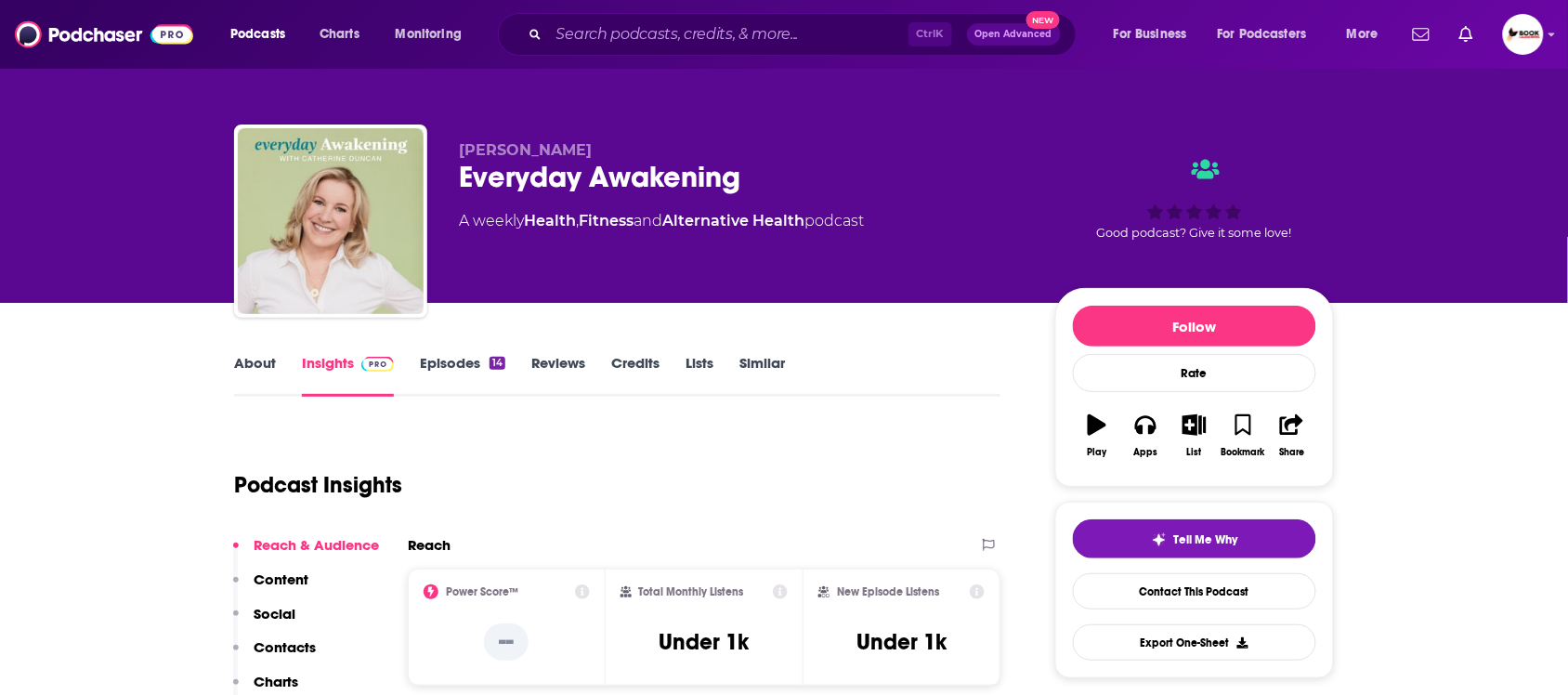
click at [791, 177] on div "Everyday Awakening" at bounding box center [742, 177] width 567 height 37
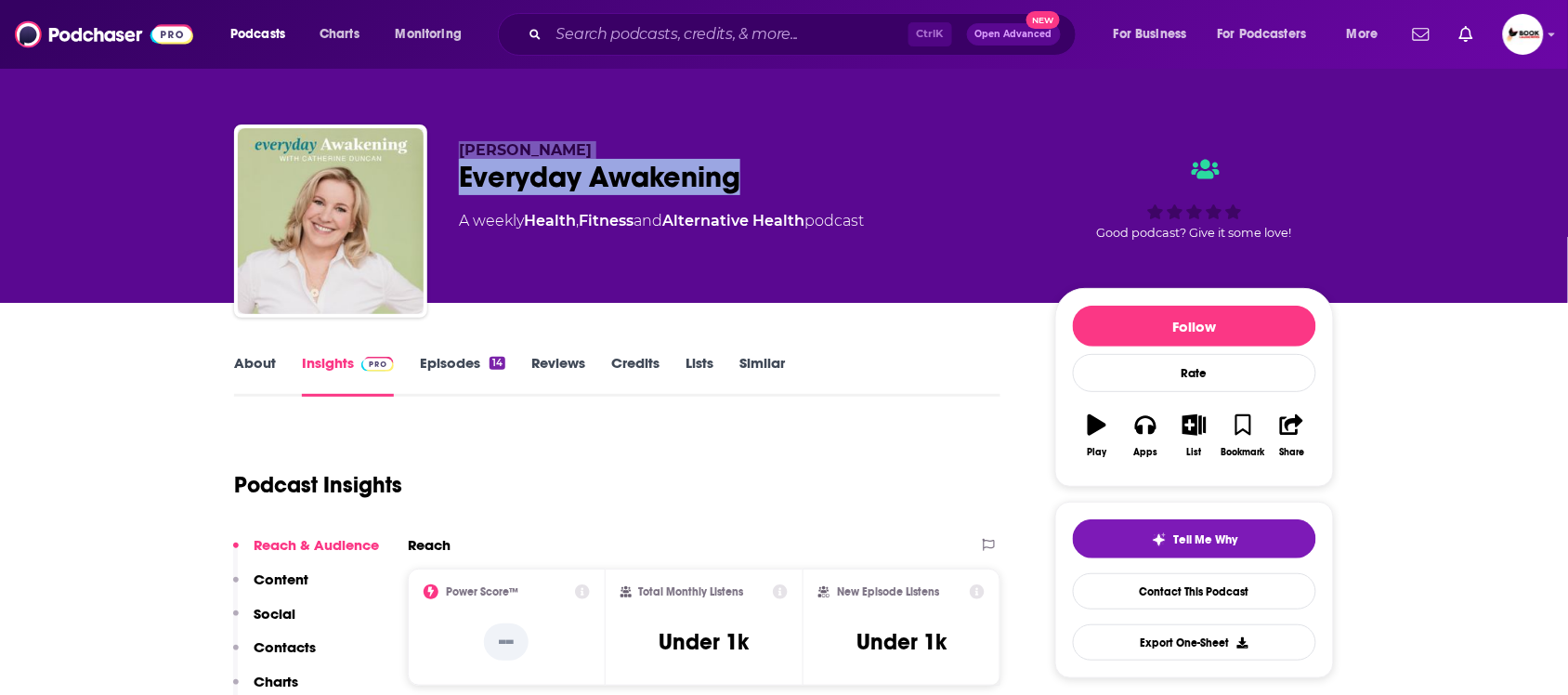
drag, startPoint x: 599, startPoint y: 177, endPoint x: 544, endPoint y: 154, distance: 59.6
click at [451, 142] on div "Catherine Duncan Everyday Awakening A weekly Health , Fitness and Alternative H…" at bounding box center [784, 225] width 1100 height 201
copy div "Catherine Duncan Everyday Awakening"
click at [294, 644] on p "Contacts" at bounding box center [285, 648] width 62 height 17
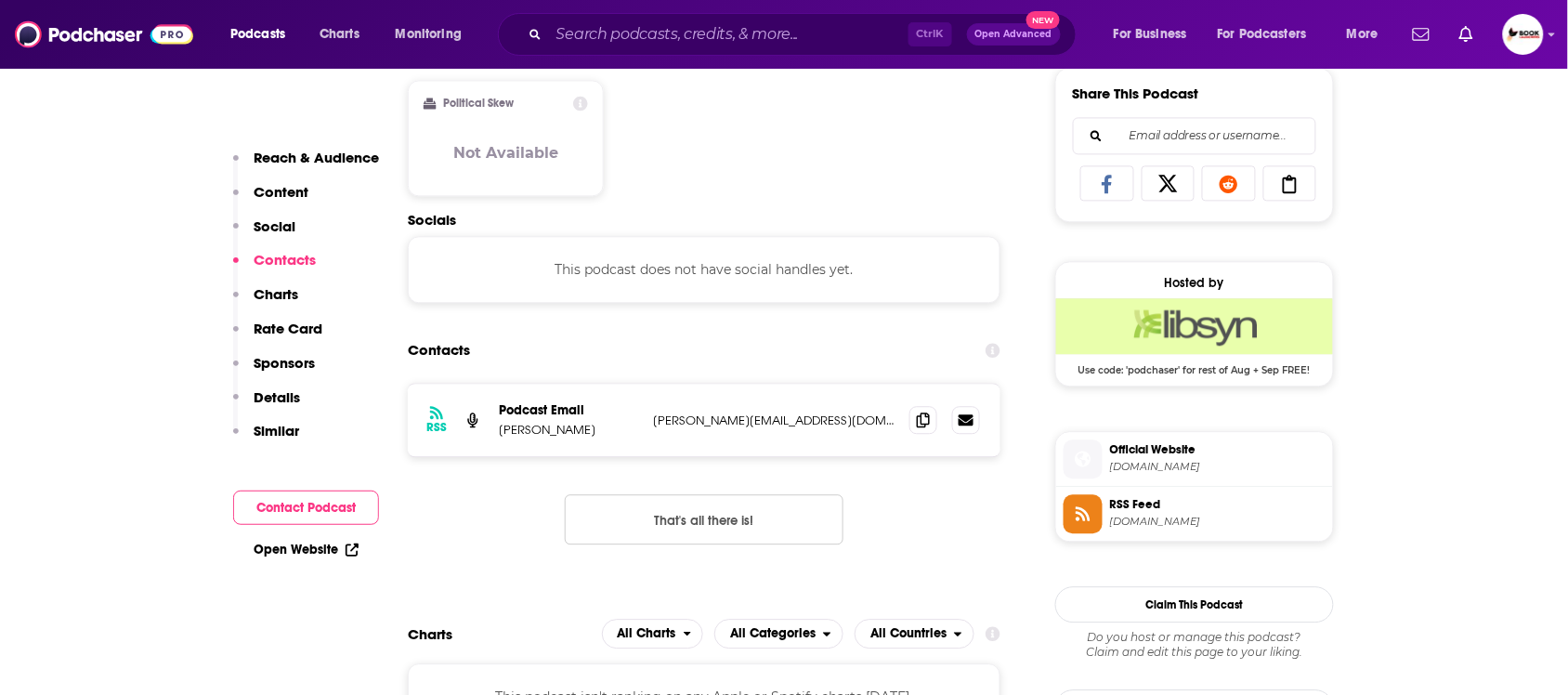
scroll to position [1247, 0]
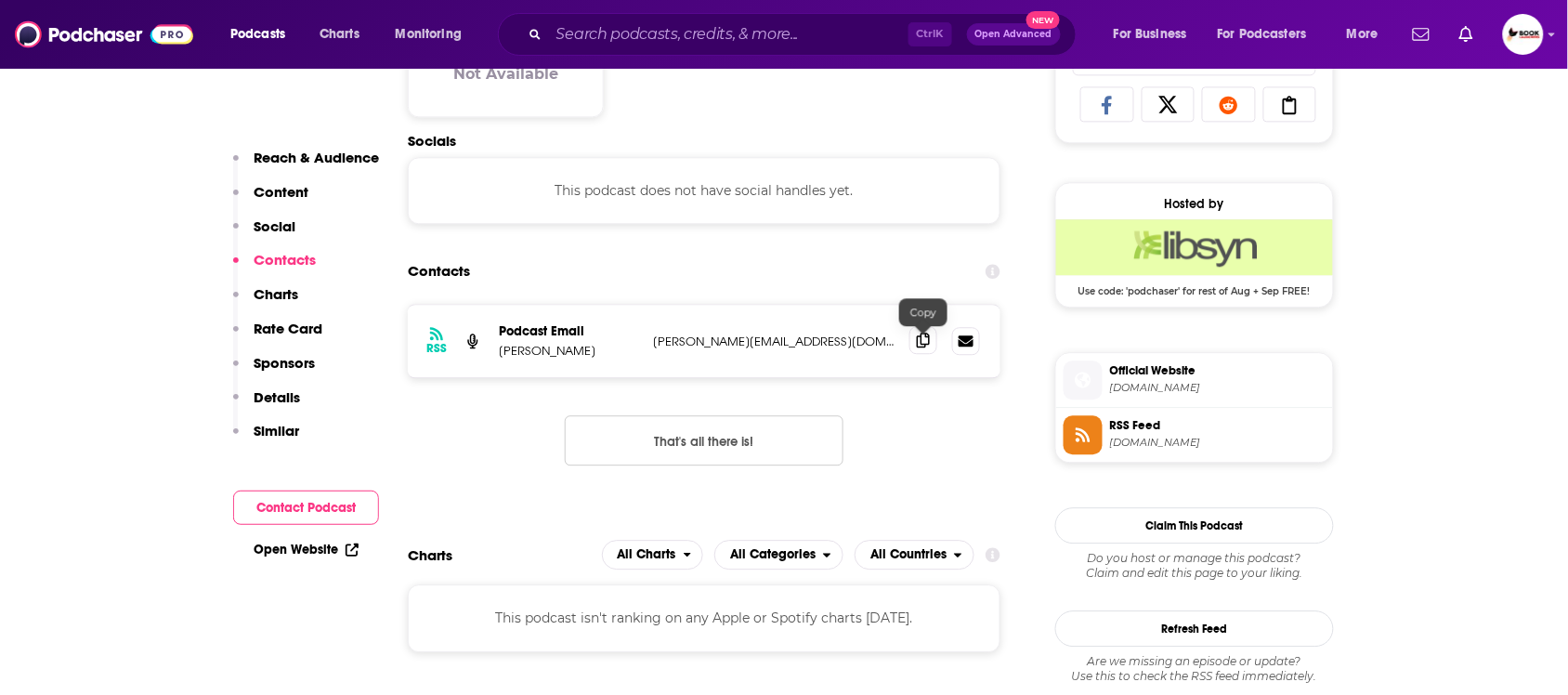
click at [920, 344] on icon at bounding box center [923, 339] width 13 height 14
click at [307, 550] on link "Open Website" at bounding box center [306, 550] width 105 height 15
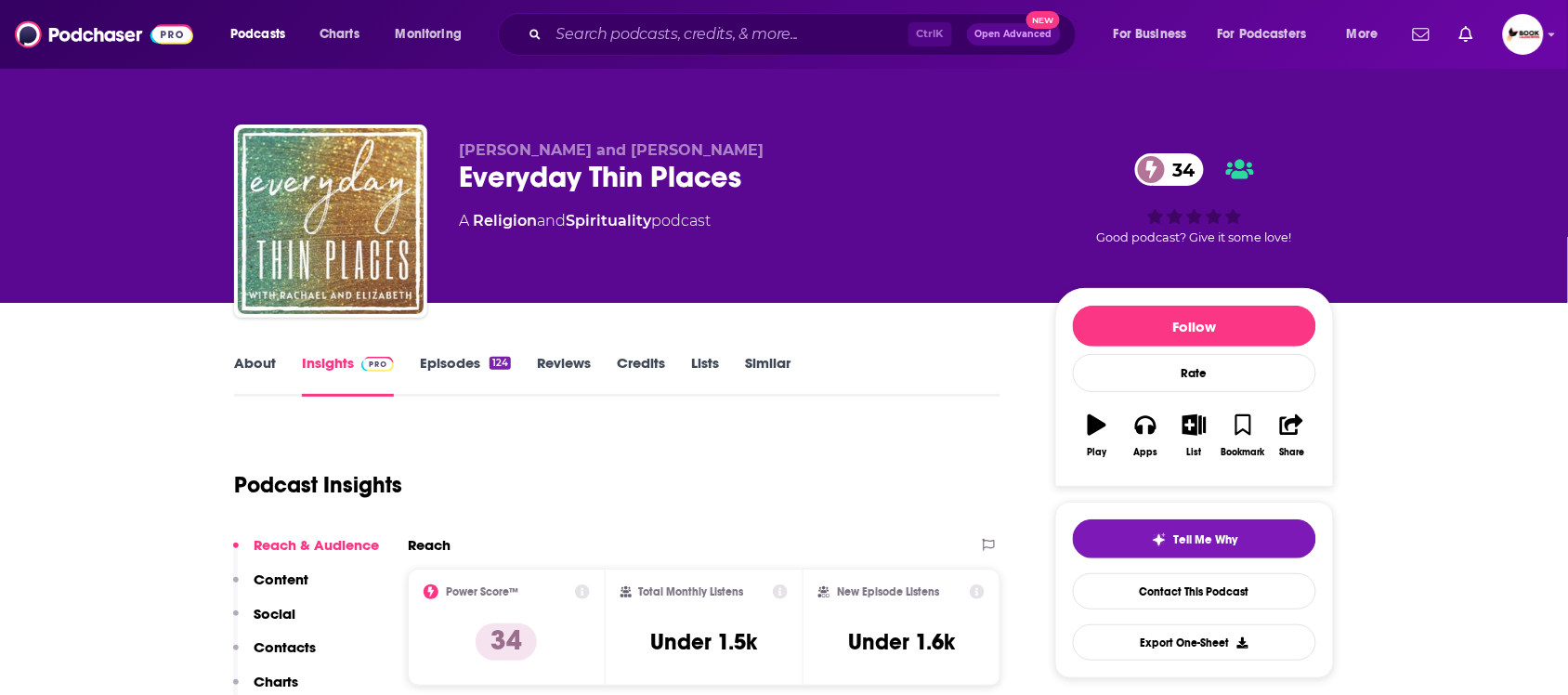
click at [260, 359] on link "About" at bounding box center [254, 375] width 42 height 43
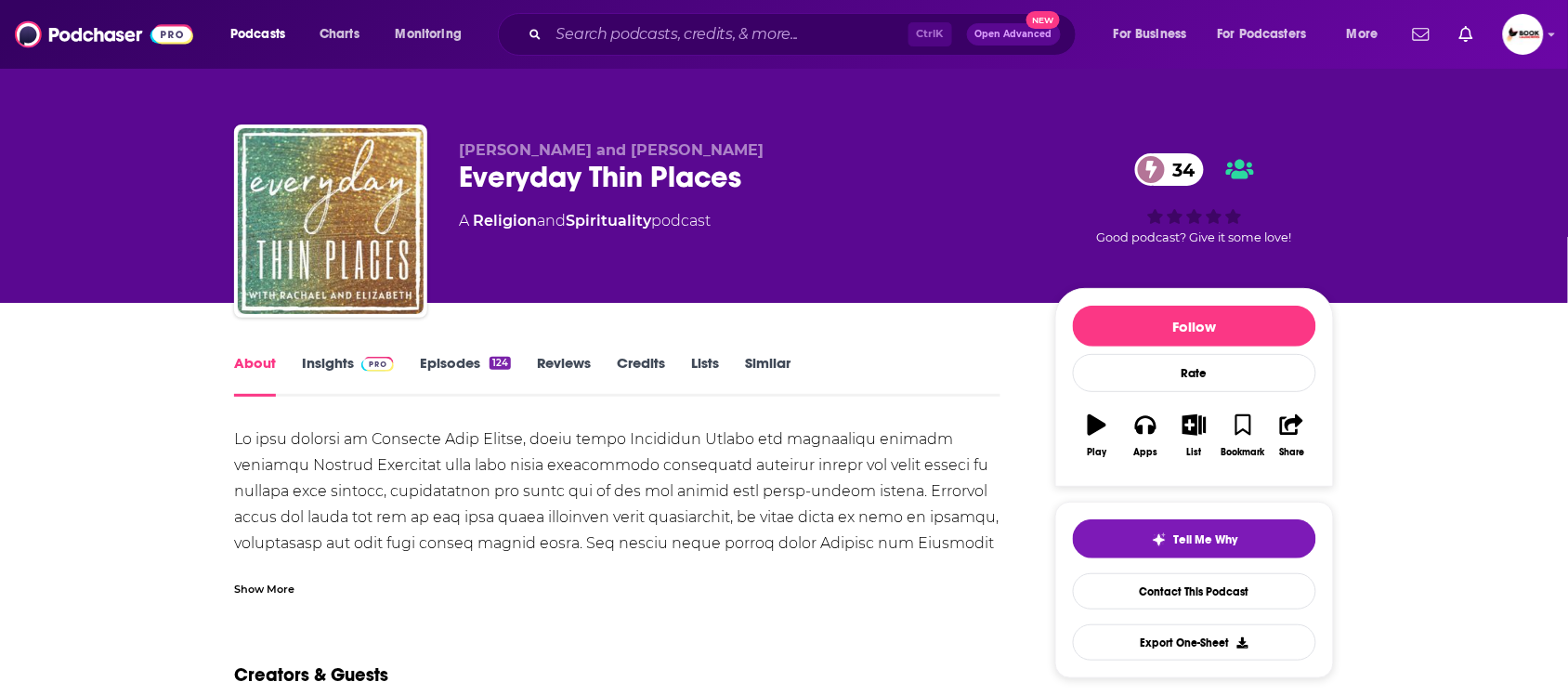
click at [271, 592] on div "Show More" at bounding box center [264, 588] width 61 height 17
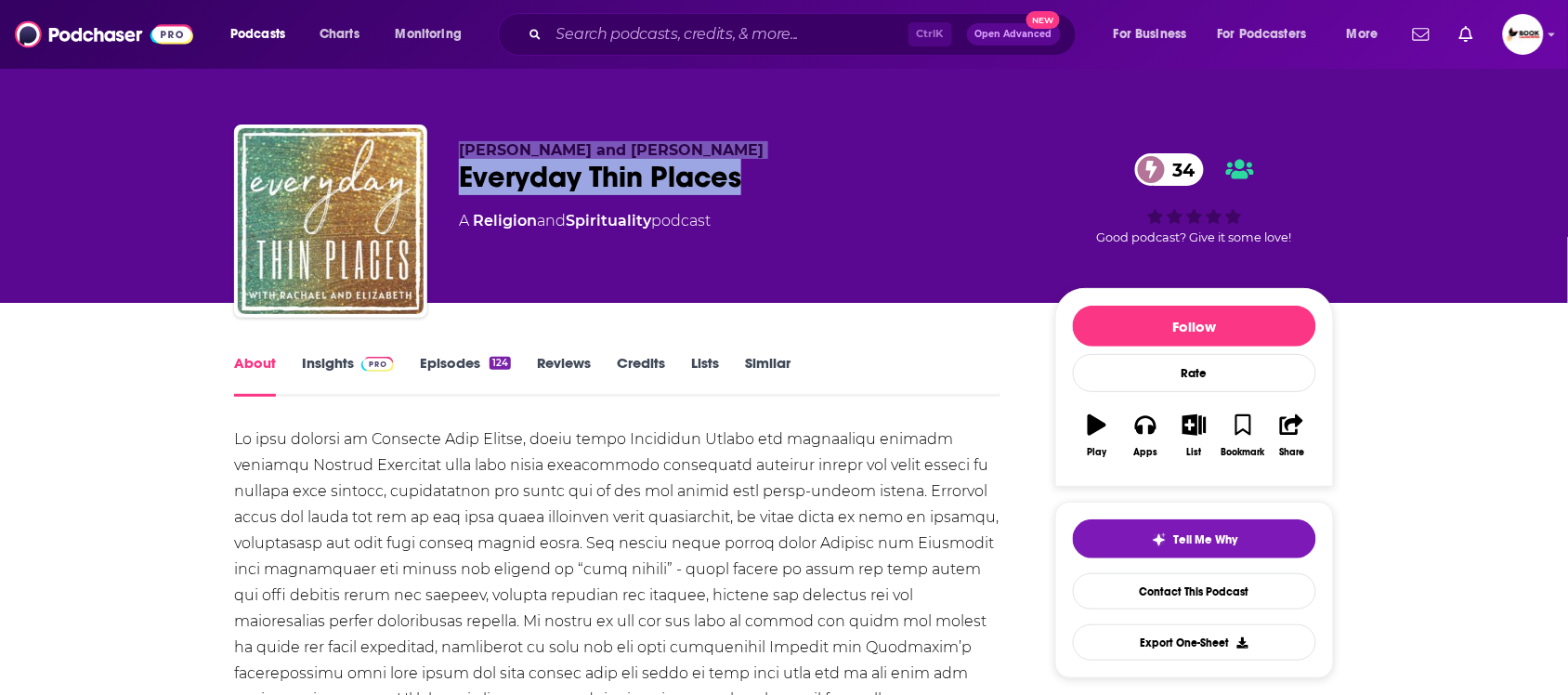
drag, startPoint x: 767, startPoint y: 179, endPoint x: 411, endPoint y: 183, distance: 356.0
click at [411, 183] on div "[PERSON_NAME] and [PERSON_NAME] Everyday Thin Places 34 A Religion and Spiritua…" at bounding box center [784, 225] width 1100 height 201
click at [673, 178] on div "Everyday Thin Places 34" at bounding box center [742, 177] width 567 height 37
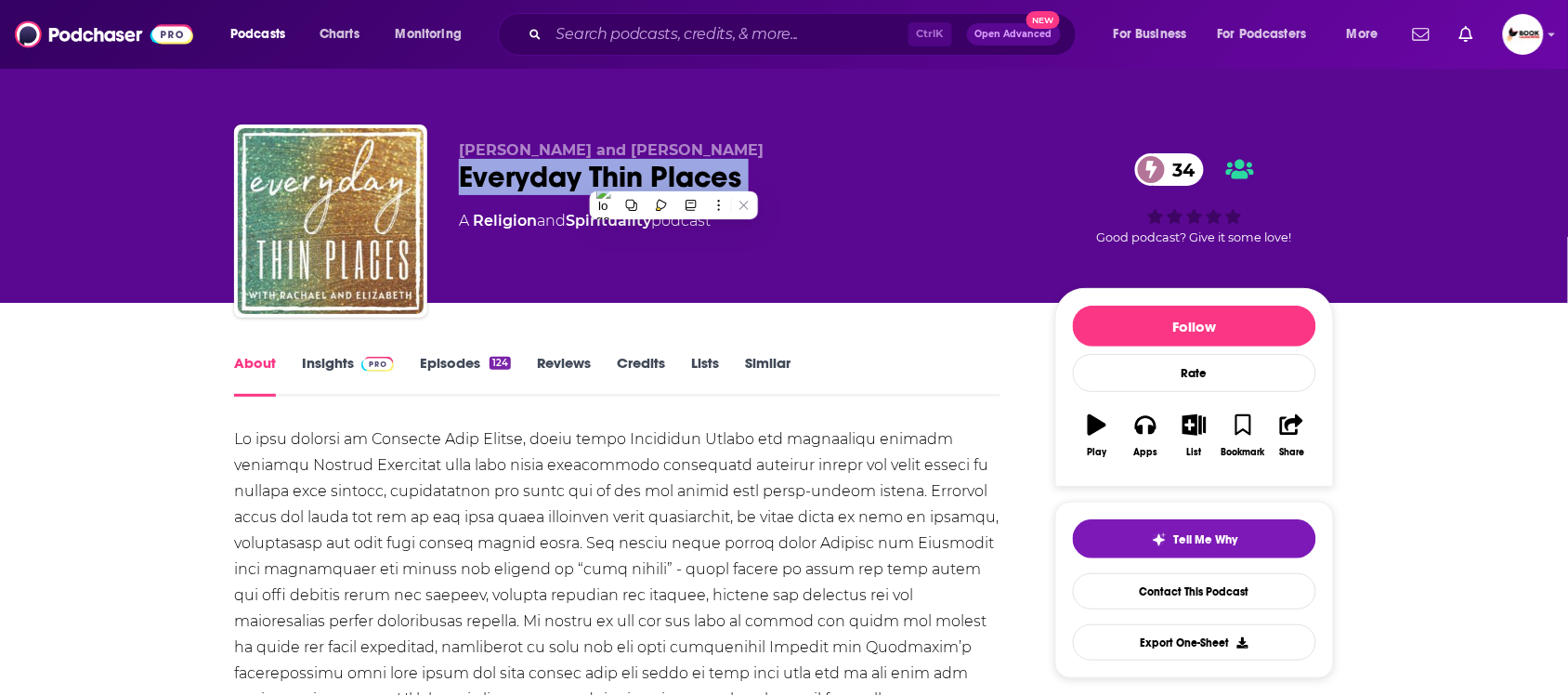
drag, startPoint x: 433, startPoint y: 141, endPoint x: 812, endPoint y: 141, distance: 379.0
click at [812, 141] on div "[PERSON_NAME] and [PERSON_NAME] Everyday Thin Places 34 A Religion and Spiritua…" at bounding box center [784, 225] width 1100 height 201
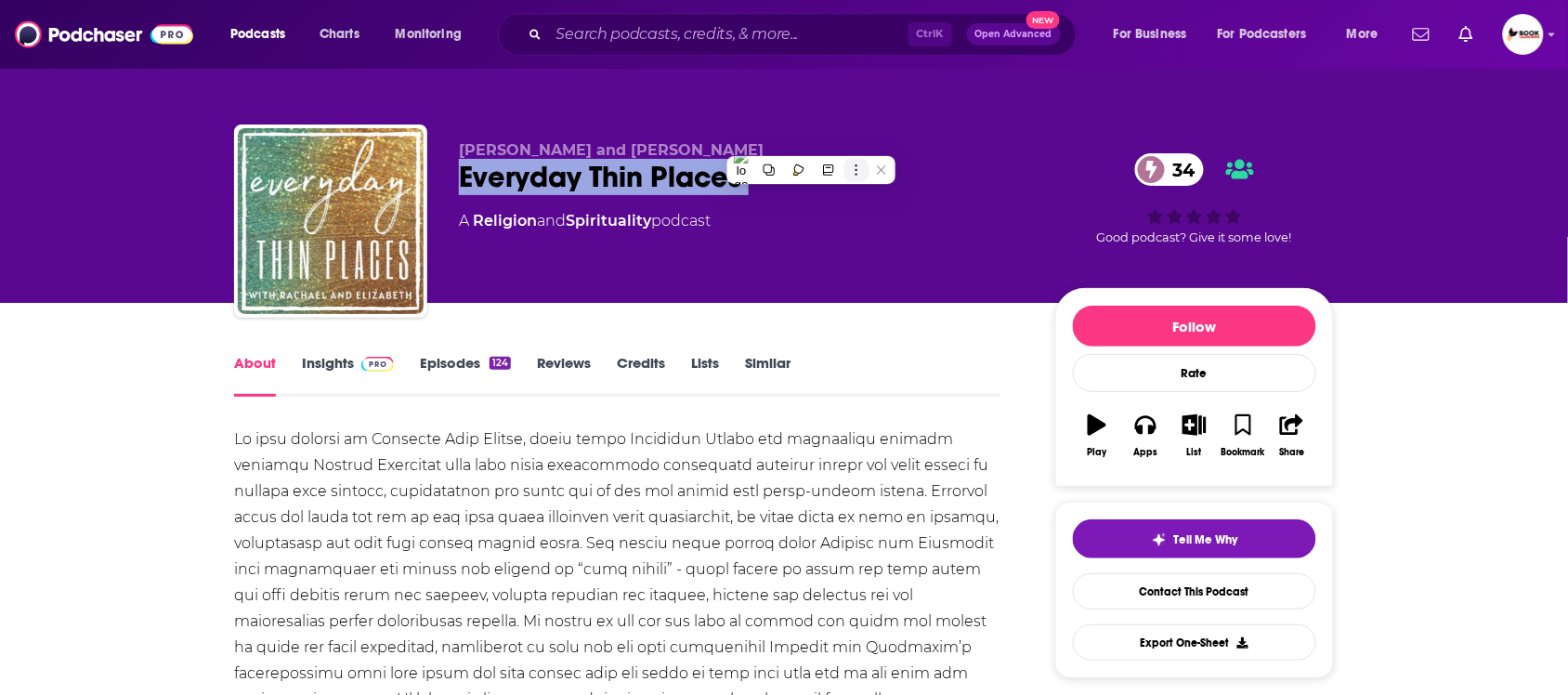
copy span "[PERSON_NAME] and [PERSON_NAME]"
click at [324, 358] on link "Insights" at bounding box center [348, 375] width 92 height 43
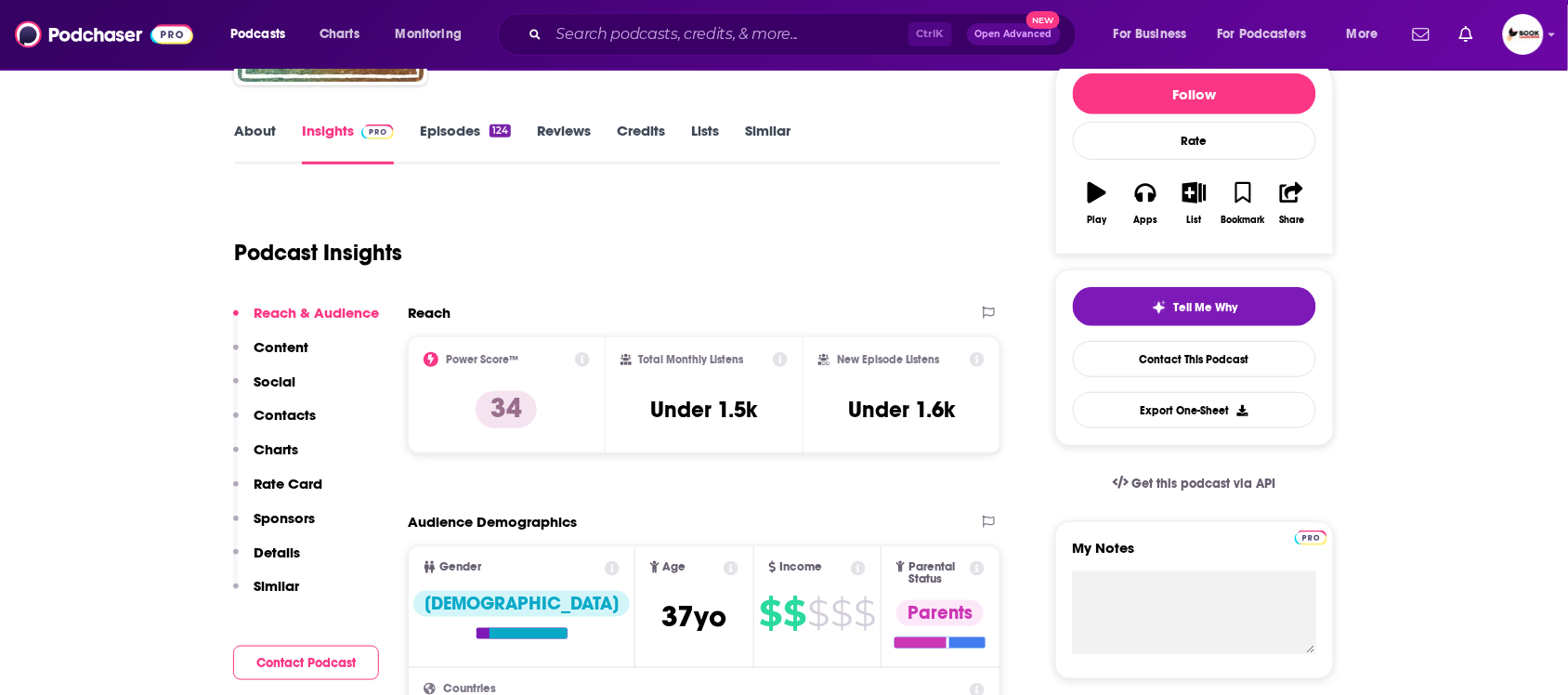
click at [304, 406] on p "Contacts" at bounding box center [285, 415] width 62 height 17
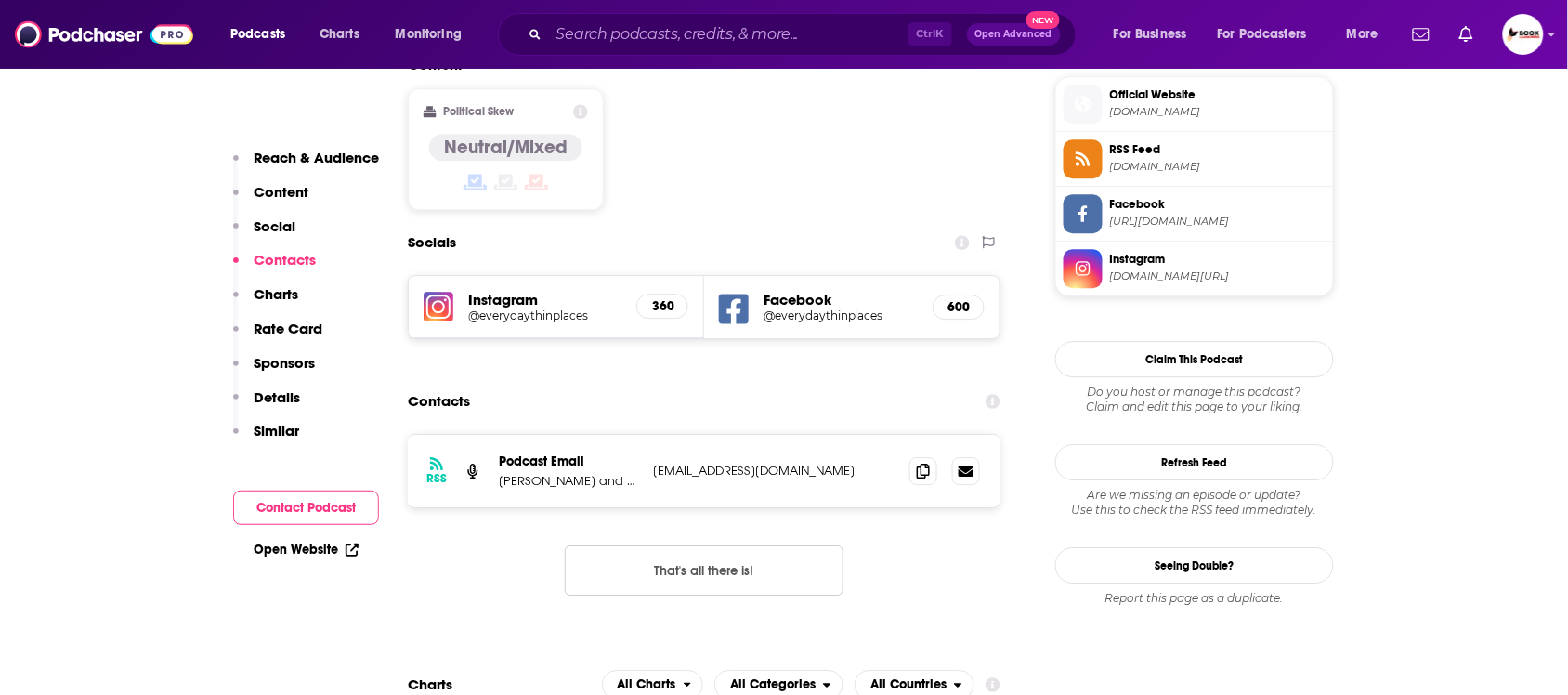
scroll to position [1555, 0]
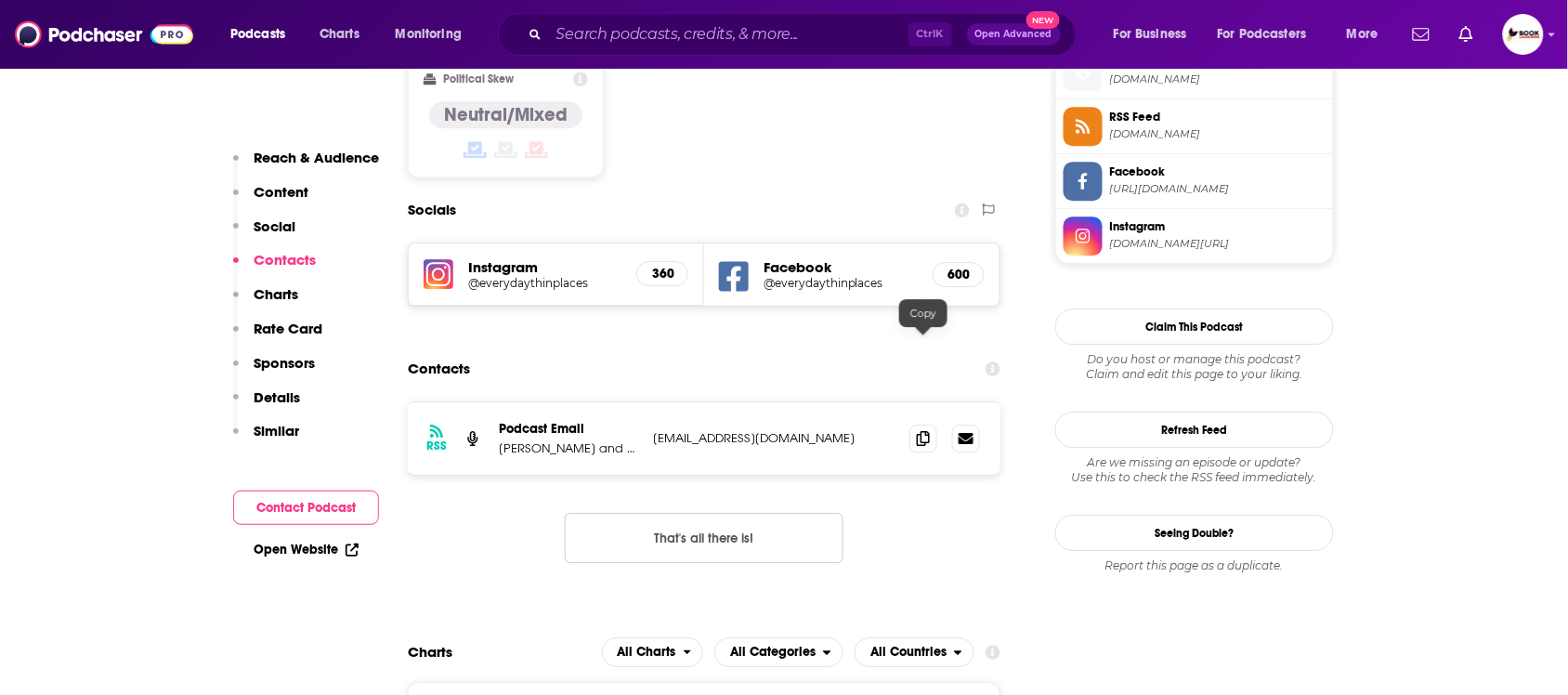
click at [926, 425] on span at bounding box center [924, 439] width 28 height 28
click at [318, 545] on link "Open Website" at bounding box center [306, 550] width 105 height 15
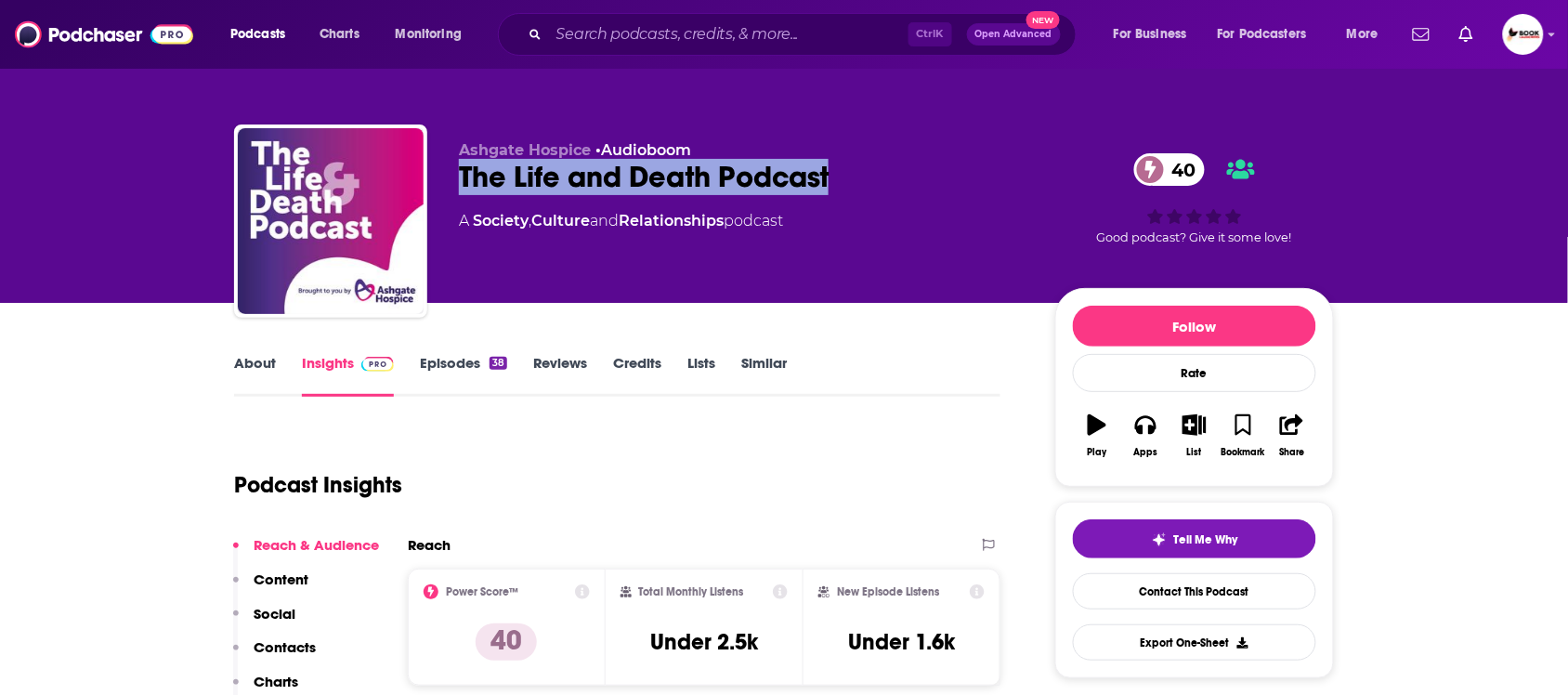
drag, startPoint x: 852, startPoint y: 184, endPoint x: 450, endPoint y: 187, distance: 402.0
click at [450, 187] on div "Ashgate Hospice • Audioboom The Life and Death Podcast 40 A Society , Culture a…" at bounding box center [784, 225] width 1100 height 201
copy h2 "The Life and Death Podcast"
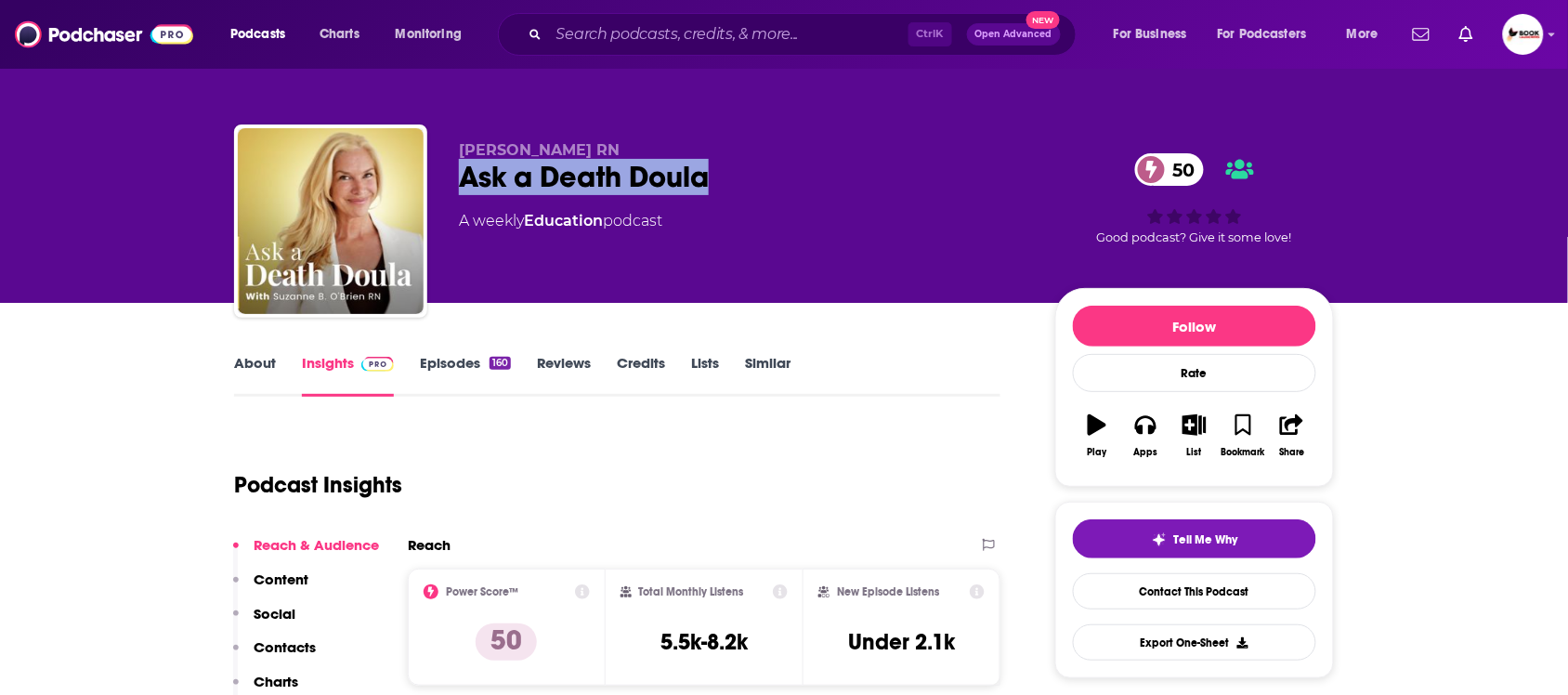
drag, startPoint x: 759, startPoint y: 186, endPoint x: 458, endPoint y: 231, distance: 304.3
click at [456, 182] on div "Suzanne B. O’Brien RN Ask a Death Doula 50 A weekly Education podcast 50 Good p…" at bounding box center [784, 225] width 1100 height 201
copy h2 "Ask a Death Doula"
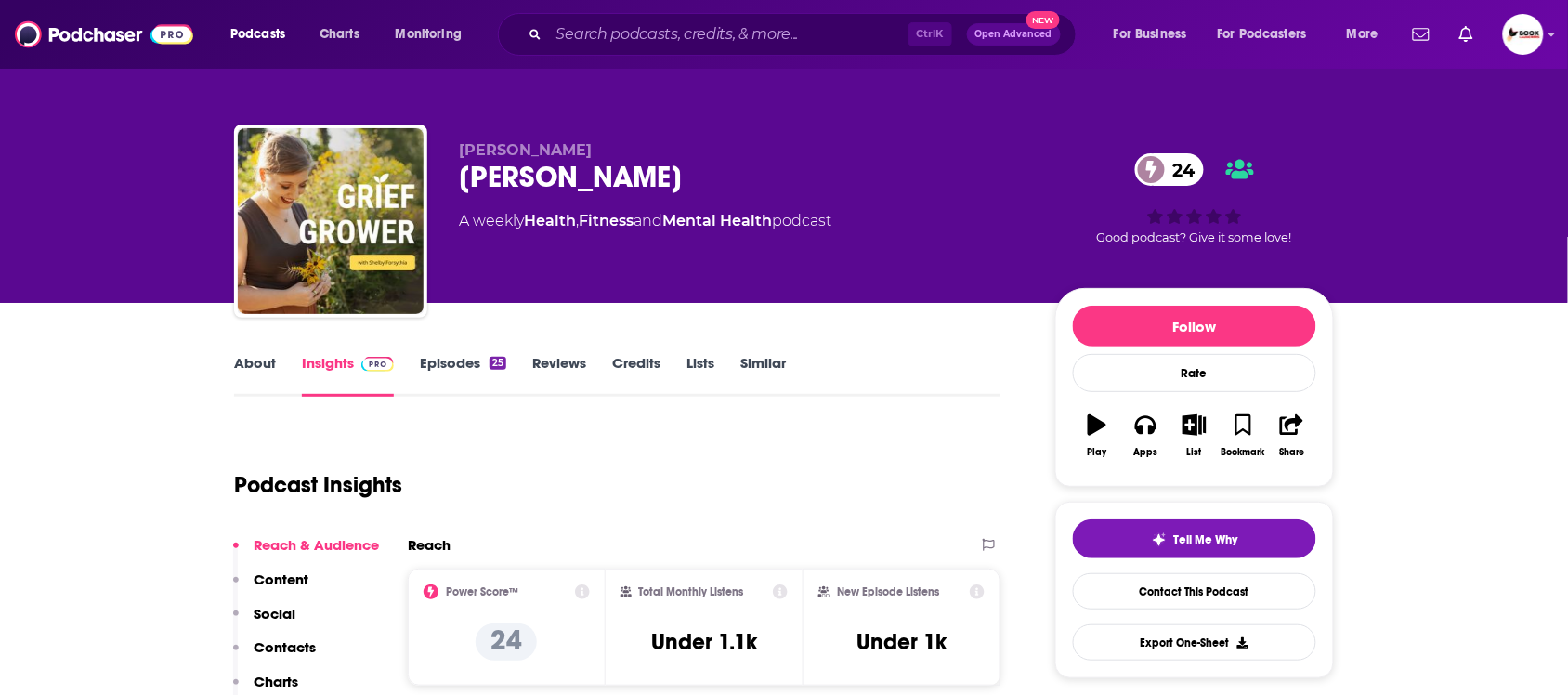
click at [457, 195] on div "[PERSON_NAME] Grief Grower 24 A weekly Health , Fitness and Mental Health podca…" at bounding box center [784, 225] width 1100 height 201
click at [457, 195] on div "Shelby Forsythia Grief Grower 24 A weekly Health , Fitness and Mental Health po…" at bounding box center [784, 225] width 1100 height 201
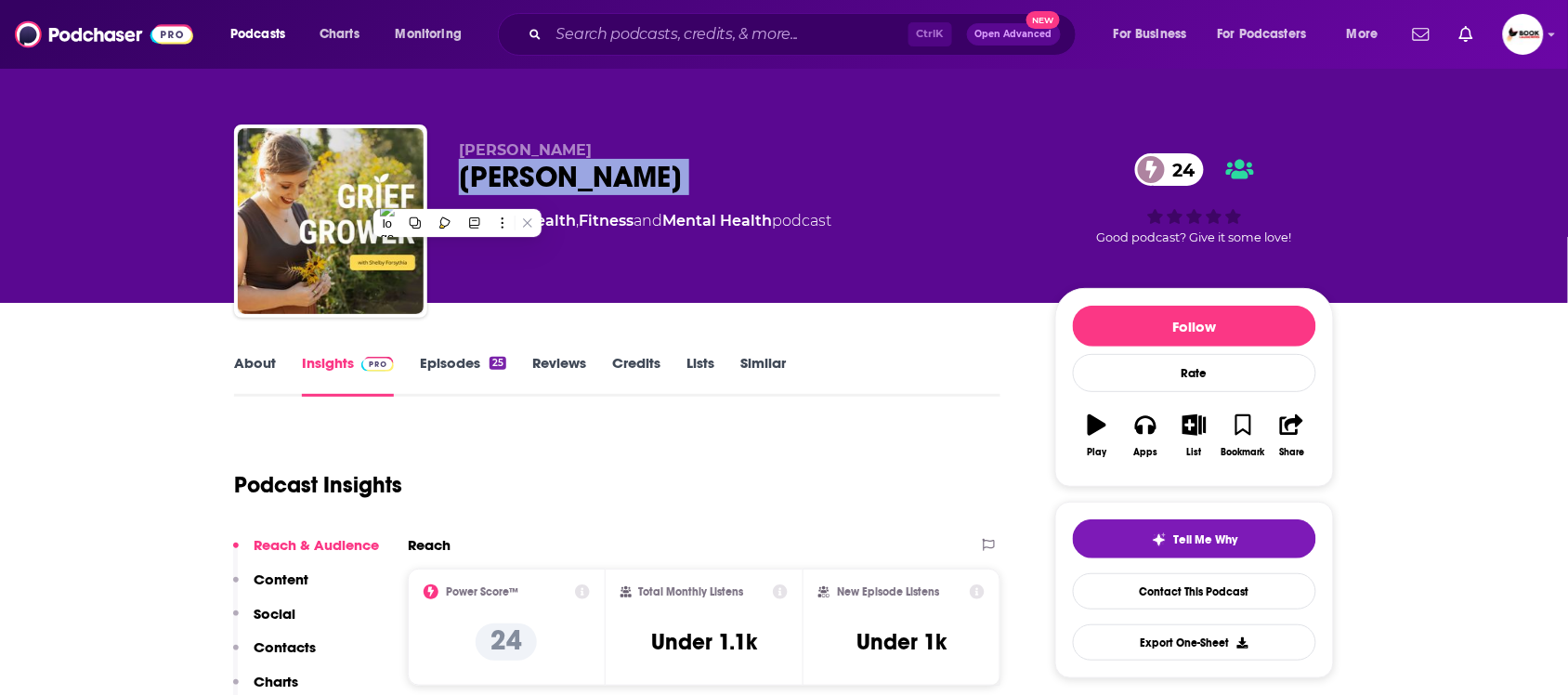
click at [457, 195] on div "Shelby Forsythia Grief Grower 24 A weekly Health , Fitness and Mental Health po…" at bounding box center [784, 225] width 1100 height 201
copy div "Grief Grower 24"
drag, startPoint x: 618, startPoint y: 137, endPoint x: 458, endPoint y: 136, distance: 160.0
click at [458, 136] on div "Shelby Forsythia Grief Grower 24 A weekly Health , Fitness and Mental Health po…" at bounding box center [784, 225] width 1100 height 201
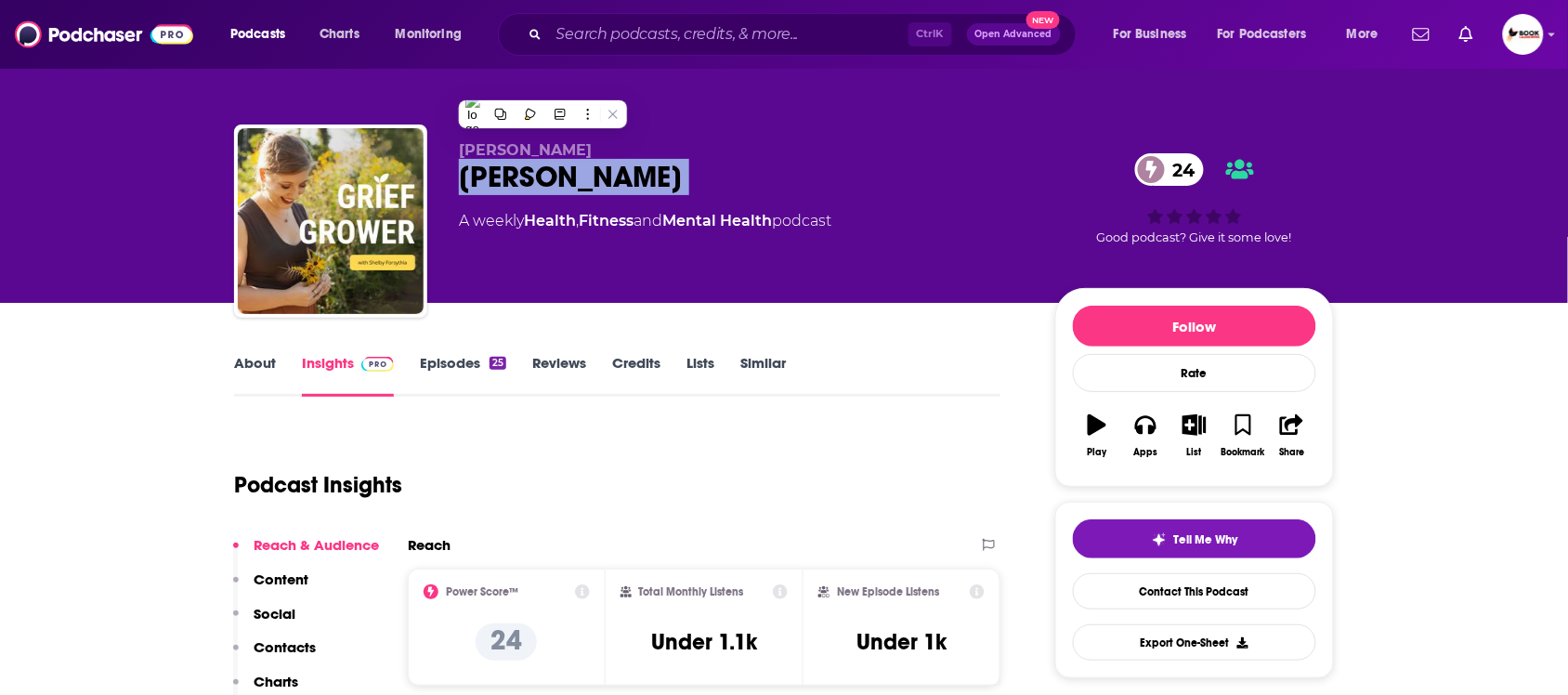
copy span "Shelby Forsythia"
drag, startPoint x: 122, startPoint y: 342, endPoint x: 154, endPoint y: 364, distance: 38.8
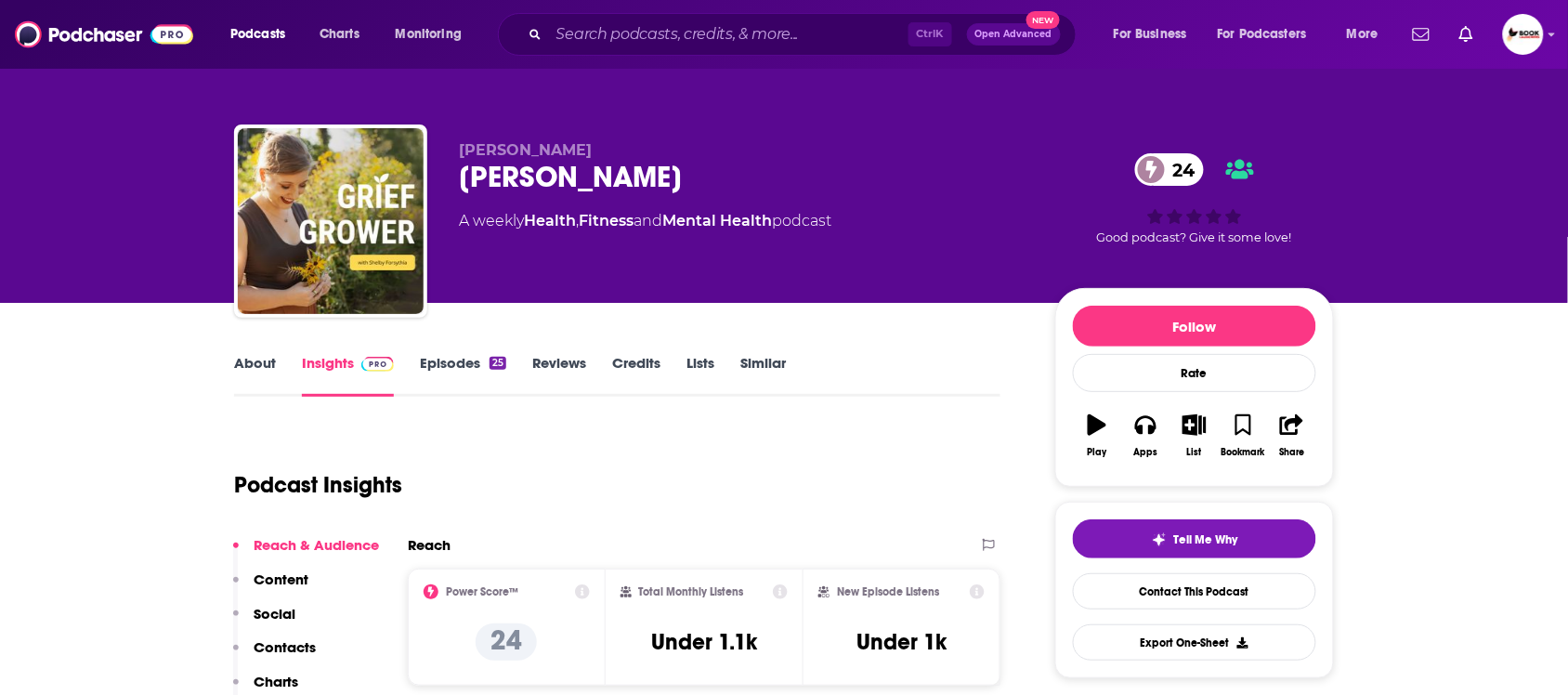
click at [295, 651] on p "Contacts" at bounding box center [285, 648] width 62 height 17
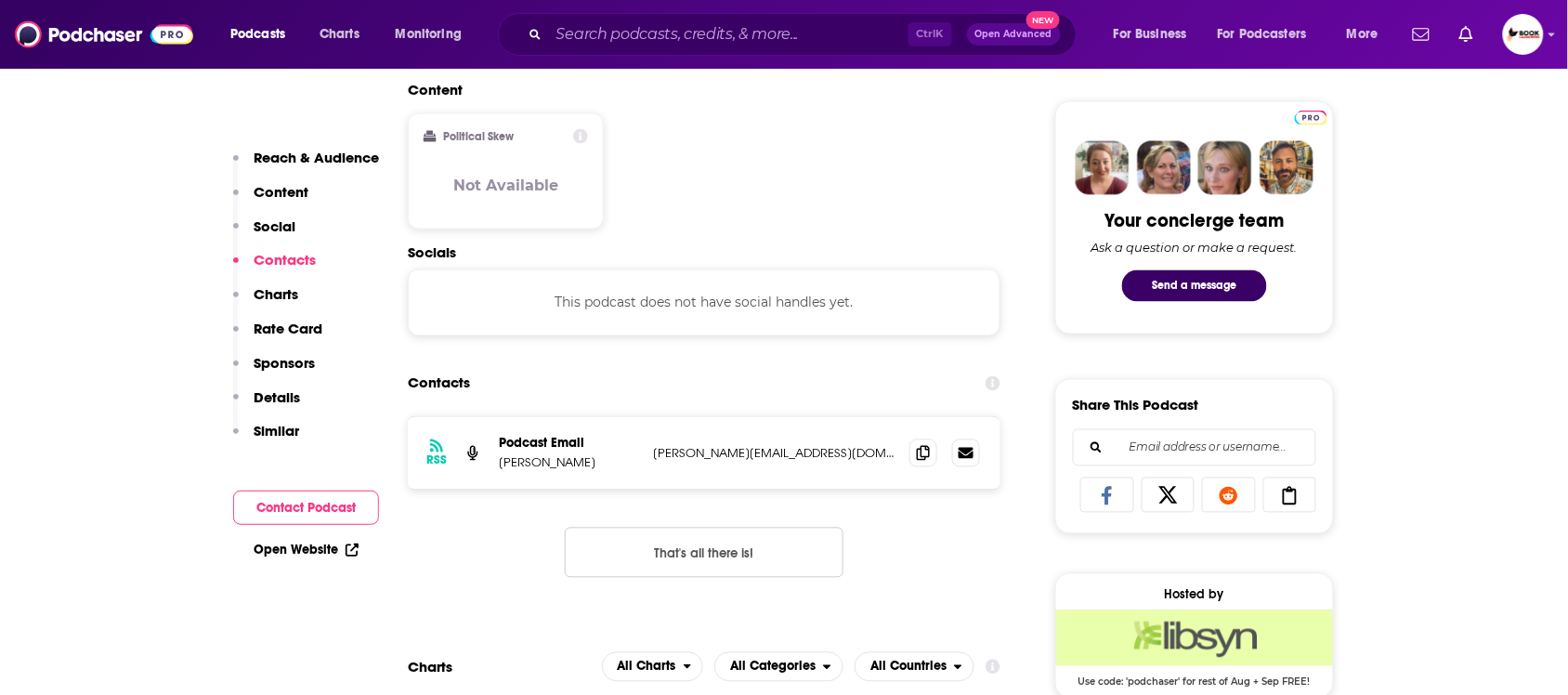
scroll to position [968, 0]
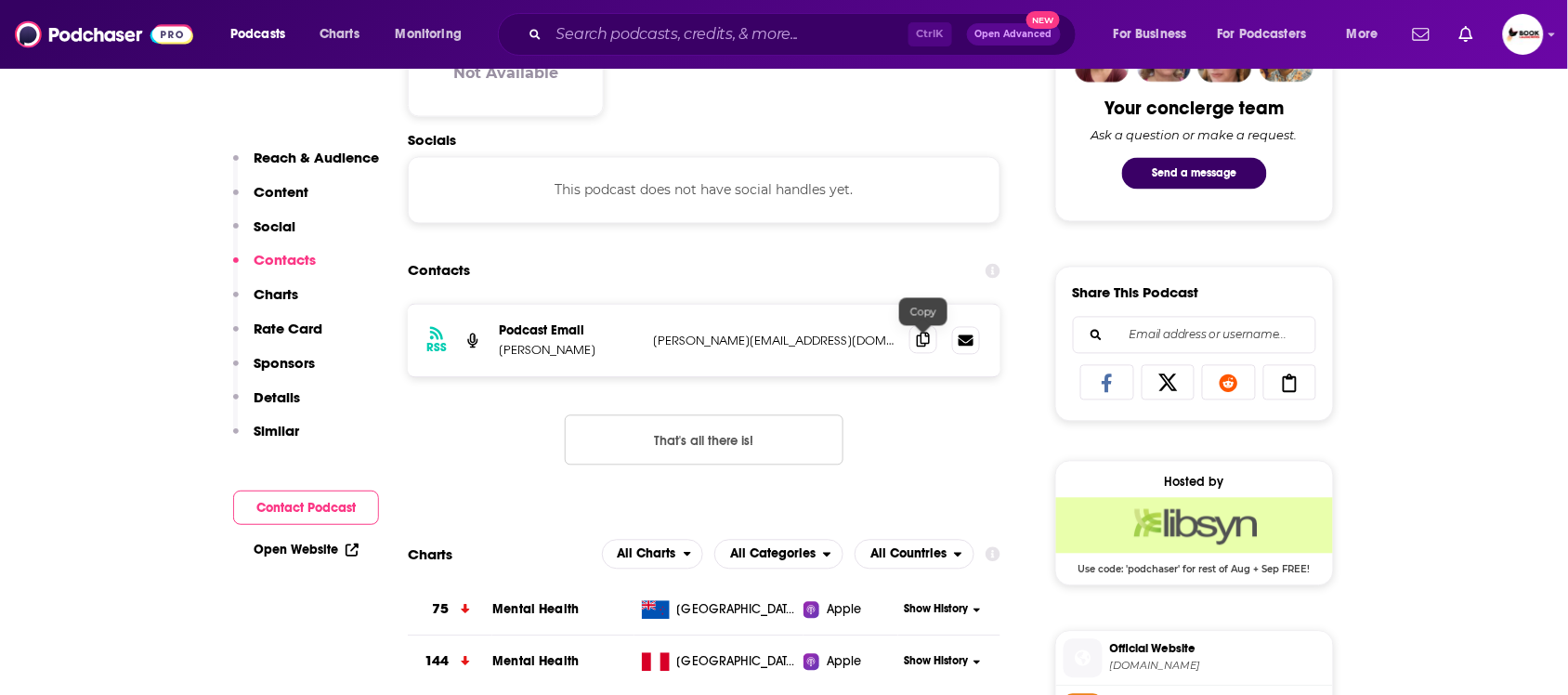
click at [929, 347] on icon at bounding box center [923, 339] width 13 height 14
click at [326, 545] on link "Open Website" at bounding box center [306, 550] width 105 height 15
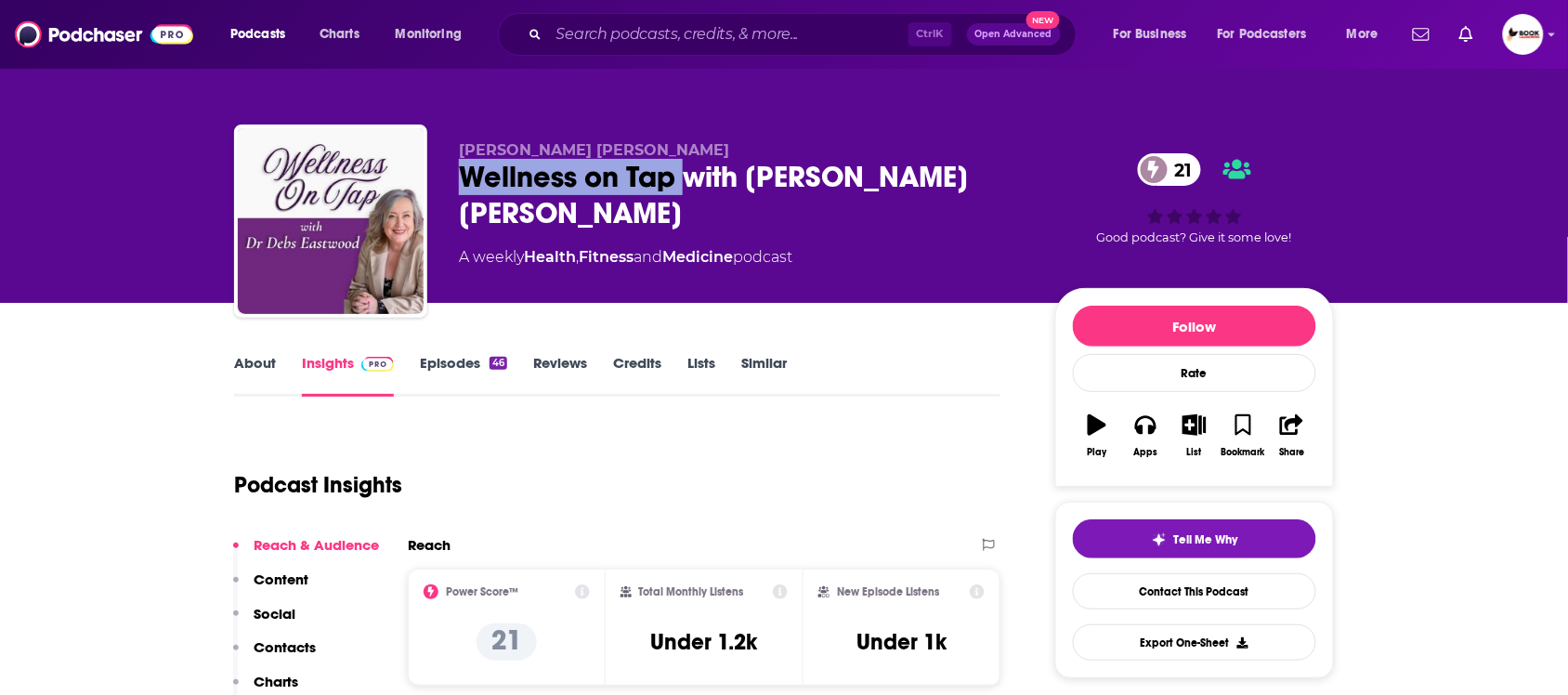
drag, startPoint x: 683, startPoint y: 180, endPoint x: 457, endPoint y: 182, distance: 226.0
click at [457, 182] on div "Dr Debs Eastwood Wellness on Tap with Dr Debs Eastwood 21 A weekly Health , Fit…" at bounding box center [784, 225] width 1100 height 201
copy h2 "Wellness on Tap"
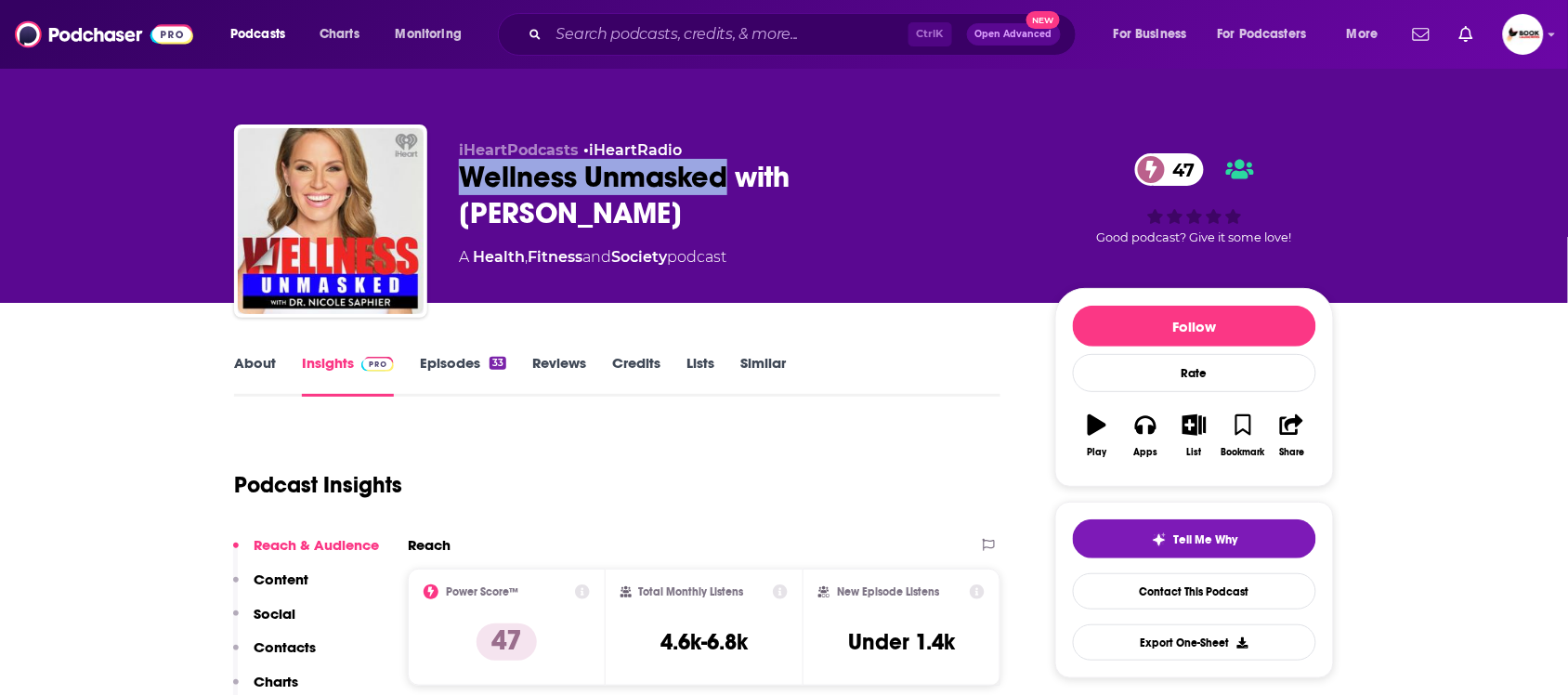
drag, startPoint x: 458, startPoint y: 187, endPoint x: 731, endPoint y: 187, distance: 273.0
click at [731, 187] on div "Wellness Unmasked with [PERSON_NAME] 47" at bounding box center [742, 194] width 567 height 72
copy h2 "Wellness Unmasked"
drag, startPoint x: 799, startPoint y: 149, endPoint x: 796, endPoint y: 188, distance: 39.1
click at [796, 188] on div "iHeartPodcasts • iHeartRadio Wellness Unmasked with Dr. Nicole Saphier 47 A Hea…" at bounding box center [742, 216] width 567 height 149
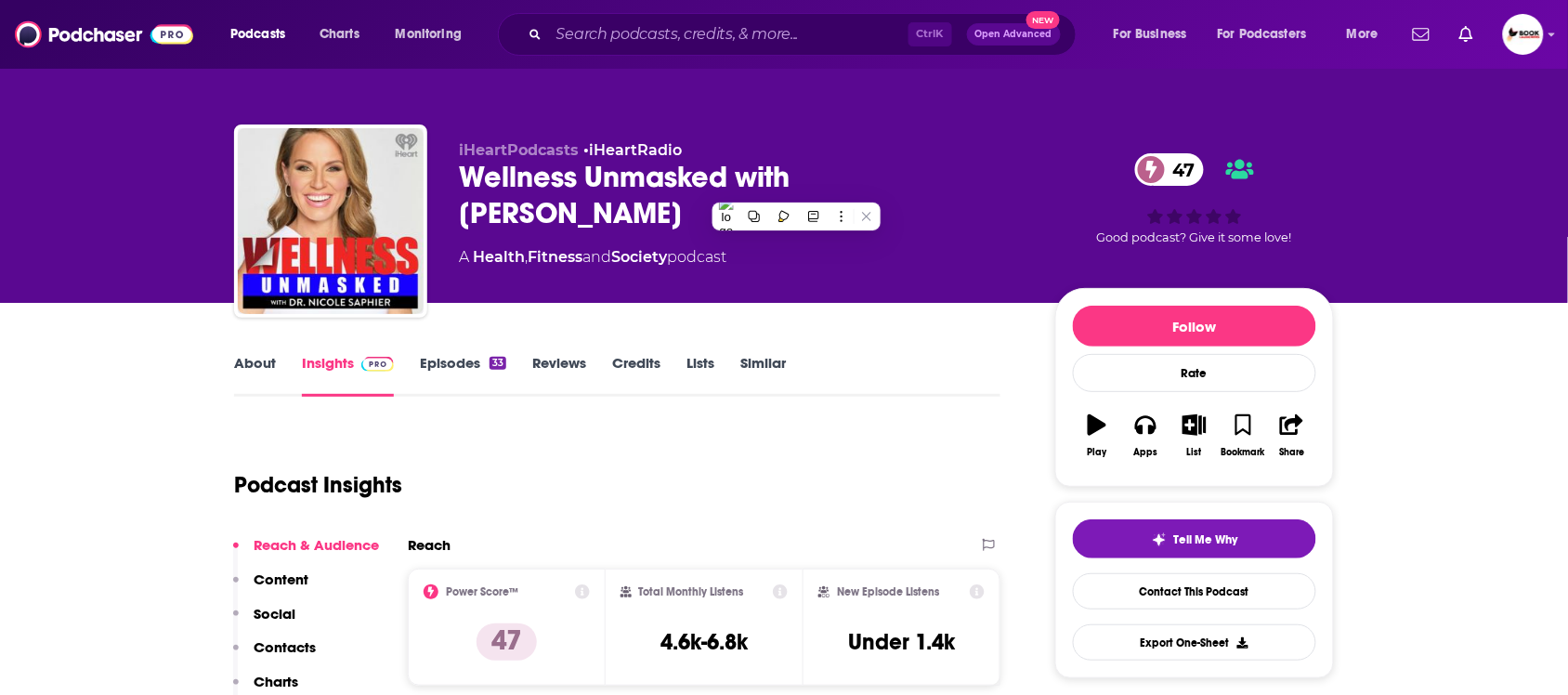
click at [935, 211] on div "Wellness Unmasked with Dr. Nicole Saphier 47" at bounding box center [742, 194] width 567 height 72
drag, startPoint x: 578, startPoint y: 216, endPoint x: 802, endPoint y: 188, distance: 225.7
click at [802, 188] on div "Wellness Unmasked with Dr. Nicole Saphier 47" at bounding box center [742, 194] width 567 height 72
copy h2 "Dr. Nicole Saphier"
click at [258, 377] on link "About" at bounding box center [254, 375] width 42 height 43
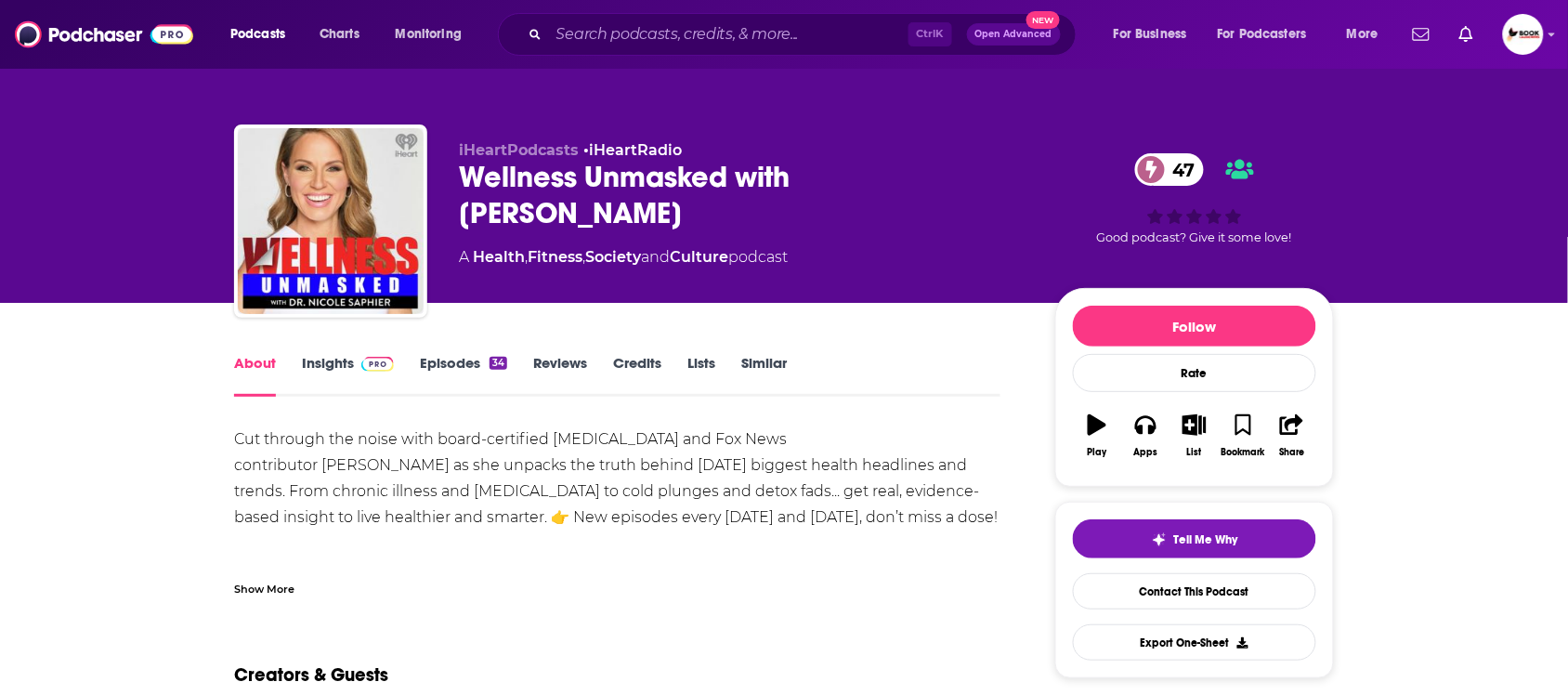
click at [342, 365] on link "Insights" at bounding box center [348, 375] width 92 height 43
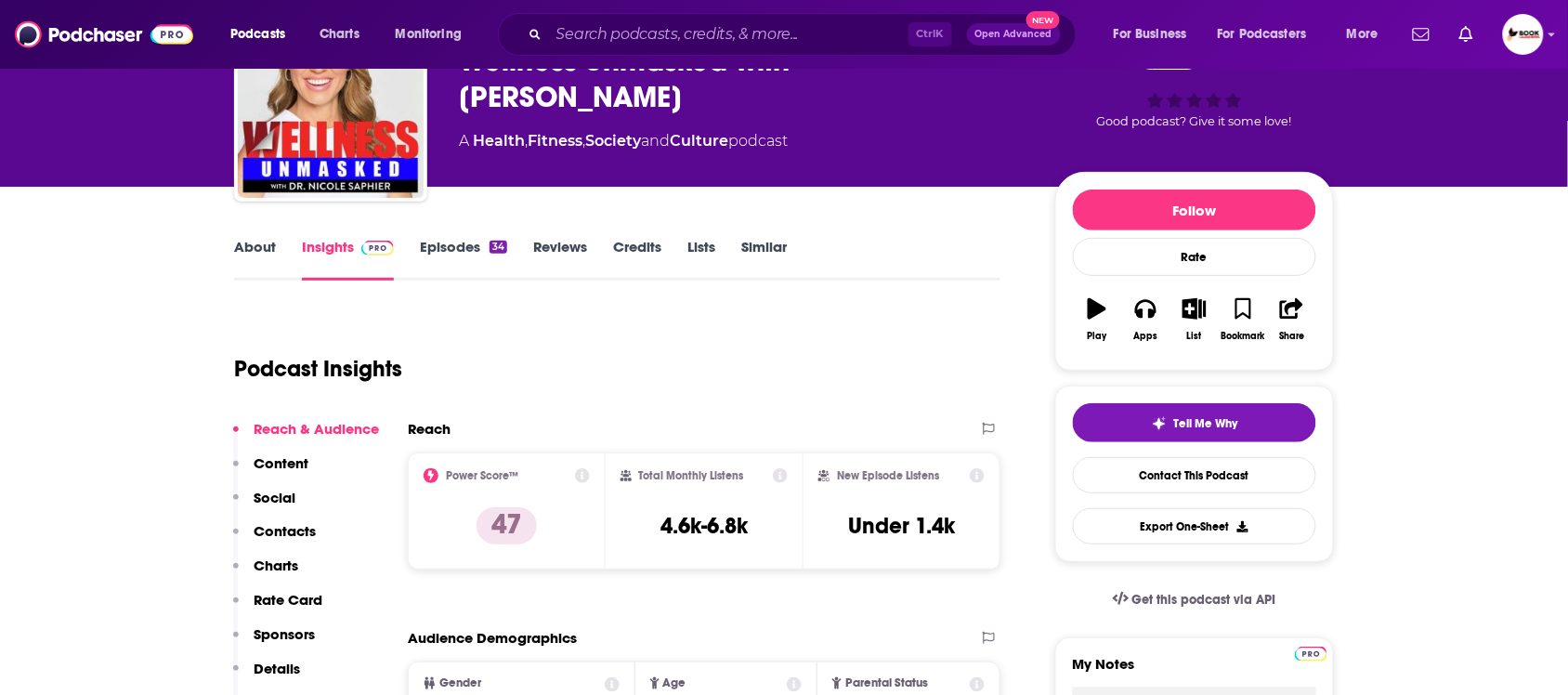
click at [300, 533] on p "Contacts" at bounding box center [285, 531] width 62 height 17
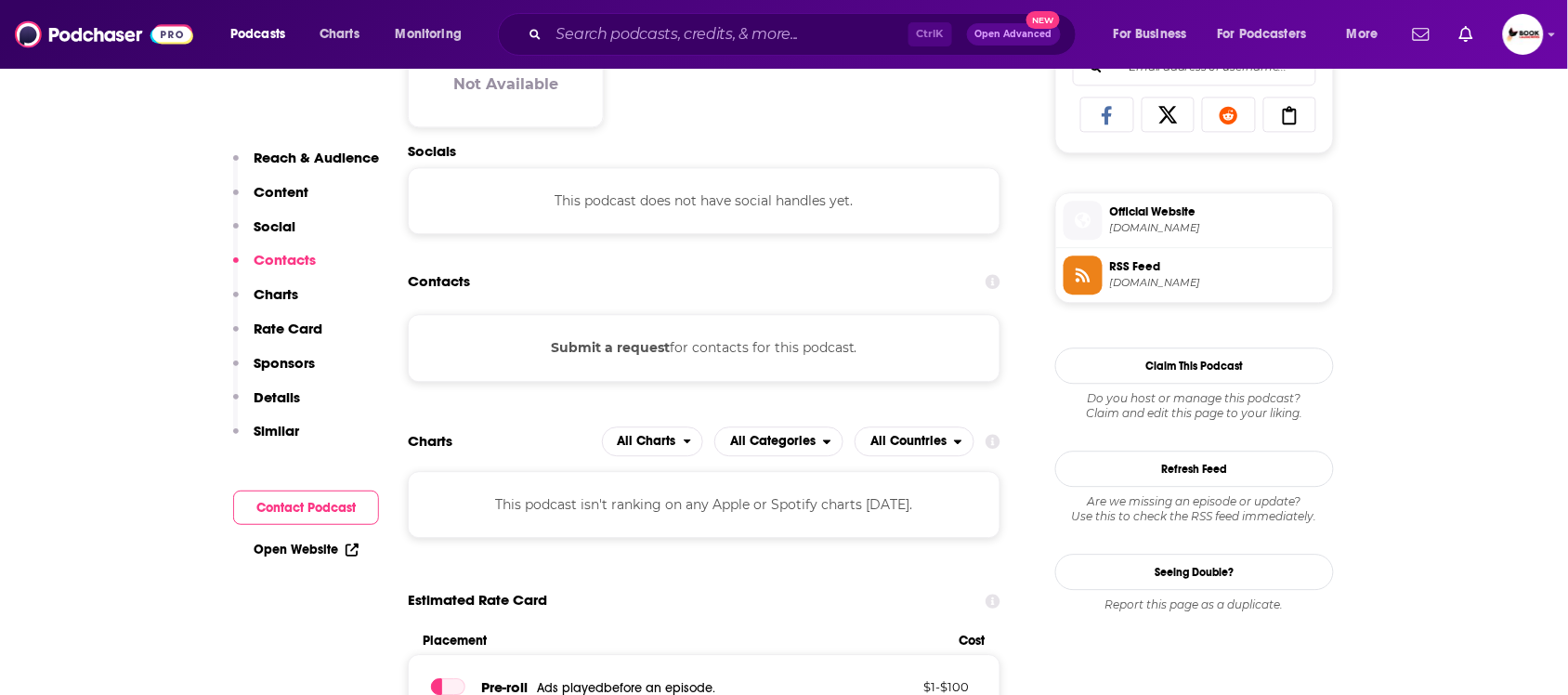
scroll to position [1247, 0]
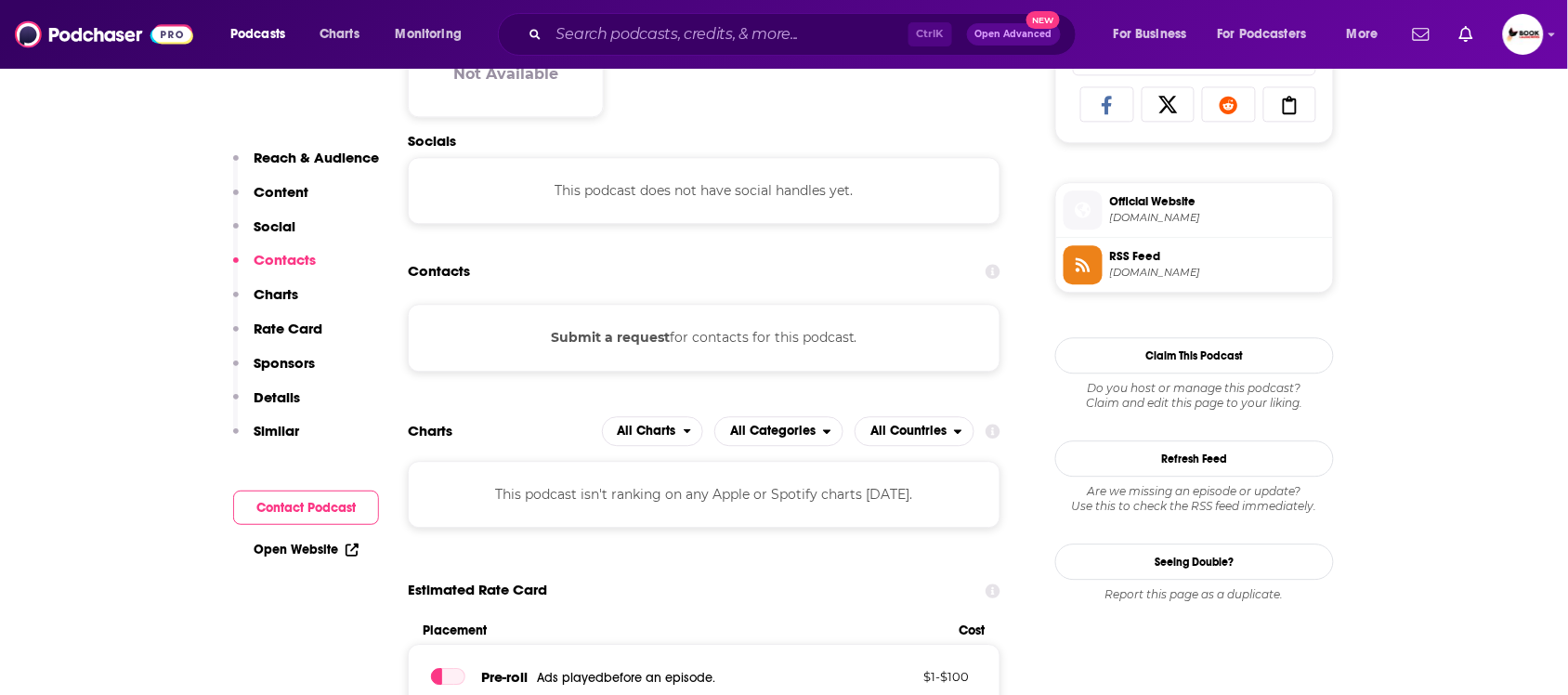
click at [314, 551] on link "Open Website" at bounding box center [306, 550] width 105 height 15
click at [353, 551] on icon at bounding box center [352, 550] width 13 height 13
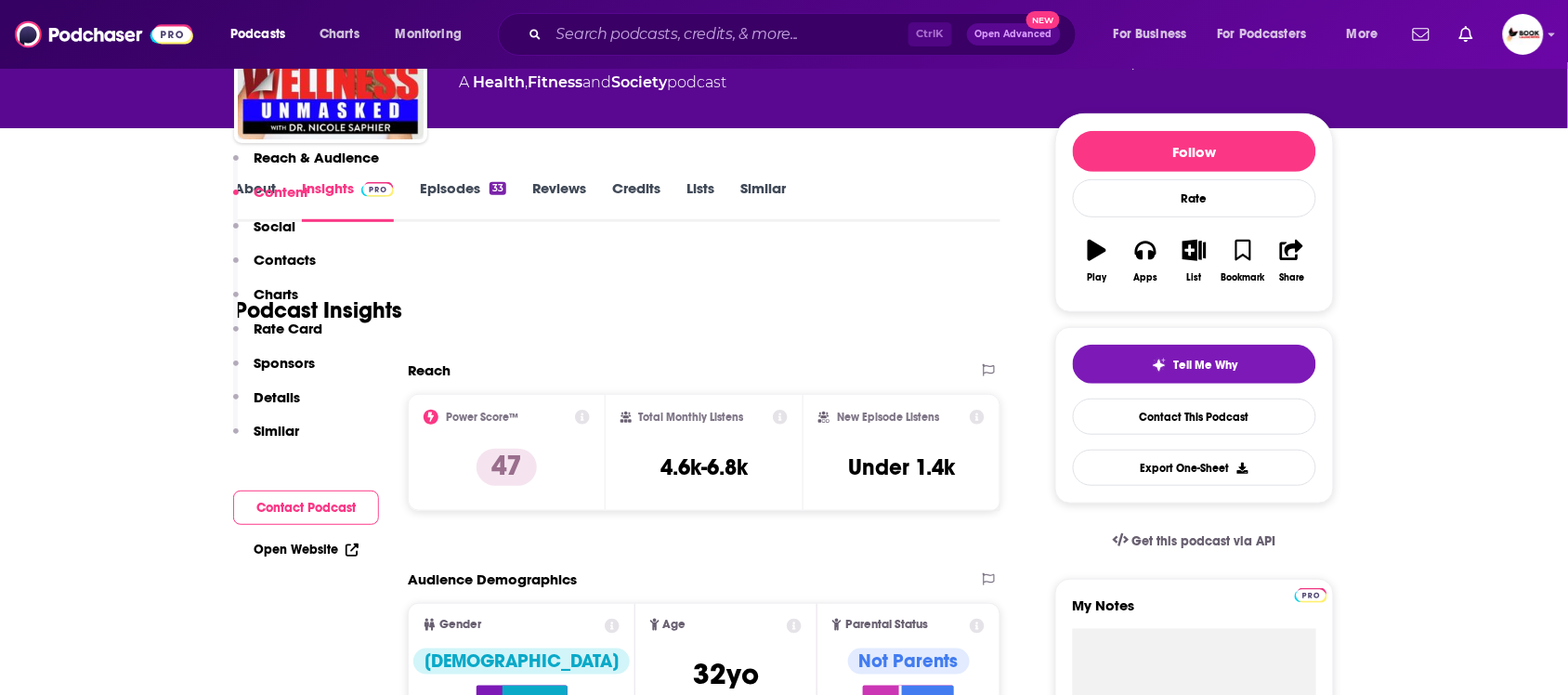
scroll to position [85, 0]
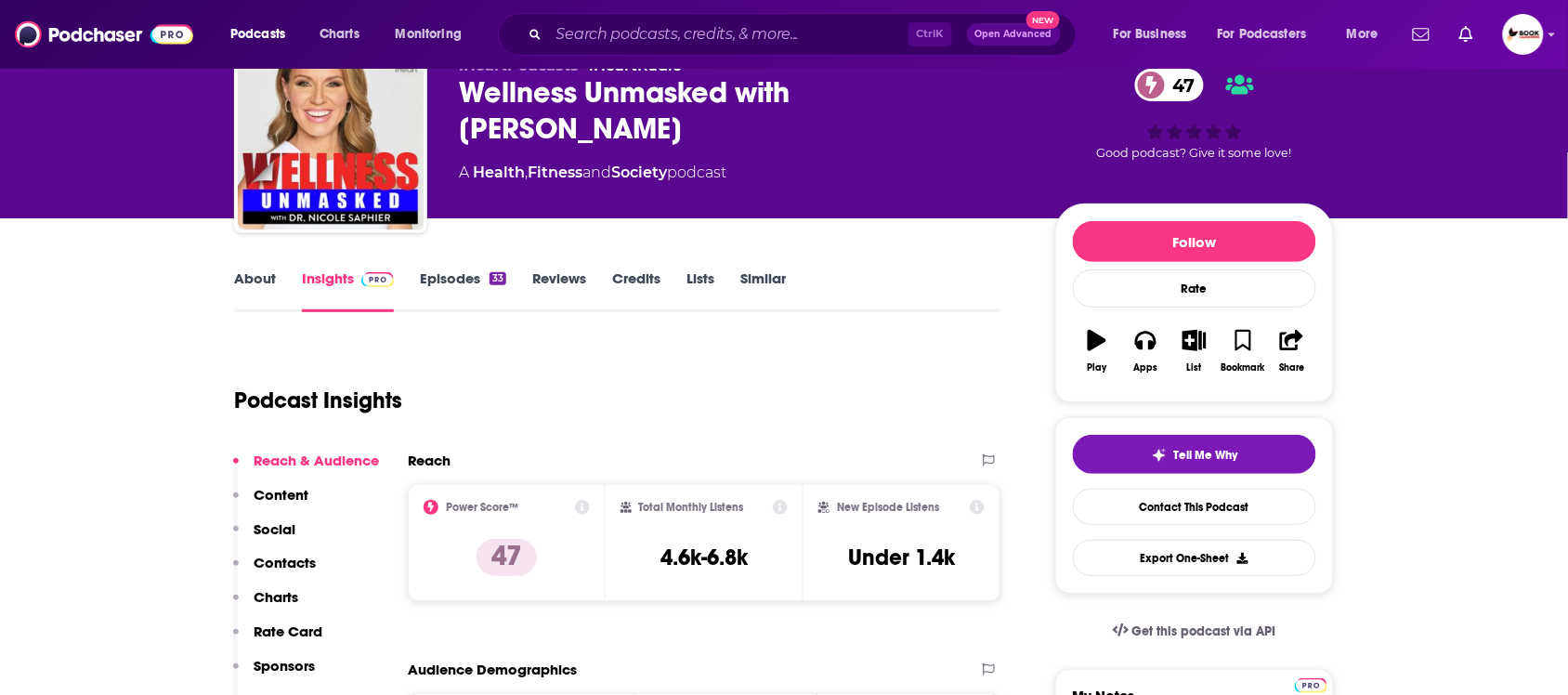
click at [272, 272] on link "About" at bounding box center [254, 291] width 42 height 43
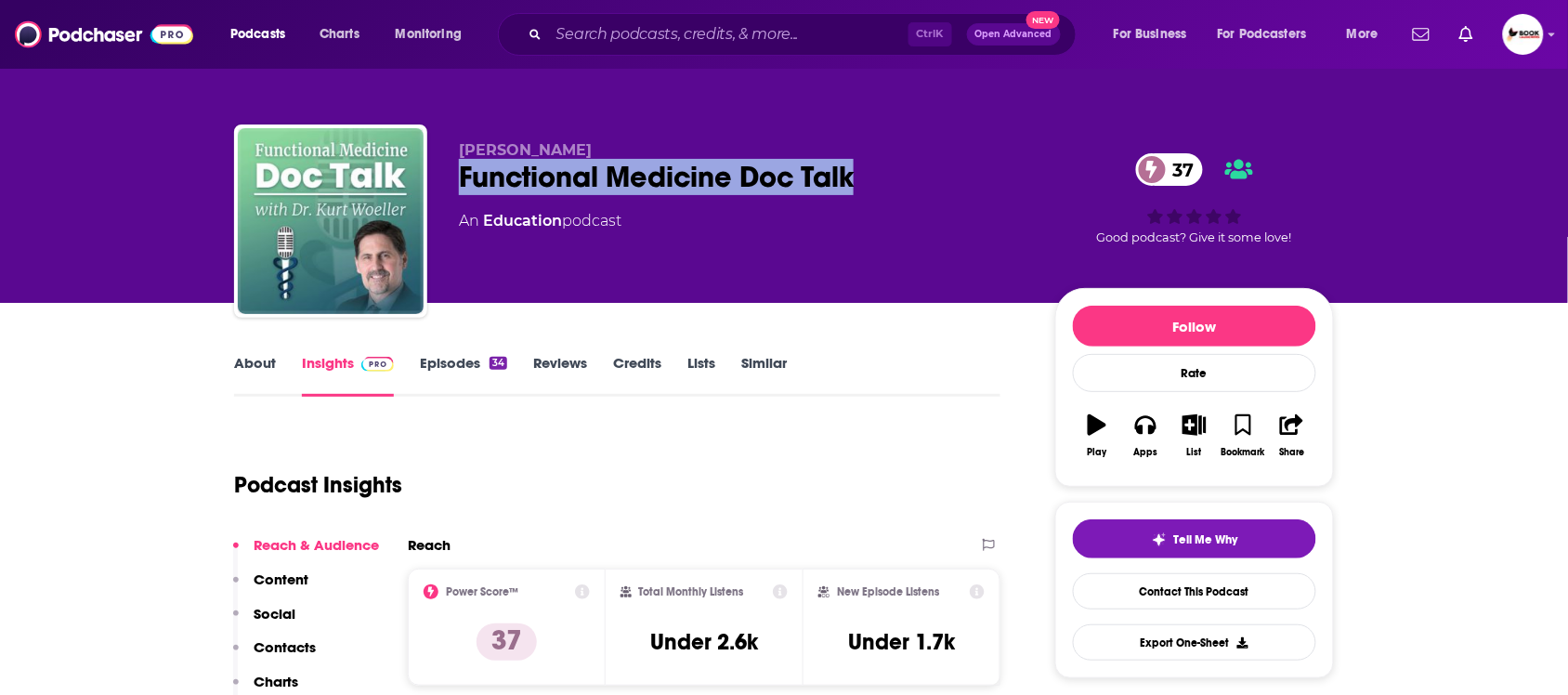
drag, startPoint x: 890, startPoint y: 182, endPoint x: 453, endPoint y: 178, distance: 437.0
click at [453, 178] on div "[PERSON_NAME] Functional Medicine Doc Talk 37 An Education podcast 37 Good podc…" at bounding box center [784, 225] width 1100 height 201
copy h2 "Functional Medicine Doc Talk"
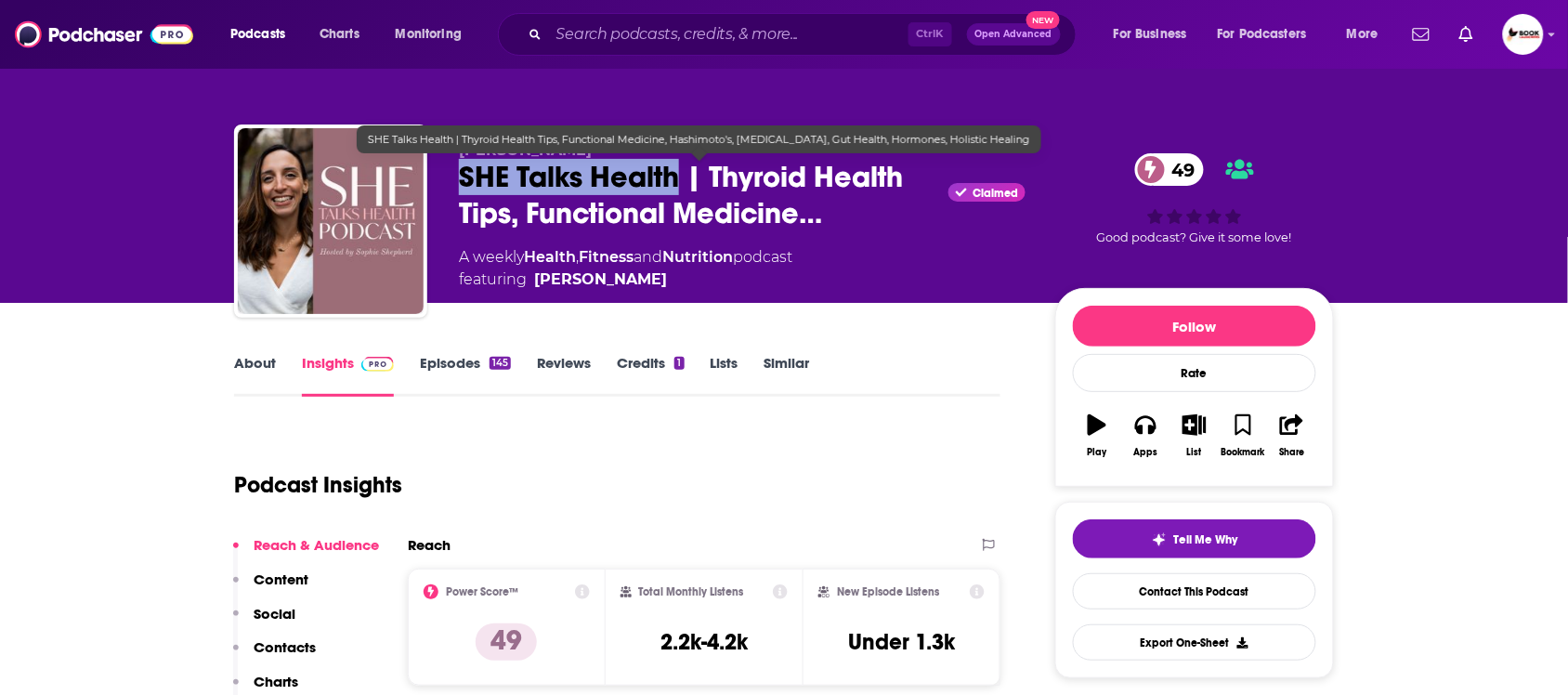
drag, startPoint x: 450, startPoint y: 178, endPoint x: 678, endPoint y: 182, distance: 228.0
click at [678, 182] on div "Sophie Shepherd SHE Talks Health | Thyroid Health Tips, Functional Medicine… Cl…" at bounding box center [784, 225] width 1100 height 201
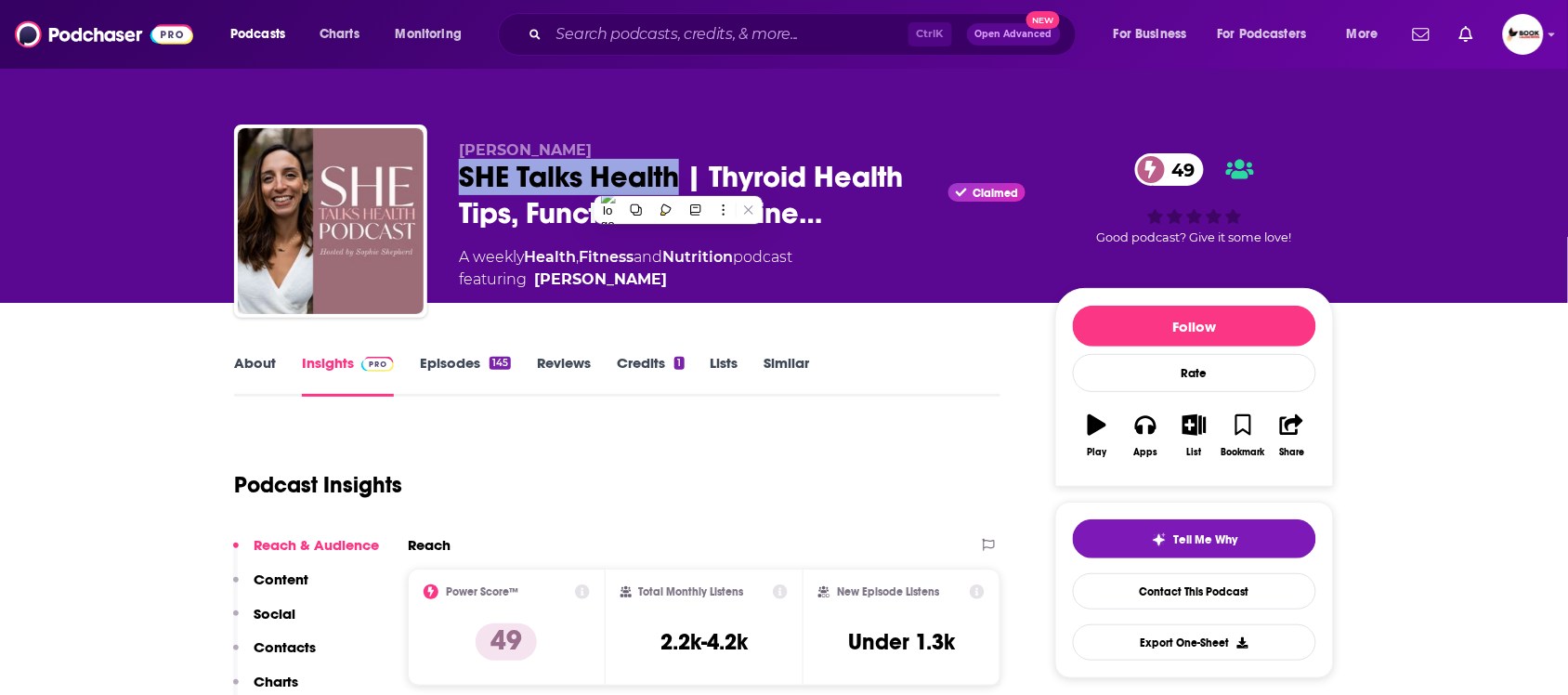
copy h2 "SHE Talks Health"
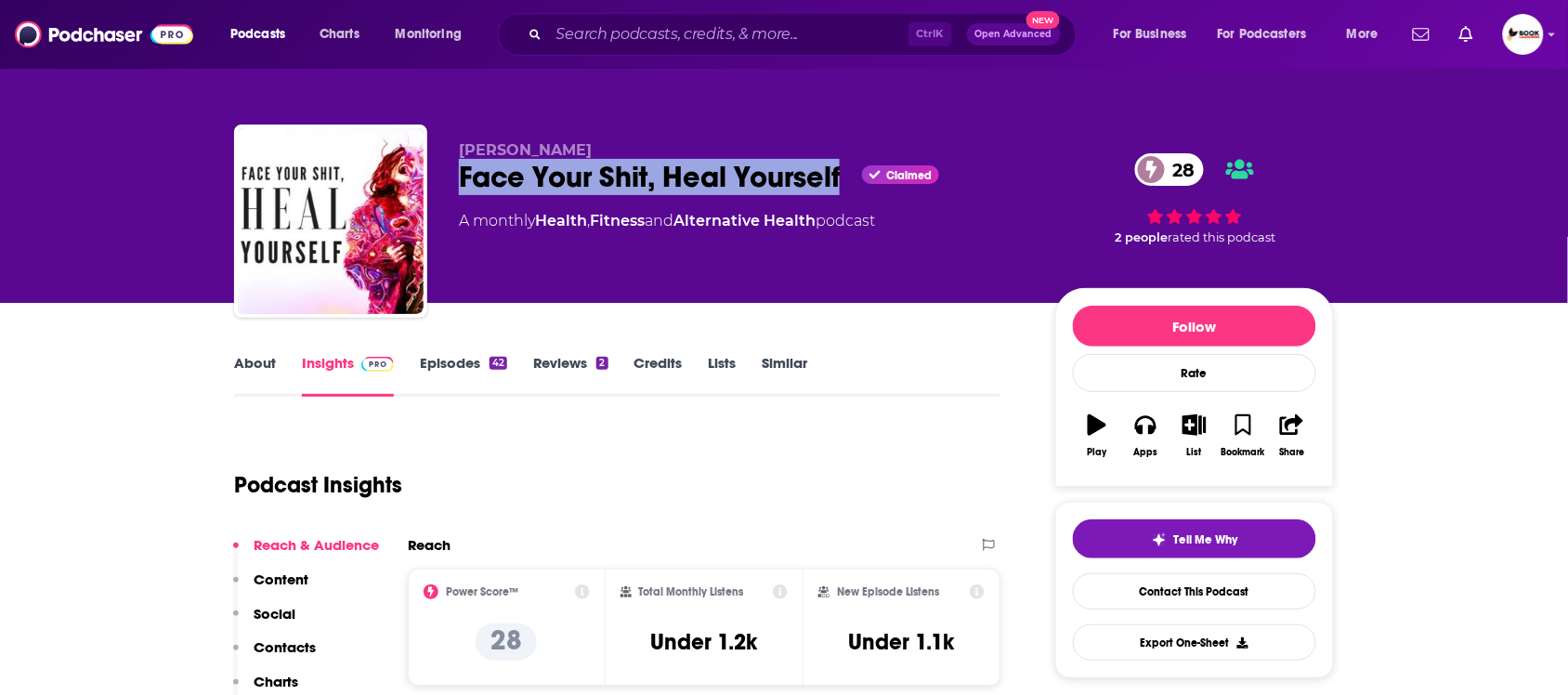
drag, startPoint x: 455, startPoint y: 192, endPoint x: 841, endPoint y: 191, distance: 386.0
click at [841, 191] on div "[PERSON_NAME] Face Your Shit, Heal Yourself Claimed 28 A monthly Health , Fitne…" at bounding box center [784, 225] width 1100 height 201
copy h2 "Face Your Shit, Heal Yourself"
drag, startPoint x: 442, startPoint y: 151, endPoint x: 591, endPoint y: 150, distance: 149.0
click at [591, 150] on div "Meredith Ochoa Face Your Shit, Heal Yourself Claimed 28 A monthly Health , Fitn…" at bounding box center [784, 225] width 1100 height 201
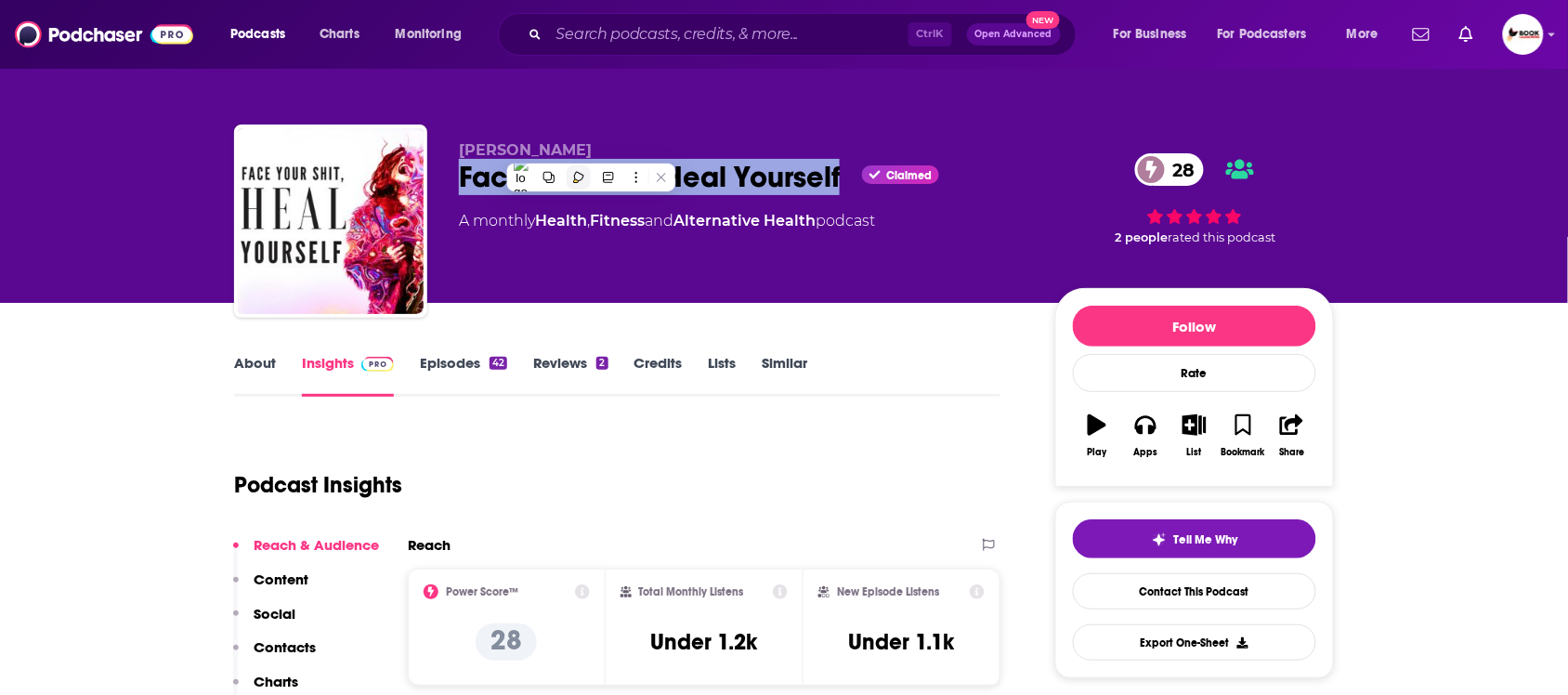
copy span "Meredith Ochoa"
click at [299, 657] on button "Contacts" at bounding box center [274, 656] width 83 height 35
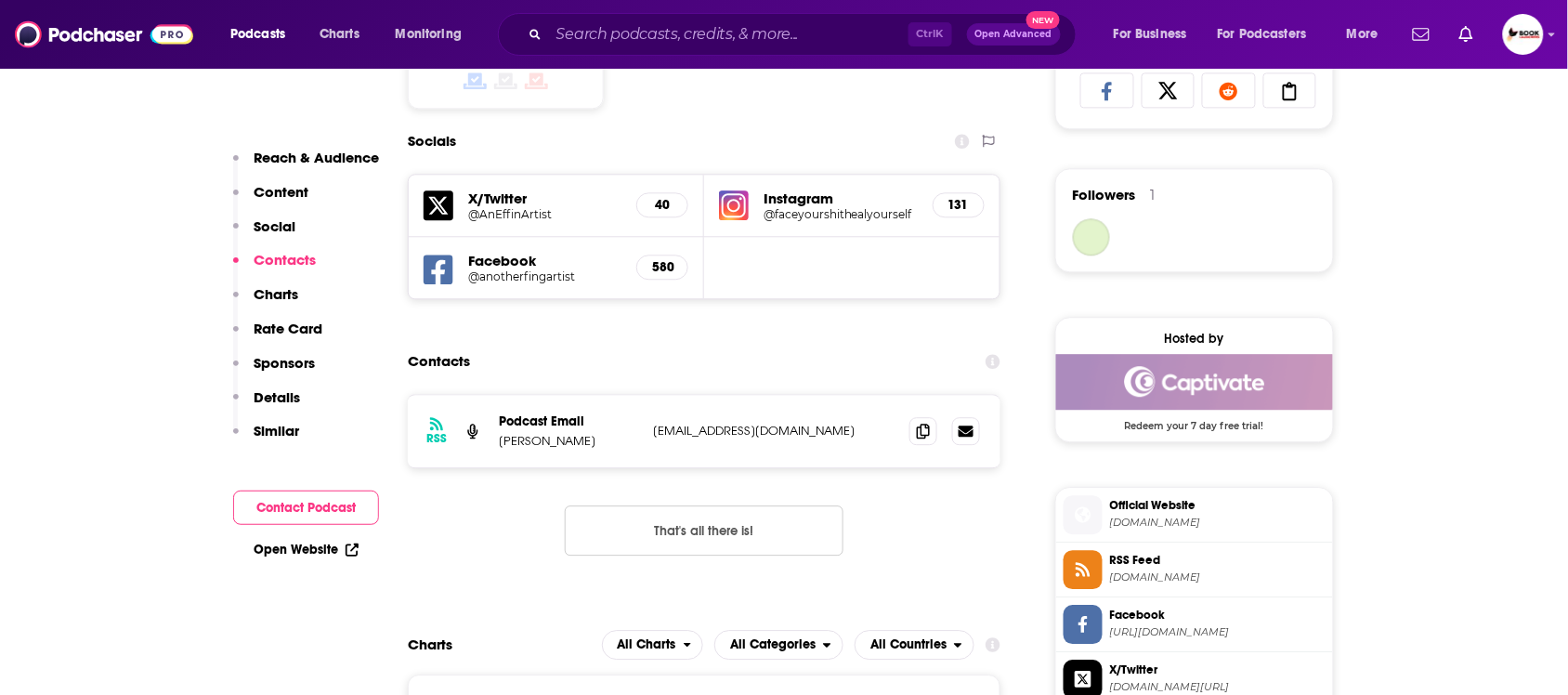
scroll to position [1347, 0]
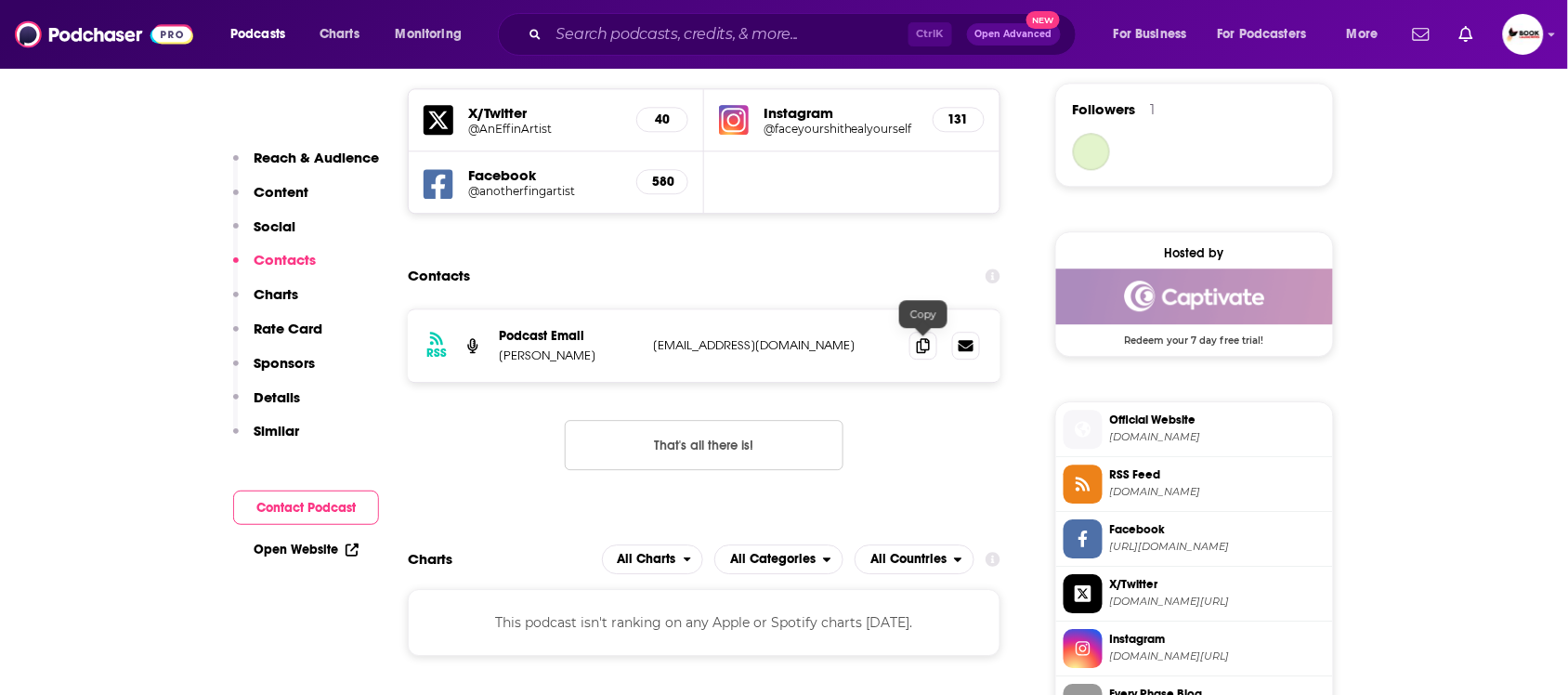
drag, startPoint x: 927, startPoint y: 351, endPoint x: 759, endPoint y: 188, distance: 234.1
click at [927, 352] on icon at bounding box center [923, 345] width 13 height 14
click at [291, 546] on link "Open Website" at bounding box center [306, 550] width 105 height 15
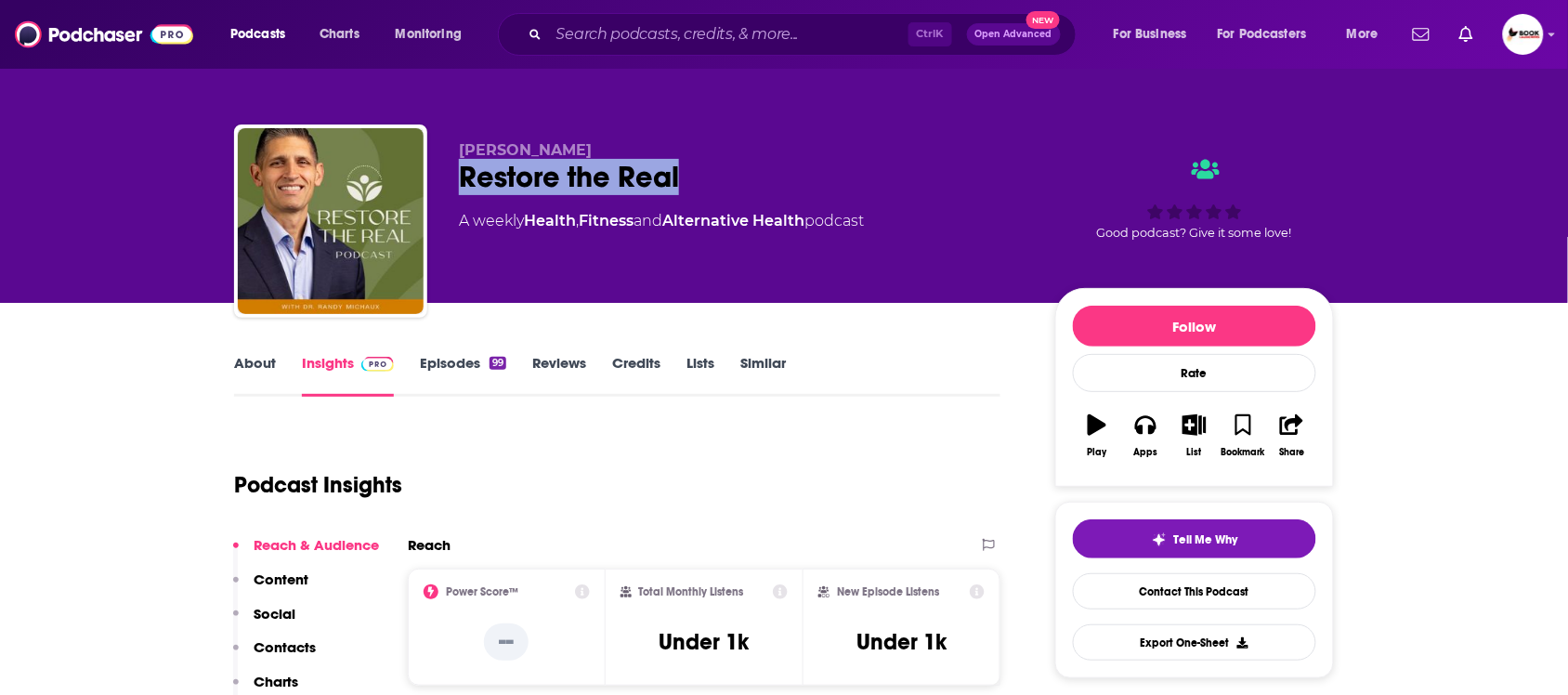
drag, startPoint x: 697, startPoint y: 183, endPoint x: 453, endPoint y: 186, distance: 244.0
click at [453, 186] on div "Dr. Randy Michaux Restore the Real A weekly Health , Fitness and Alternative He…" at bounding box center [784, 225] width 1100 height 201
copy h2 "Restore the Real"
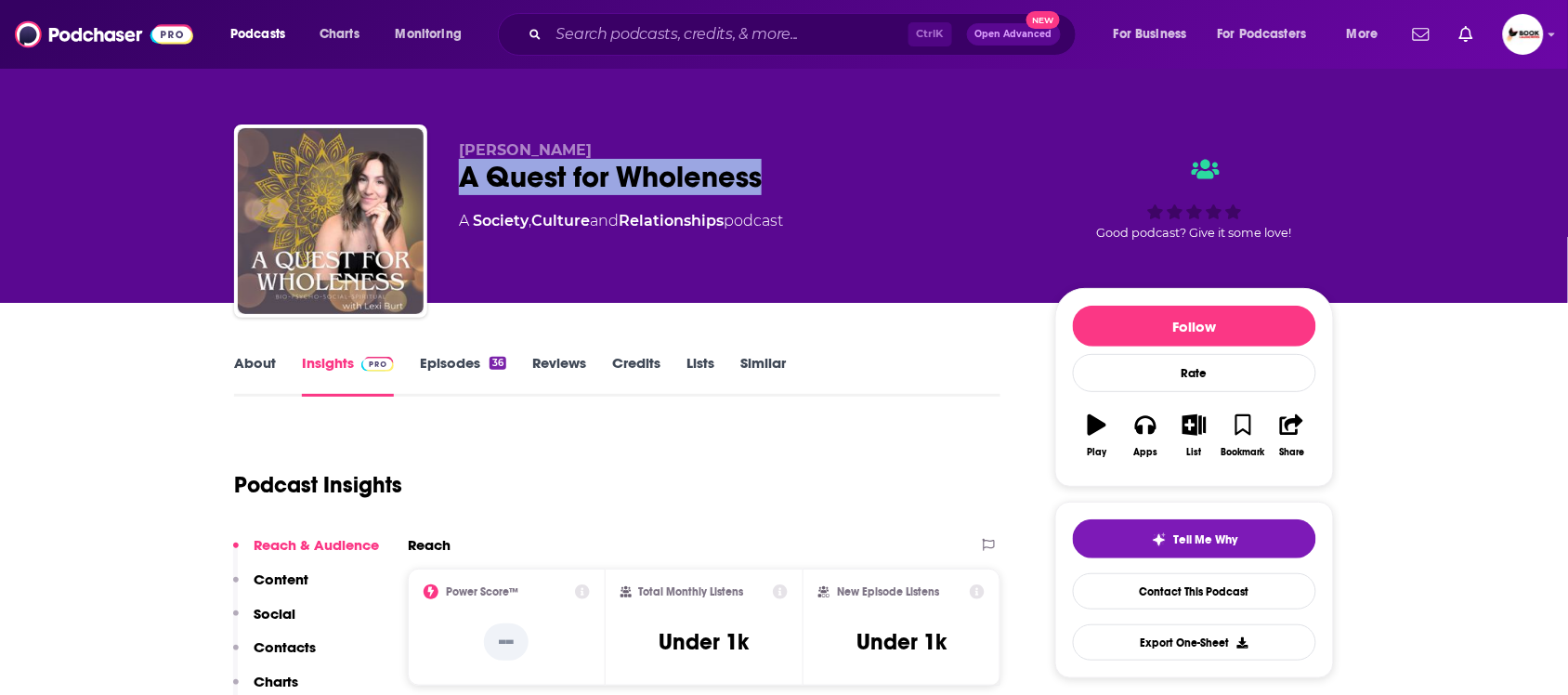
drag, startPoint x: 804, startPoint y: 191, endPoint x: 460, endPoint y: 159, distance: 345.5
click at [460, 159] on div "A Quest for Wholeness" at bounding box center [742, 177] width 567 height 37
copy h2 "A Quest for Wholeness"
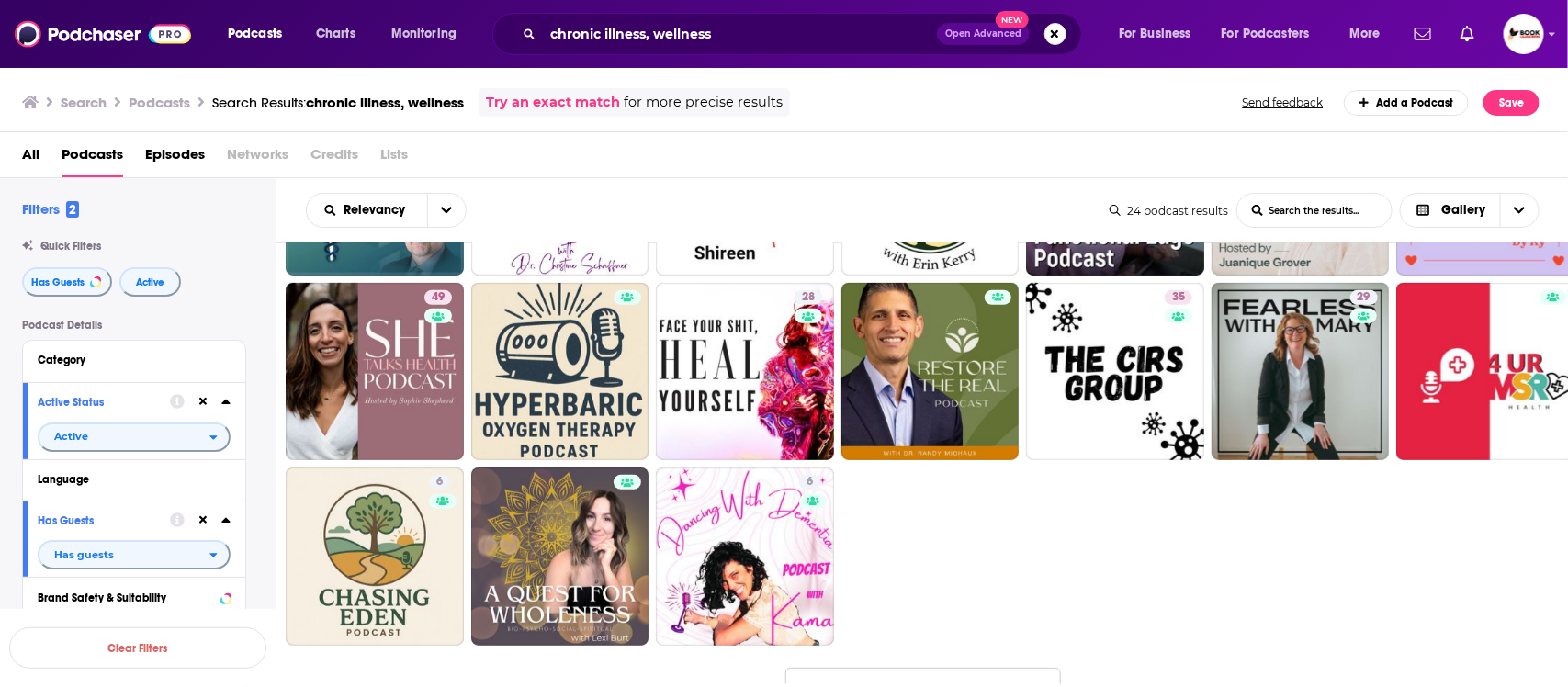
scroll to position [300, 0]
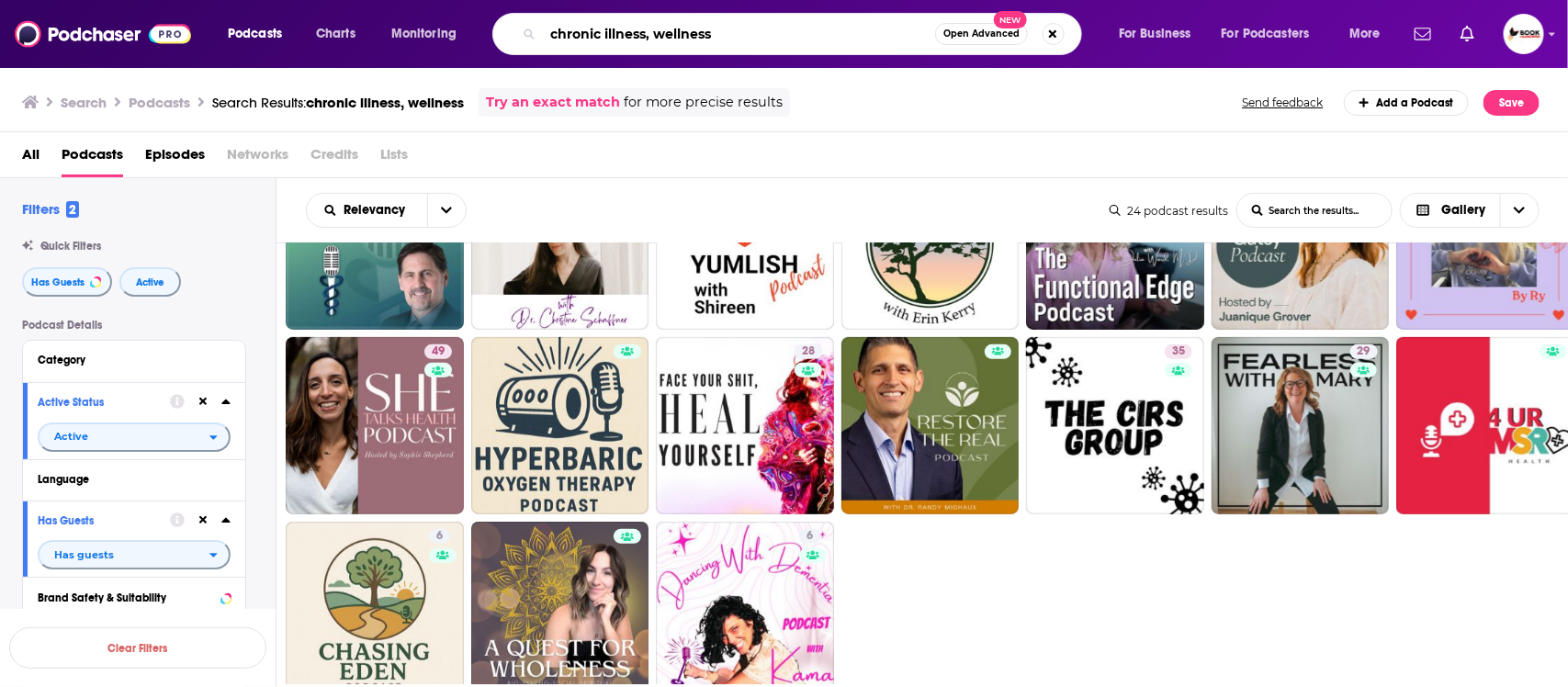
drag, startPoint x: 646, startPoint y: 35, endPoint x: 1033, endPoint y: 37, distance: 387.0
click at [1033, 37] on div "chronic illness, wellness Open Advanced New" at bounding box center [786, 33] width 589 height 42
type input "chronic illness"
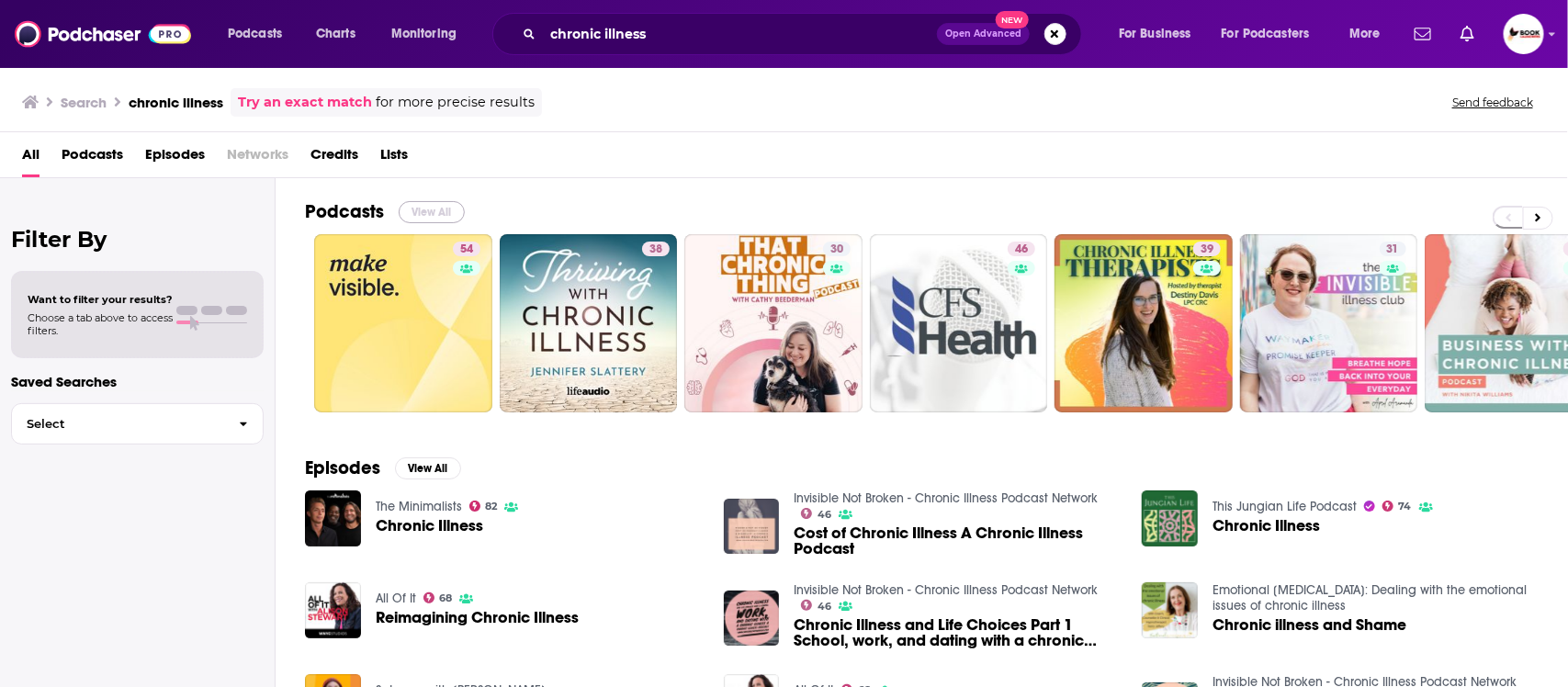
click at [437, 212] on button "View All" at bounding box center [431, 212] width 66 height 22
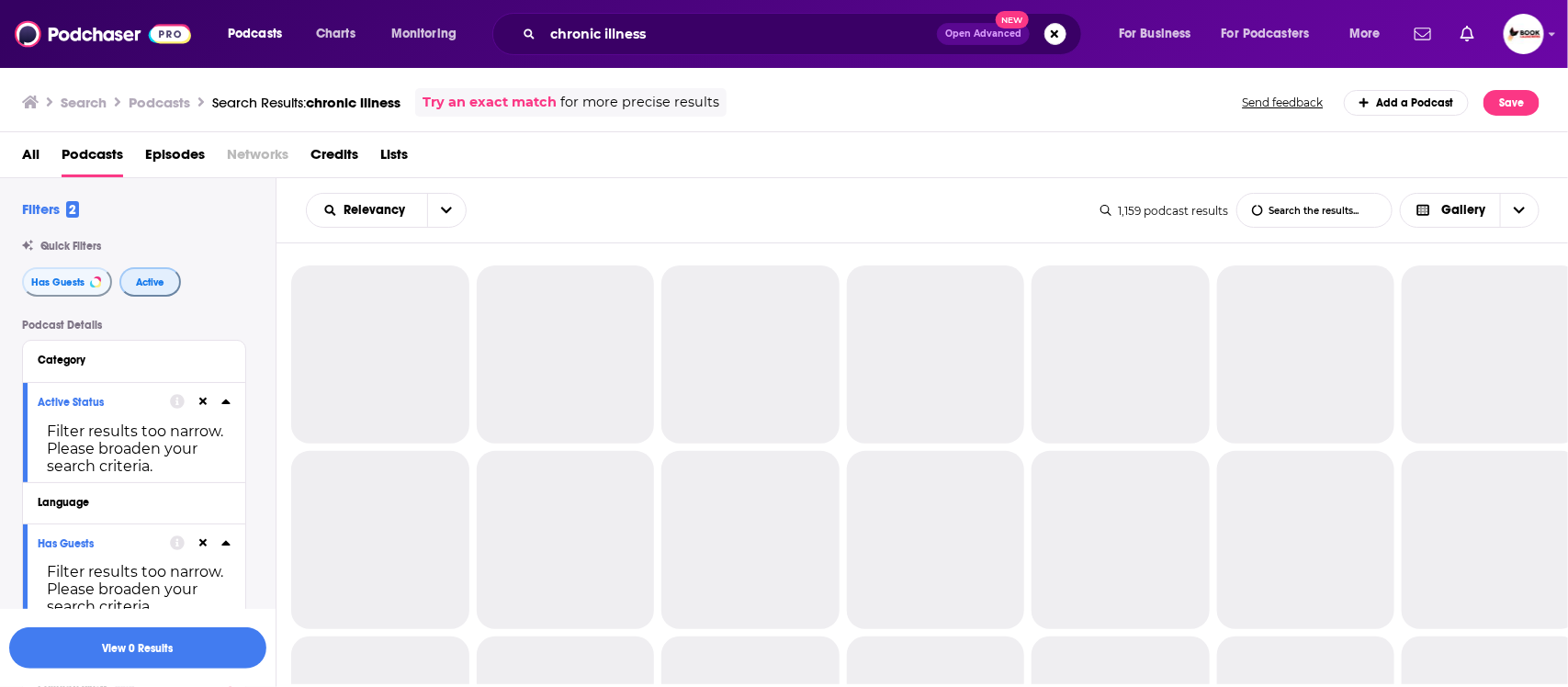
click at [161, 283] on span "Active" at bounding box center [150, 282] width 29 height 11
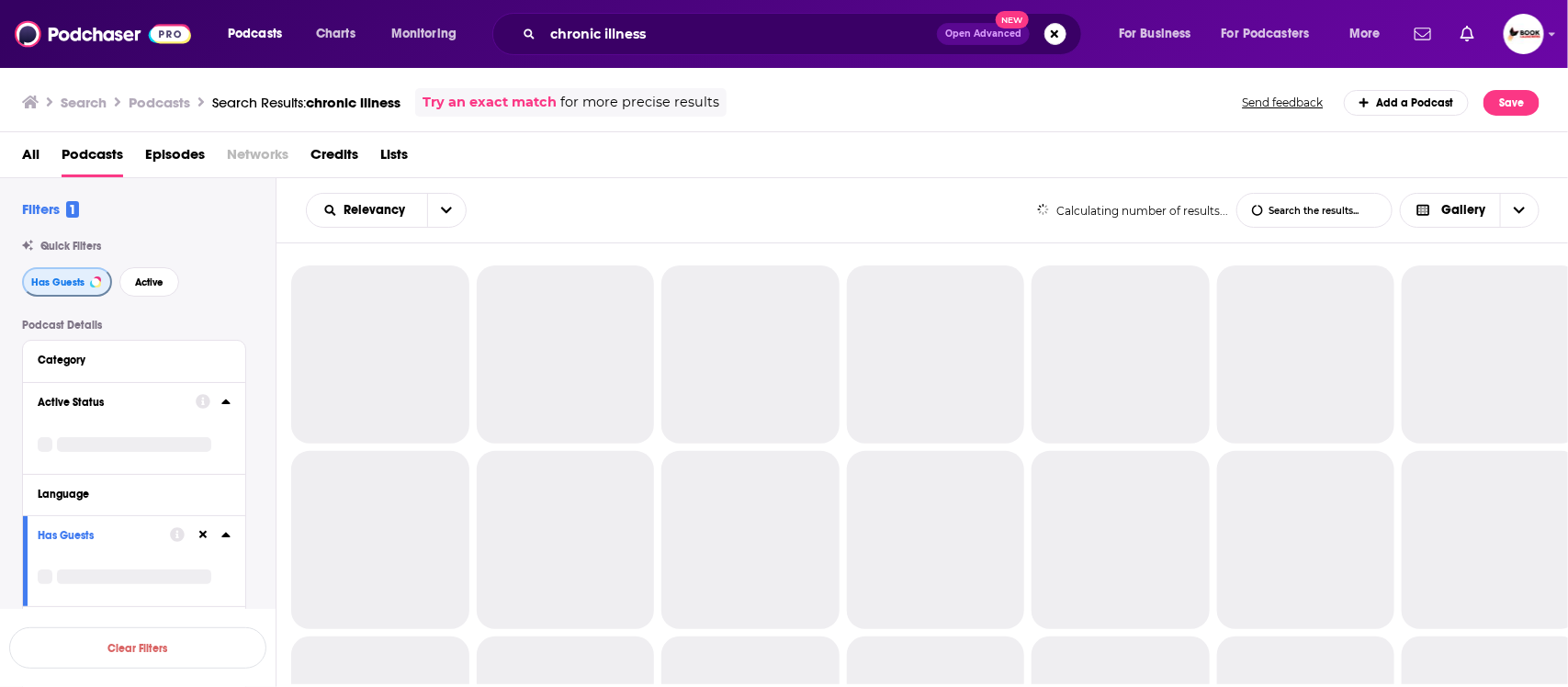
click at [62, 285] on span "Has Guests" at bounding box center [58, 282] width 53 height 11
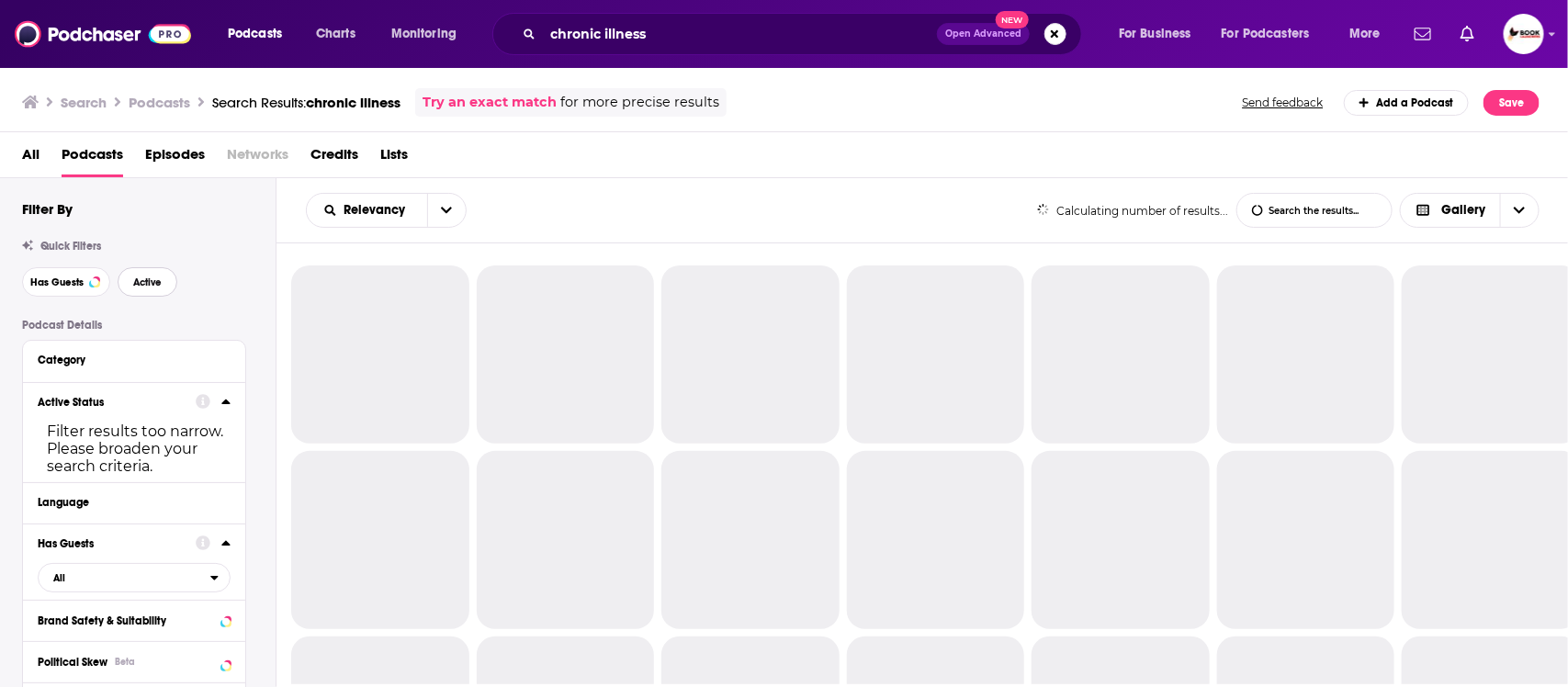
click at [161, 283] on span "Active" at bounding box center [147, 282] width 29 height 11
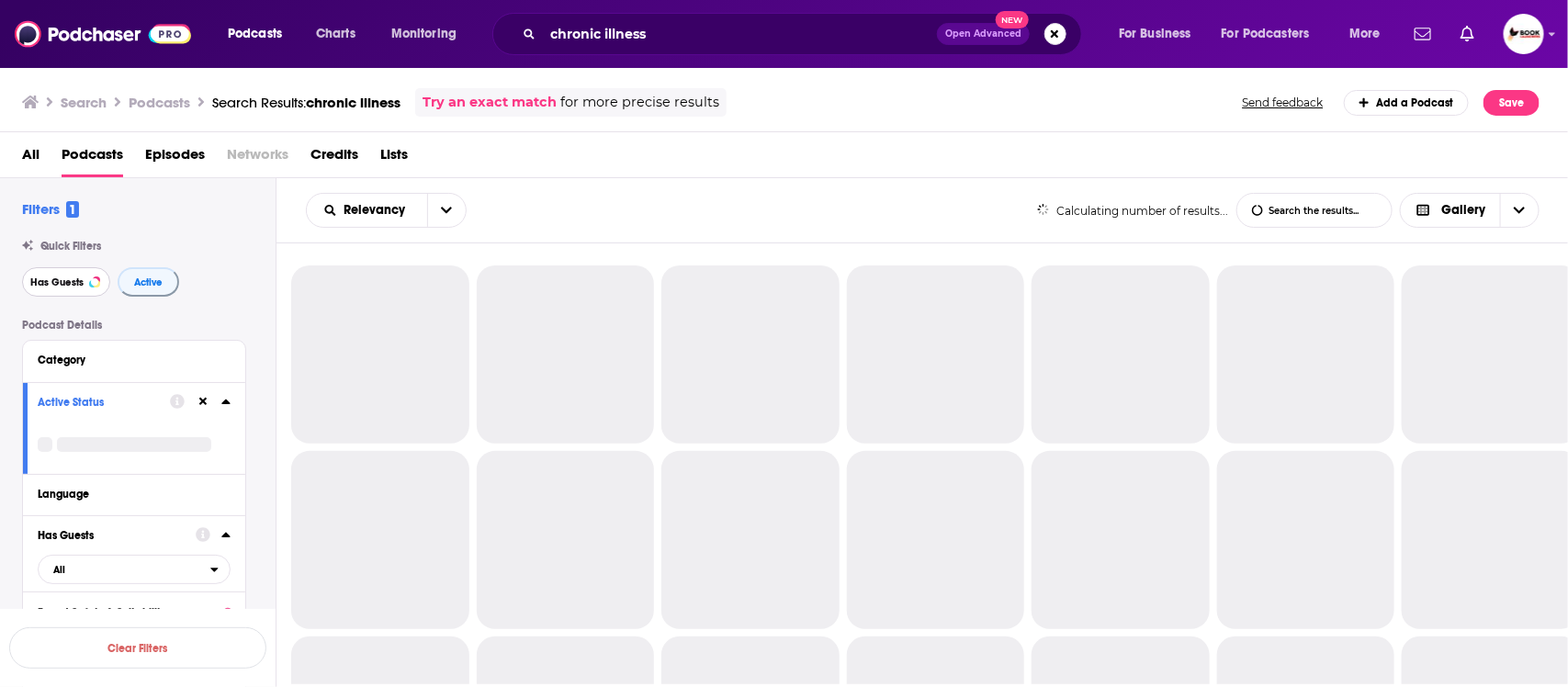
click at [42, 281] on span "Has Guests" at bounding box center [57, 282] width 53 height 11
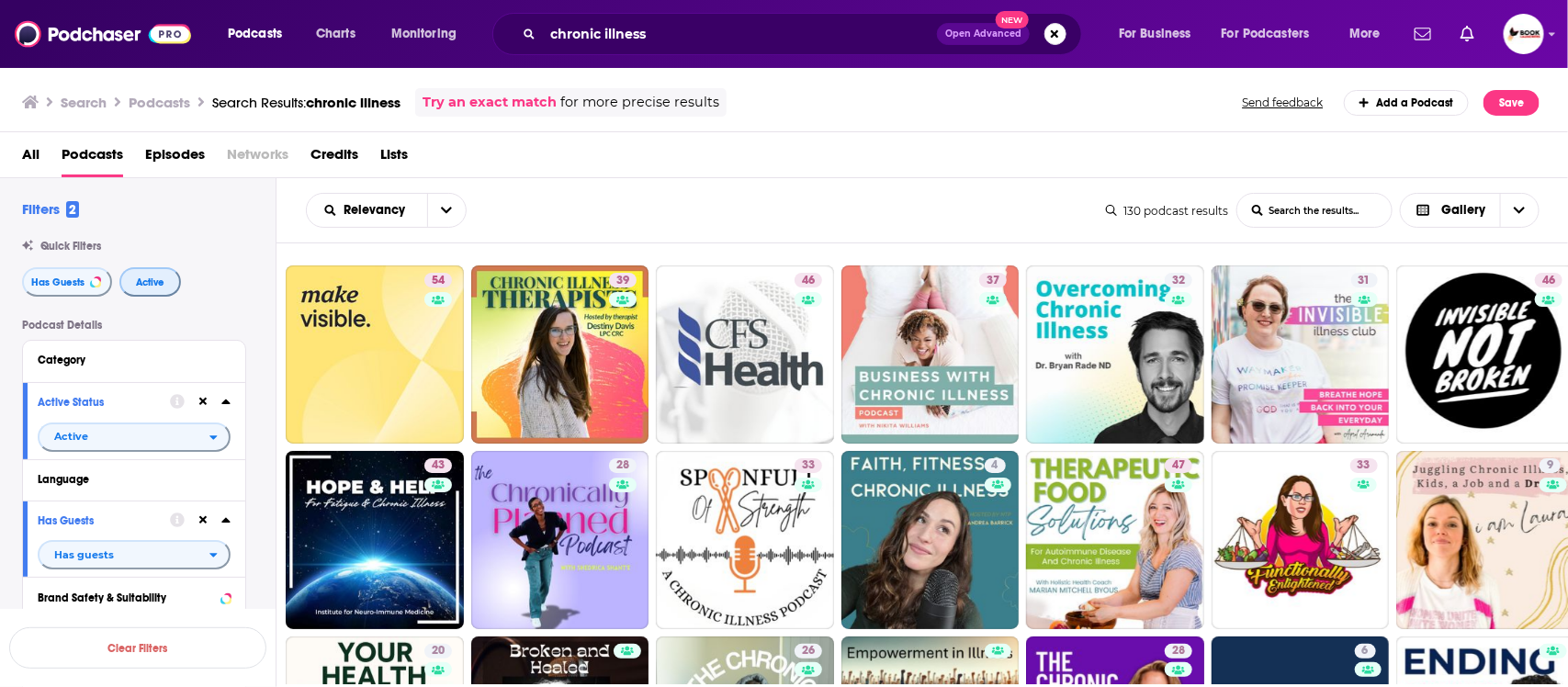
click at [143, 278] on span "Active" at bounding box center [150, 282] width 29 height 11
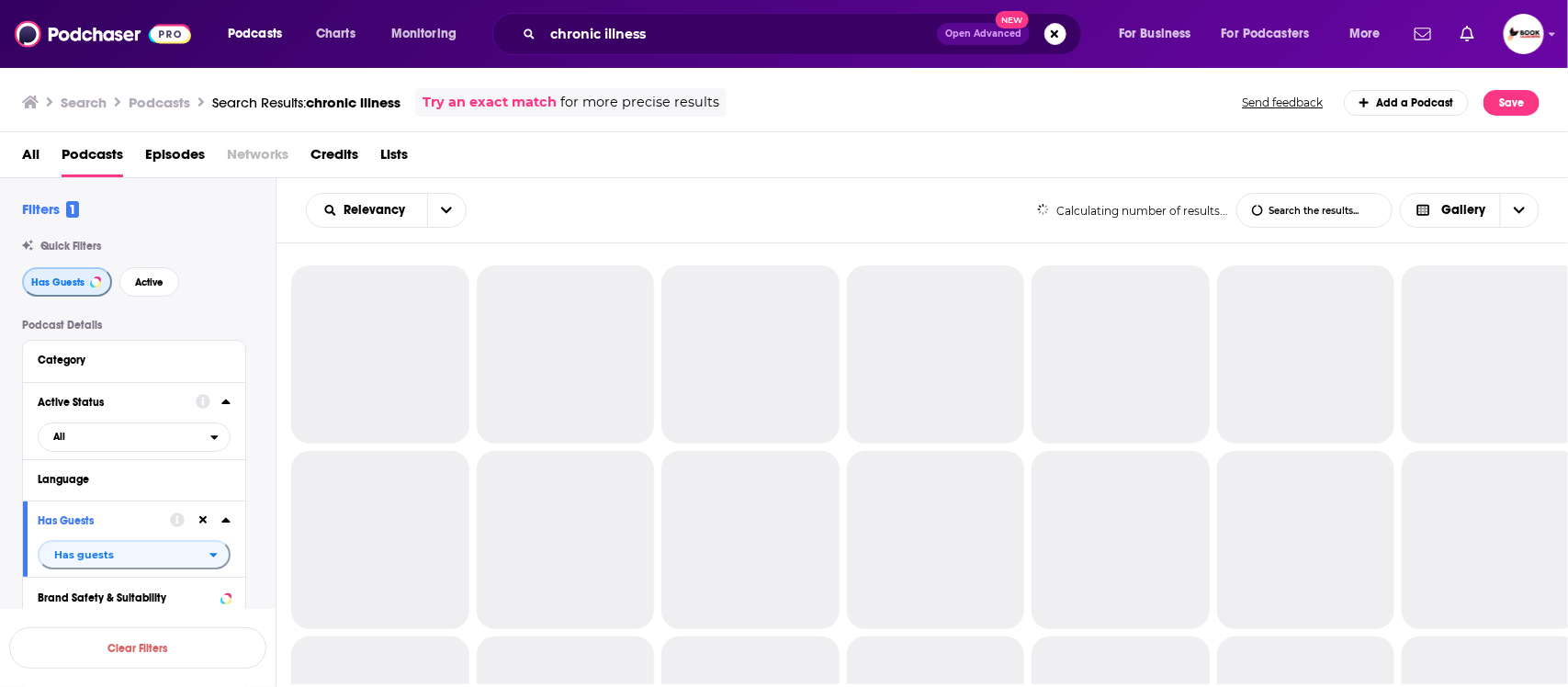
click at [66, 281] on span "Has Guests" at bounding box center [58, 282] width 53 height 11
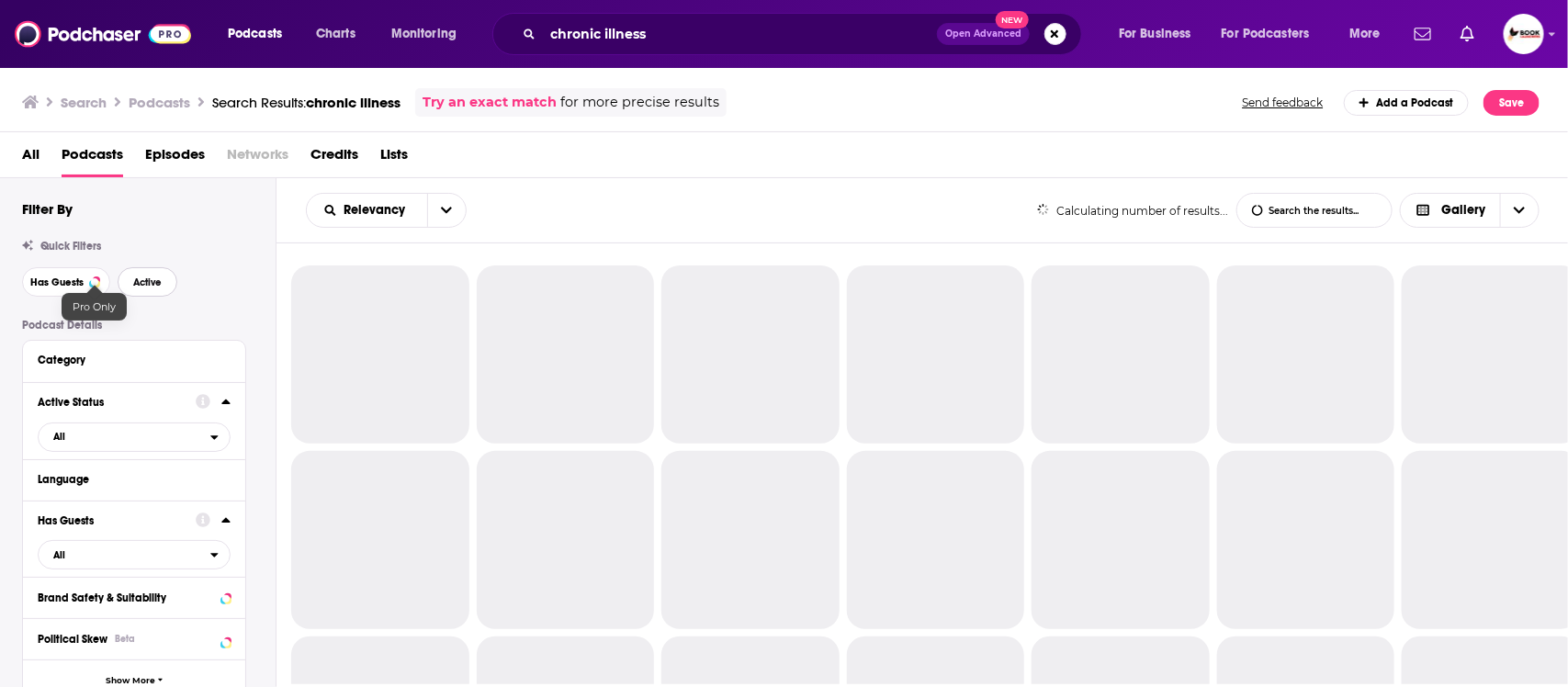
click at [138, 283] on span "Active" at bounding box center [147, 282] width 29 height 11
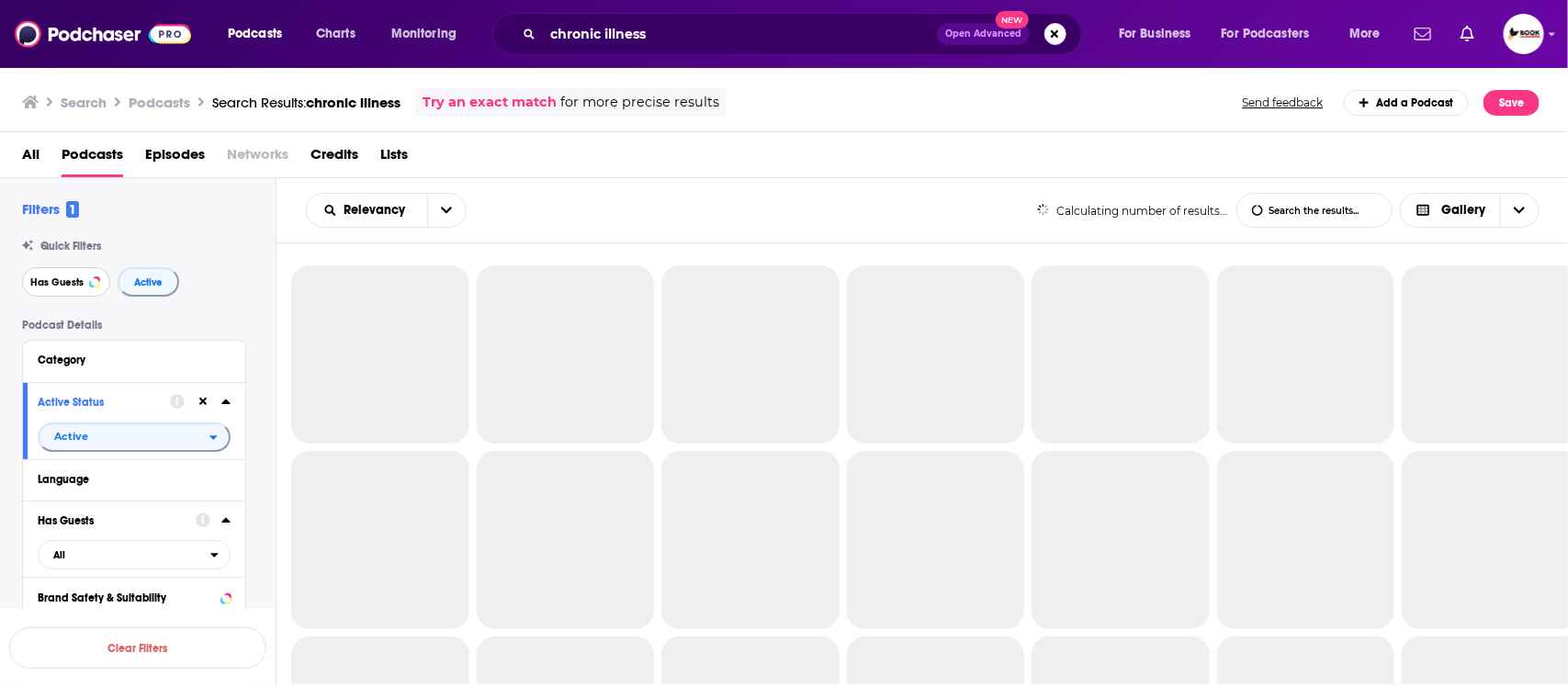
click at [28, 283] on button "Has Guests" at bounding box center [66, 282] width 88 height 30
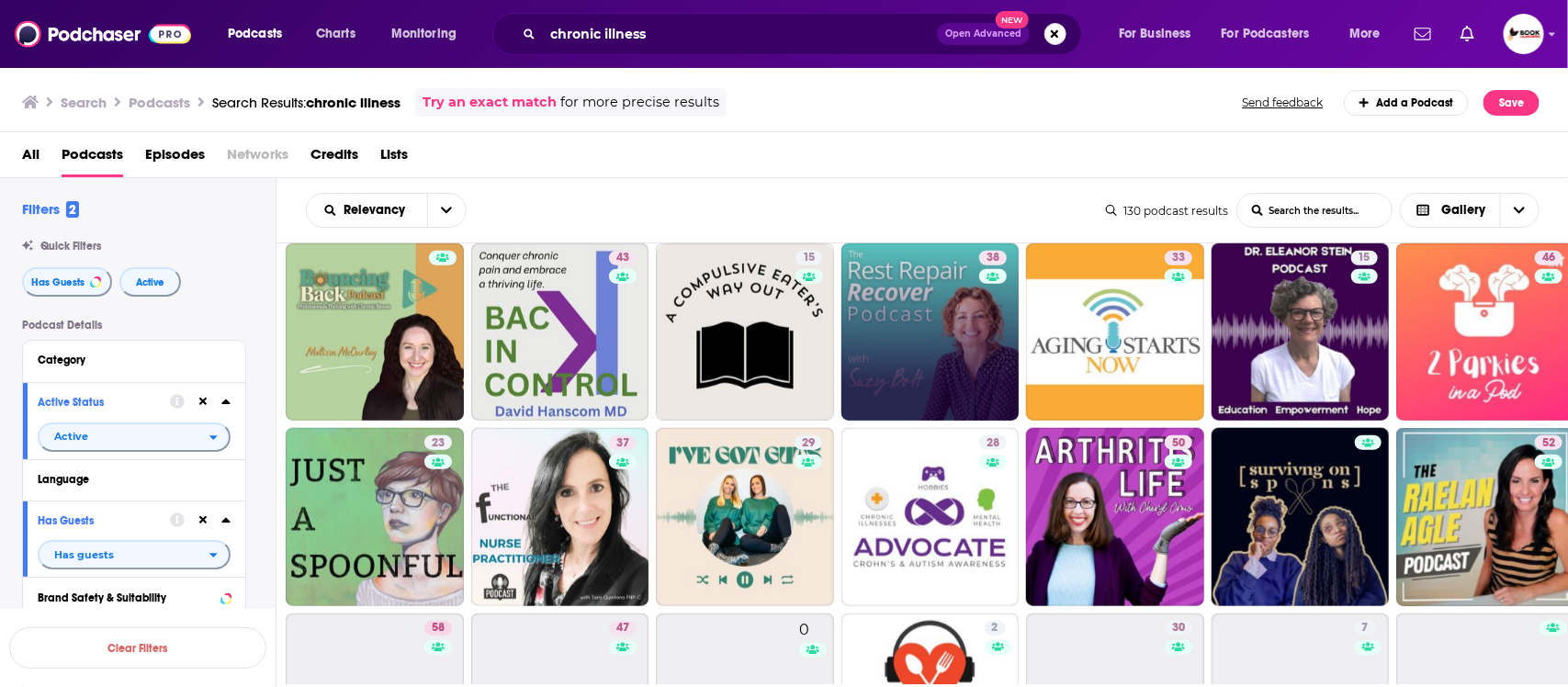
scroll to position [805, 0]
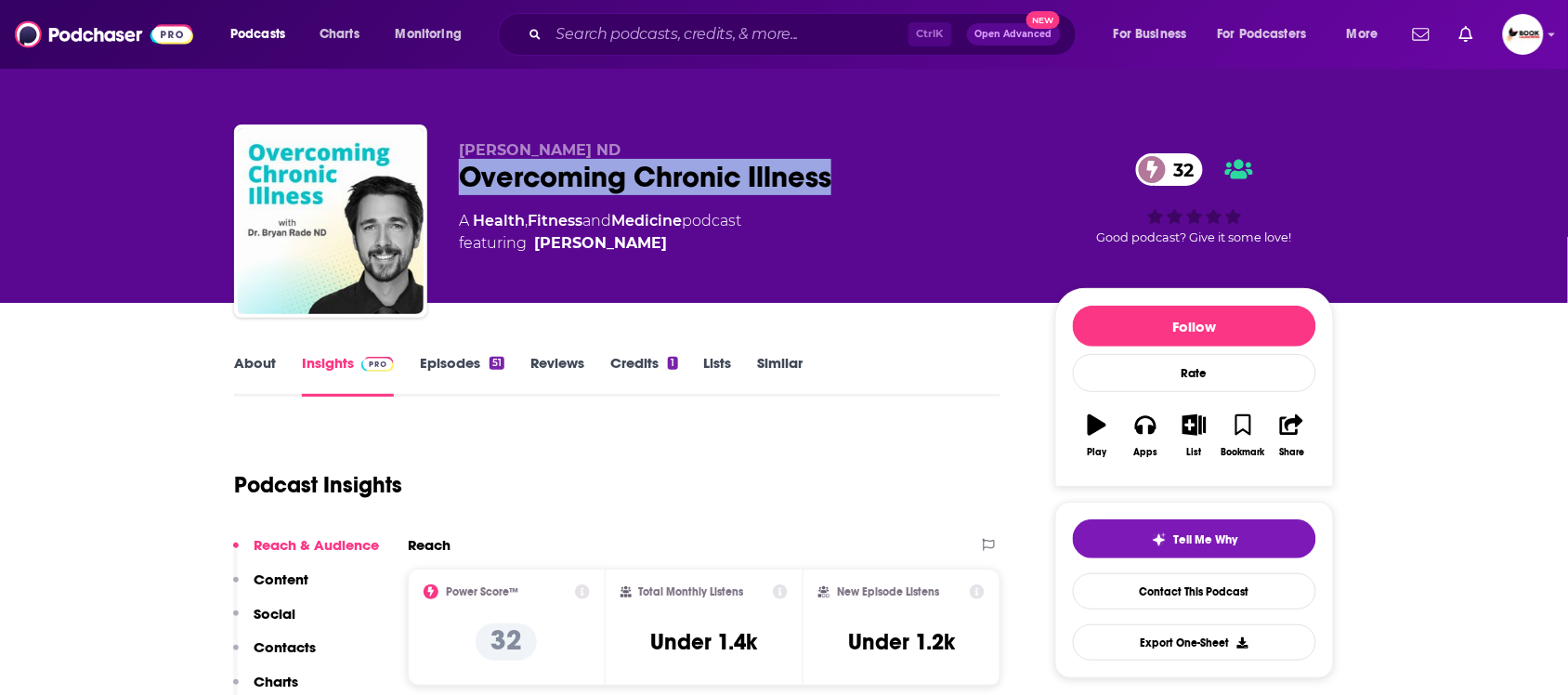
drag, startPoint x: 453, startPoint y: 182, endPoint x: 842, endPoint y: 182, distance: 389.0
click at [842, 182] on div "[PERSON_NAME] ND Overcoming Chronic Illness 32 A Health , Fitness and Medicine …" at bounding box center [784, 225] width 1100 height 201
copy h2 "Overcoming Chronic Illness"
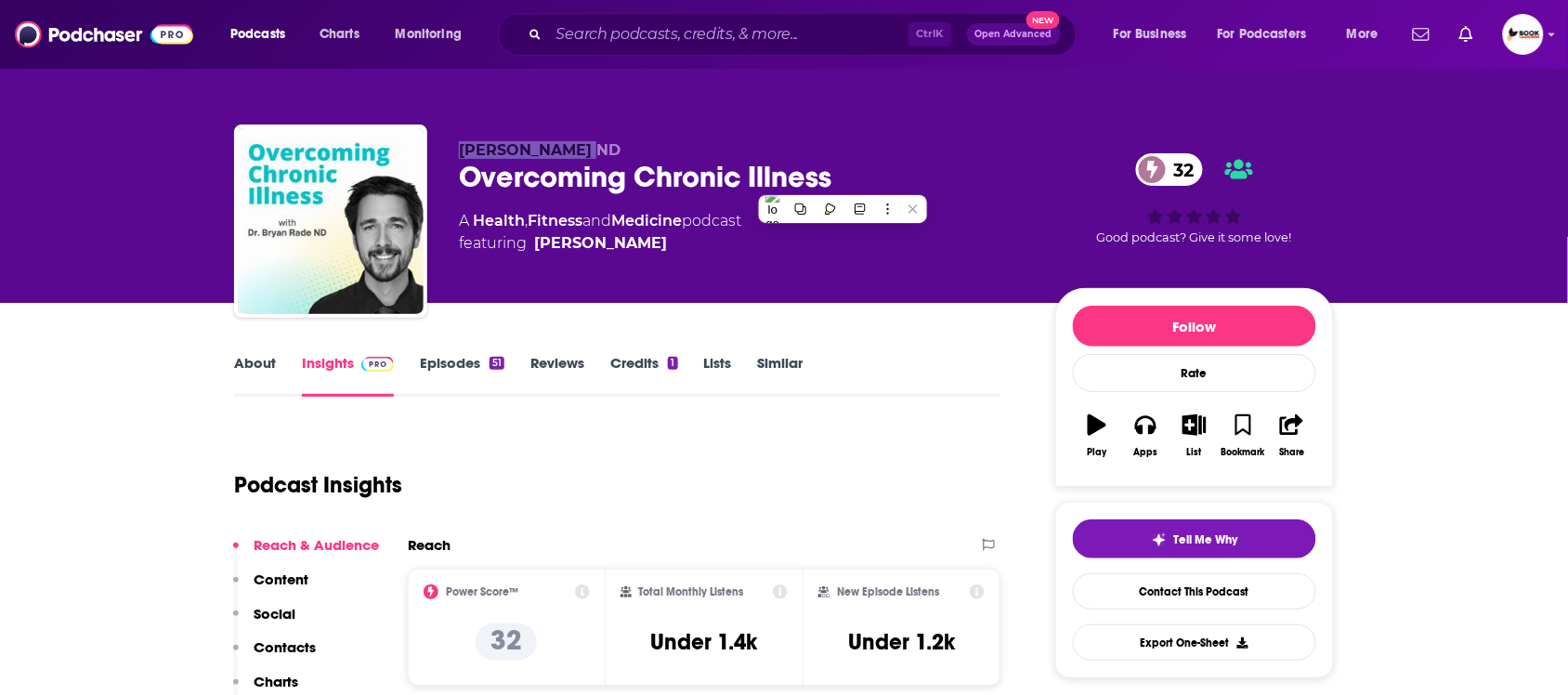
drag, startPoint x: 451, startPoint y: 149, endPoint x: 573, endPoint y: 151, distance: 122.0
click at [573, 151] on div "Dr. Bryan Rade ND Overcoming Chronic Illness 32 A Health , Fitness and Medicine…" at bounding box center [784, 225] width 1100 height 201
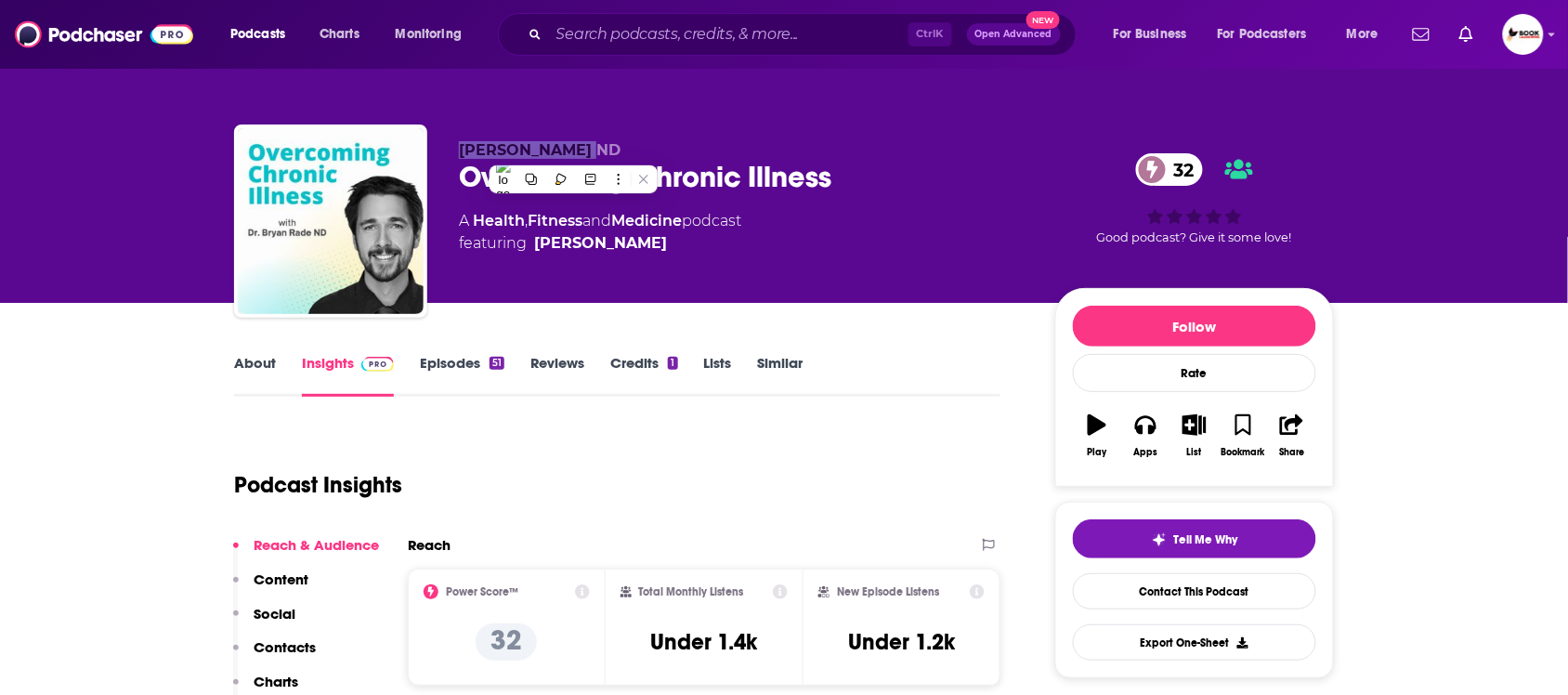
copy span "Dr. Bryan Rade"
click at [293, 652] on p "Contacts" at bounding box center [285, 648] width 62 height 17
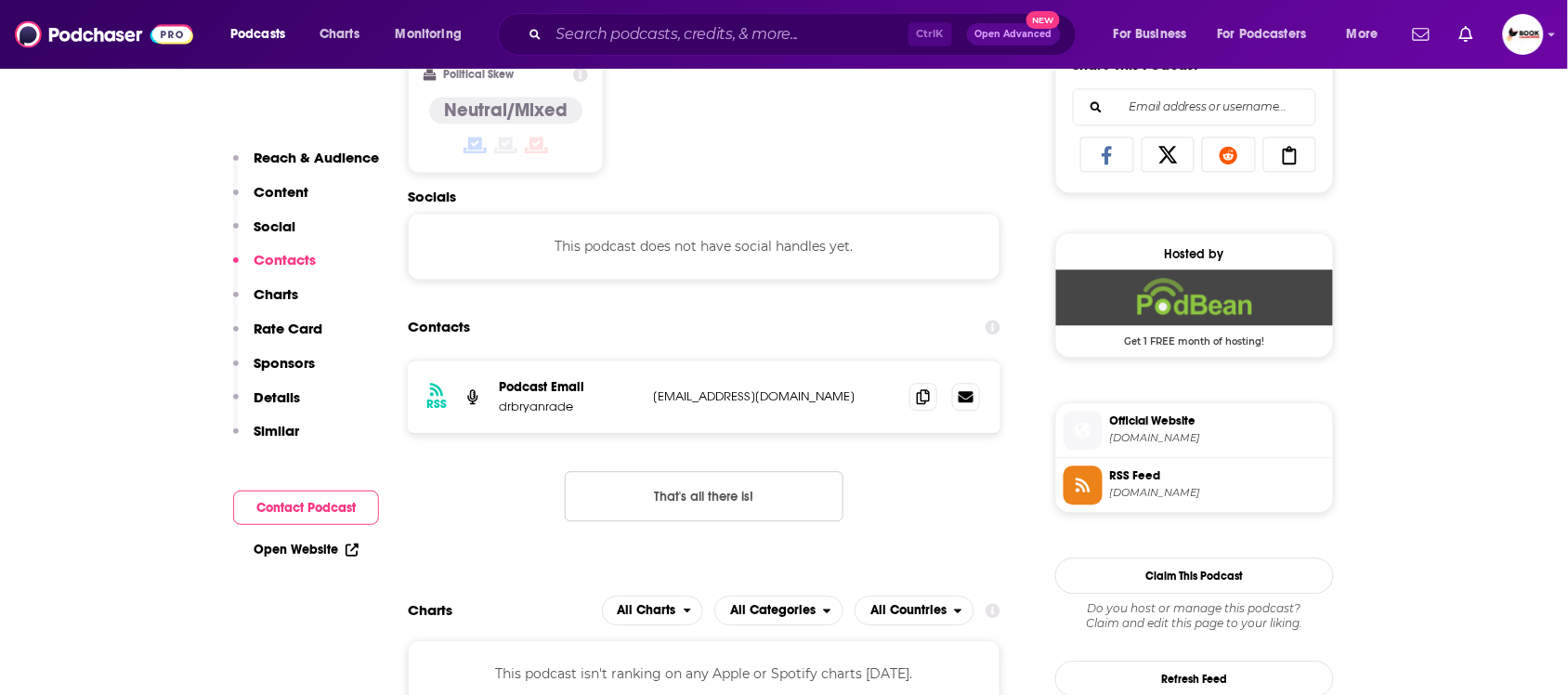
scroll to position [1251, 0]
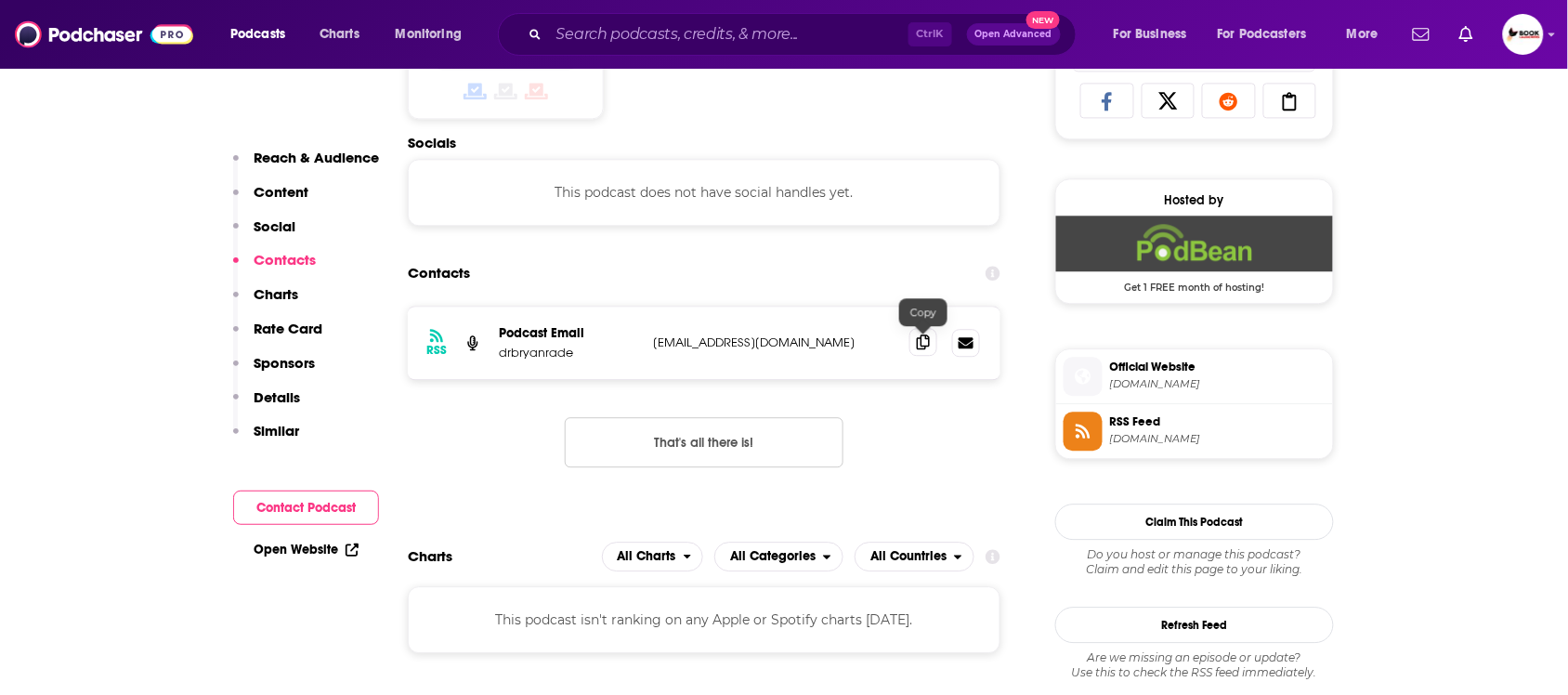
click at [926, 342] on icon at bounding box center [923, 341] width 13 height 14
click at [293, 554] on link "Open Website" at bounding box center [306, 550] width 105 height 15
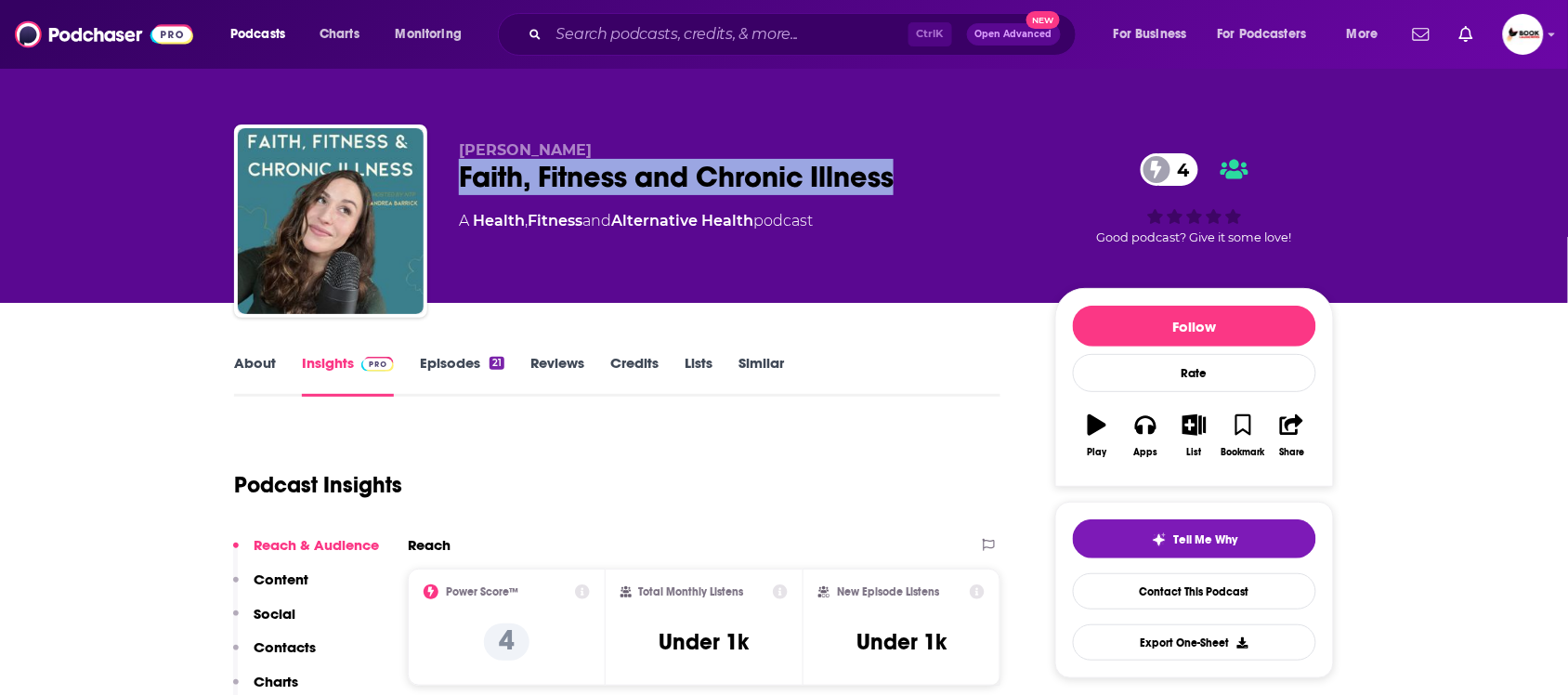
drag, startPoint x: 455, startPoint y: 196, endPoint x: 897, endPoint y: 193, distance: 442.0
click at [897, 193] on div "[PERSON_NAME] Faith, Fitness and Chronic Illness 4 A Health , Fitness and Alter…" at bounding box center [784, 225] width 1100 height 201
copy h2 "Faith, Fitness and Chronic Illness"
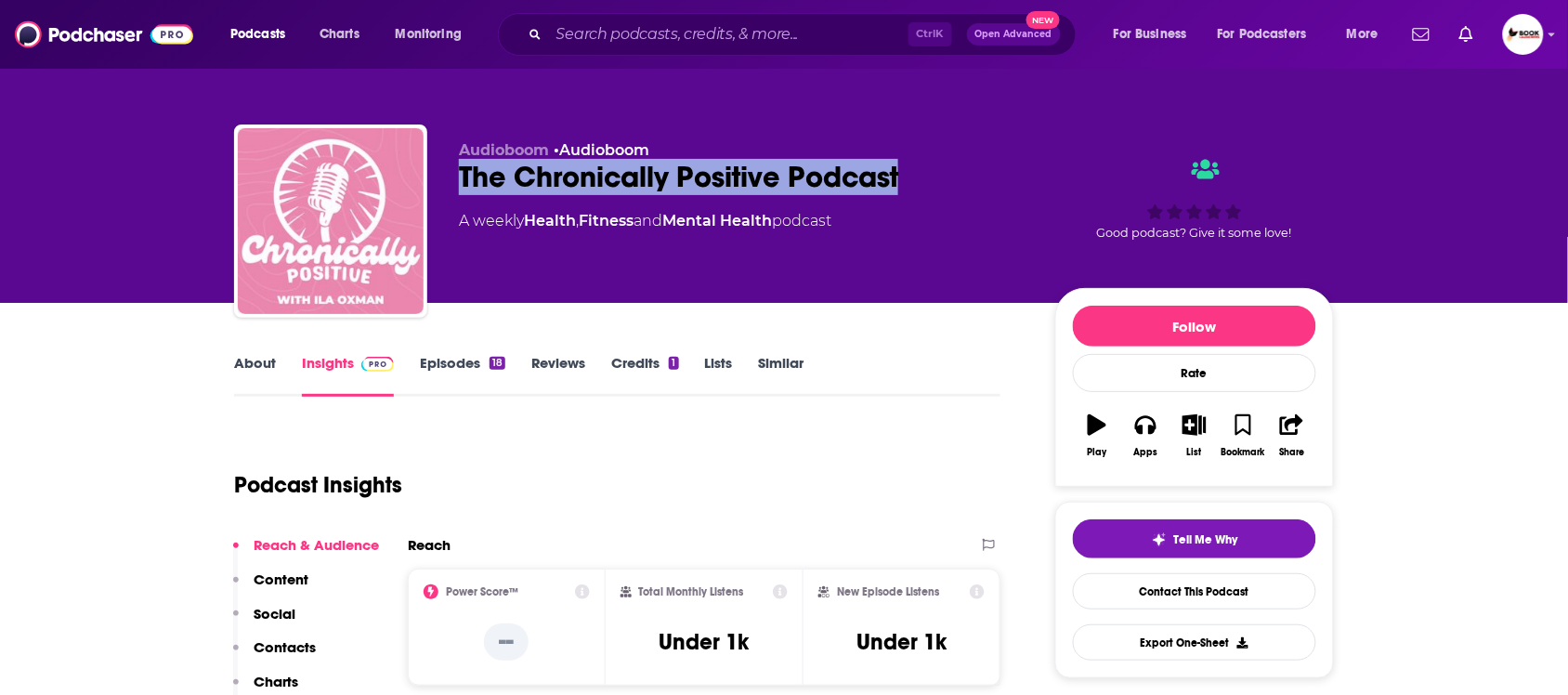
drag, startPoint x: 461, startPoint y: 188, endPoint x: 916, endPoint y: 188, distance: 455.0
click at [916, 188] on div "The Chronically Positive Podcast" at bounding box center [742, 177] width 567 height 37
copy h2 "The Chronically Positive Podcast"
click at [256, 370] on link "About" at bounding box center [254, 375] width 42 height 43
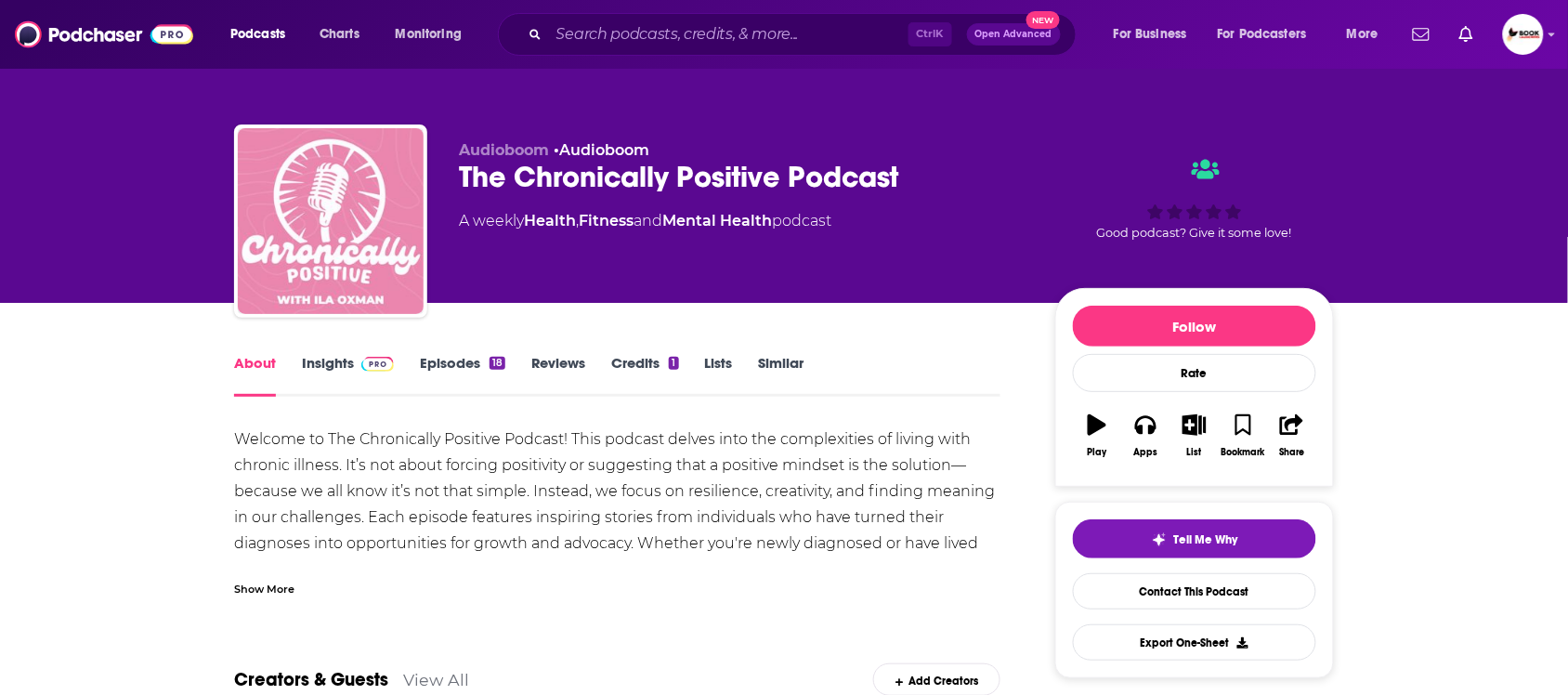
click at [254, 582] on div "Show More" at bounding box center [264, 588] width 61 height 17
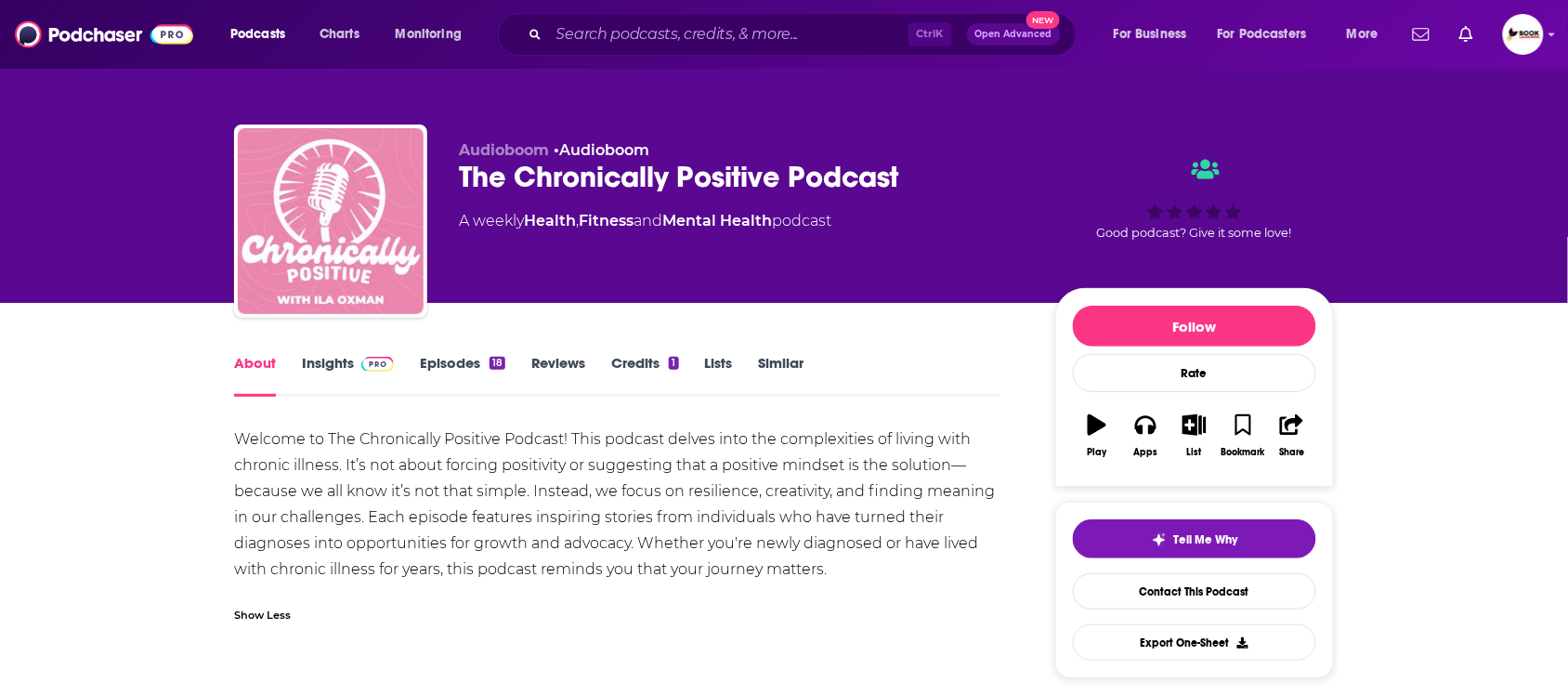
click at [318, 364] on link "Insights" at bounding box center [348, 375] width 92 height 43
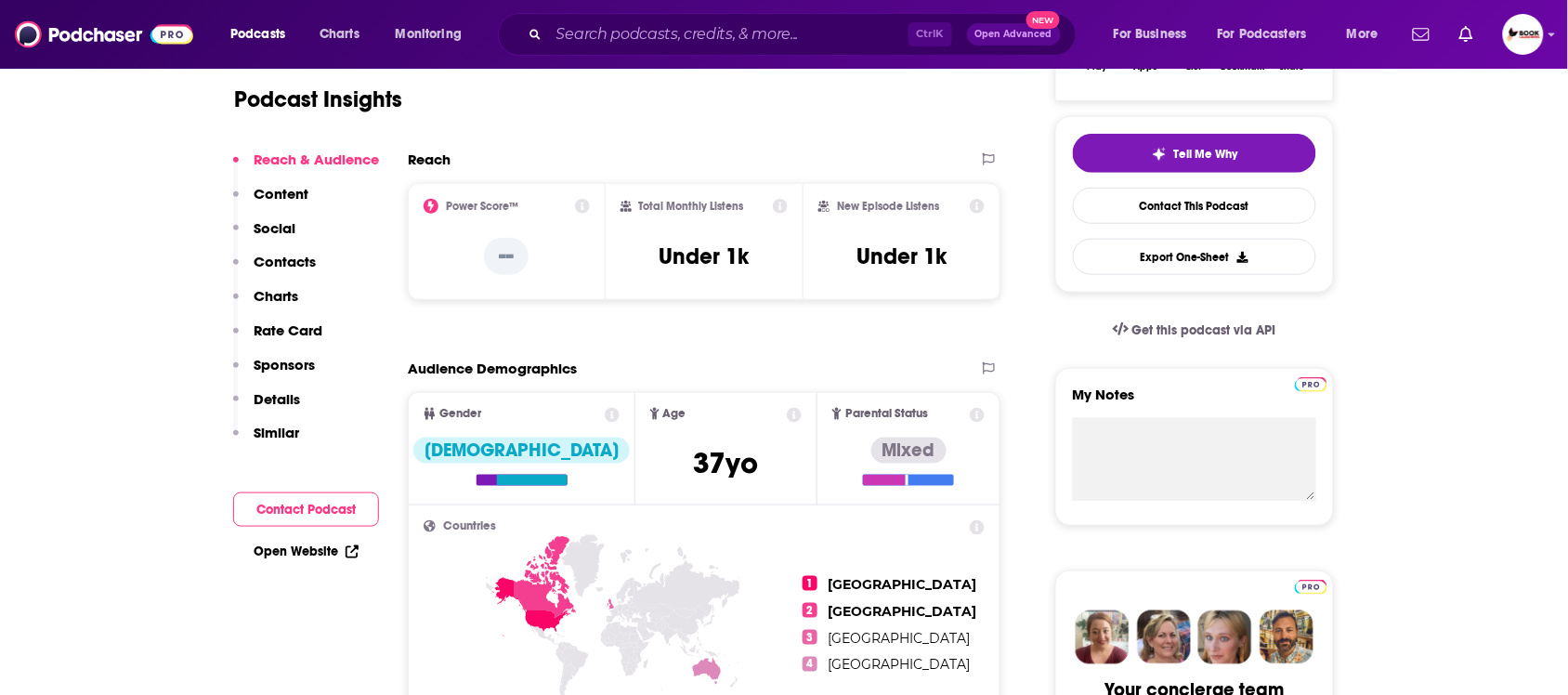
scroll to position [465, 0]
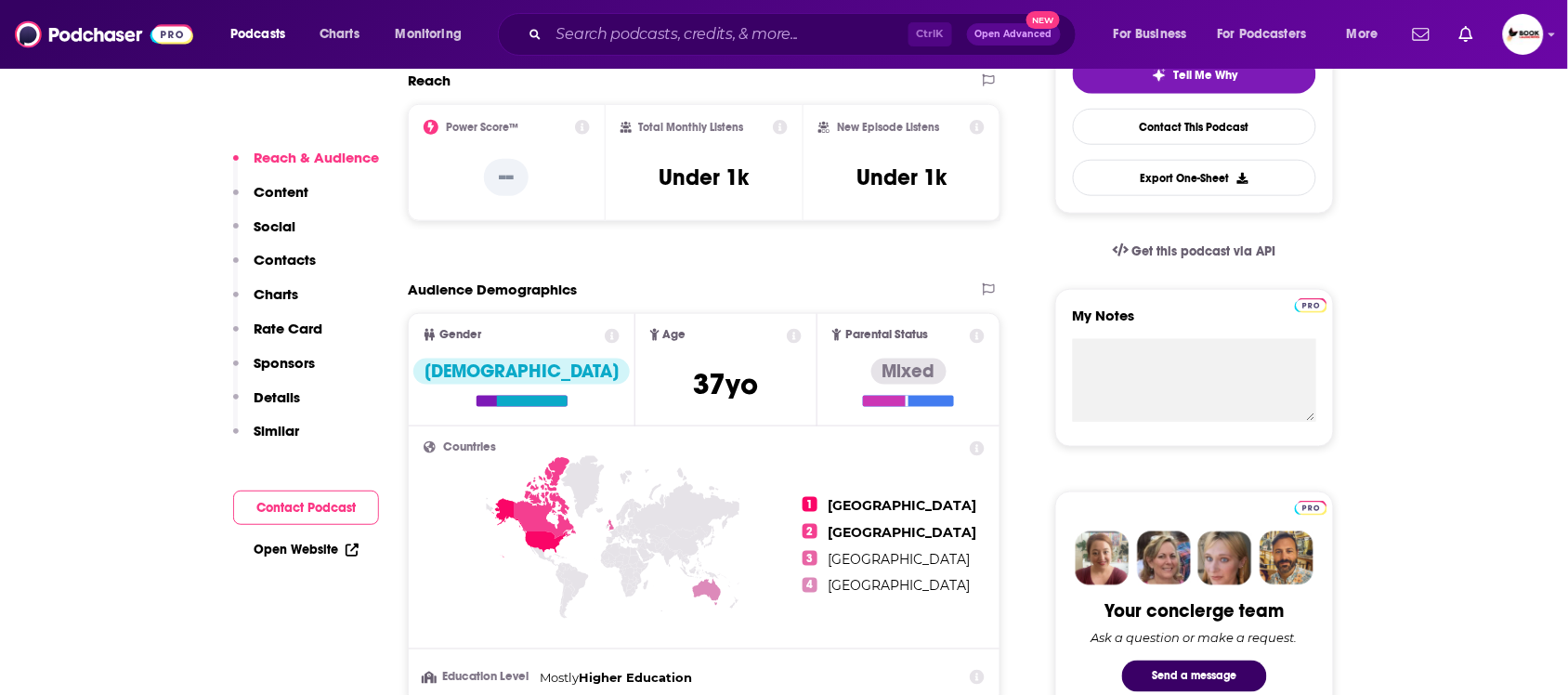
click at [288, 256] on p "Contacts" at bounding box center [285, 260] width 62 height 17
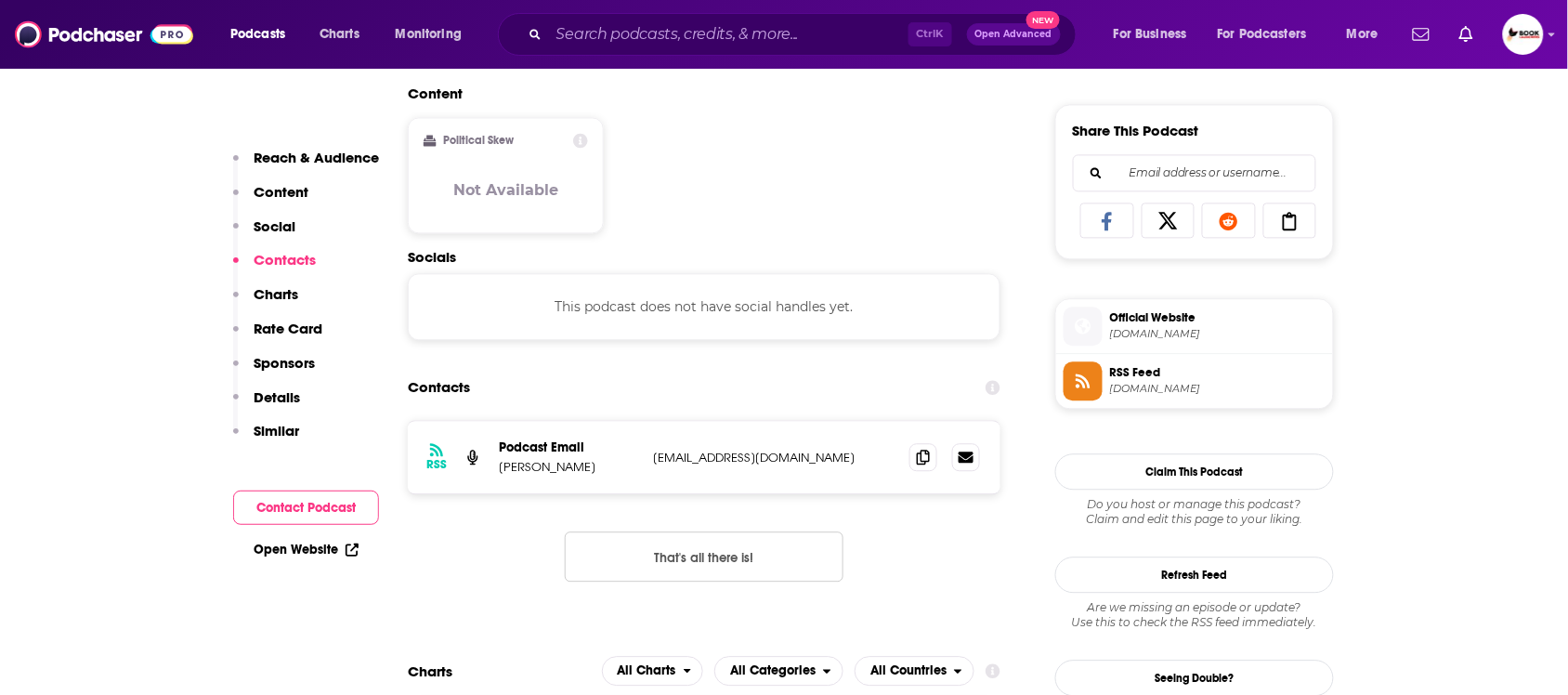
scroll to position [1247, 0]
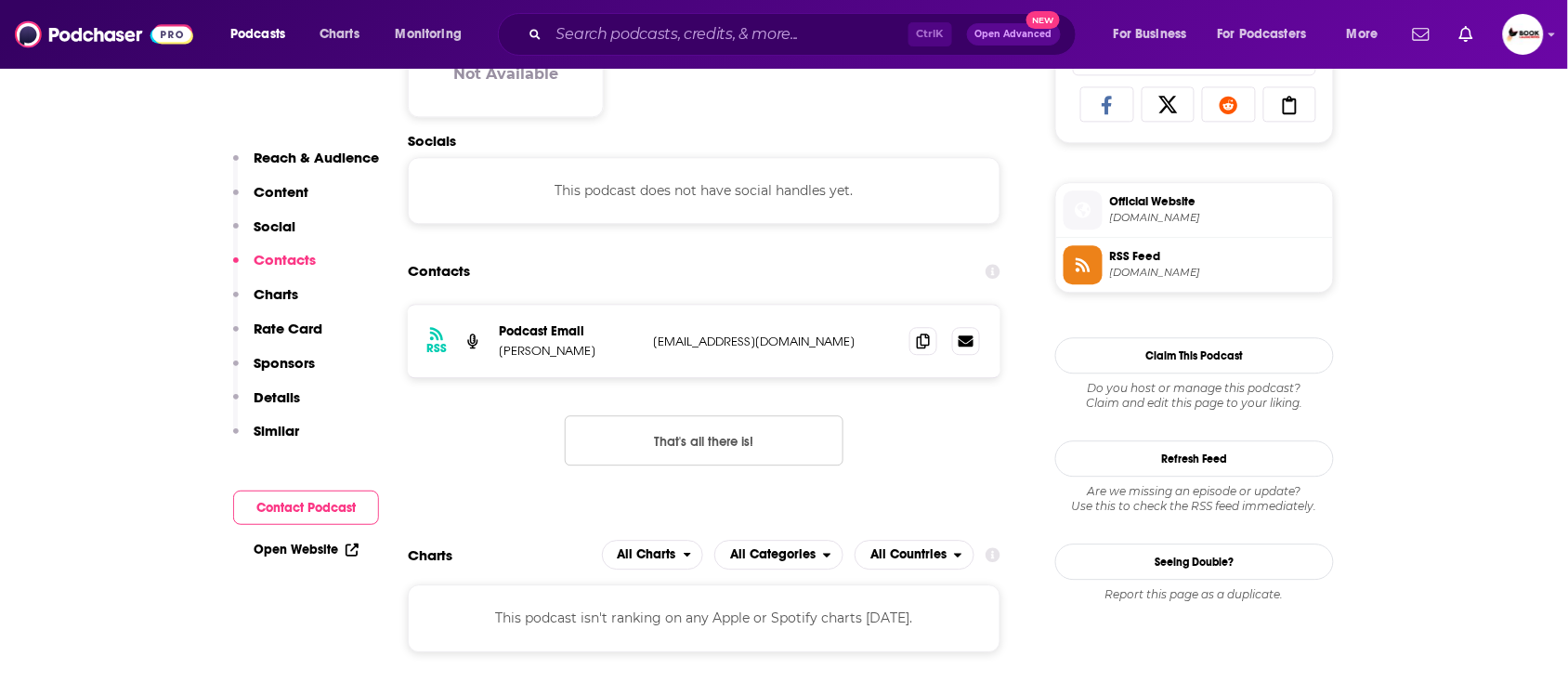
click at [321, 546] on link "Open Website" at bounding box center [306, 550] width 105 height 15
click at [927, 344] on icon at bounding box center [923, 339] width 13 height 14
drag, startPoint x: 311, startPoint y: 155, endPoint x: 321, endPoint y: 162, distance: 12.2
click at [311, 155] on p "Reach & Audience" at bounding box center [317, 158] width 126 height 17
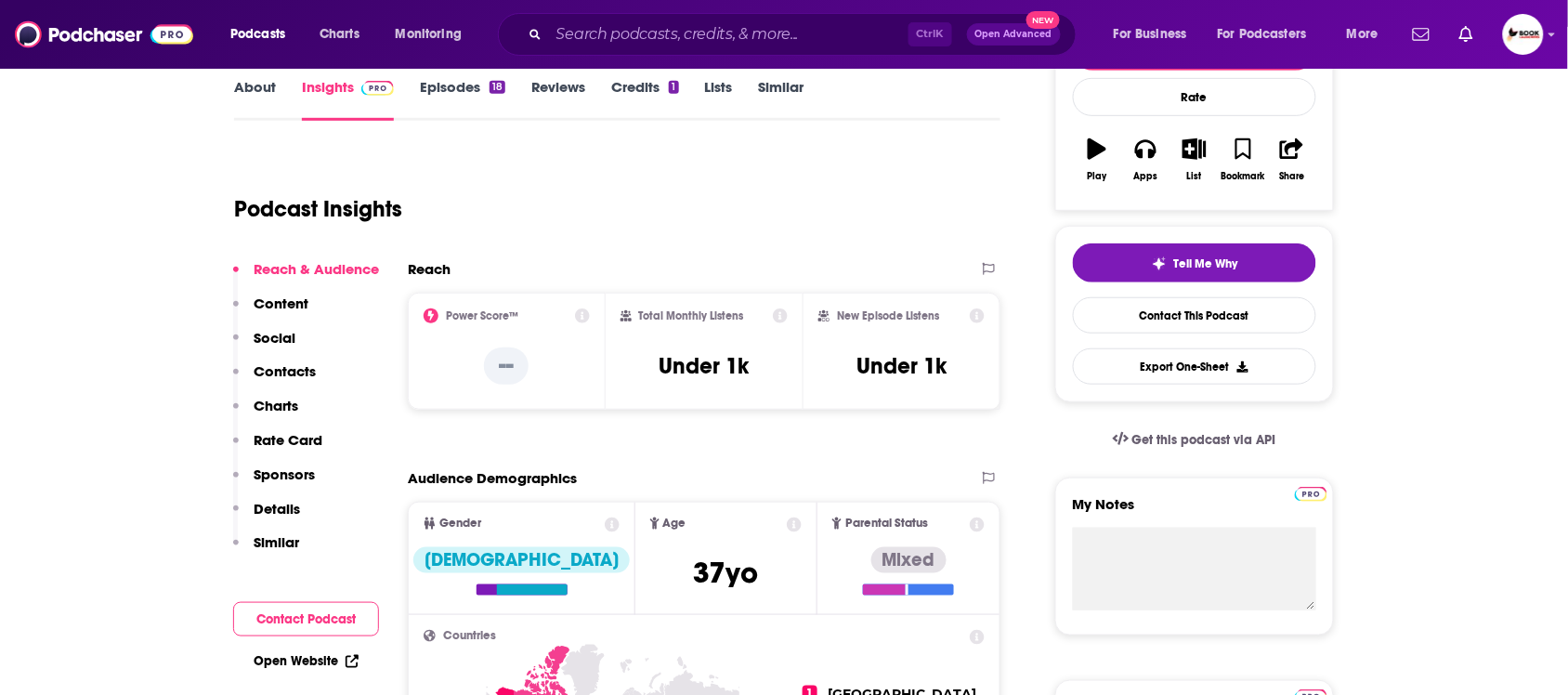
scroll to position [0, 0]
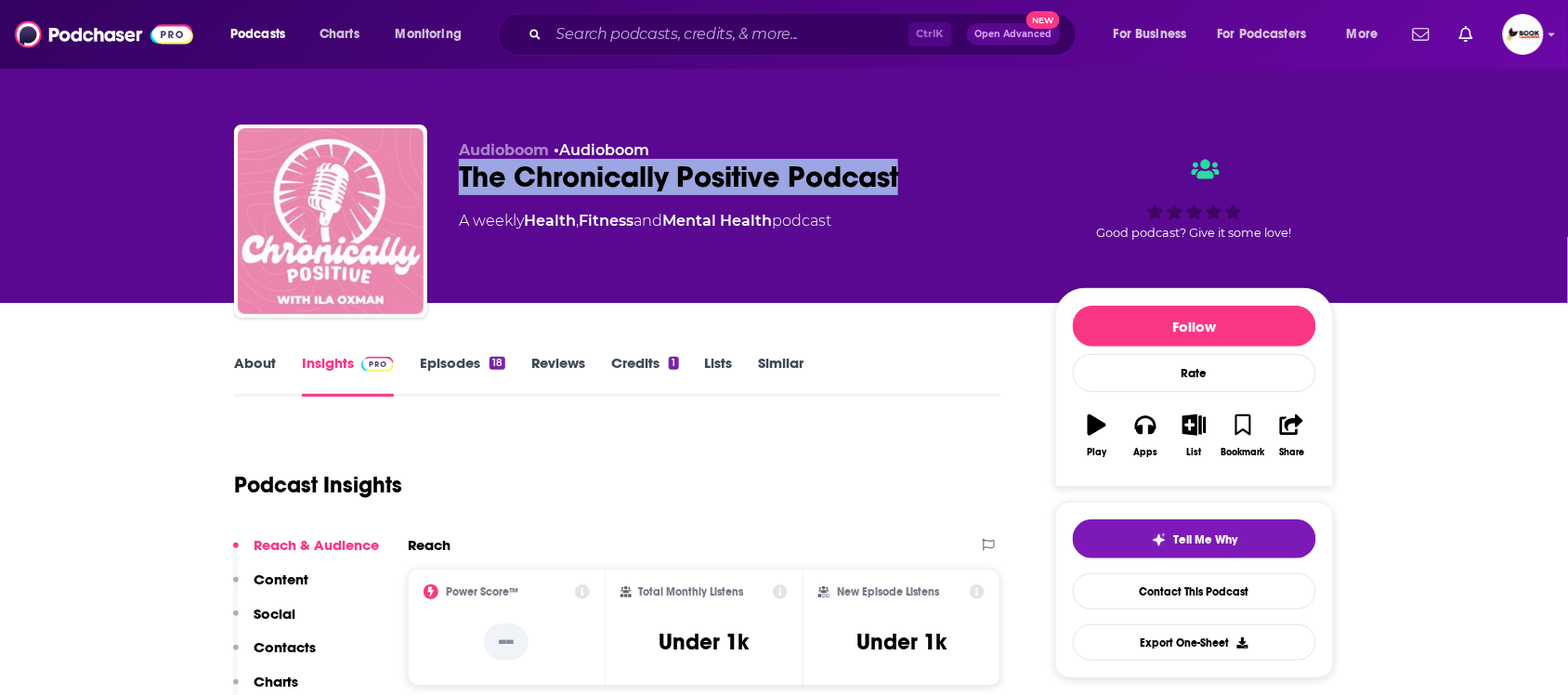
drag, startPoint x: 447, startPoint y: 180, endPoint x: 899, endPoint y: 179, distance: 452.0
click at [899, 179] on div "Audioboom • Audioboom The Chronically Positive Podcast A weekly Health , Fitnes…" at bounding box center [784, 225] width 1100 height 201
copy h2 "The Chronically Positive Podcast"
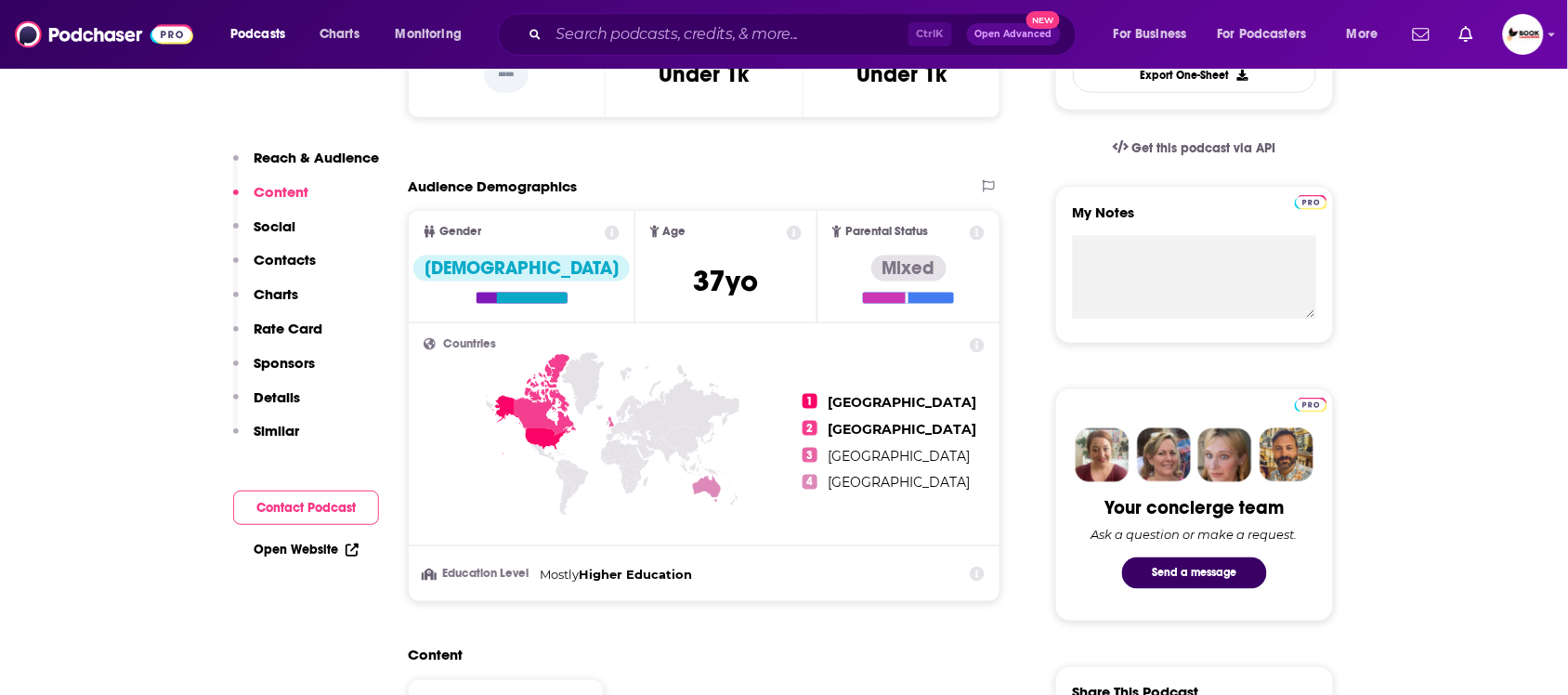
scroll to position [930, 0]
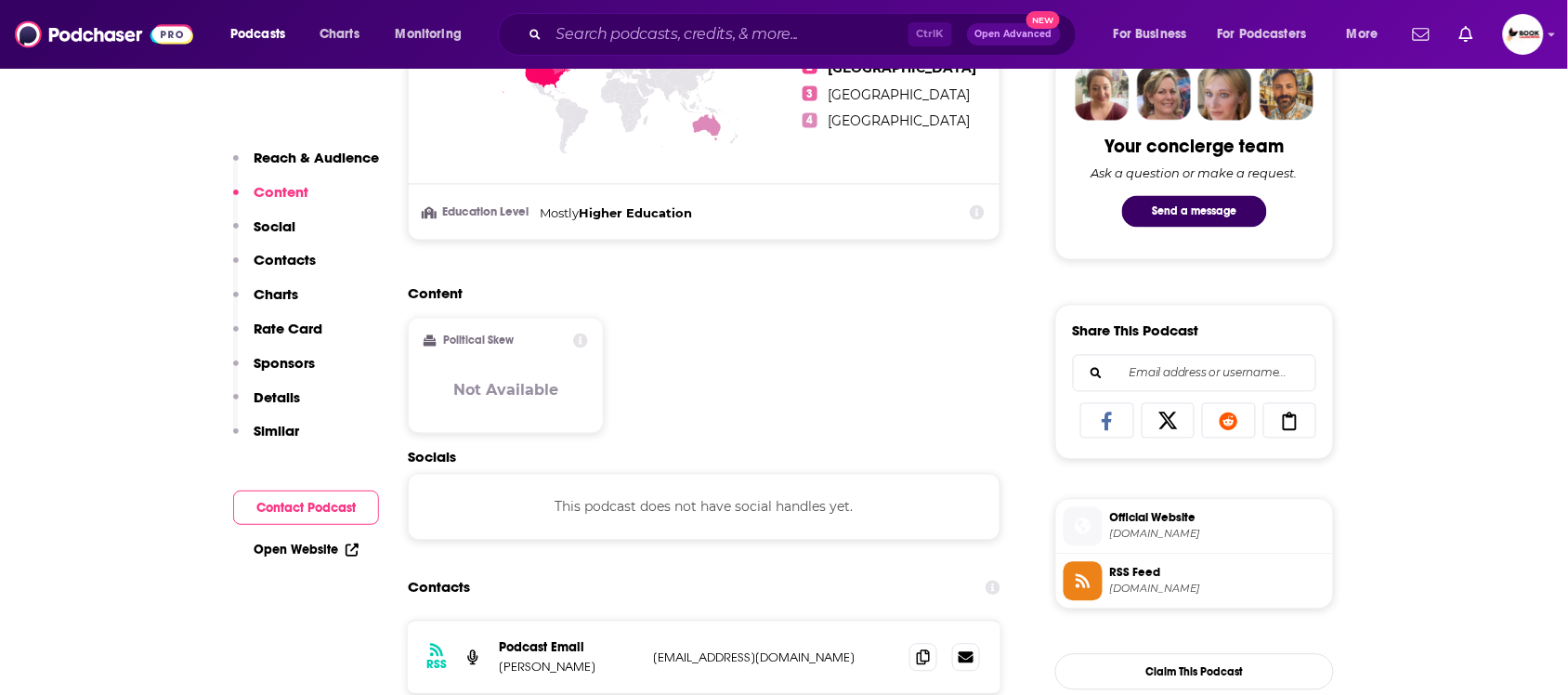
click at [312, 549] on link "Open Website" at bounding box center [306, 550] width 105 height 15
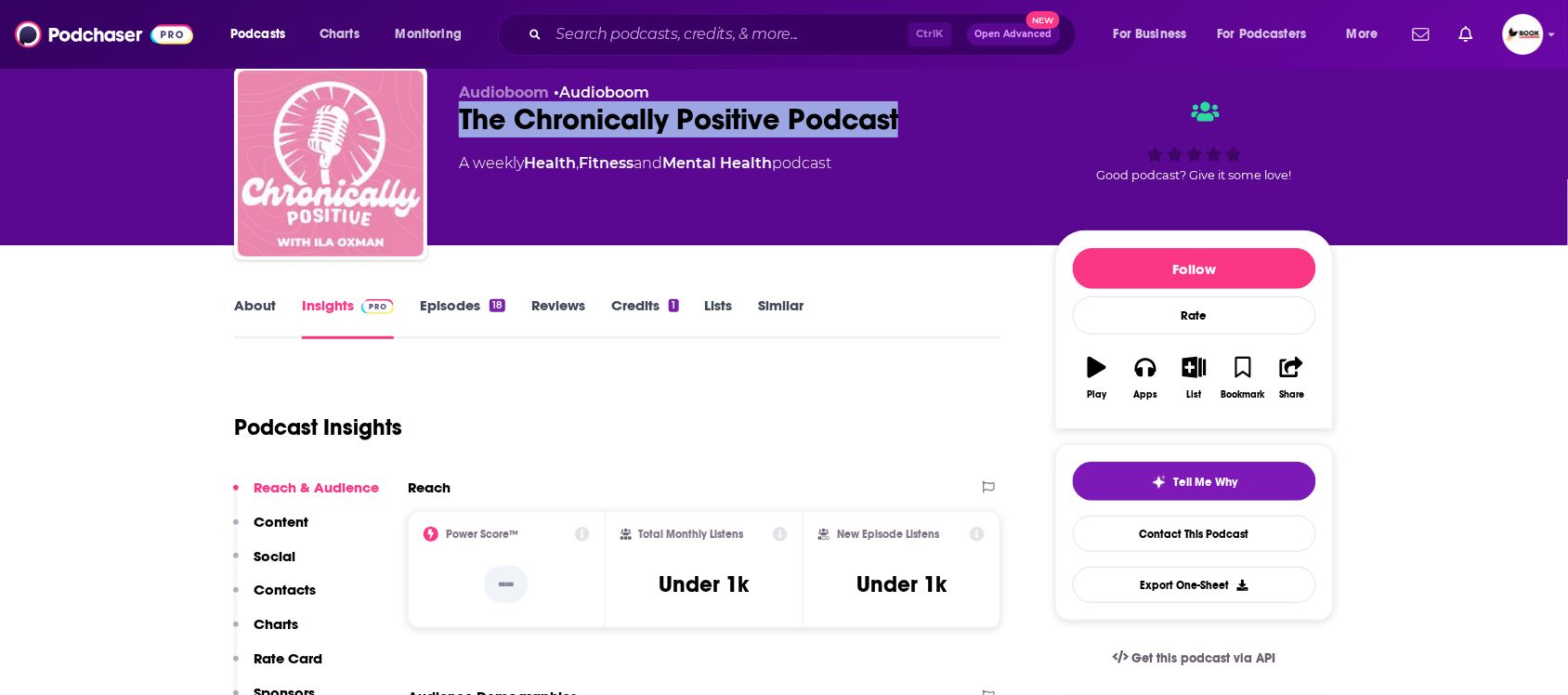
scroll to position [0, 0]
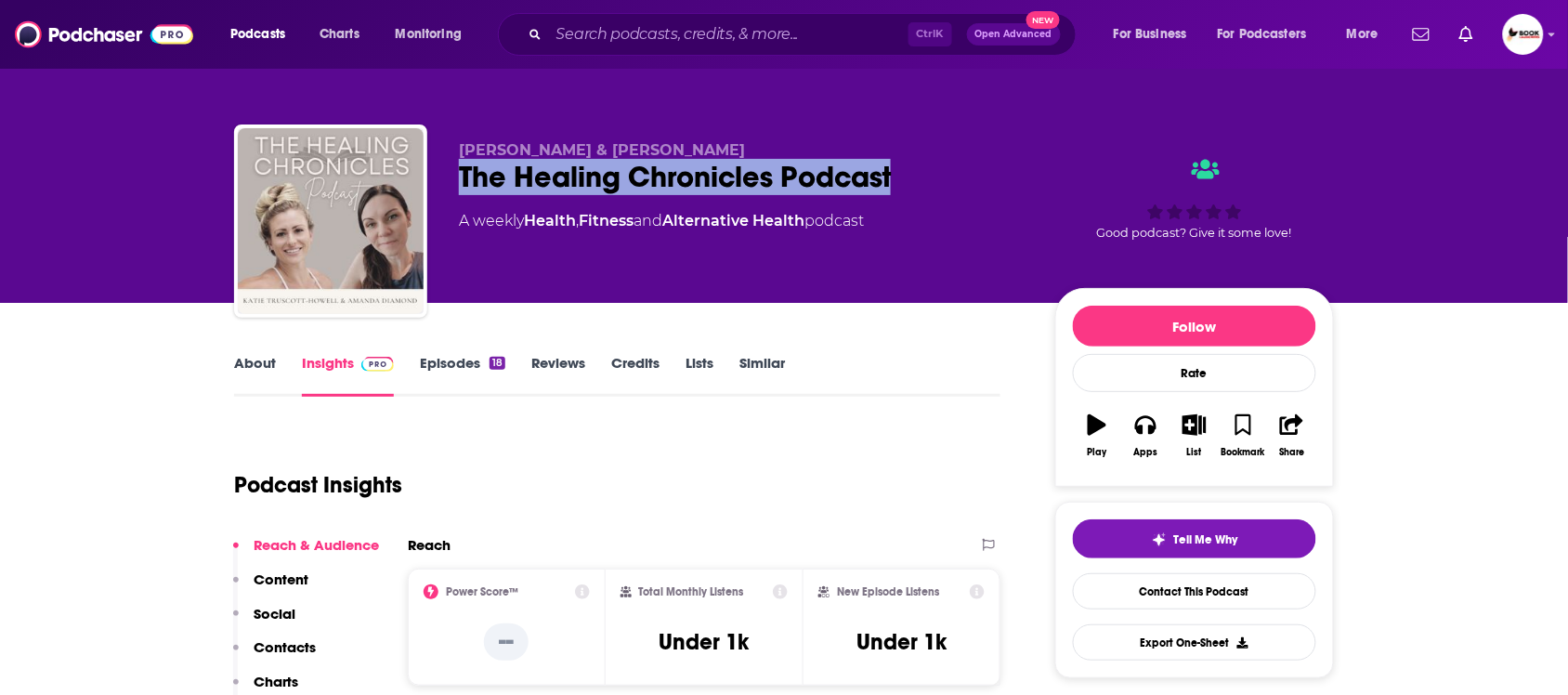
drag, startPoint x: 909, startPoint y: 182, endPoint x: 446, endPoint y: 200, distance: 463.3
click at [446, 200] on div "[PERSON_NAME] & [PERSON_NAME] The Healing Chronicles Podcast A weekly Health , …" at bounding box center [784, 225] width 1100 height 201
copy h2 "The Healing Chronicles Podcast"
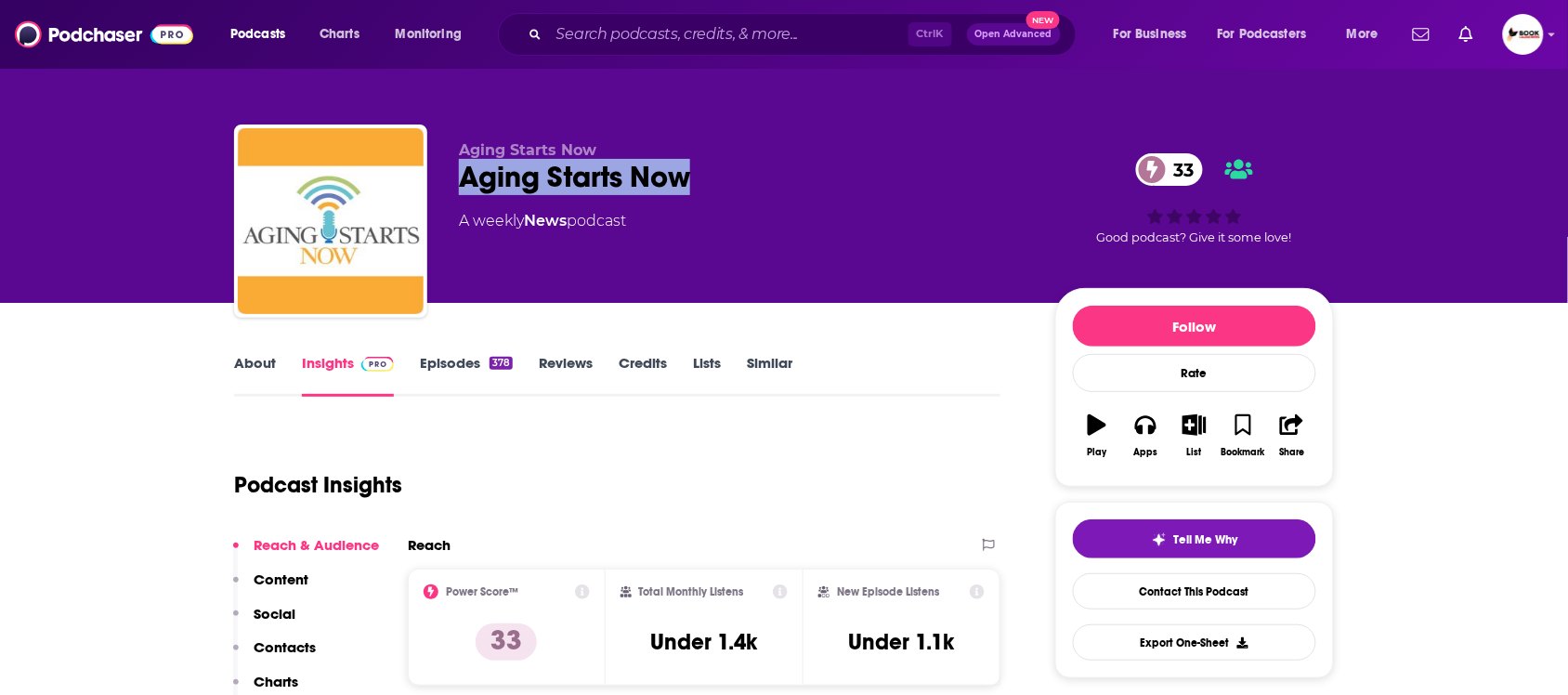
drag, startPoint x: 455, startPoint y: 188, endPoint x: 692, endPoint y: 190, distance: 237.0
click at [692, 190] on div "Aging Starts Now Aging Starts Now 33 A weekly News podcast 33 Good podcast? Giv…" at bounding box center [784, 225] width 1100 height 201
copy h2 "Aging Starts Now"
click at [255, 365] on link "About" at bounding box center [254, 375] width 42 height 43
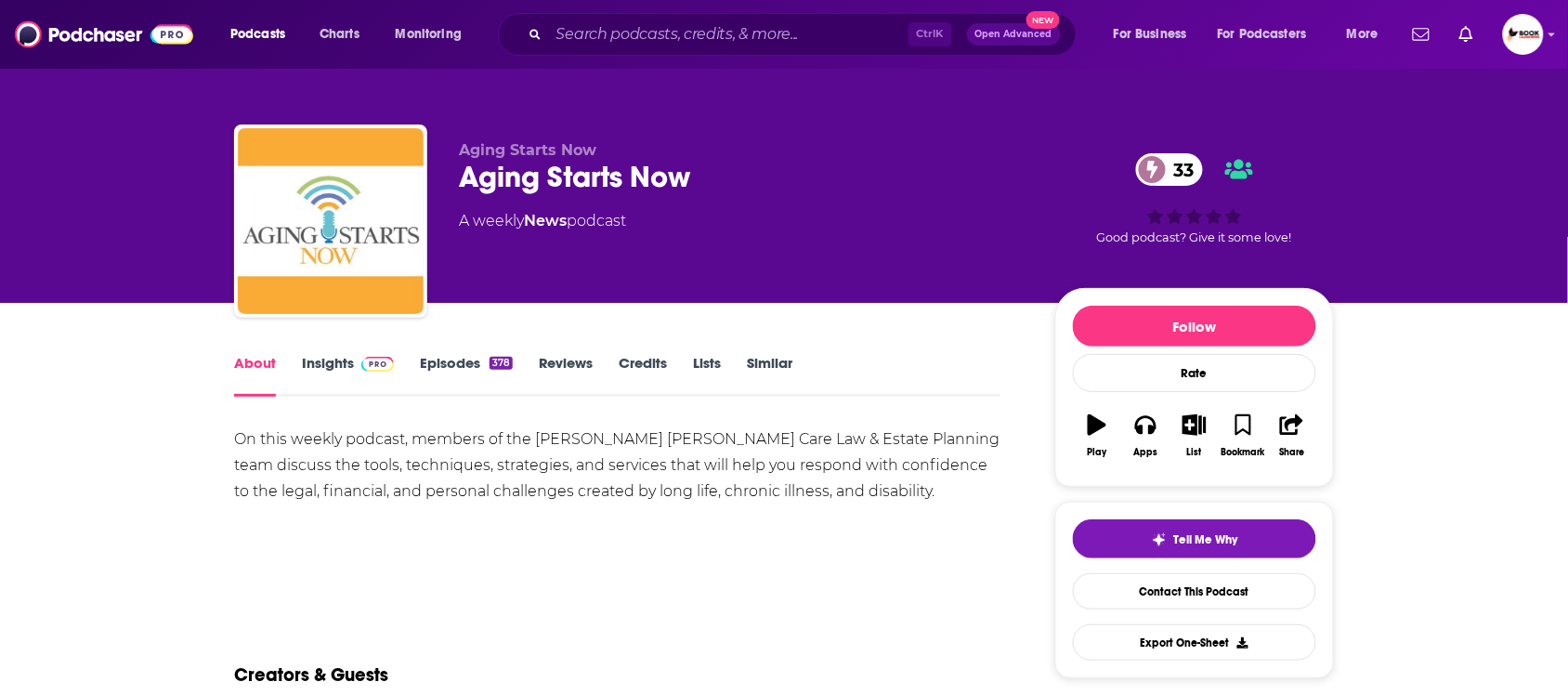
click at [341, 368] on link "Insights" at bounding box center [348, 375] width 92 height 43
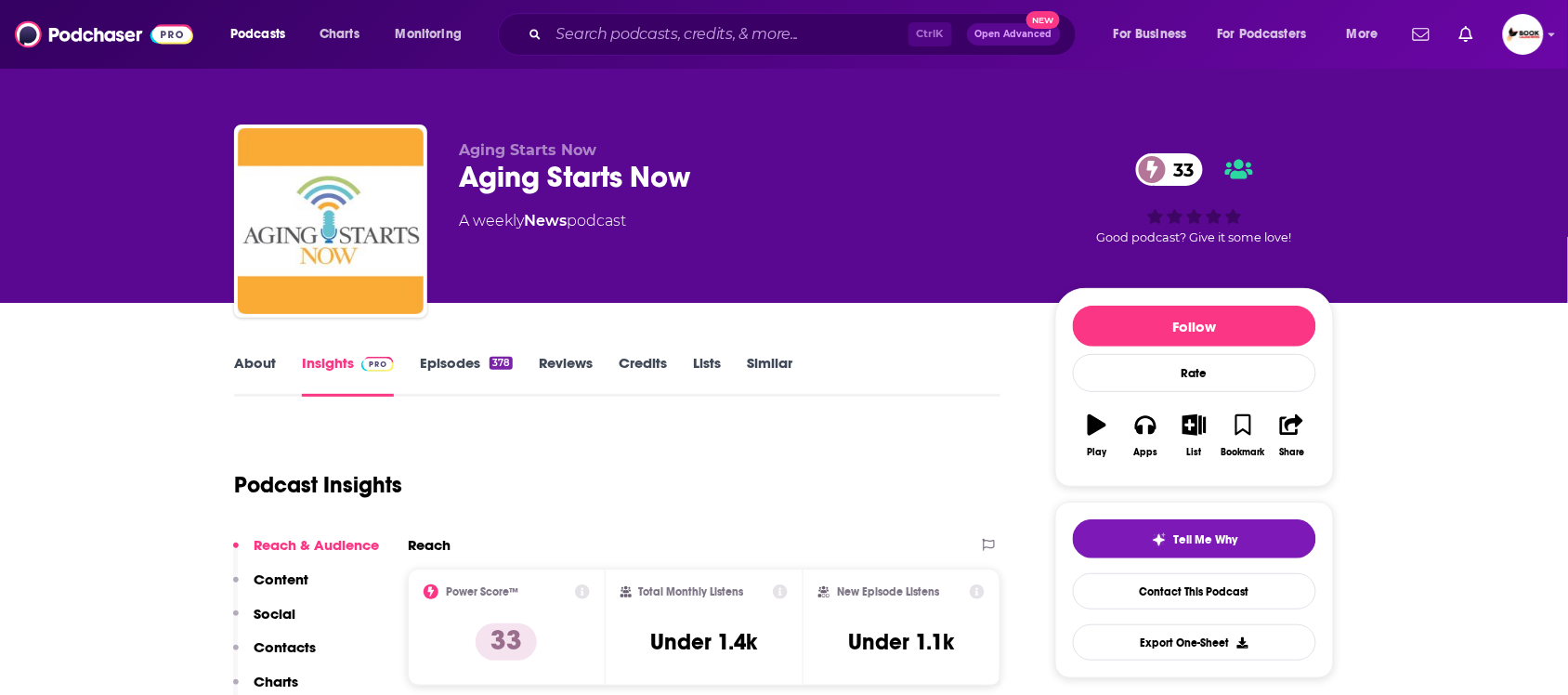
scroll to position [232, 0]
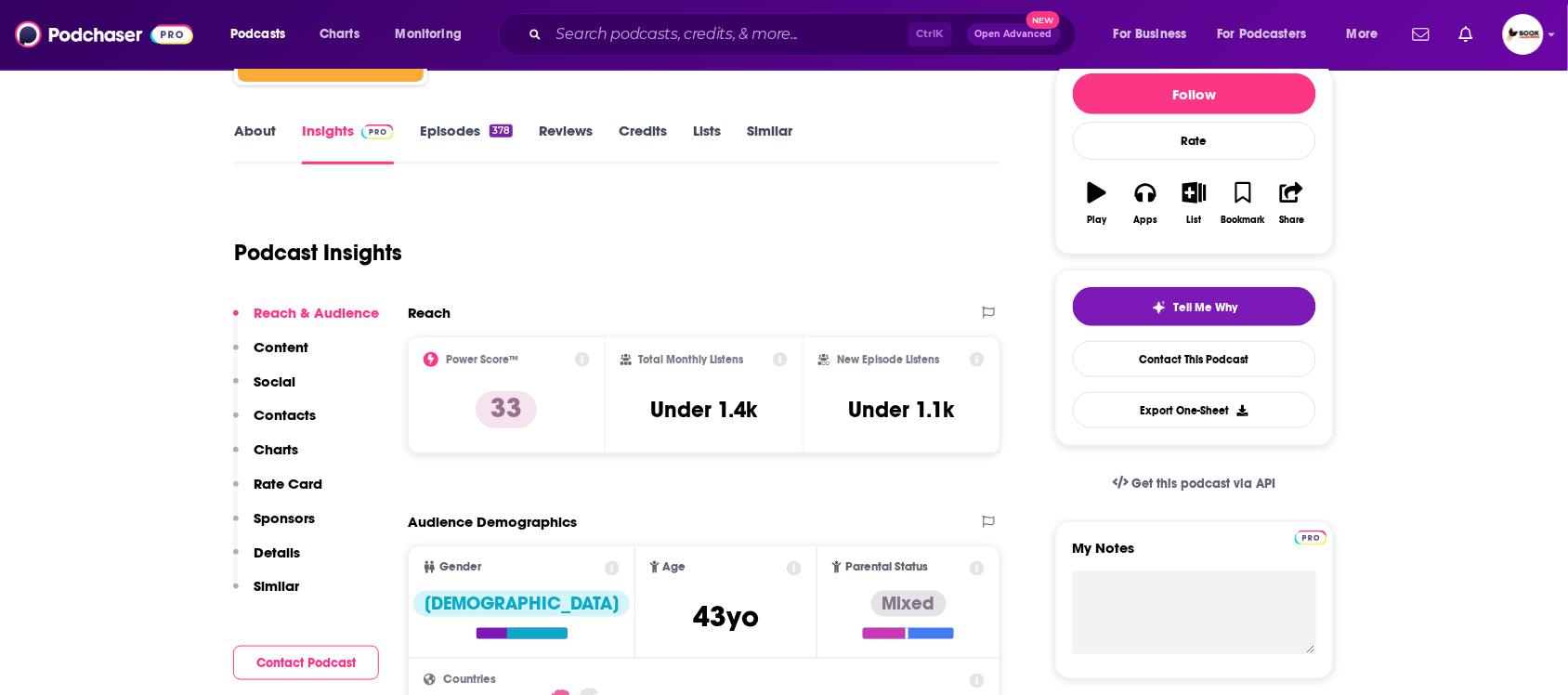
click at [307, 416] on p "Contacts" at bounding box center [285, 415] width 62 height 17
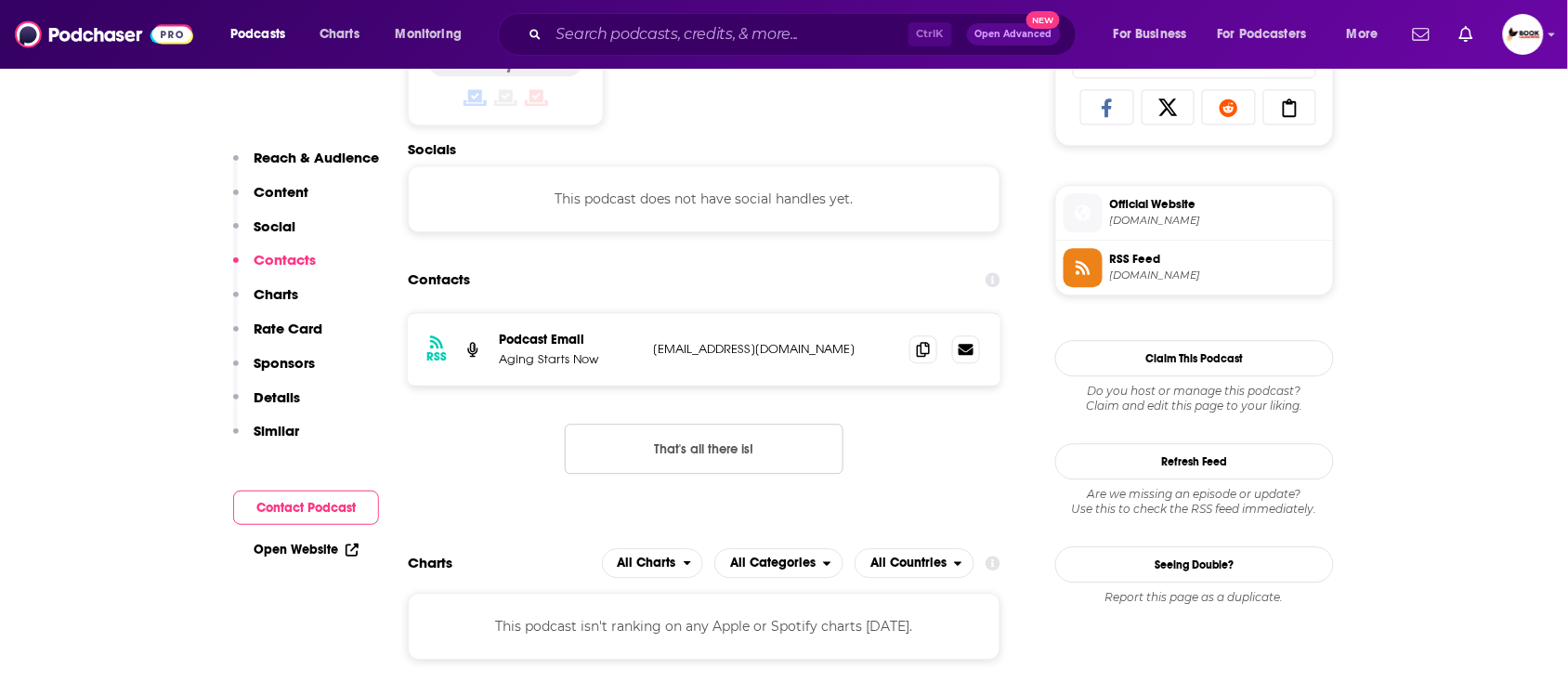
scroll to position [1251, 0]
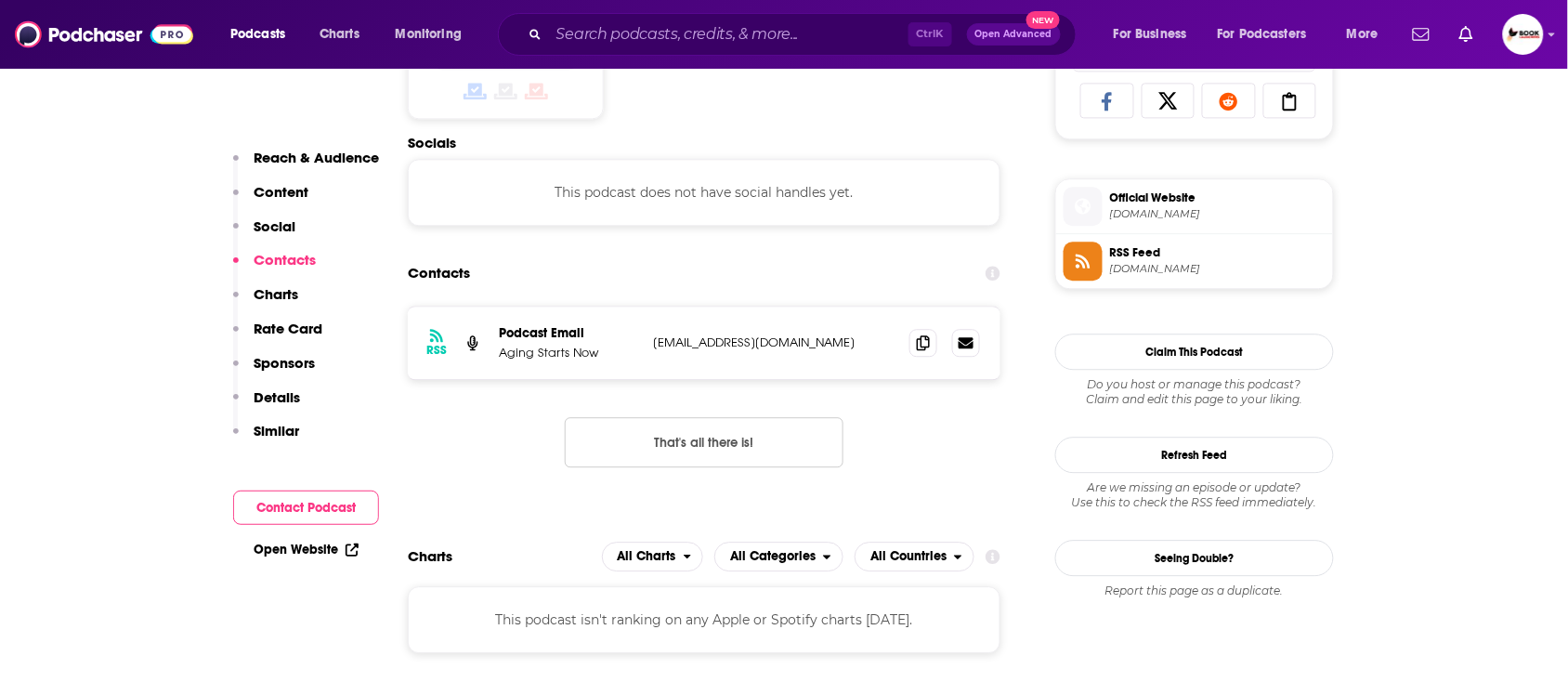
click at [307, 546] on link "Open Website" at bounding box center [306, 550] width 105 height 15
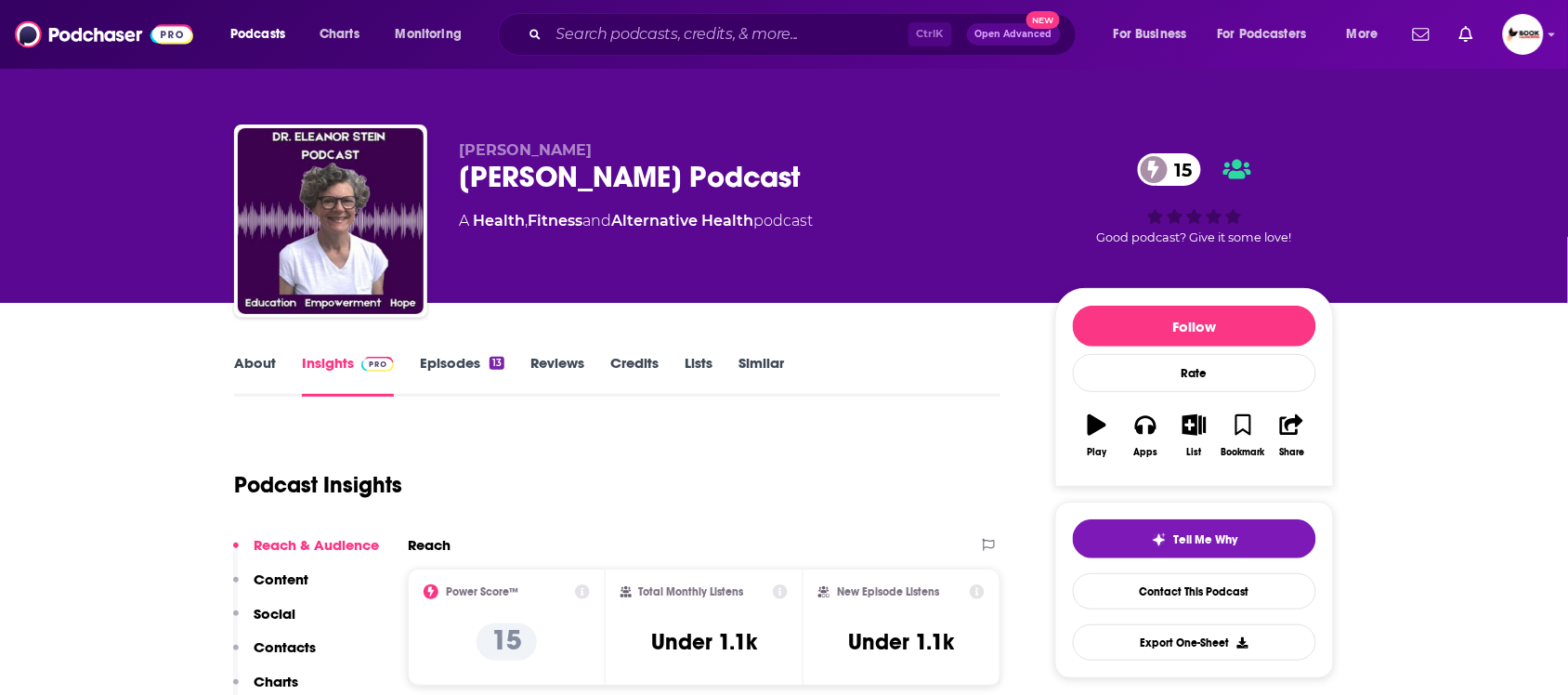
drag, startPoint x: 466, startPoint y: 184, endPoint x: 830, endPoint y: 183, distance: 364.0
click at [830, 183] on div "[PERSON_NAME] Podcast 15" at bounding box center [742, 177] width 567 height 37
copy h2 "[PERSON_NAME] Podcast"
drag, startPoint x: 442, startPoint y: 141, endPoint x: 606, endPoint y: 141, distance: 164.0
click at [606, 141] on div "[PERSON_NAME] [PERSON_NAME] Podcast 15 A Health , Fitness and Alternative Healt…" at bounding box center [784, 225] width 1100 height 201
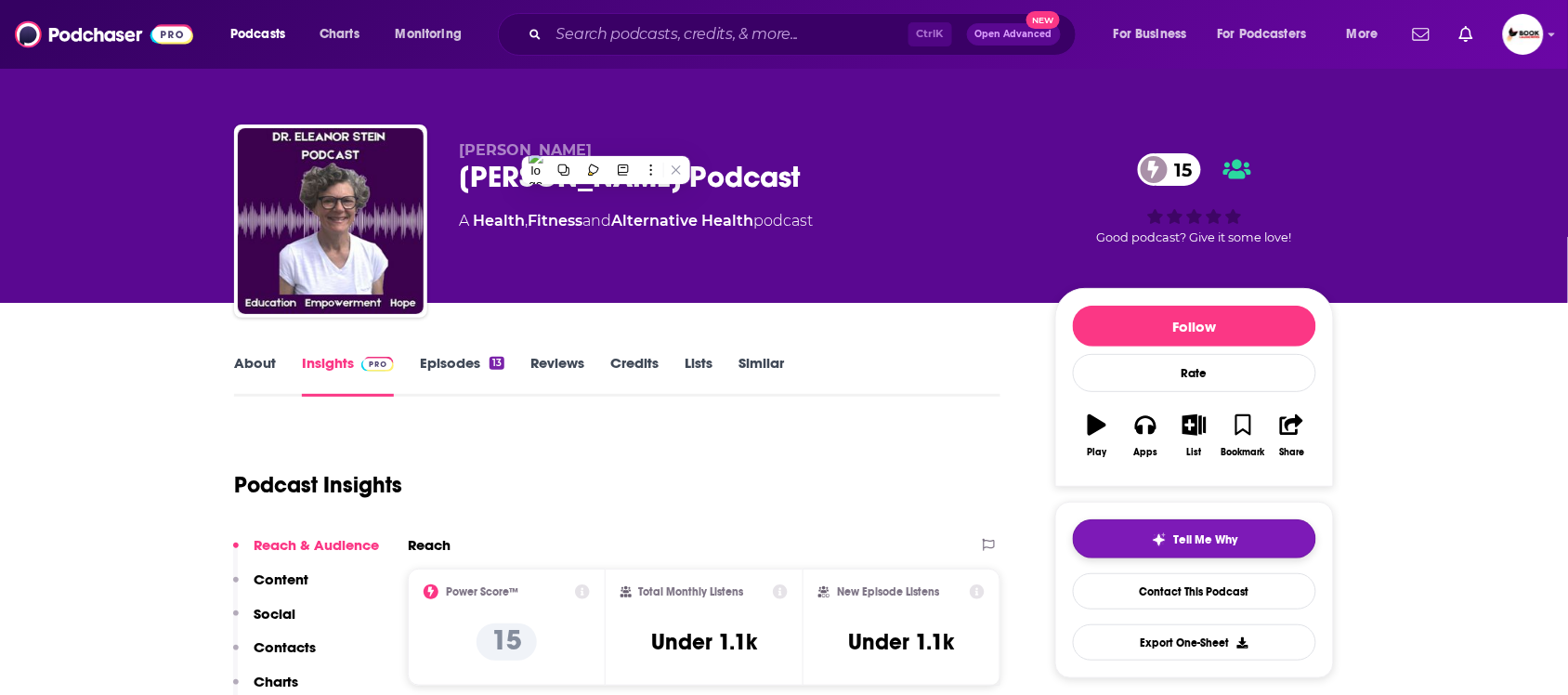
copy span "[PERSON_NAME]"
click at [277, 649] on p "Contacts" at bounding box center [285, 648] width 62 height 17
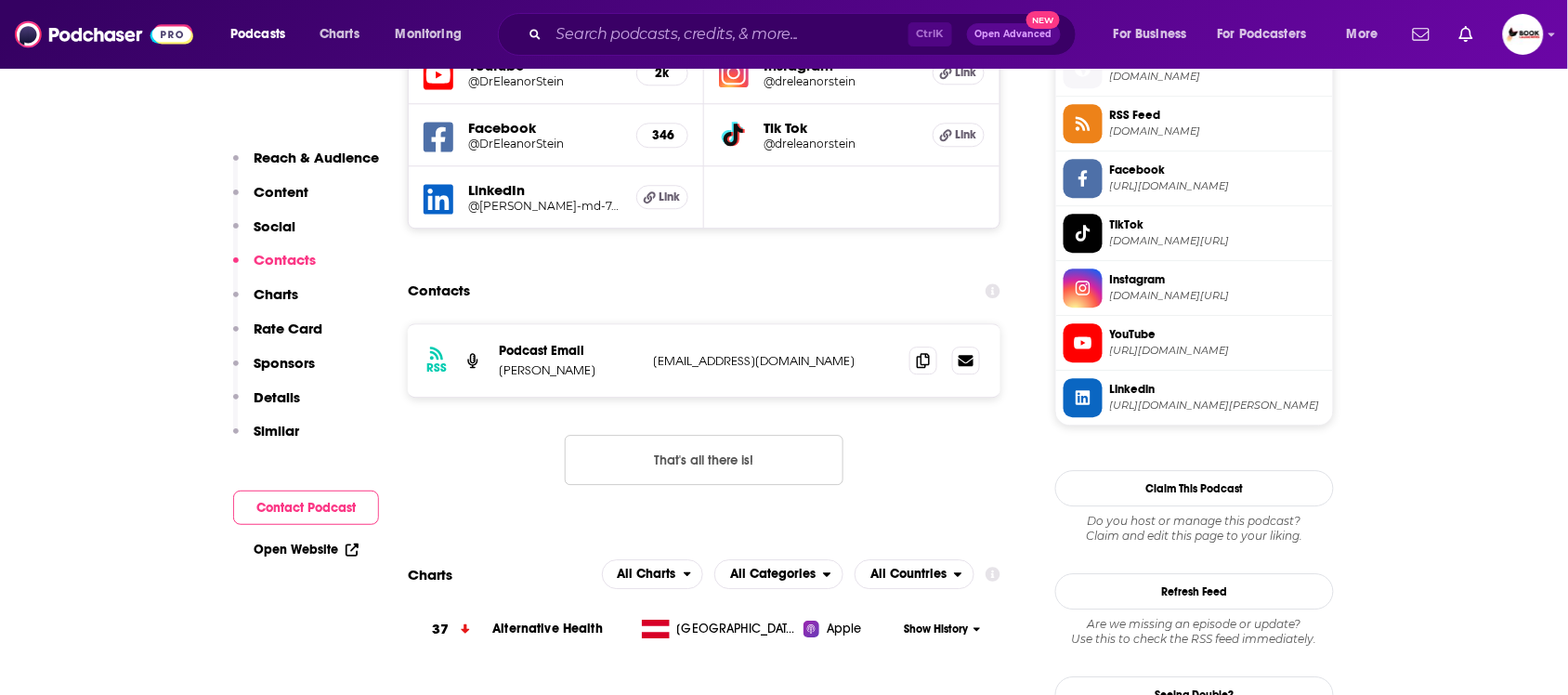
scroll to position [1405, 0]
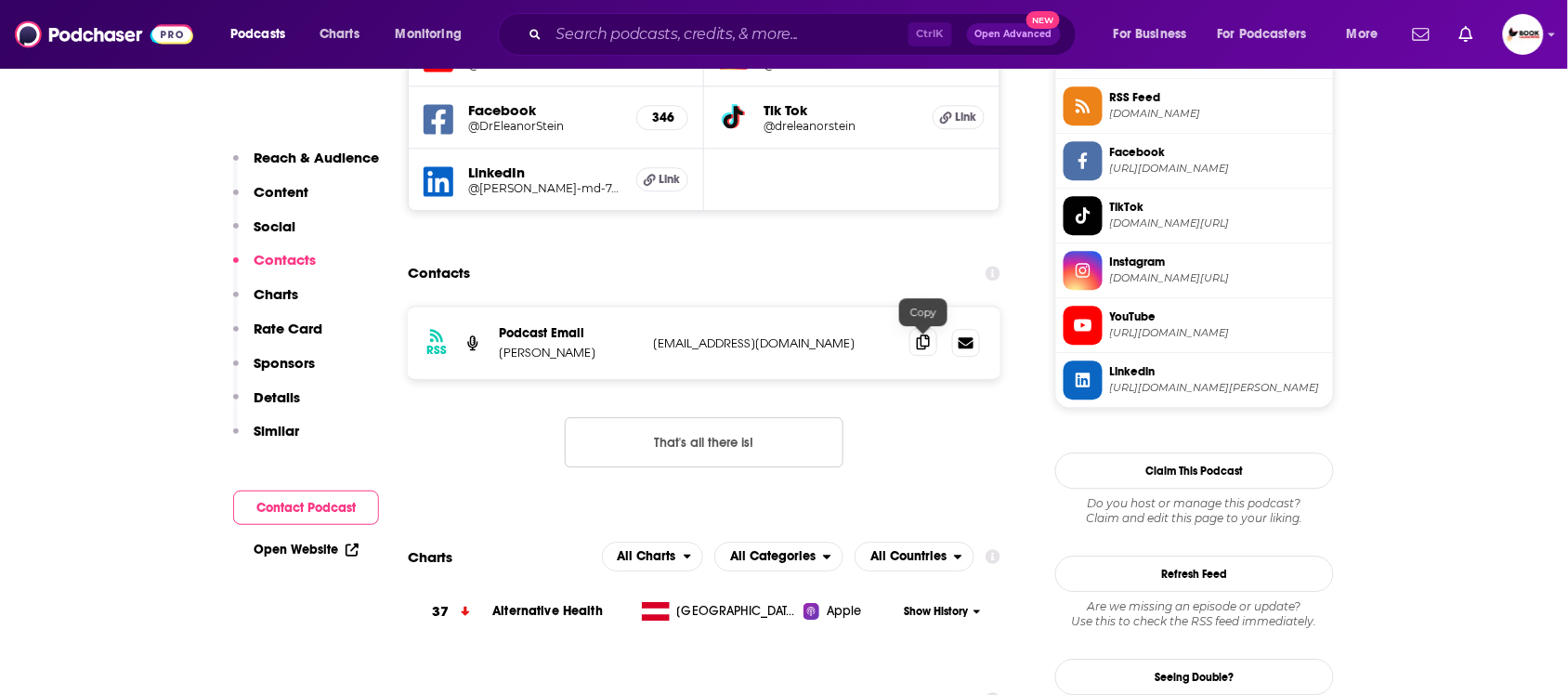
click at [913, 346] on span at bounding box center [924, 341] width 28 height 28
click at [293, 546] on link "Open Website" at bounding box center [306, 550] width 105 height 15
